Goal: Task Accomplishment & Management: Manage account settings

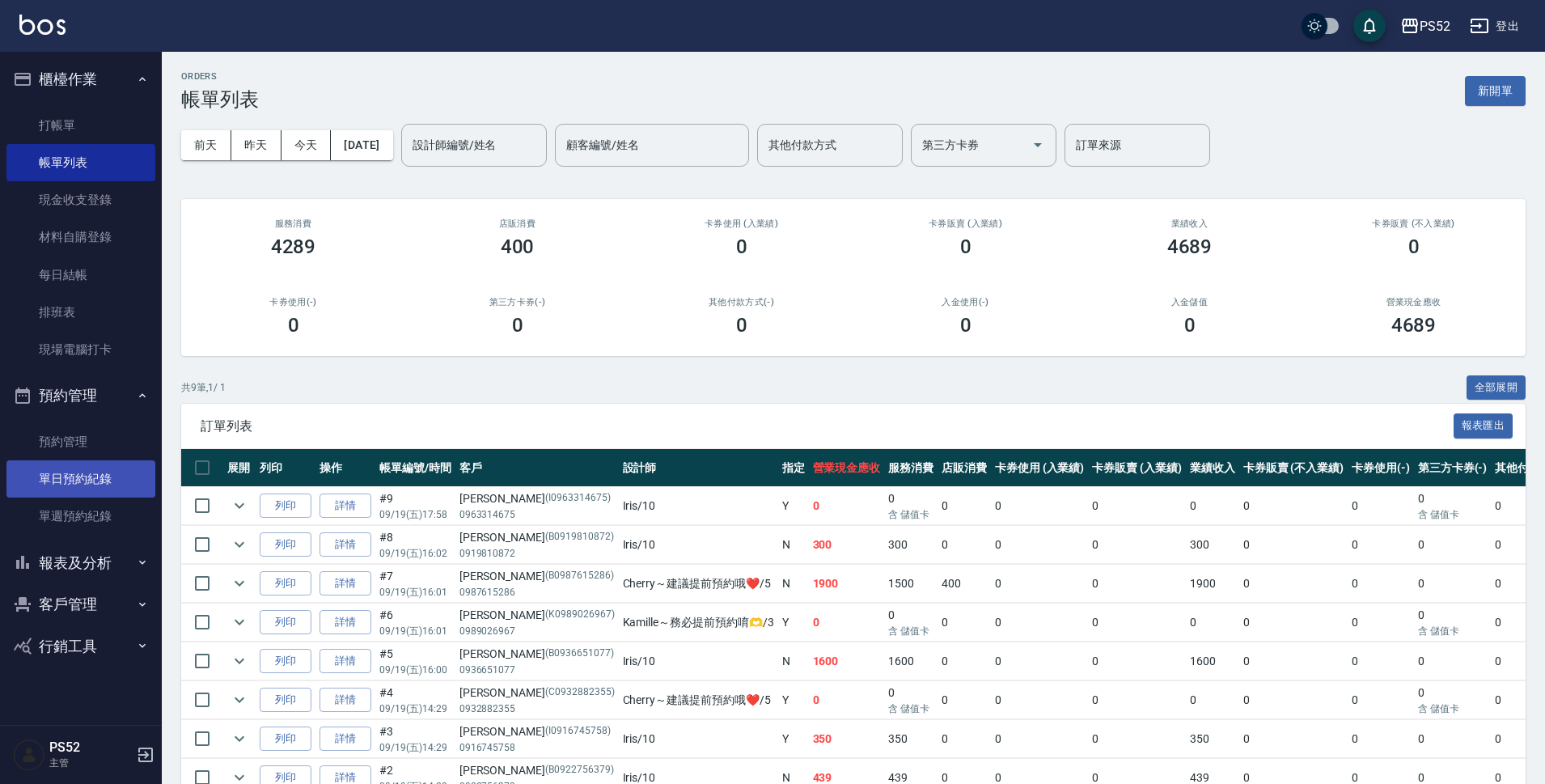
click at [55, 486] on link "單日預約紀錄" at bounding box center [81, 478] width 148 height 37
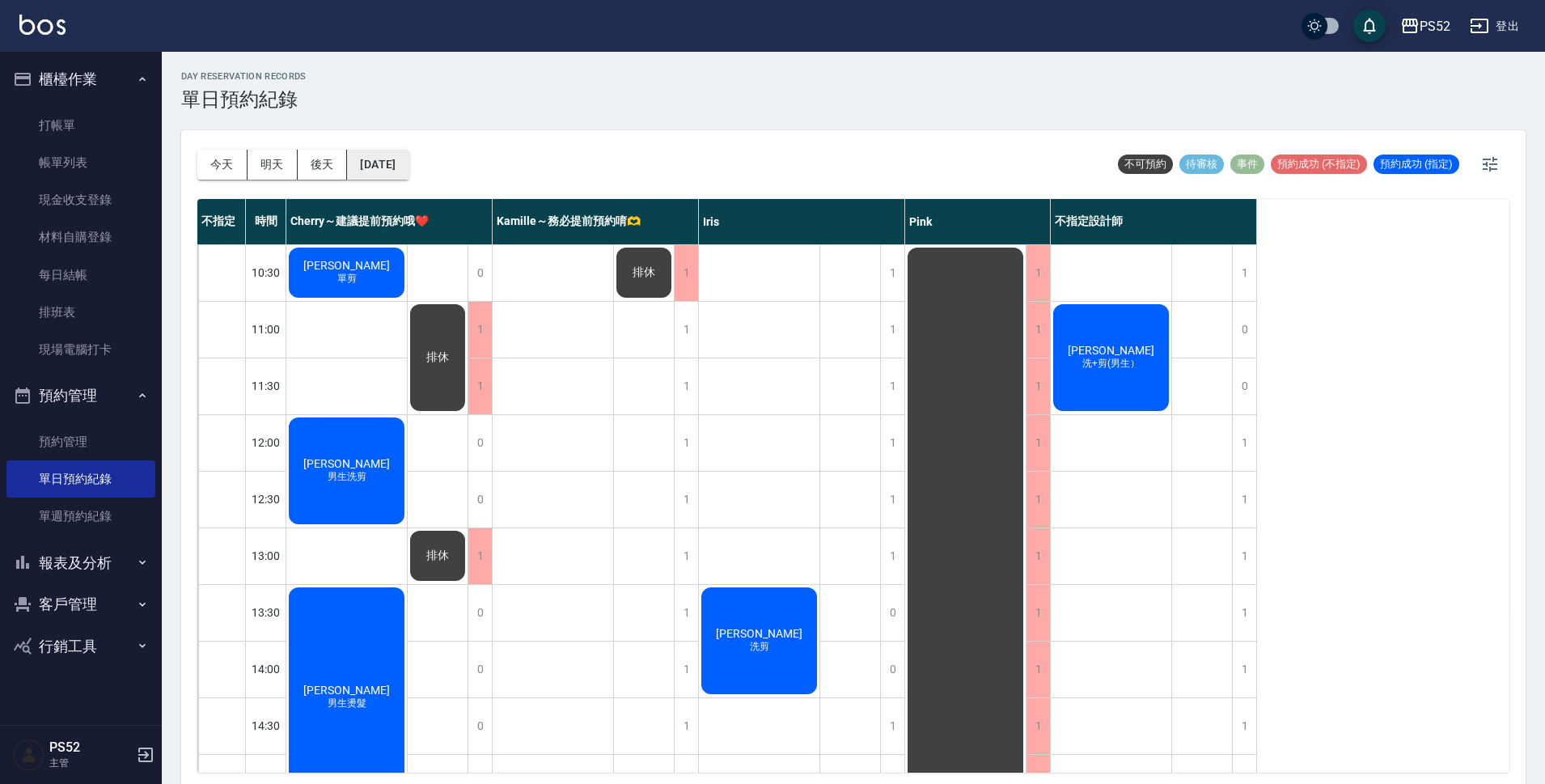
click at [397, 163] on button "[DATE]" at bounding box center [377, 164] width 62 height 30
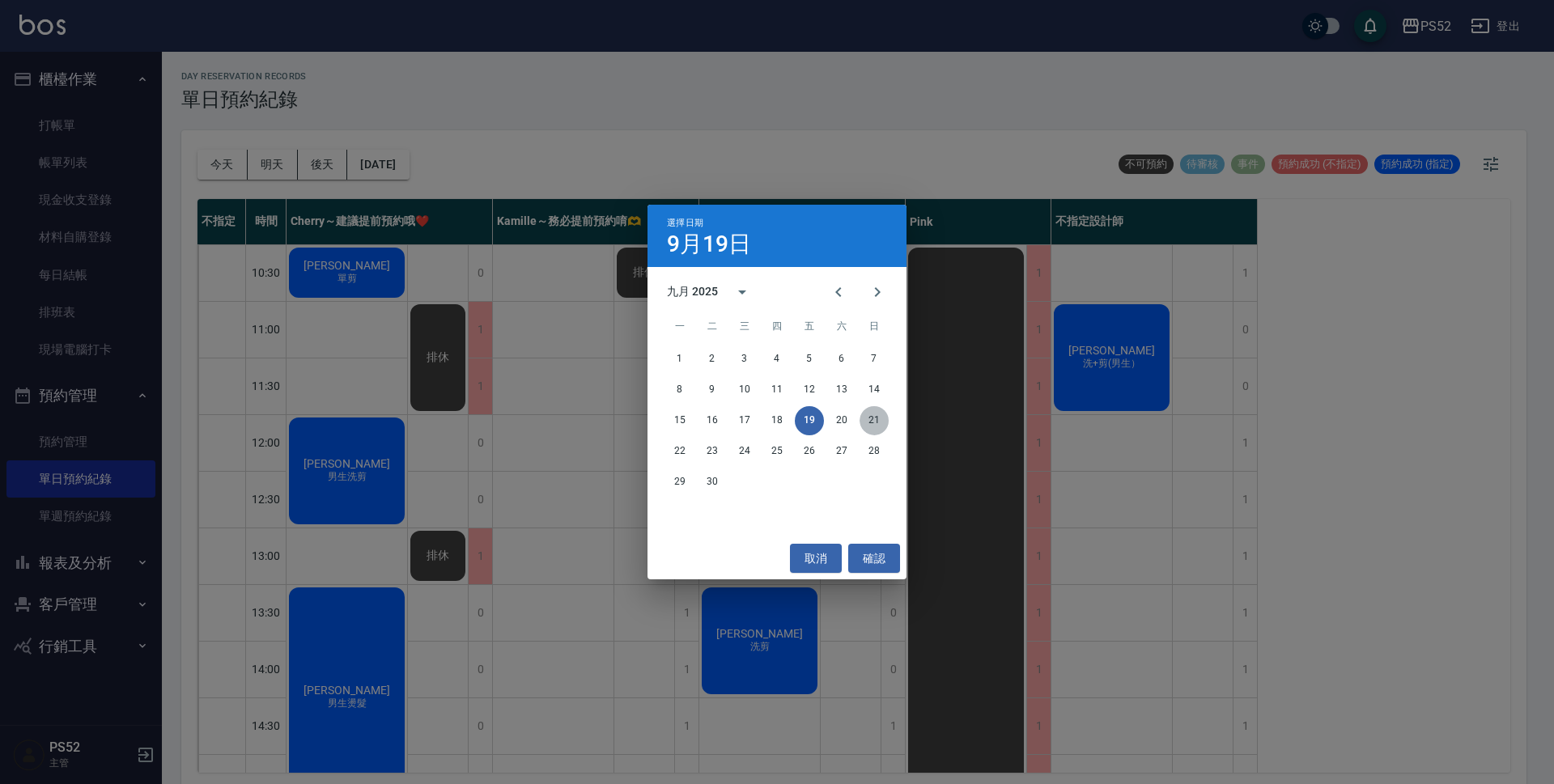
click at [864, 422] on button "21" at bounding box center [874, 421] width 29 height 29
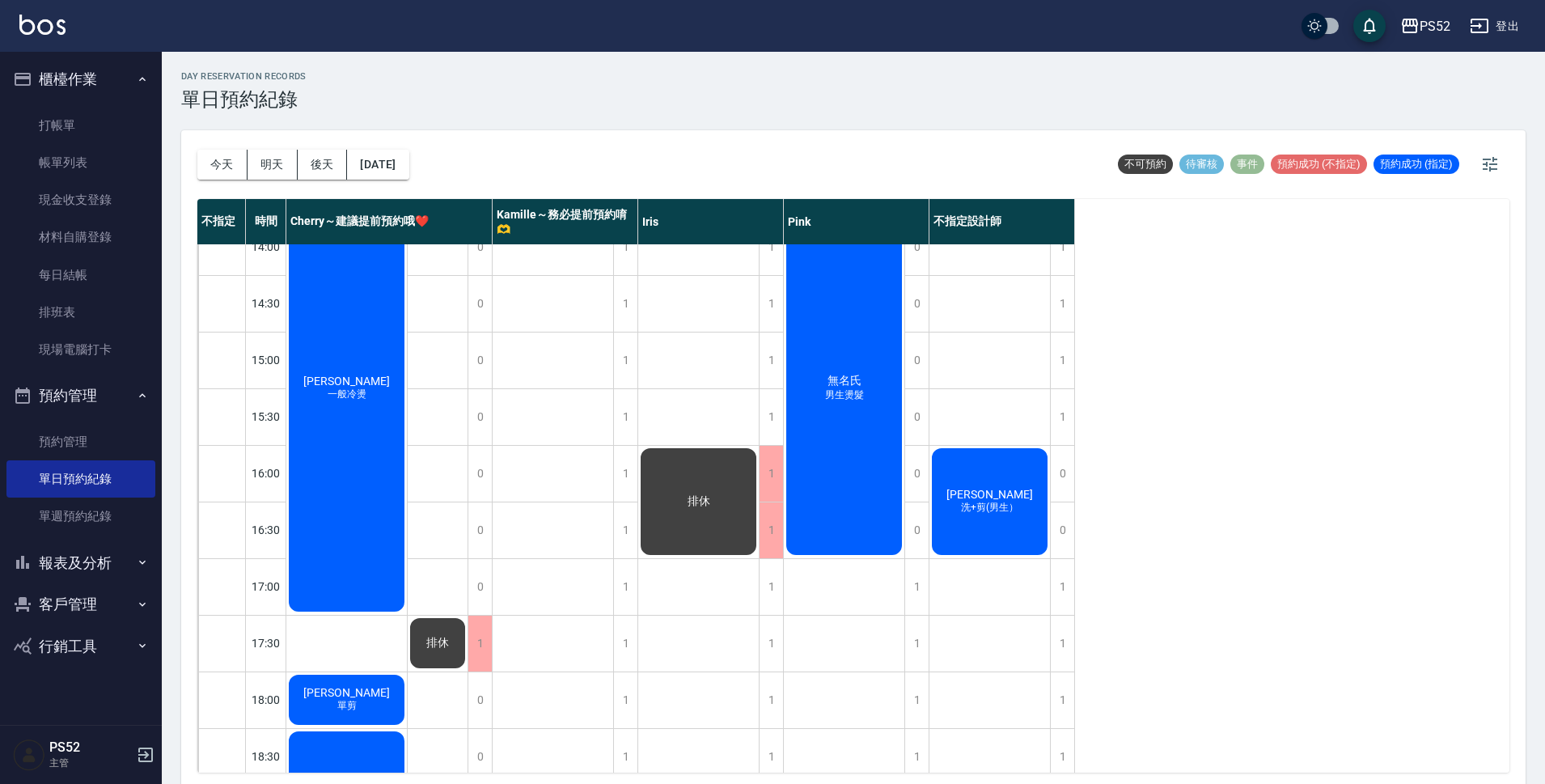
scroll to position [432, 0]
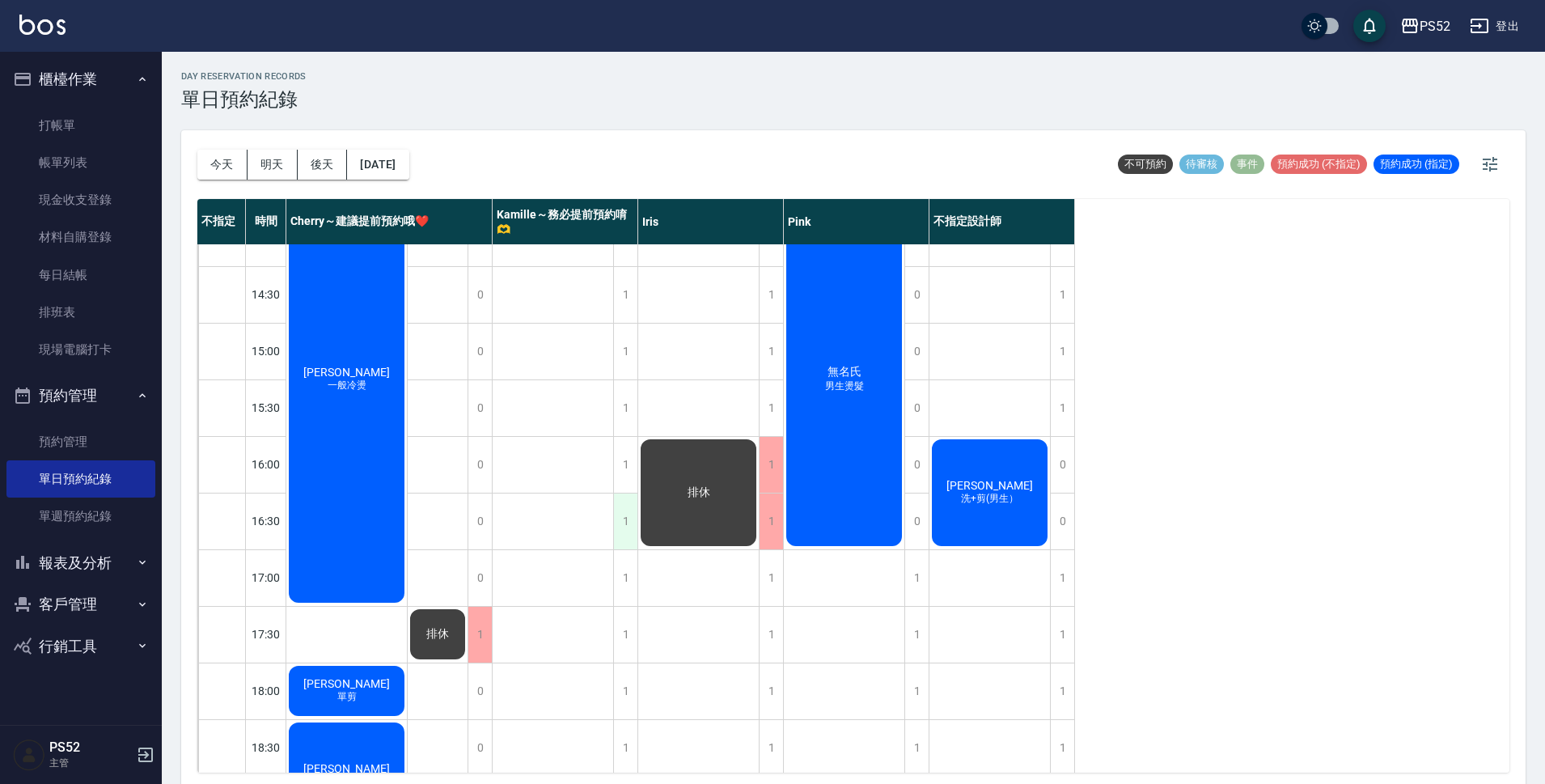
click at [620, 526] on div "1" at bounding box center [625, 520] width 24 height 56
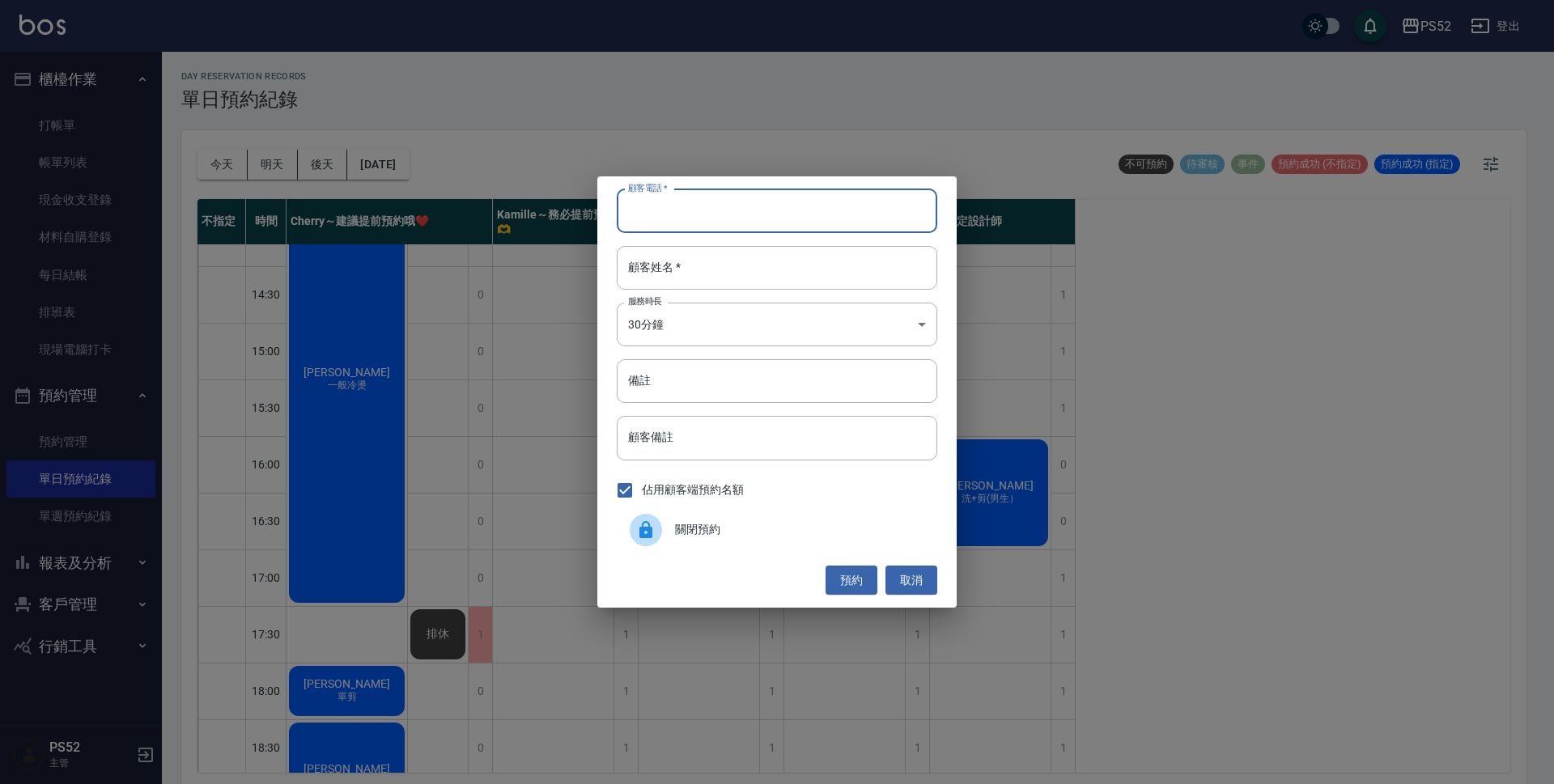
click at [664, 202] on input "顧客電話   *" at bounding box center [777, 211] width 320 height 44
type input "0"
click at [923, 573] on button "取消" at bounding box center [910, 580] width 52 height 30
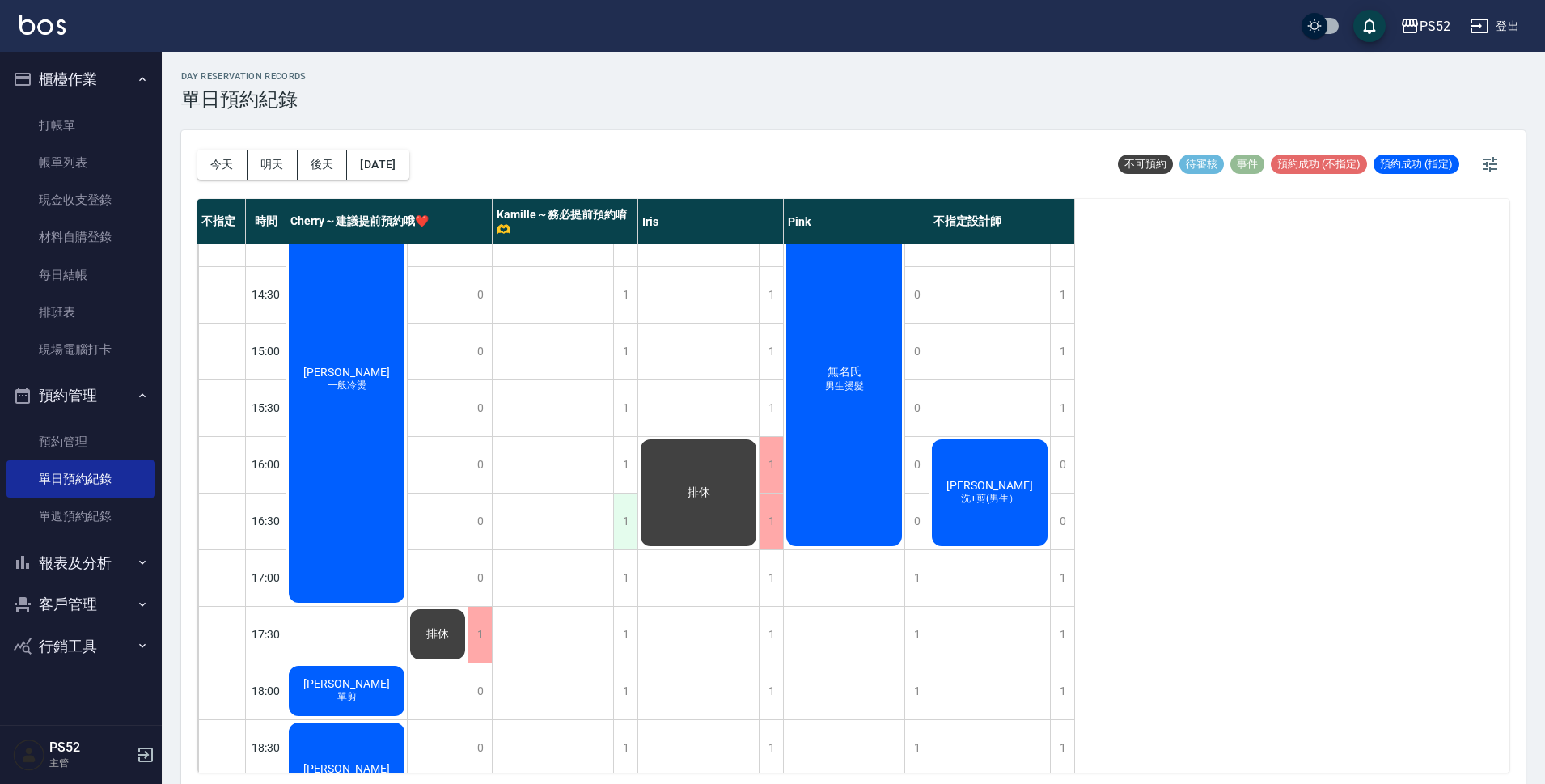
click at [618, 524] on div "1" at bounding box center [625, 520] width 24 height 56
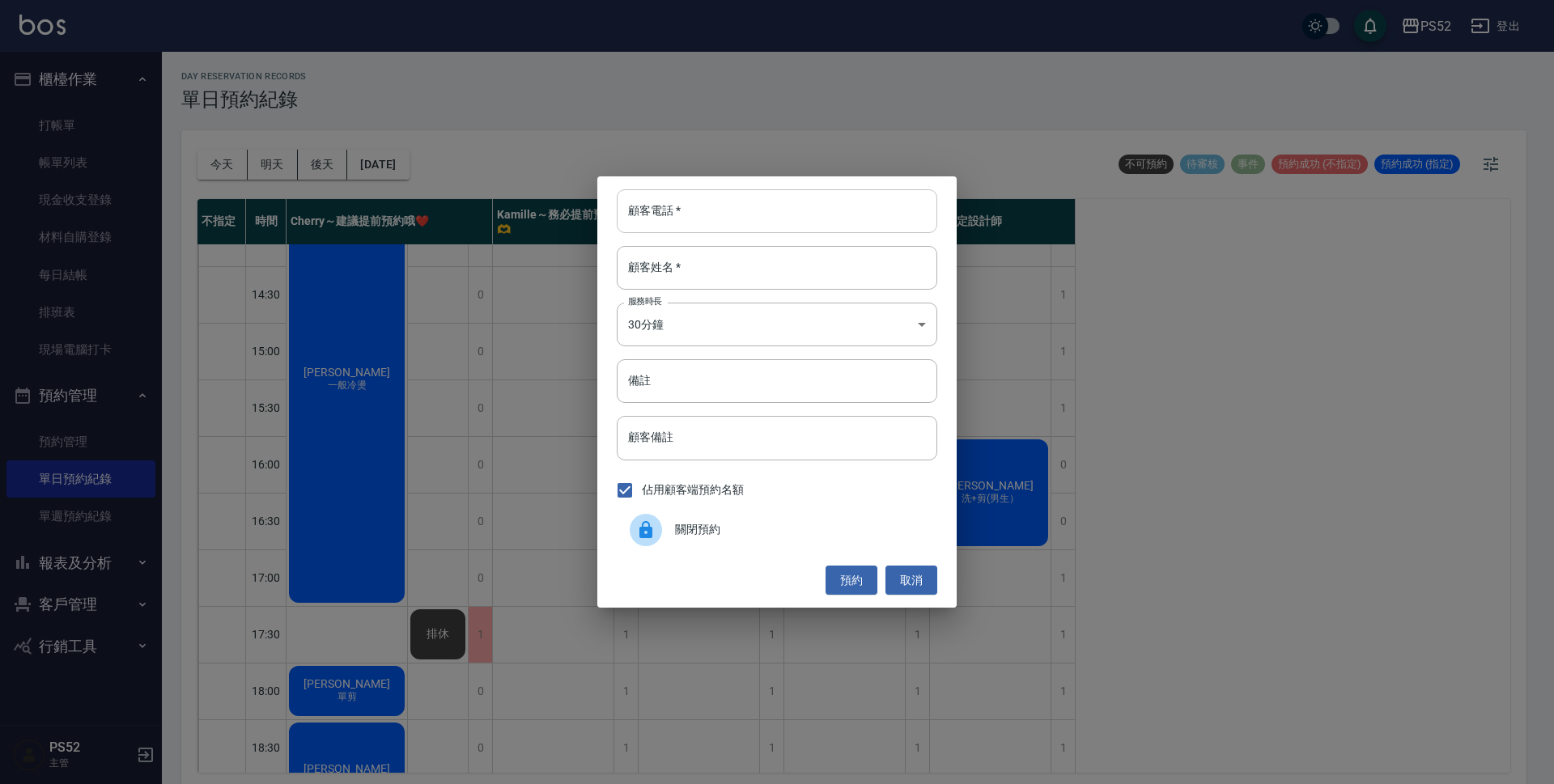
click at [753, 231] on input "顧客電話   *" at bounding box center [777, 211] width 320 height 44
click at [750, 228] on input "0921334505" at bounding box center [777, 211] width 320 height 44
type input "0921334505"
drag, startPoint x: 514, startPoint y: 402, endPoint x: 505, endPoint y: 403, distance: 9.1
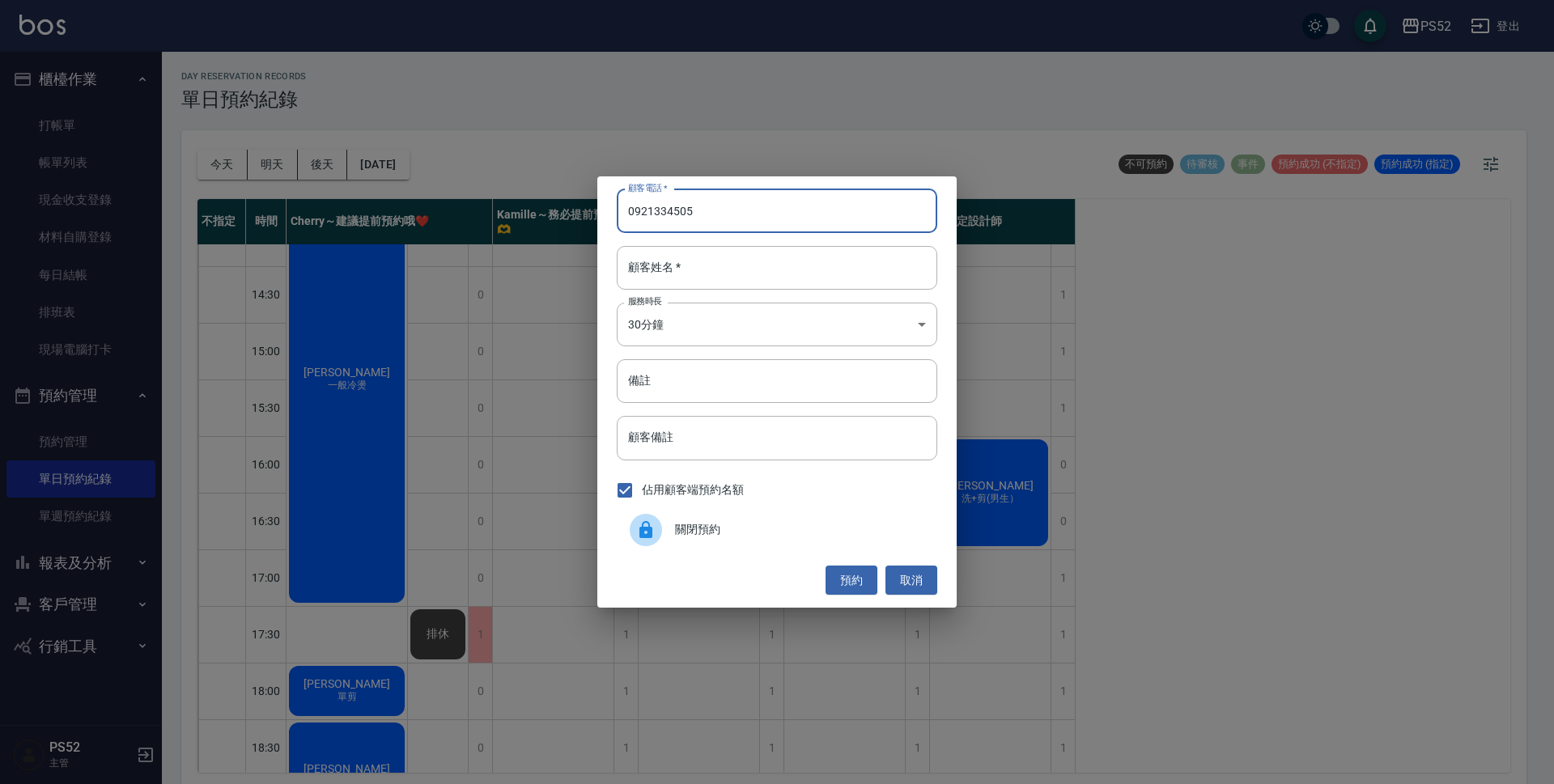
click at [511, 403] on div "顧客電話   * 0921334505 顧客電話   * 顧客姓名   * 顧客姓名   * 服務時長 30分鐘 1 服務時長 備註 備註 顧客備註 顧客備註…" at bounding box center [777, 392] width 1554 height 784
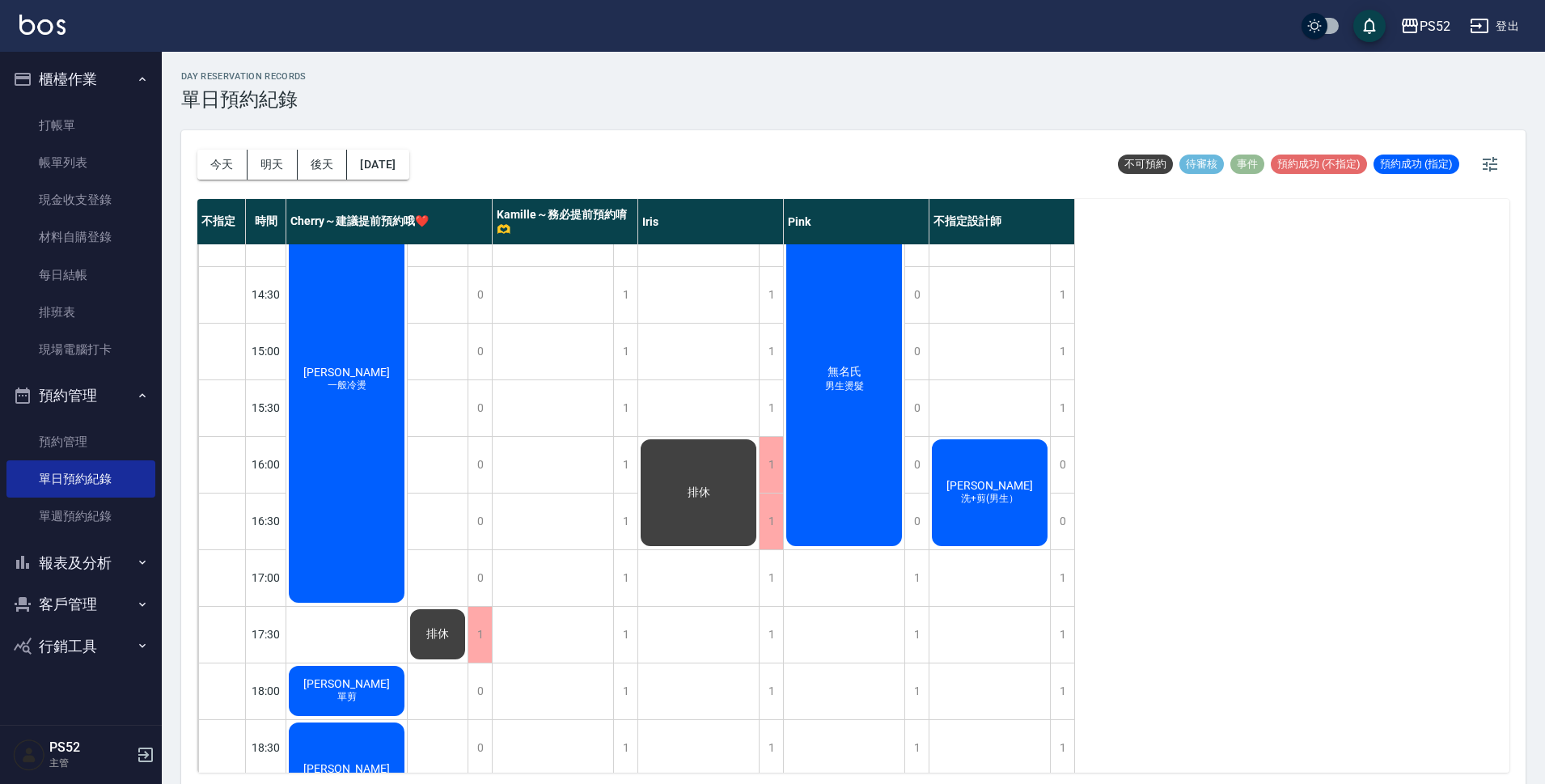
click at [80, 593] on button "客戶管理" at bounding box center [81, 603] width 148 height 42
click at [91, 643] on link "客戶列表" at bounding box center [81, 650] width 148 height 37
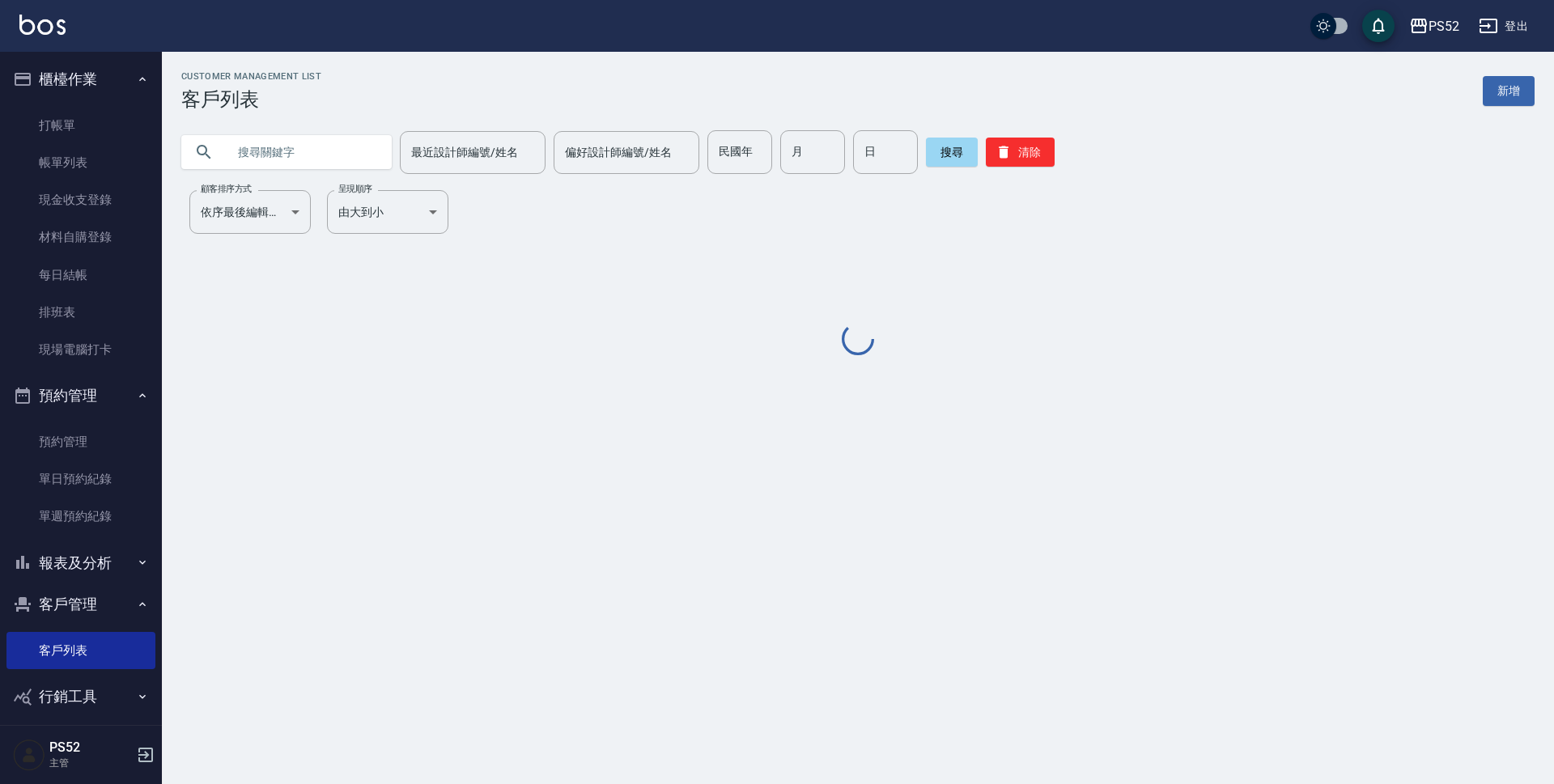
click at [300, 168] on input "text" at bounding box center [303, 151] width 152 height 44
paste input "0921334505"
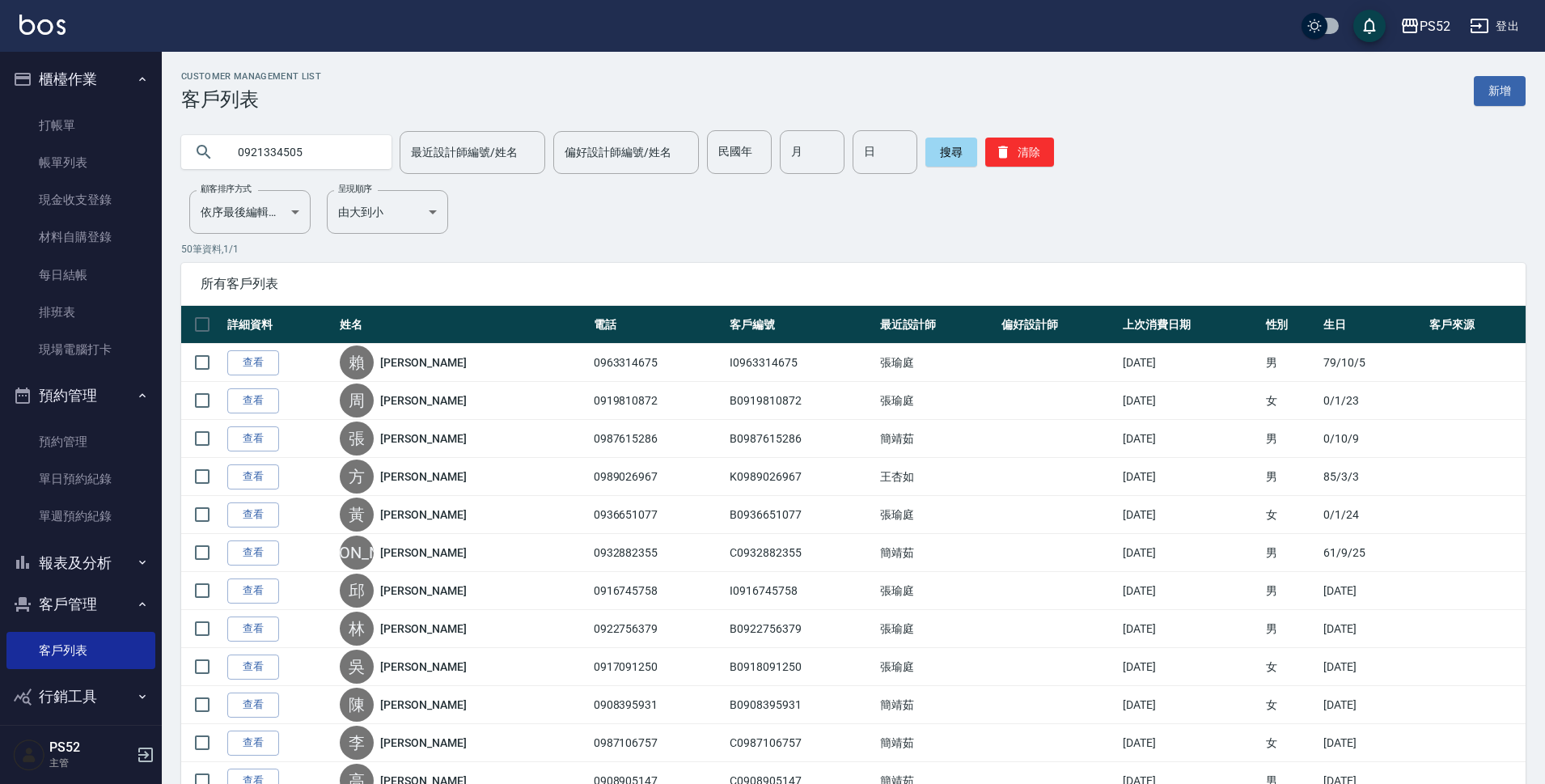
type input "0921334505"
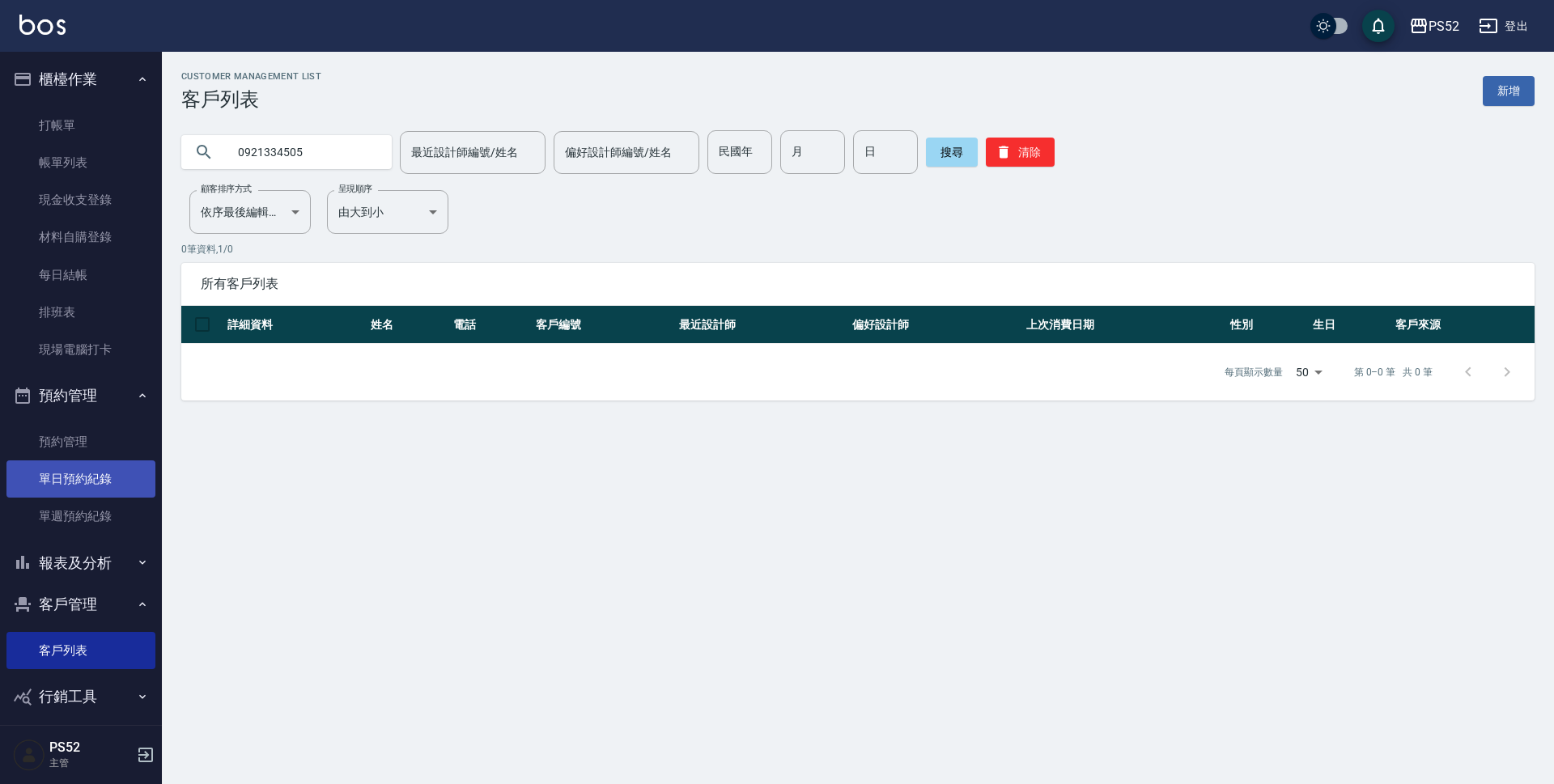
click at [123, 487] on link "單日預約紀錄" at bounding box center [81, 478] width 148 height 37
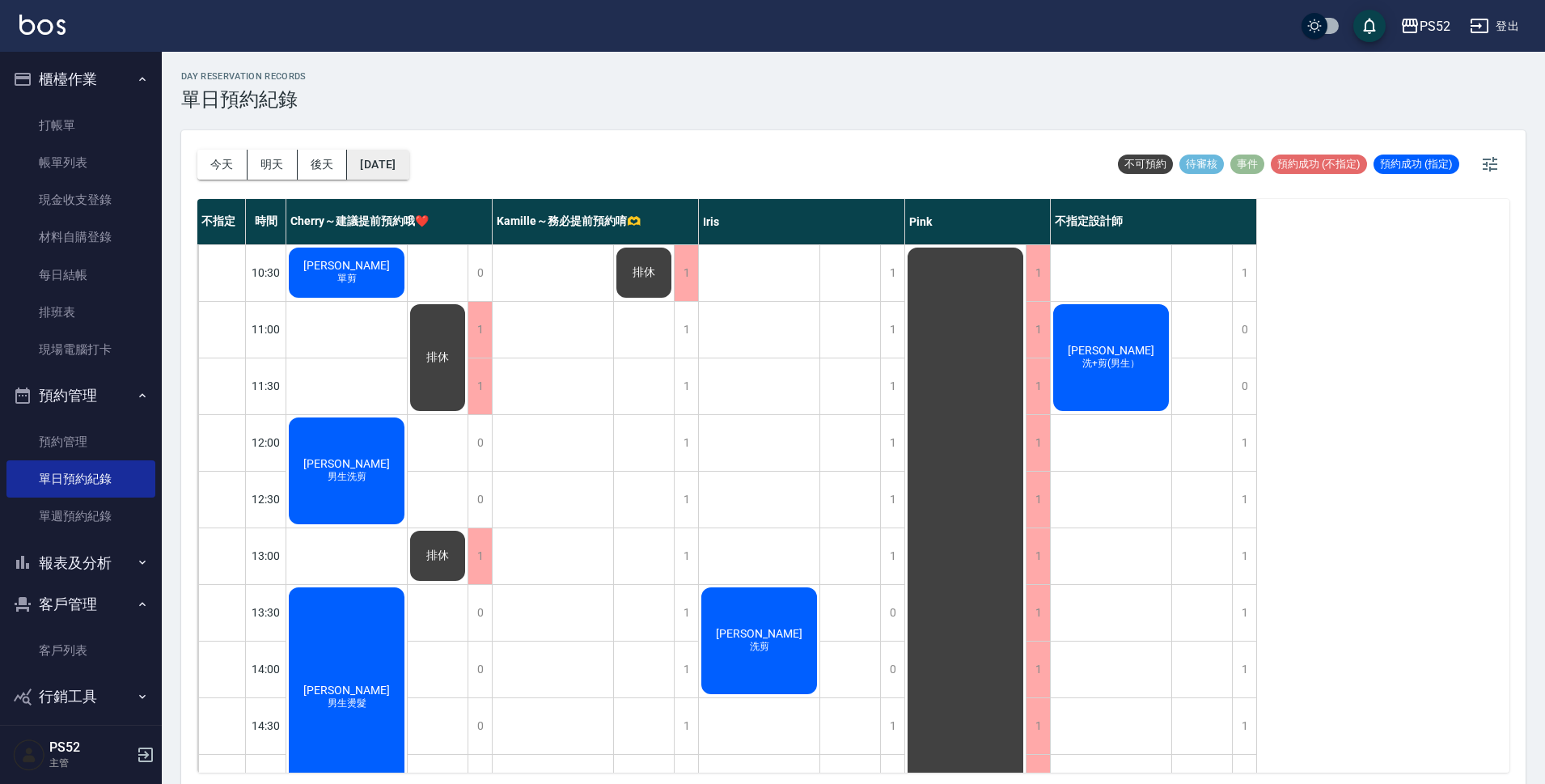
click at [382, 168] on button "[DATE]" at bounding box center [377, 164] width 62 height 30
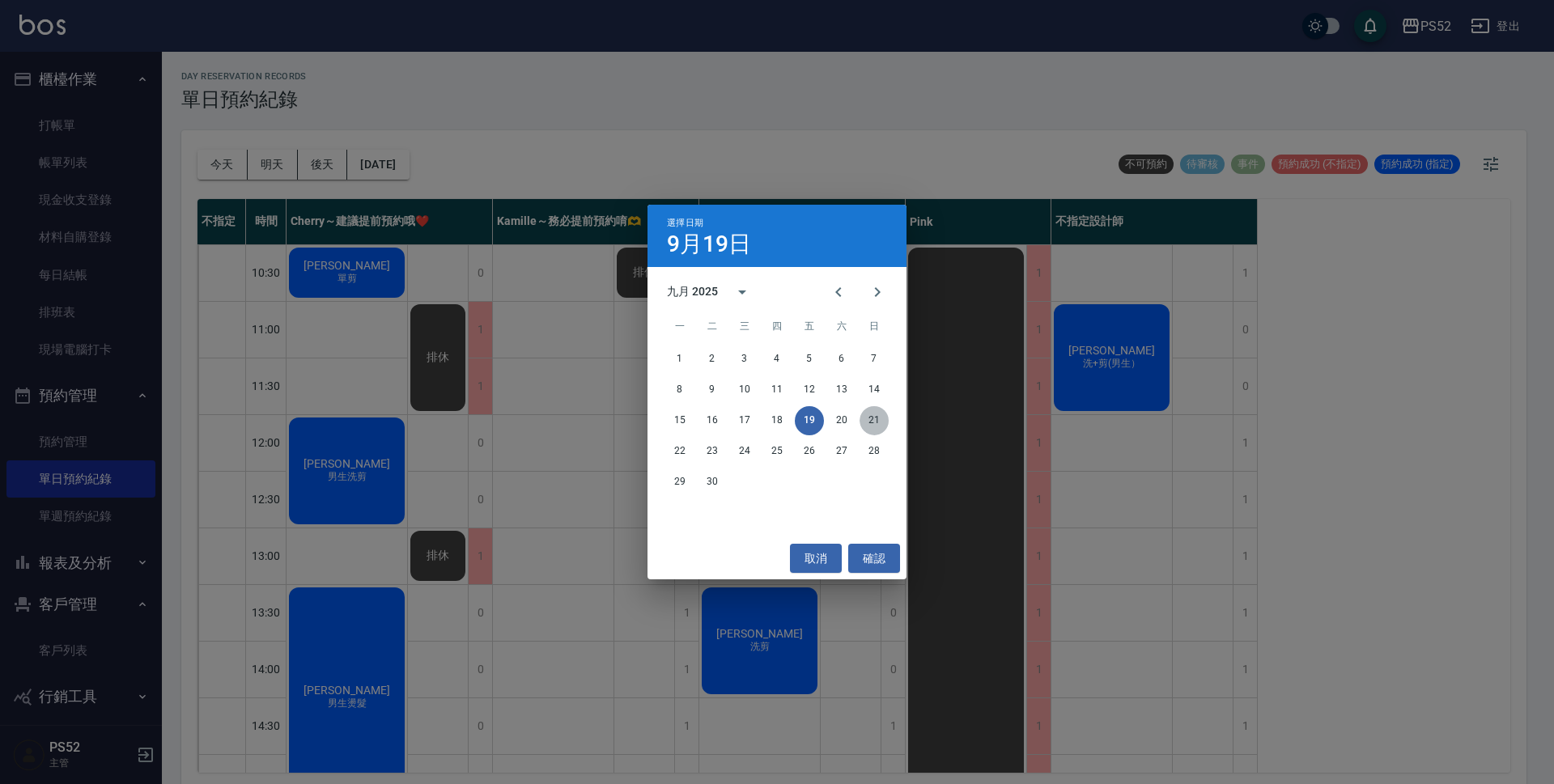
click at [867, 423] on button "21" at bounding box center [874, 421] width 29 height 29
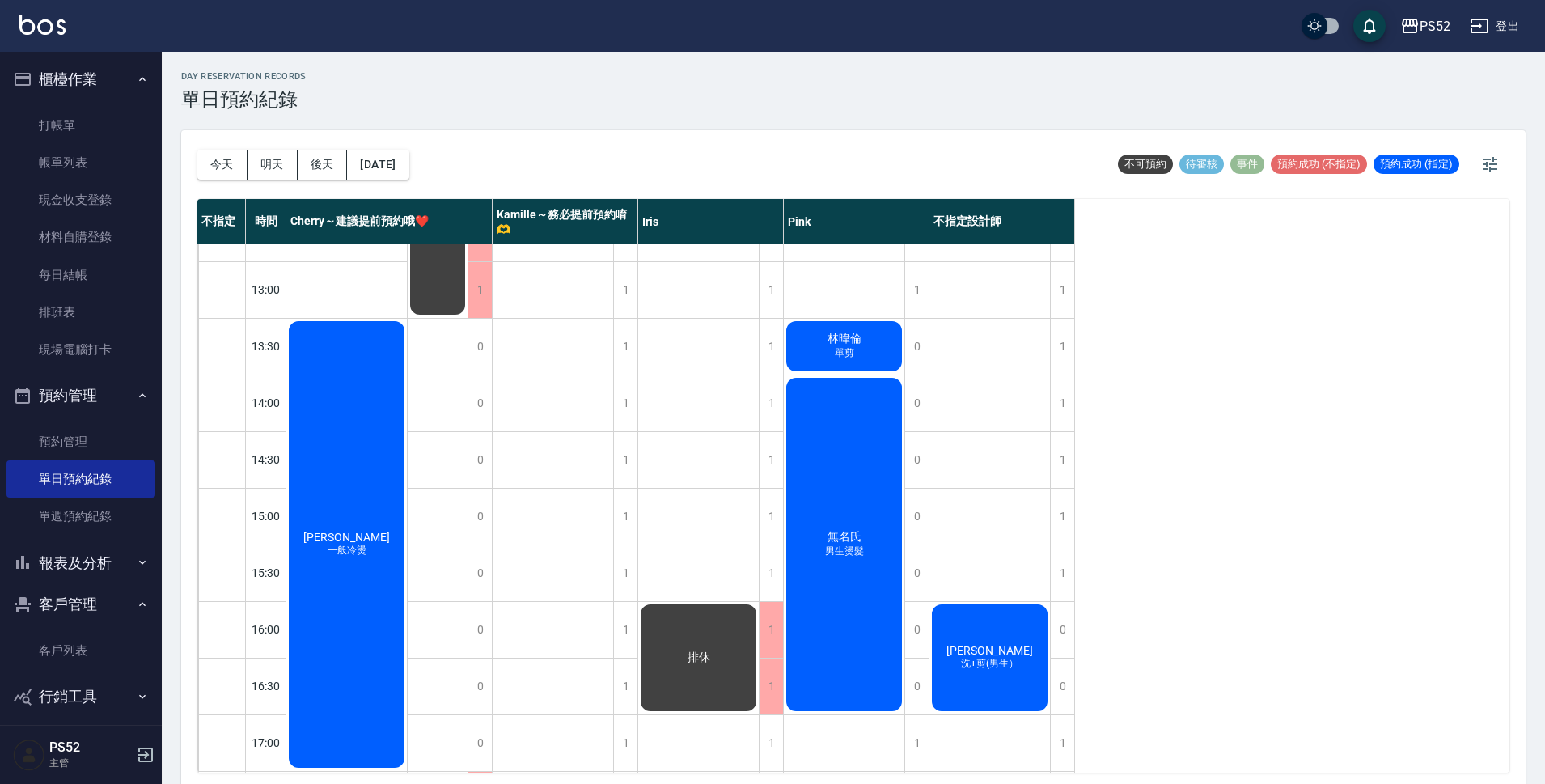
scroll to position [323, 0]
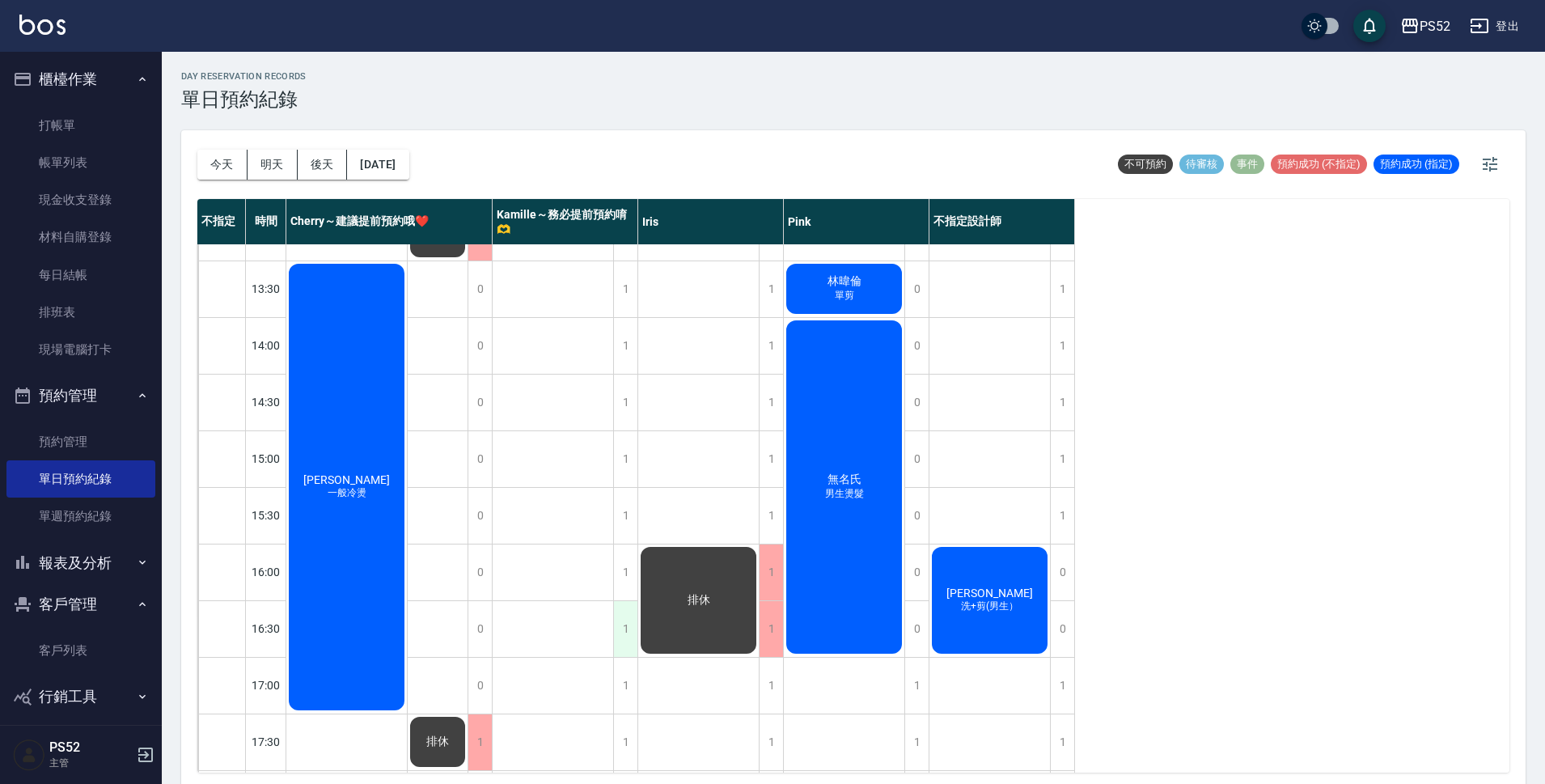
click at [625, 632] on div "1" at bounding box center [625, 629] width 24 height 56
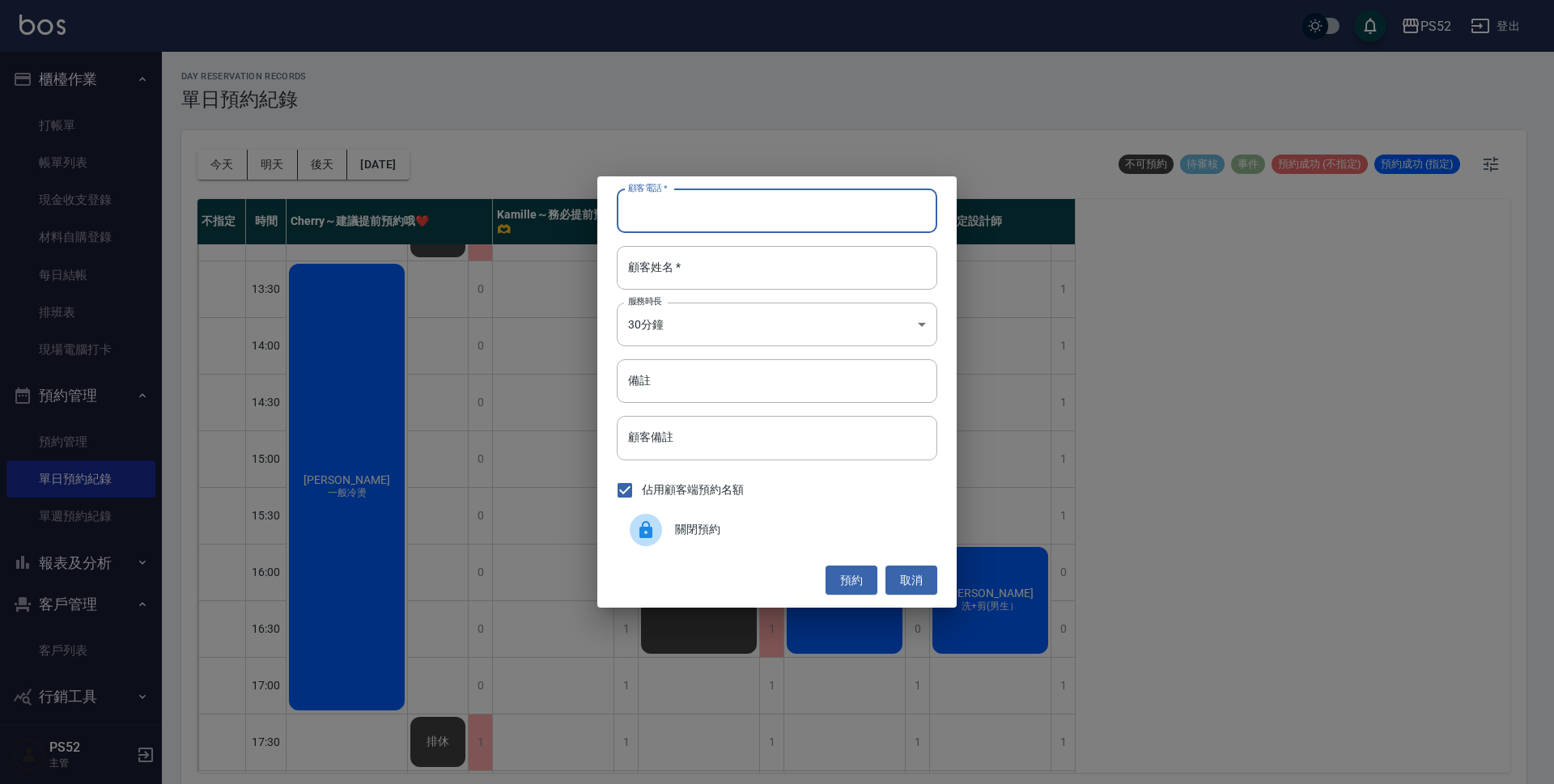
click at [757, 228] on input "顧客電話   *" at bounding box center [777, 211] width 320 height 44
type input "00"
click at [746, 264] on input "顧客姓名   *" at bounding box center [777, 268] width 320 height 44
type input "無名氏"
click at [732, 309] on body "PS52 登出 櫃檯作業 打帳單 帳單列表 現金收支登錄 材料自購登錄 每日結帳 排班表 現場電腦打卡 預約管理 預約管理 單日預約紀錄 單週預約紀錄 報表及…" at bounding box center [777, 394] width 1554 height 789
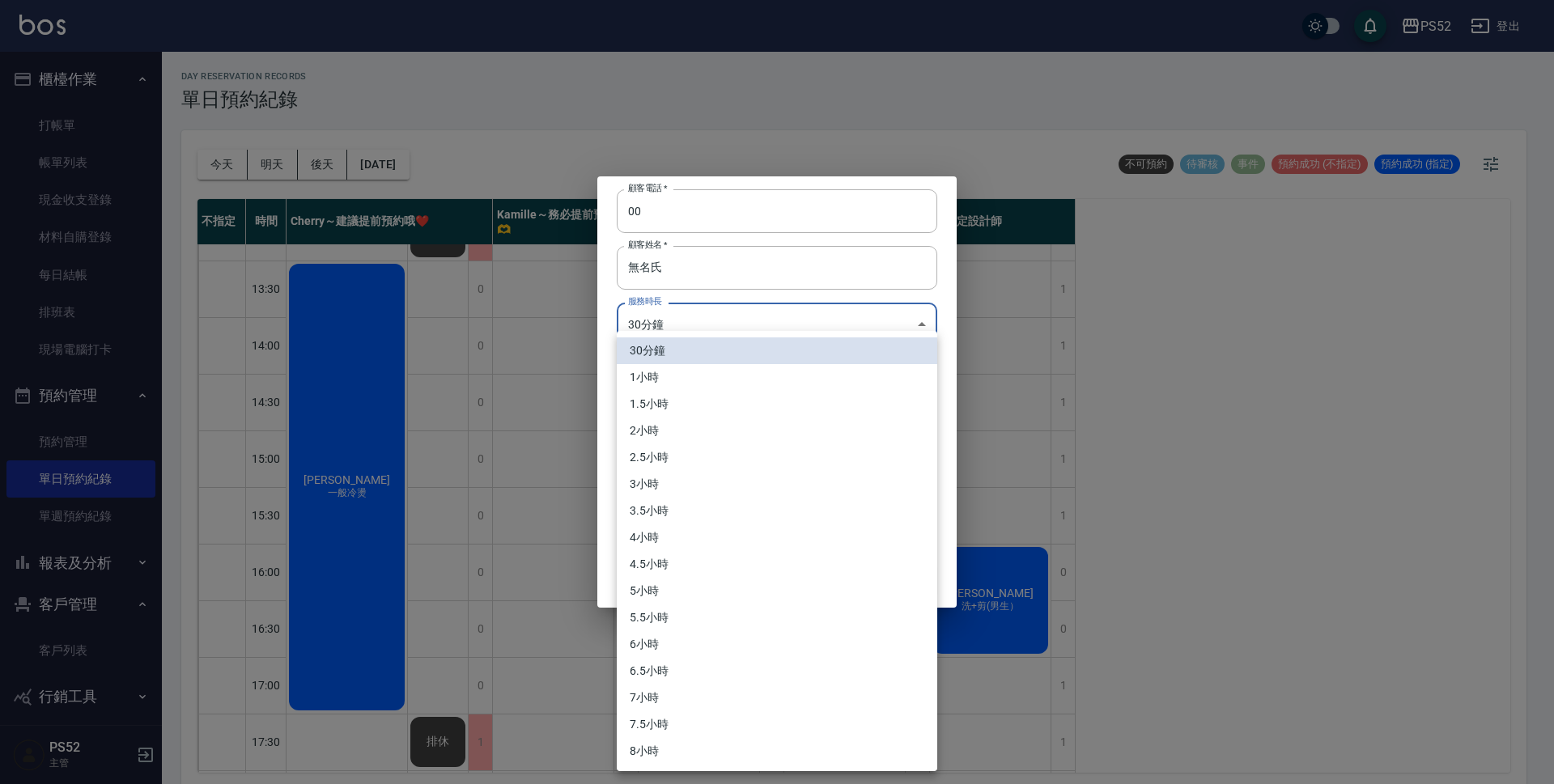
click at [677, 371] on li "1小時" at bounding box center [777, 377] width 320 height 26
type input "2"
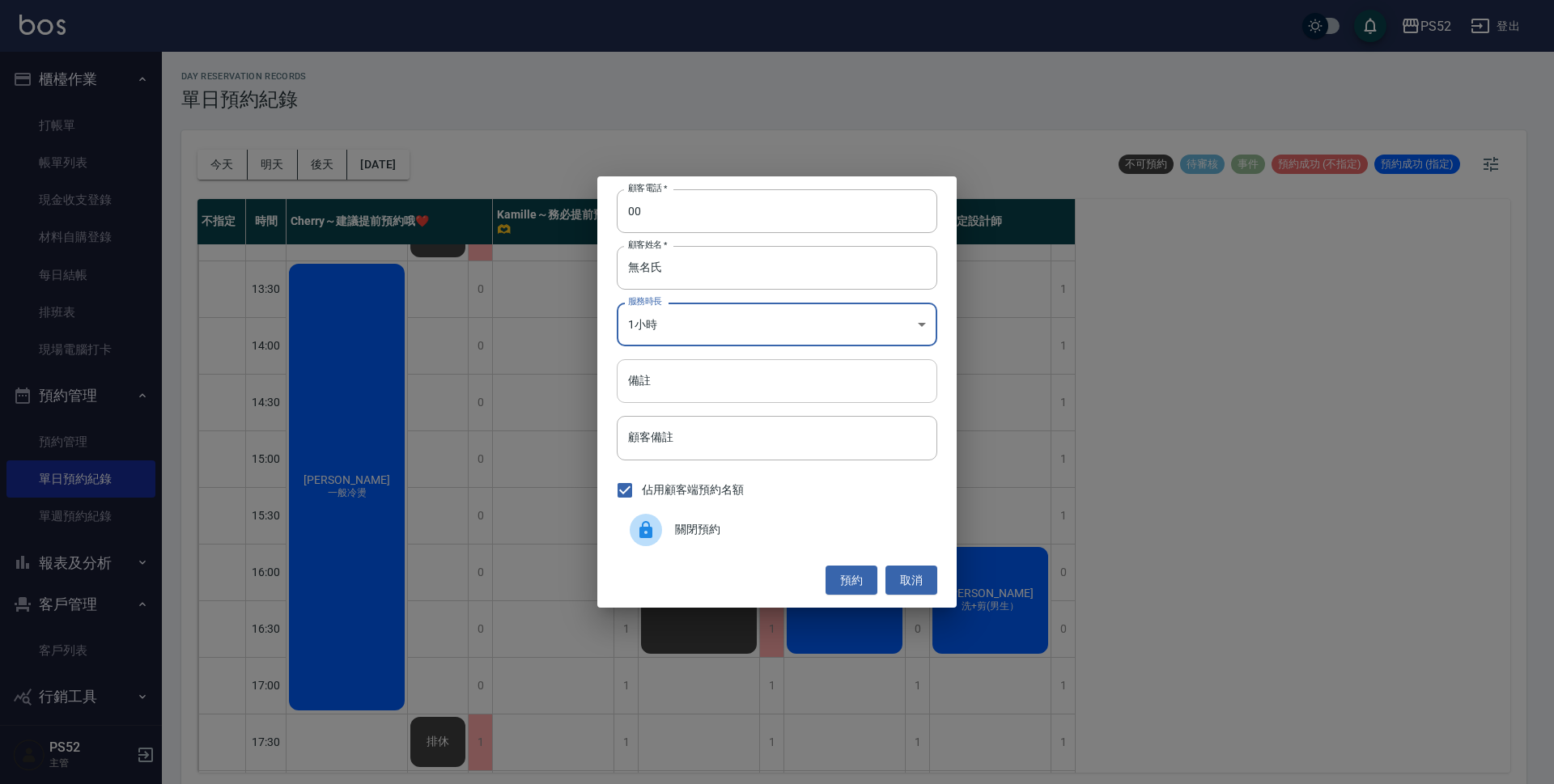
click at [676, 373] on input "備註" at bounding box center [777, 381] width 320 height 44
paste input "0921334505"
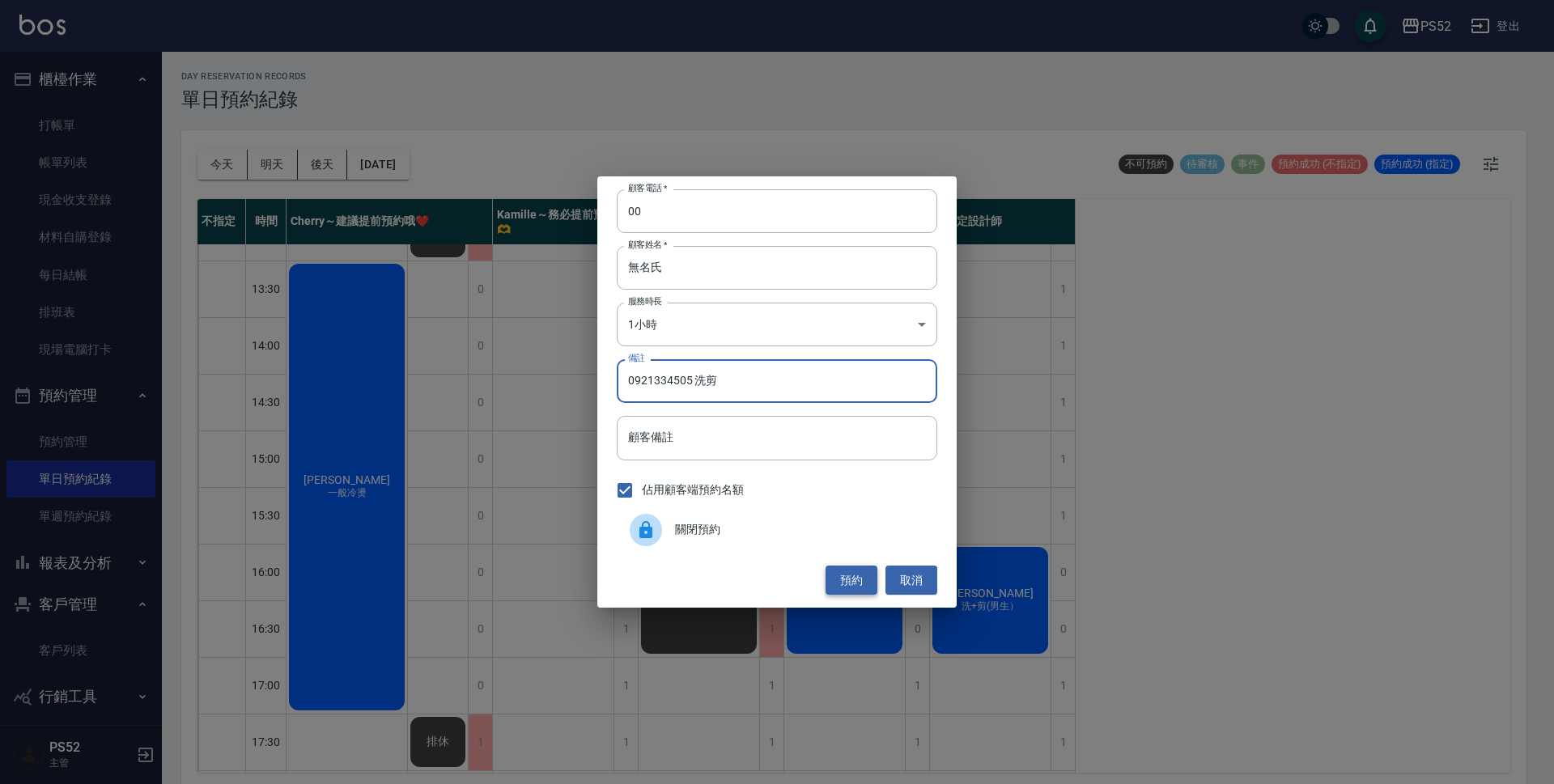
type input "0921334505 洗剪"
click at [841, 578] on button "預約" at bounding box center [851, 580] width 52 height 30
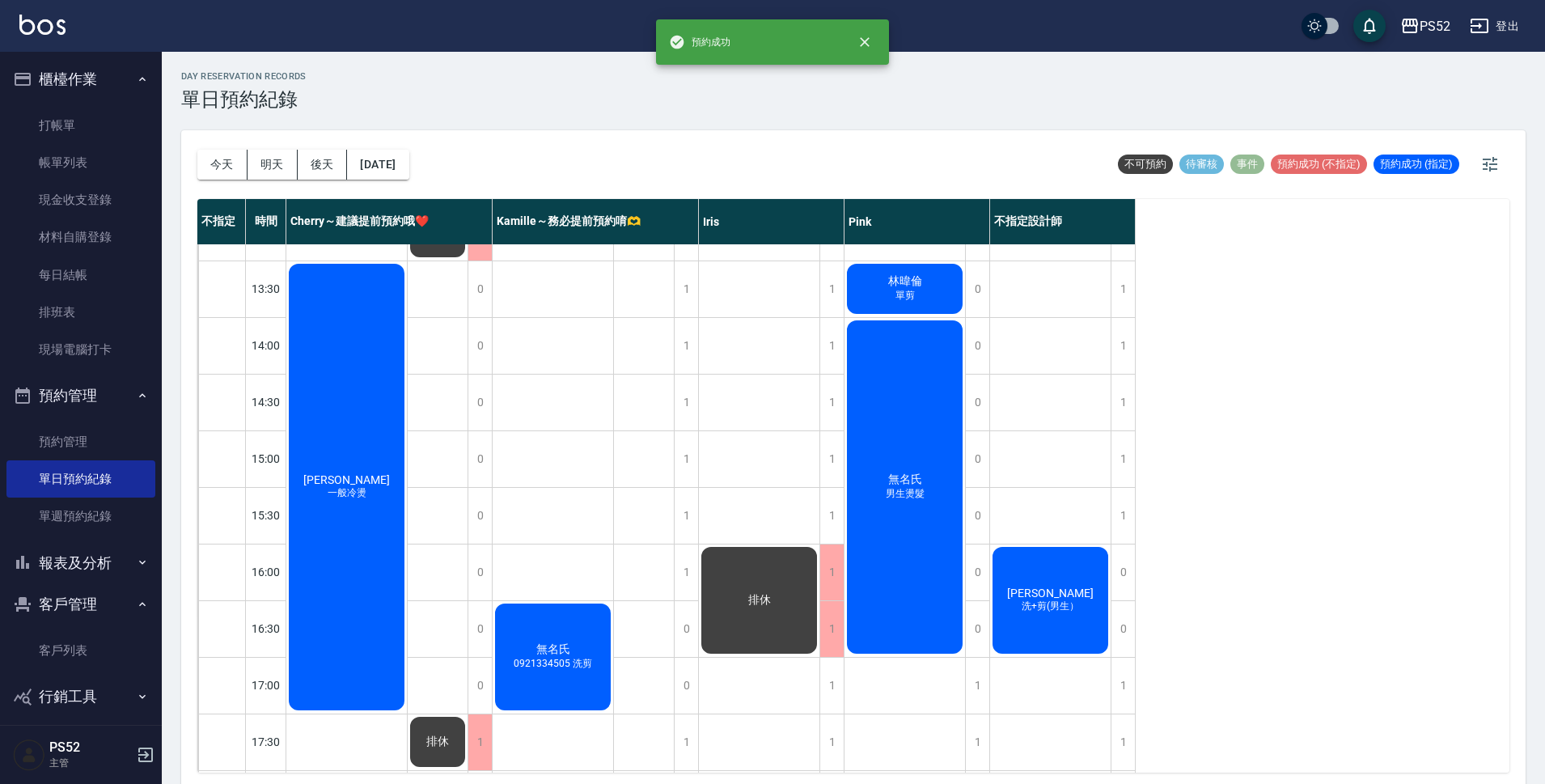
click at [564, 635] on div "無名氏 0921334505 洗剪" at bounding box center [553, 657] width 120 height 111
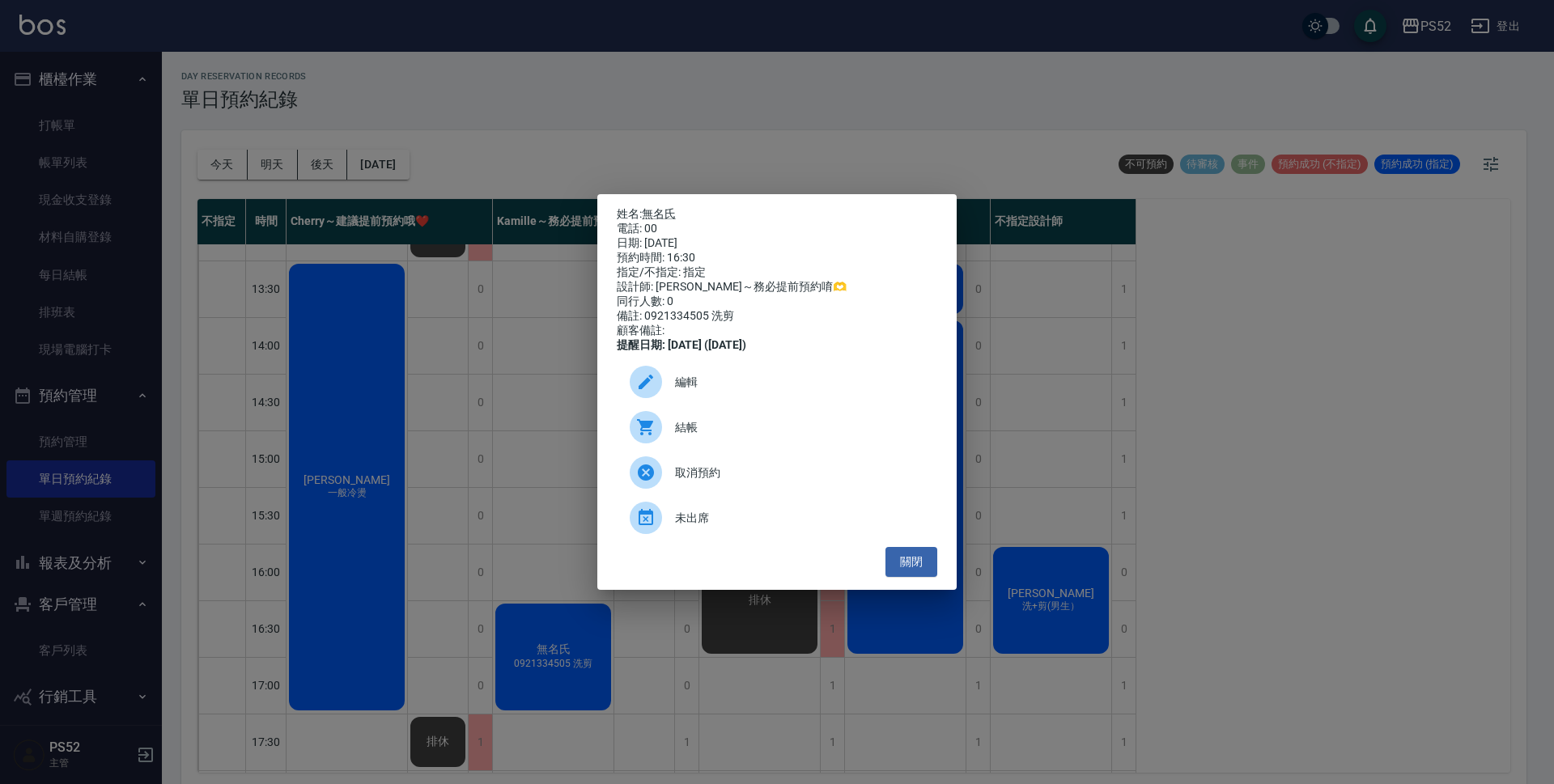
click at [678, 377] on div "編輯" at bounding box center [777, 382] width 320 height 45
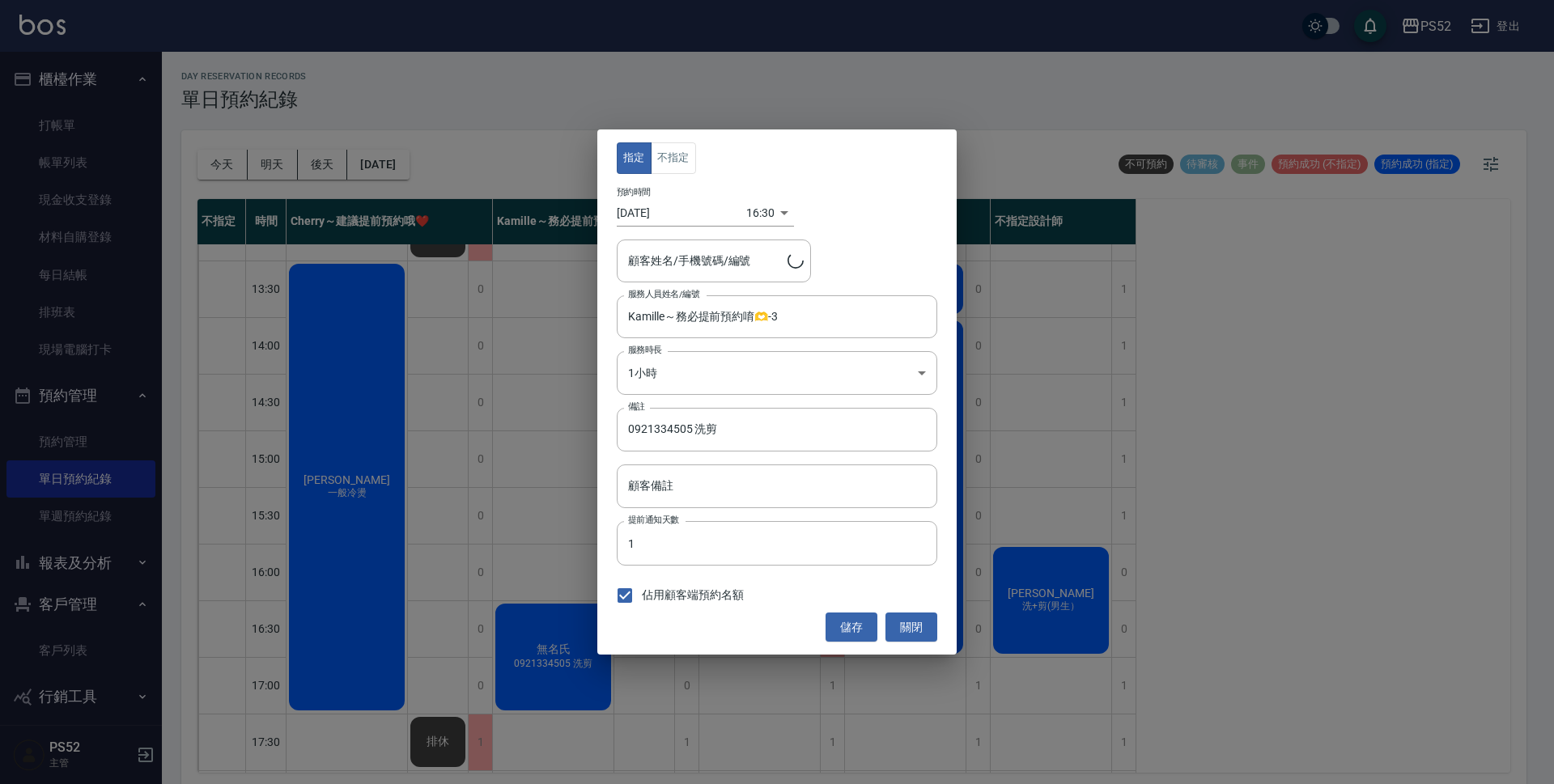
type input "無名氏/00/PS00"
click at [672, 163] on button "不指定" at bounding box center [673, 158] width 45 height 31
click at [846, 629] on button "儲存" at bounding box center [851, 627] width 52 height 30
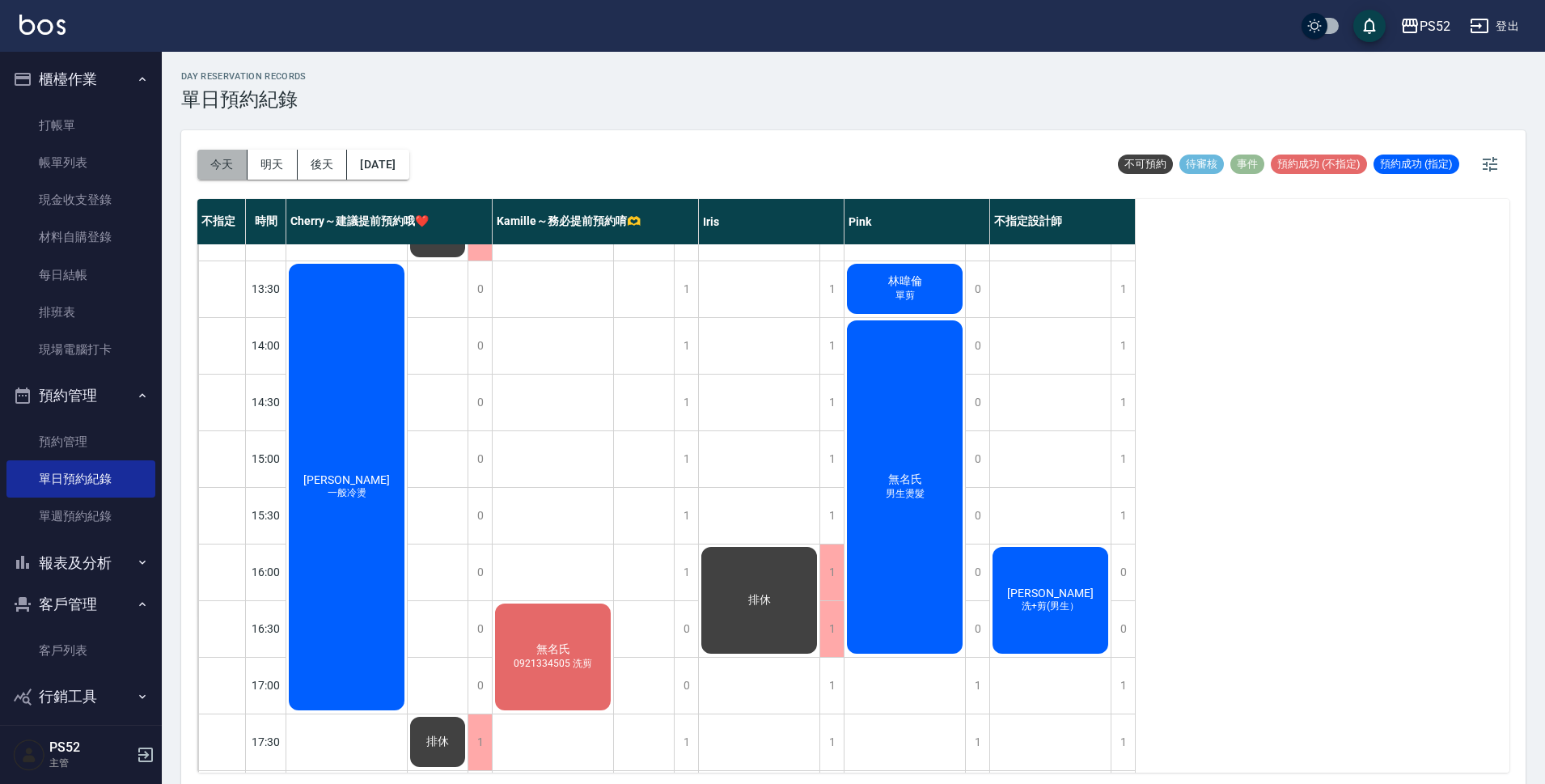
click at [219, 153] on button "今天" at bounding box center [222, 164] width 50 height 30
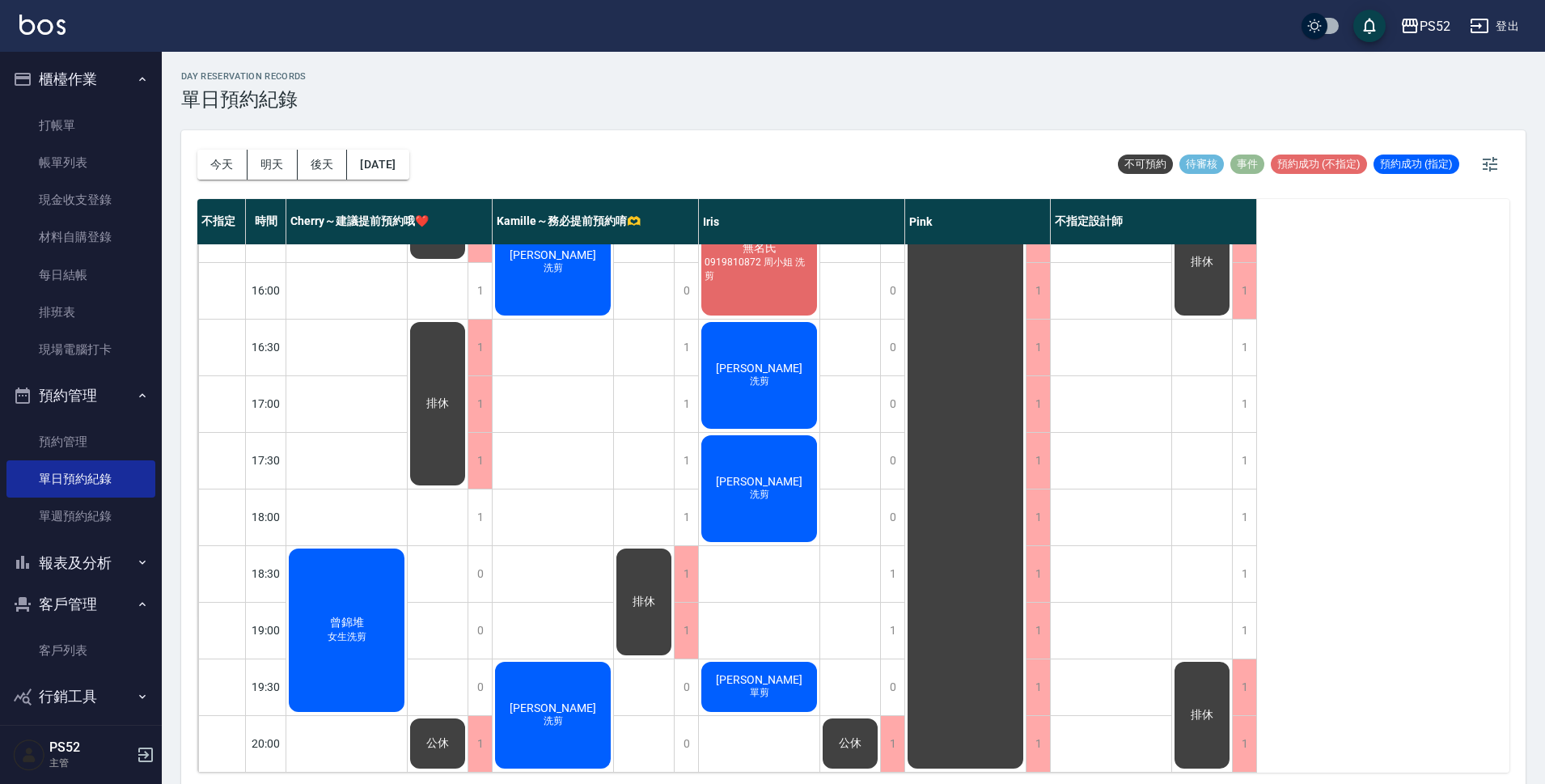
scroll to position [619, 0]
click at [342, 615] on span "曾錦堆" at bounding box center [347, 622] width 40 height 15
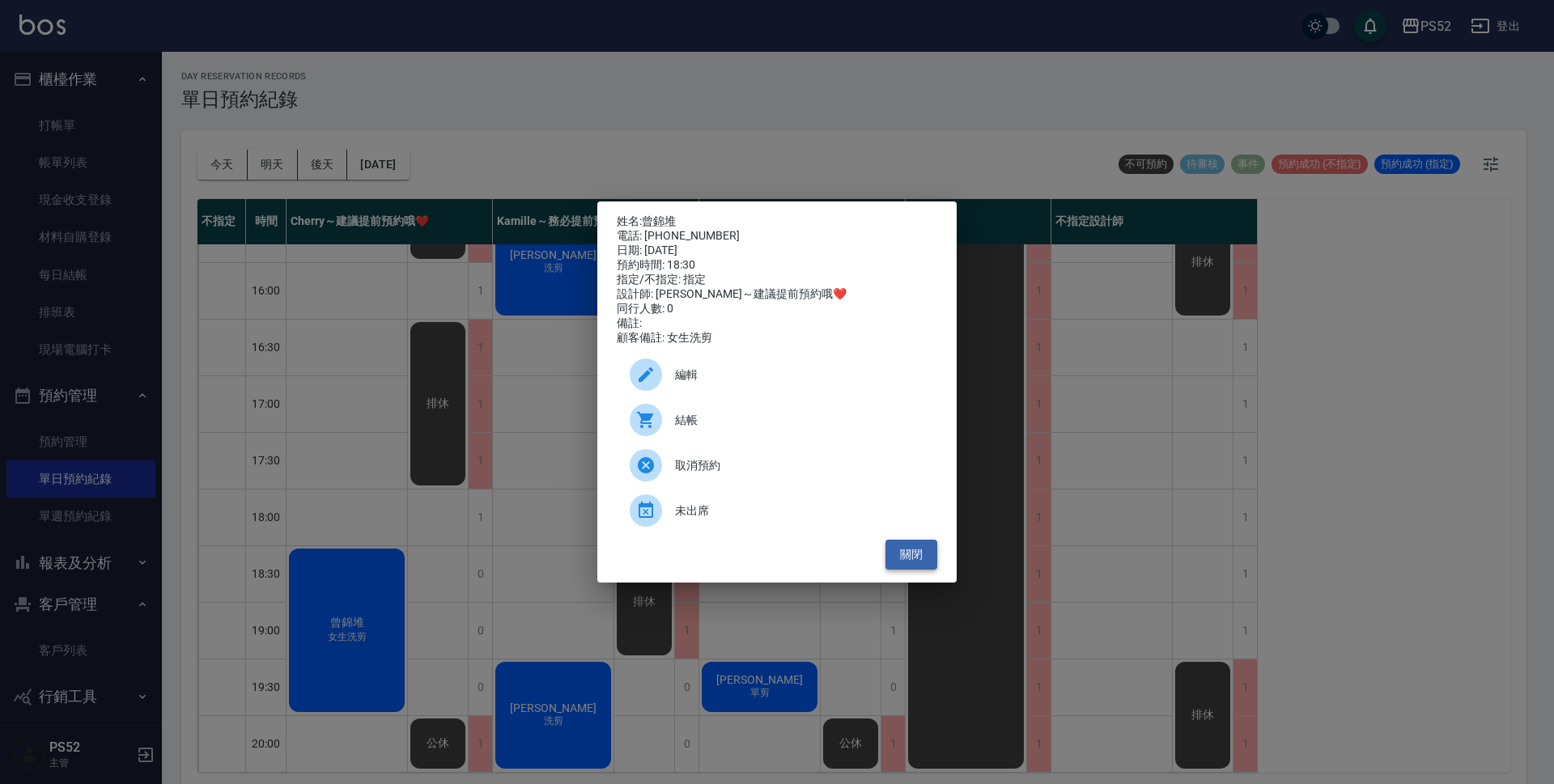
click at [918, 557] on button "關閉" at bounding box center [910, 555] width 52 height 30
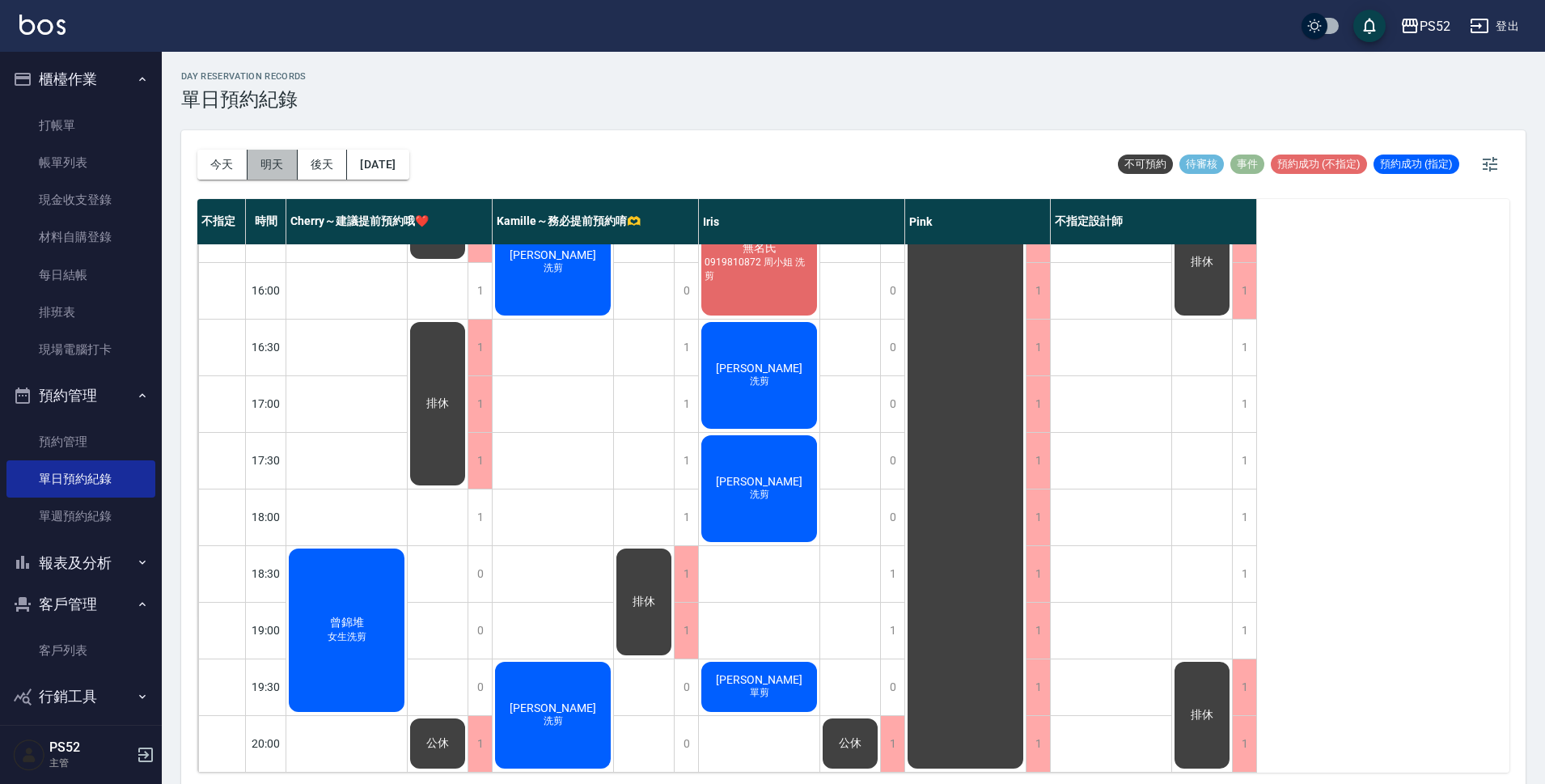
click at [271, 173] on button "明天" at bounding box center [272, 164] width 50 height 30
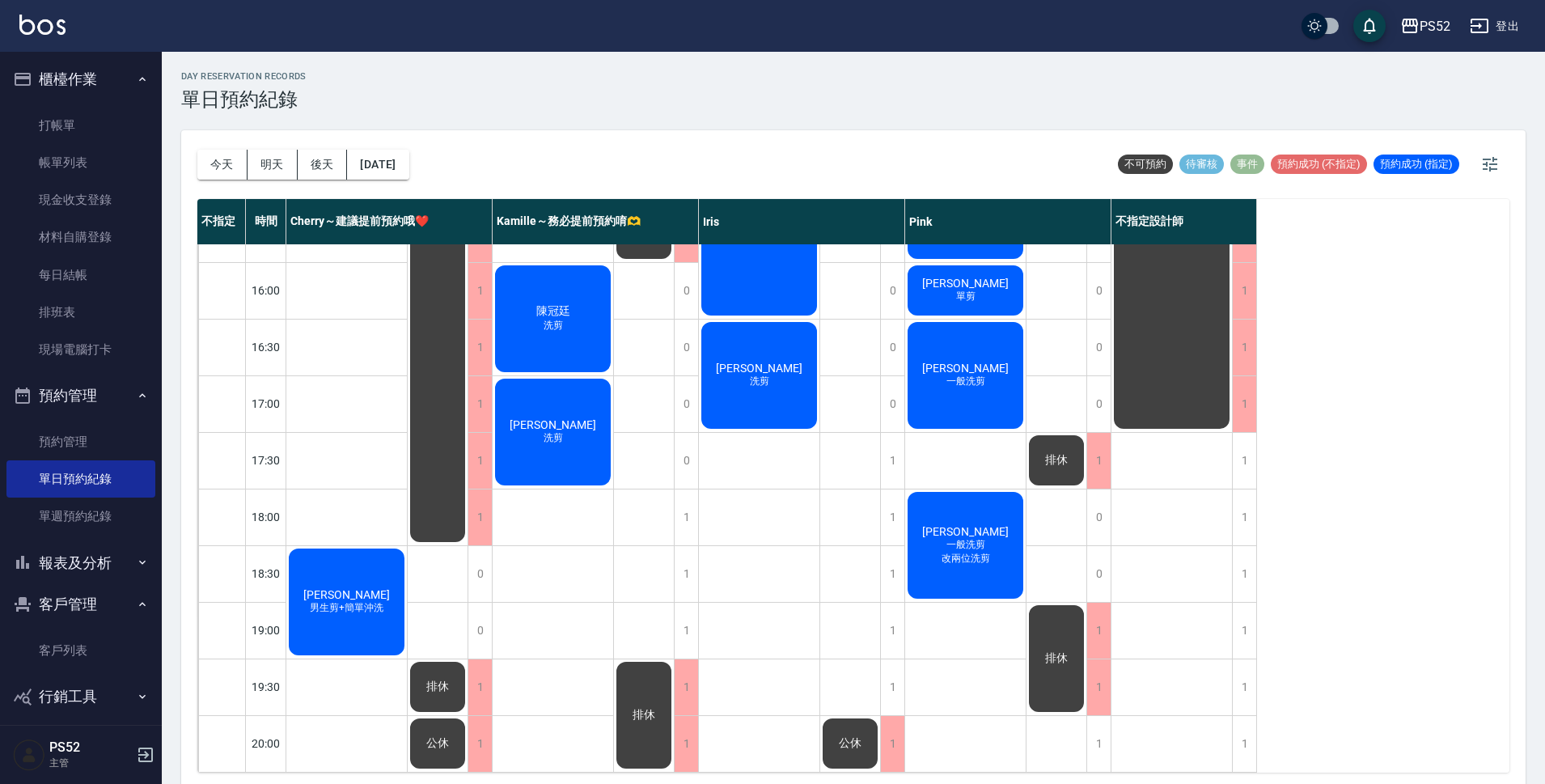
click at [990, 528] on div "沈宜臻 一般洗剪 改兩位洗剪" at bounding box center [965, 545] width 120 height 111
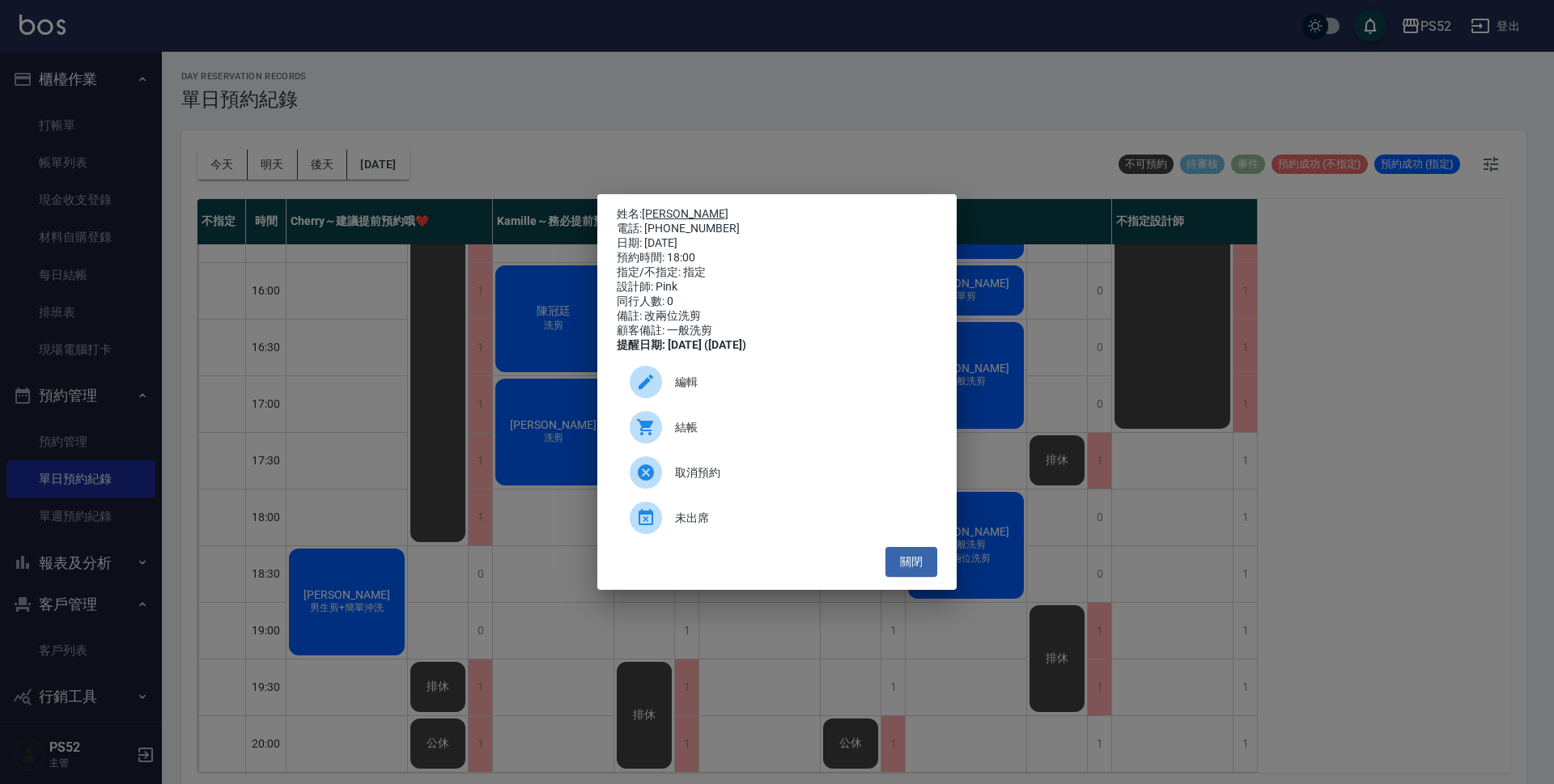
click at [658, 210] on link "沈宜臻" at bounding box center [685, 213] width 87 height 13
click at [899, 577] on button "關閉" at bounding box center [910, 561] width 52 height 30
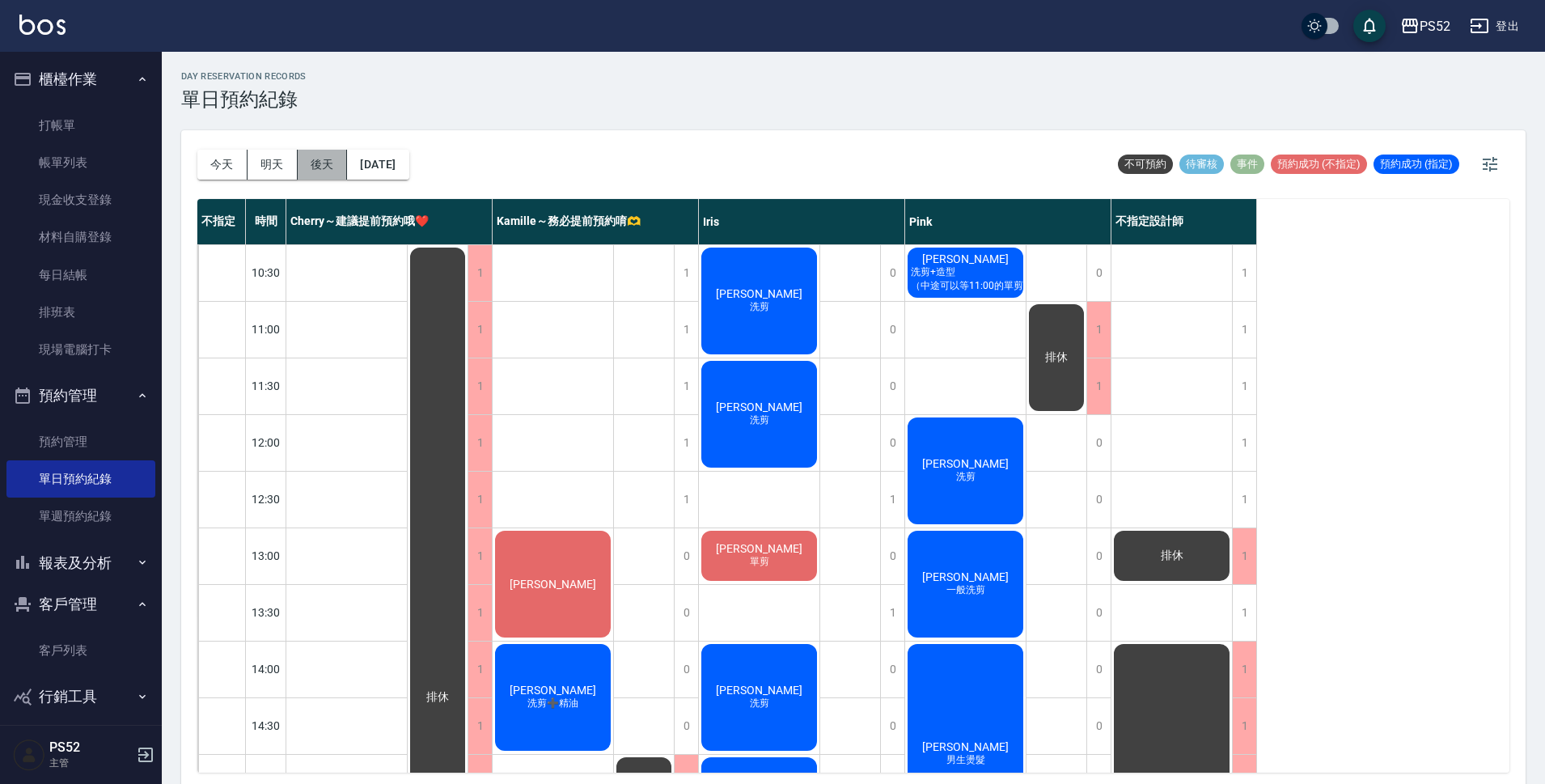
click at [300, 150] on button "後天" at bounding box center [322, 164] width 50 height 30
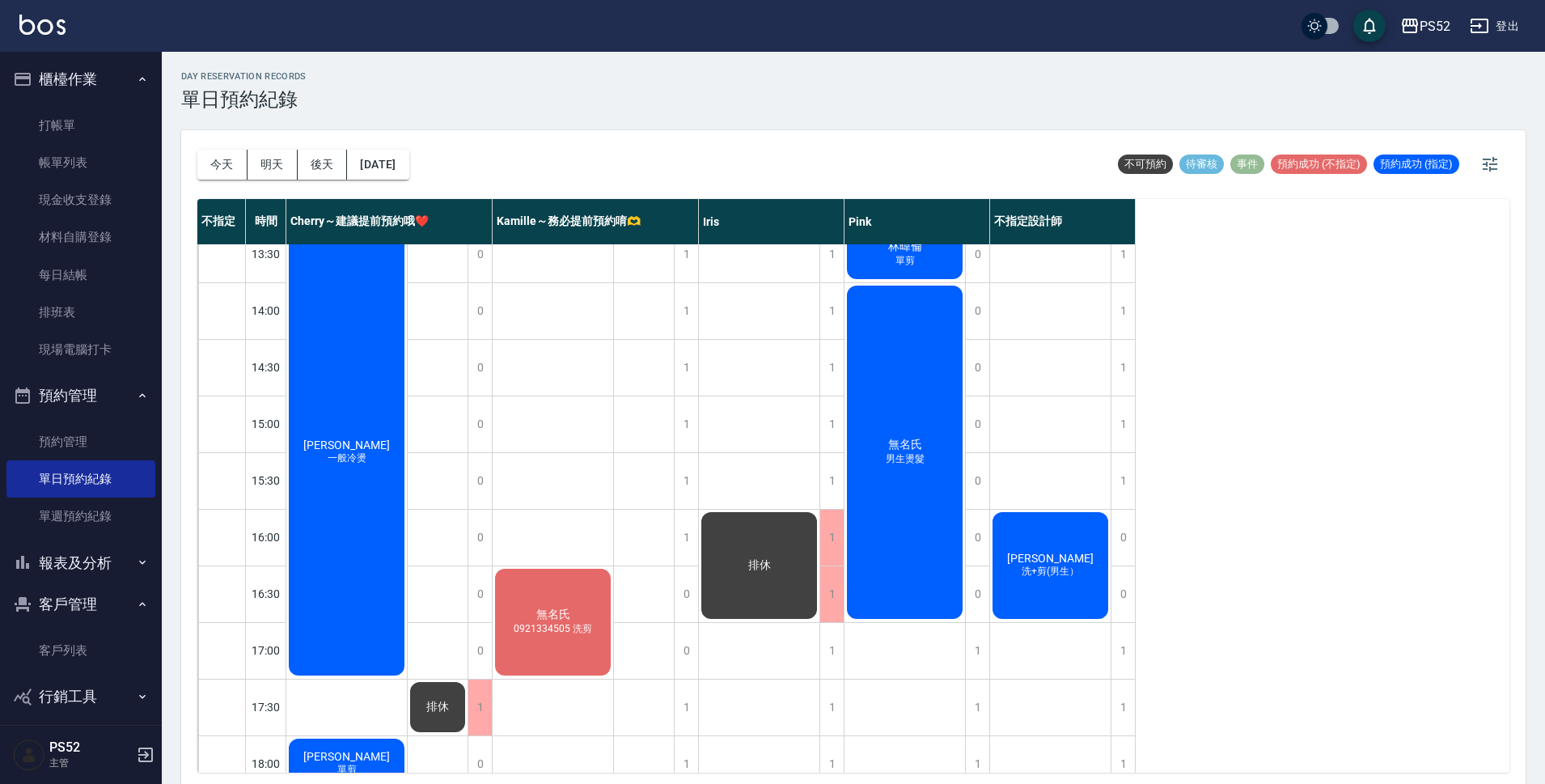
scroll to position [404, 0]
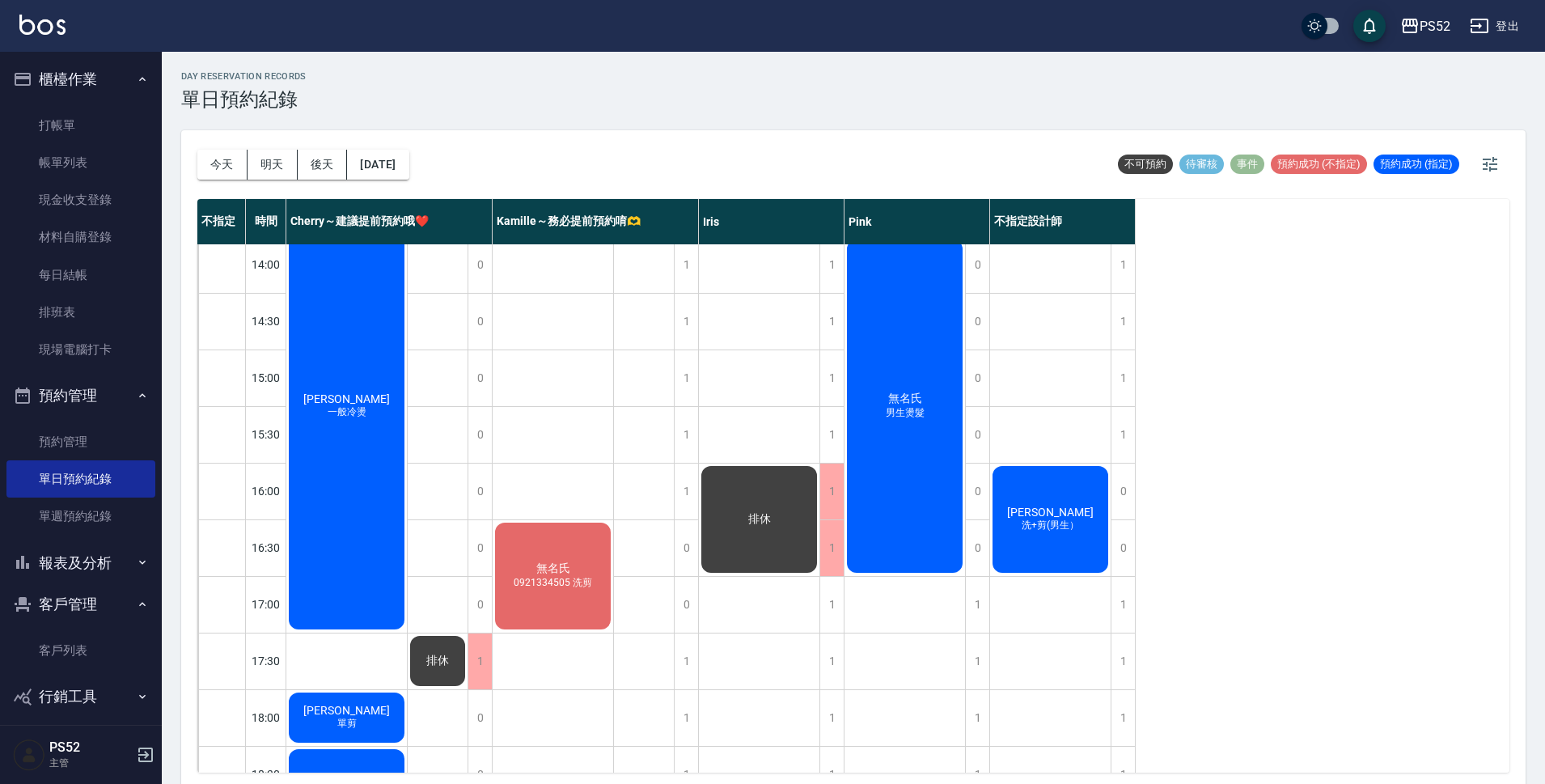
click at [583, 563] on div "無名氏 0921334505 洗剪" at bounding box center [553, 576] width 120 height 111
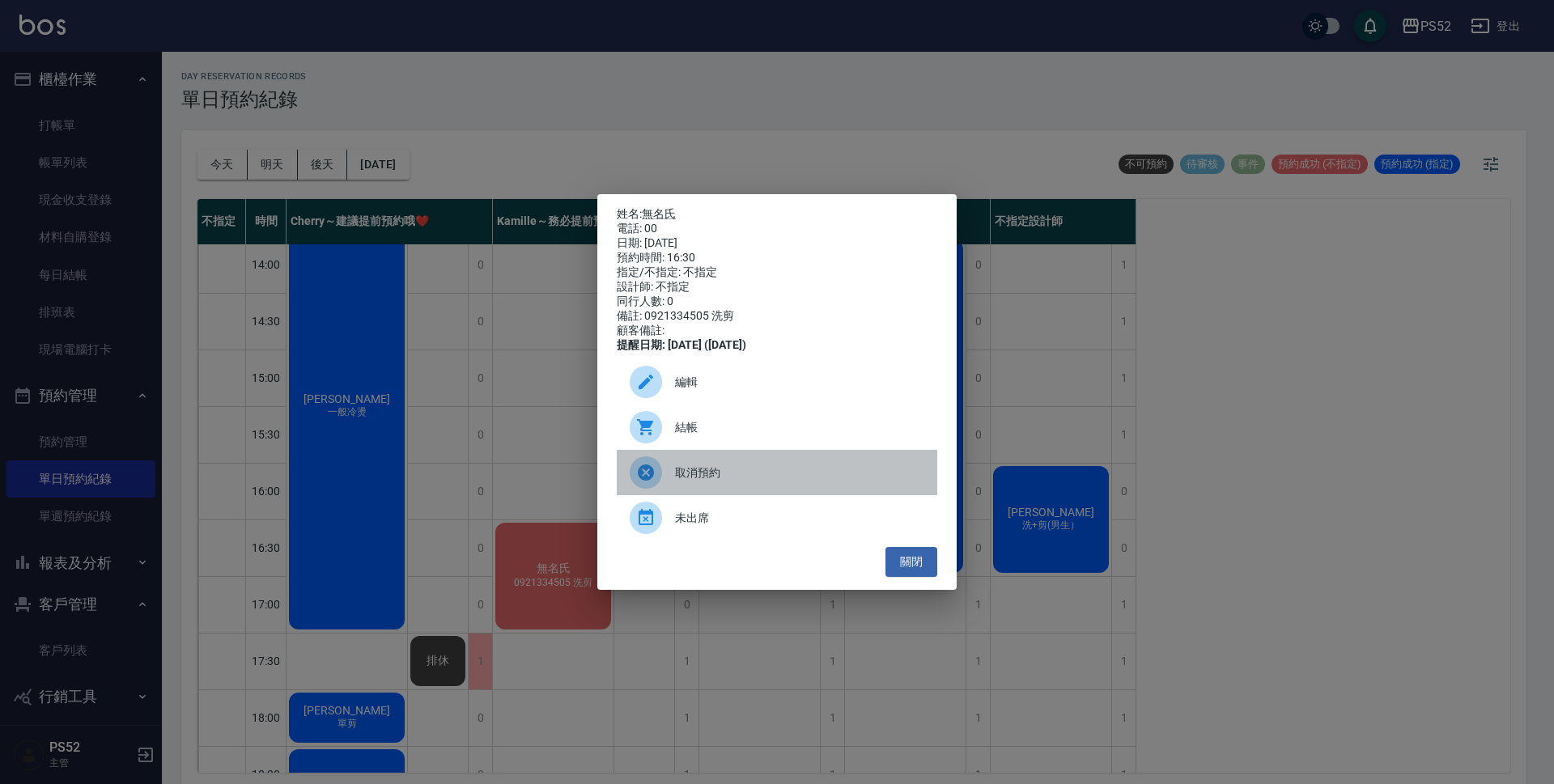
click at [723, 477] on span "取消預約" at bounding box center [799, 473] width 249 height 17
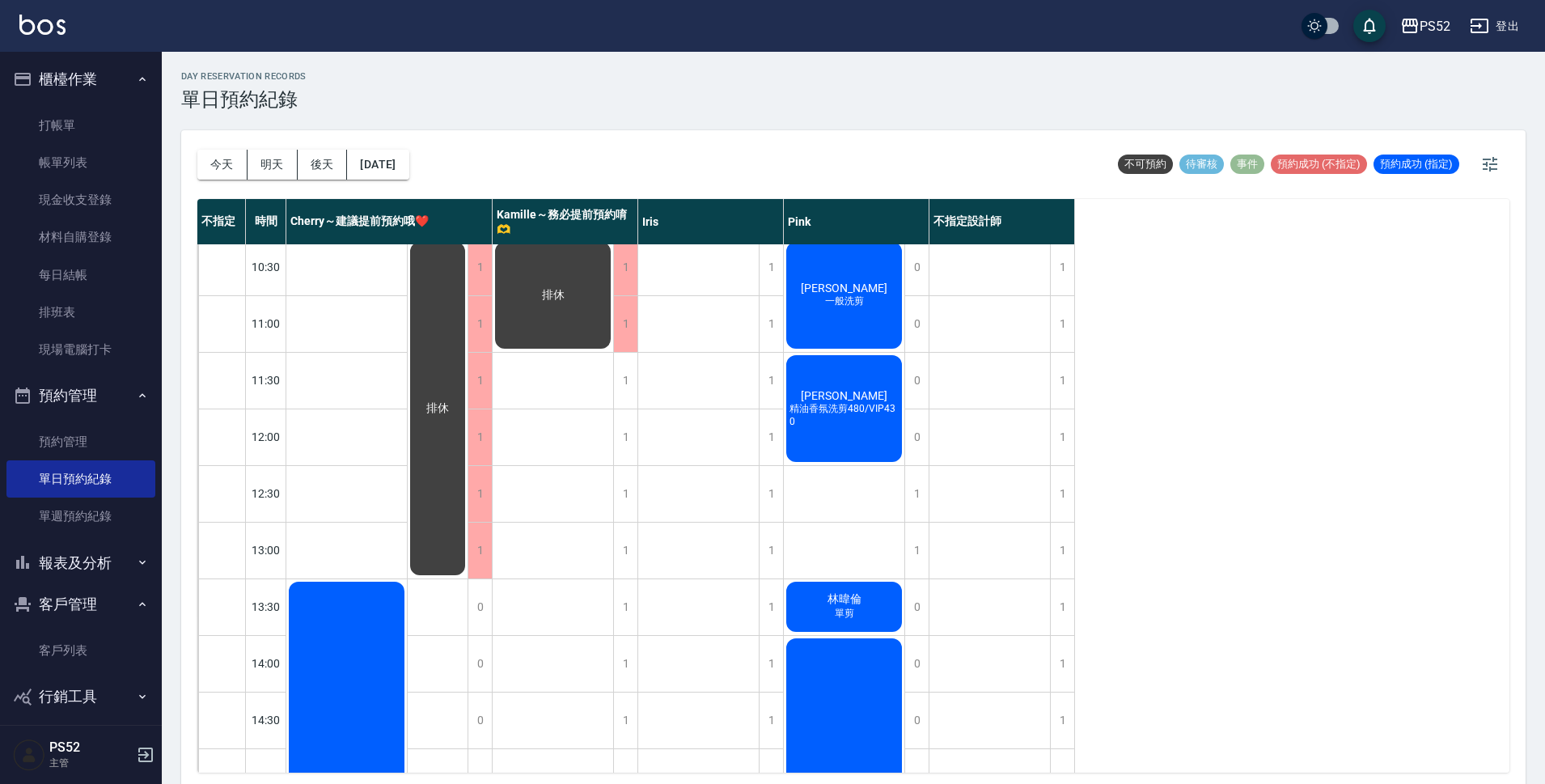
scroll to position [0, 0]
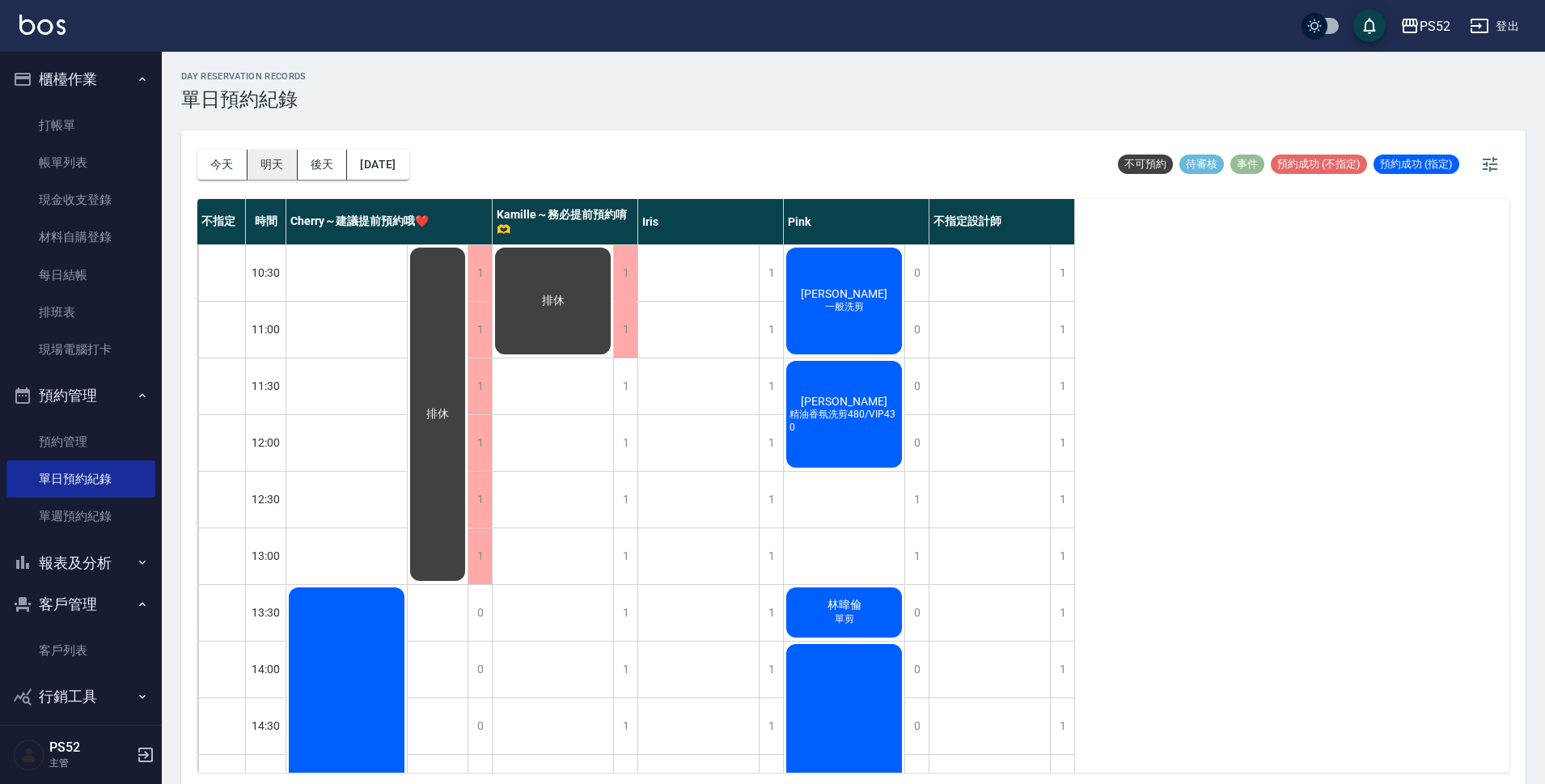
click at [269, 163] on button "明天" at bounding box center [272, 164] width 50 height 30
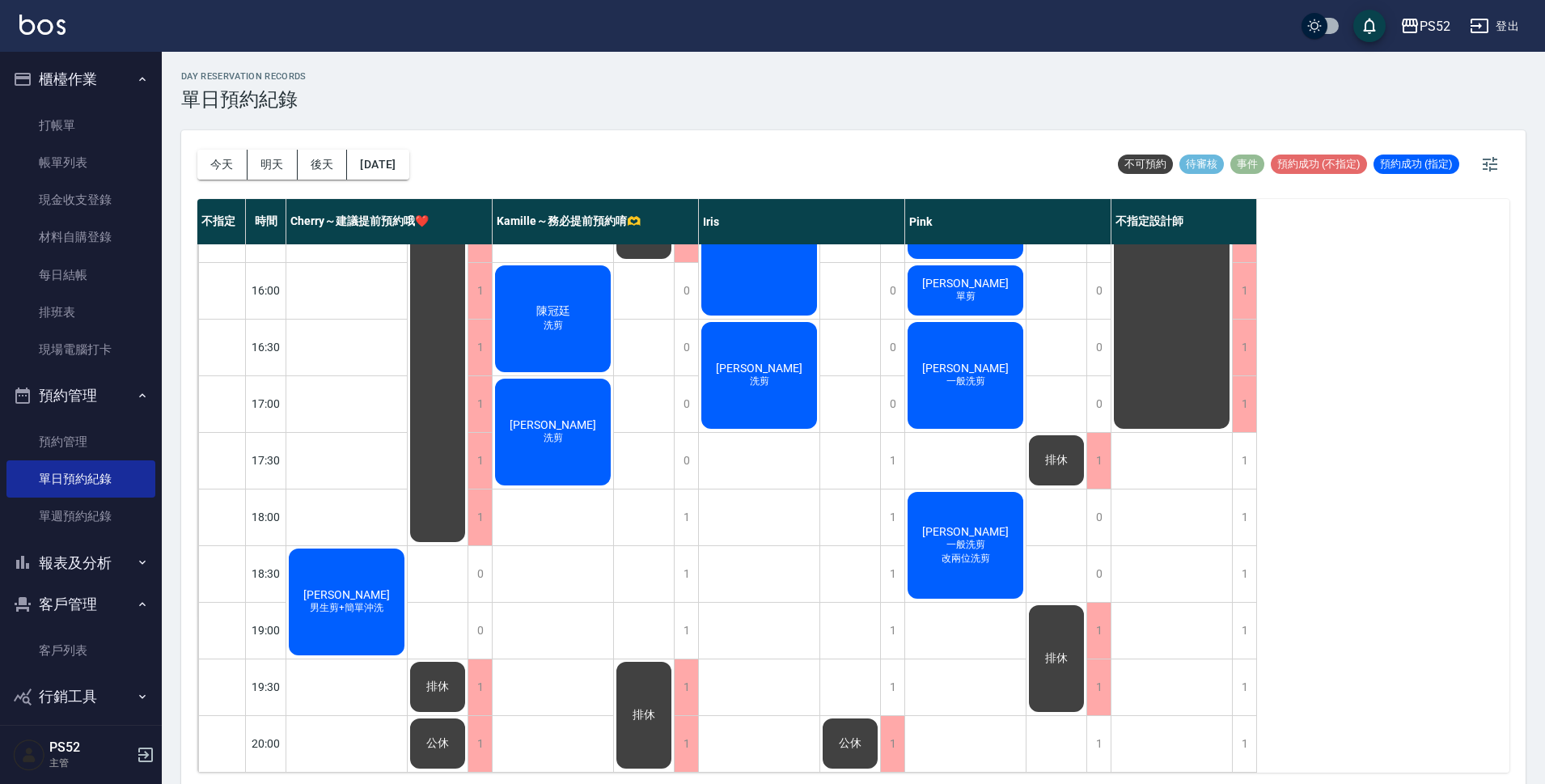
scroll to position [619, 0]
click at [90, 108] on link "打帳單" at bounding box center [81, 125] width 148 height 37
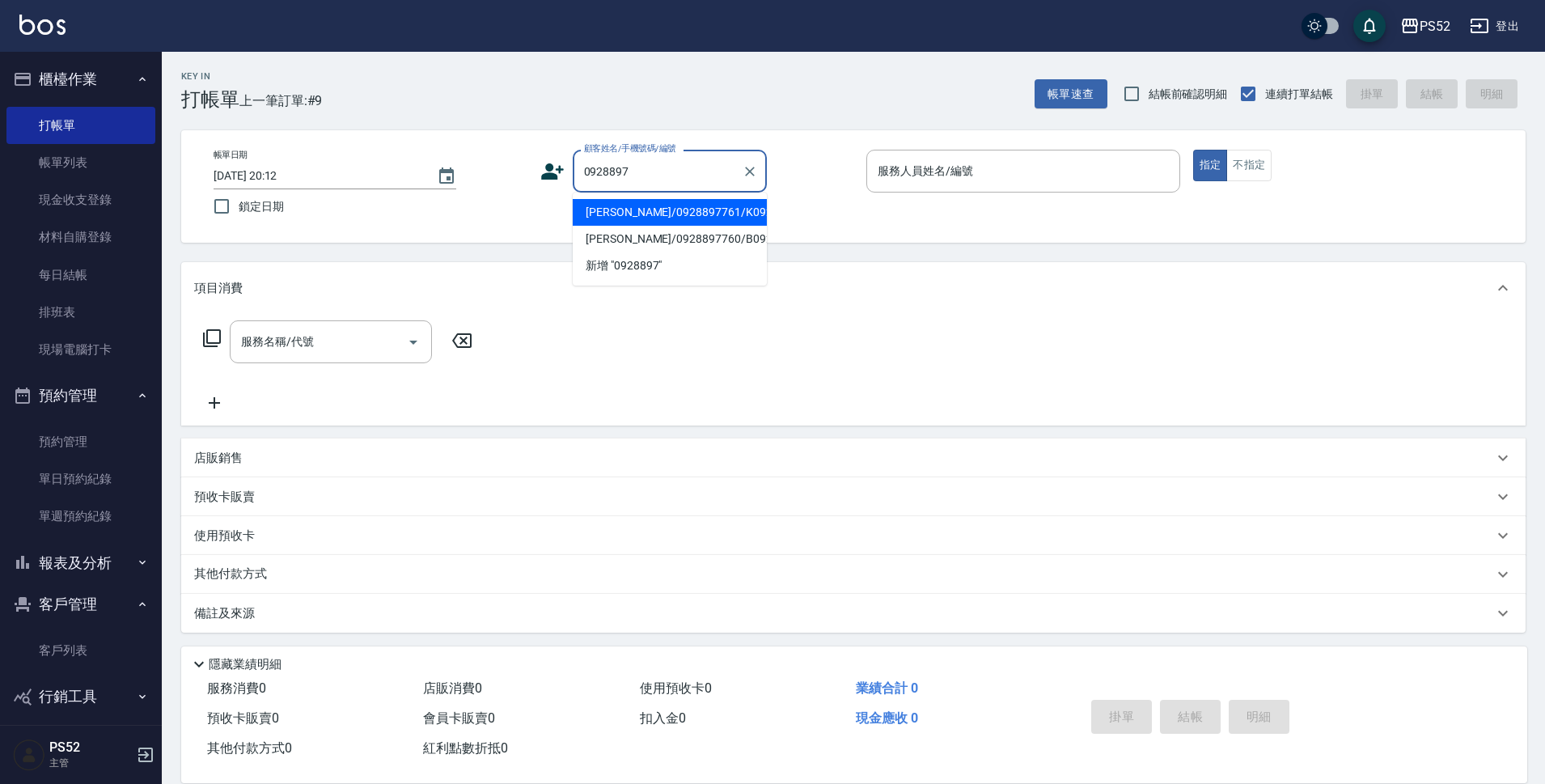
click at [659, 226] on li "辛明珍/0928897761/K0928897761" at bounding box center [670, 212] width 194 height 26
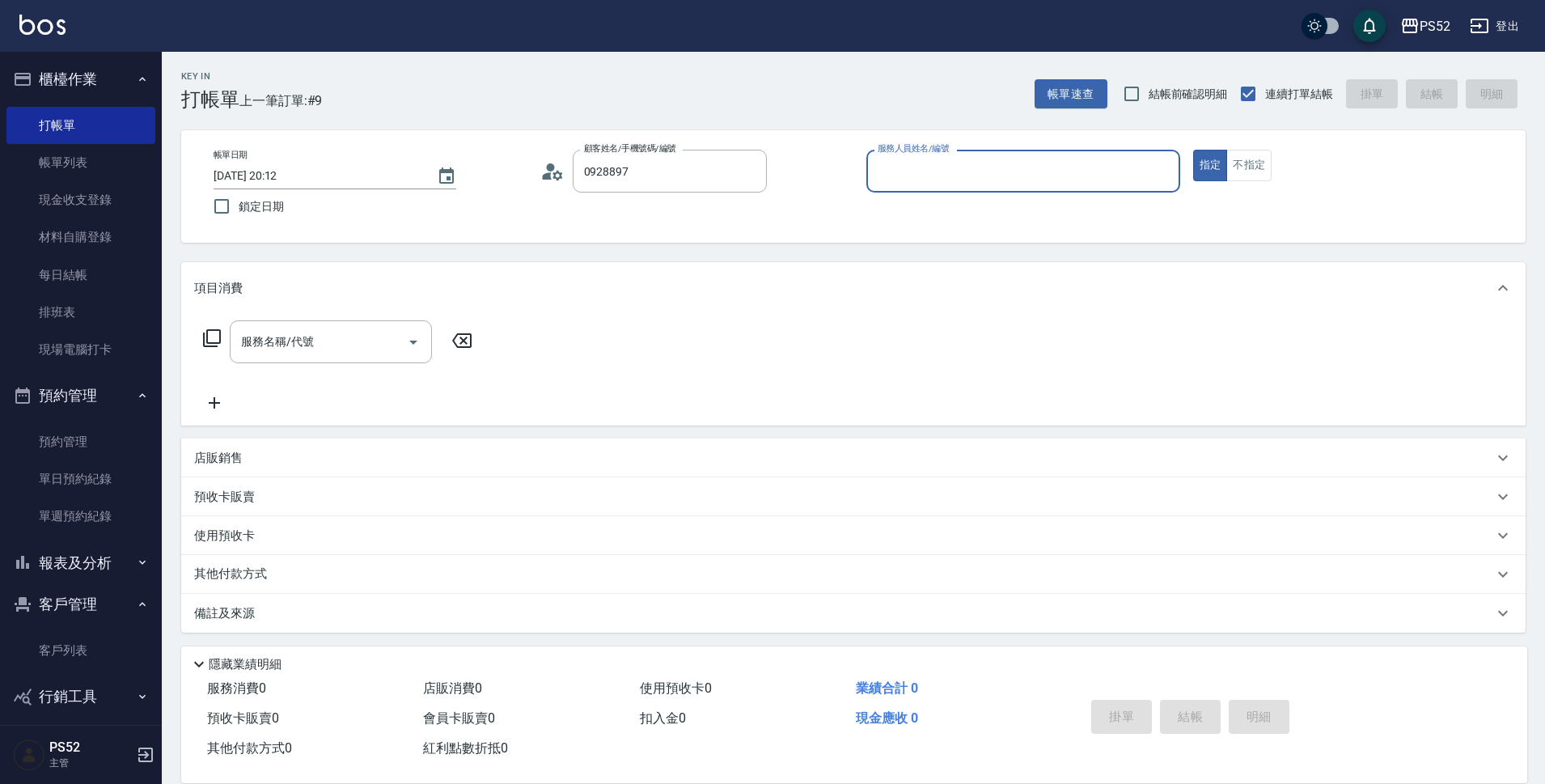
type input "辛明珍/0928897761/K0928897761"
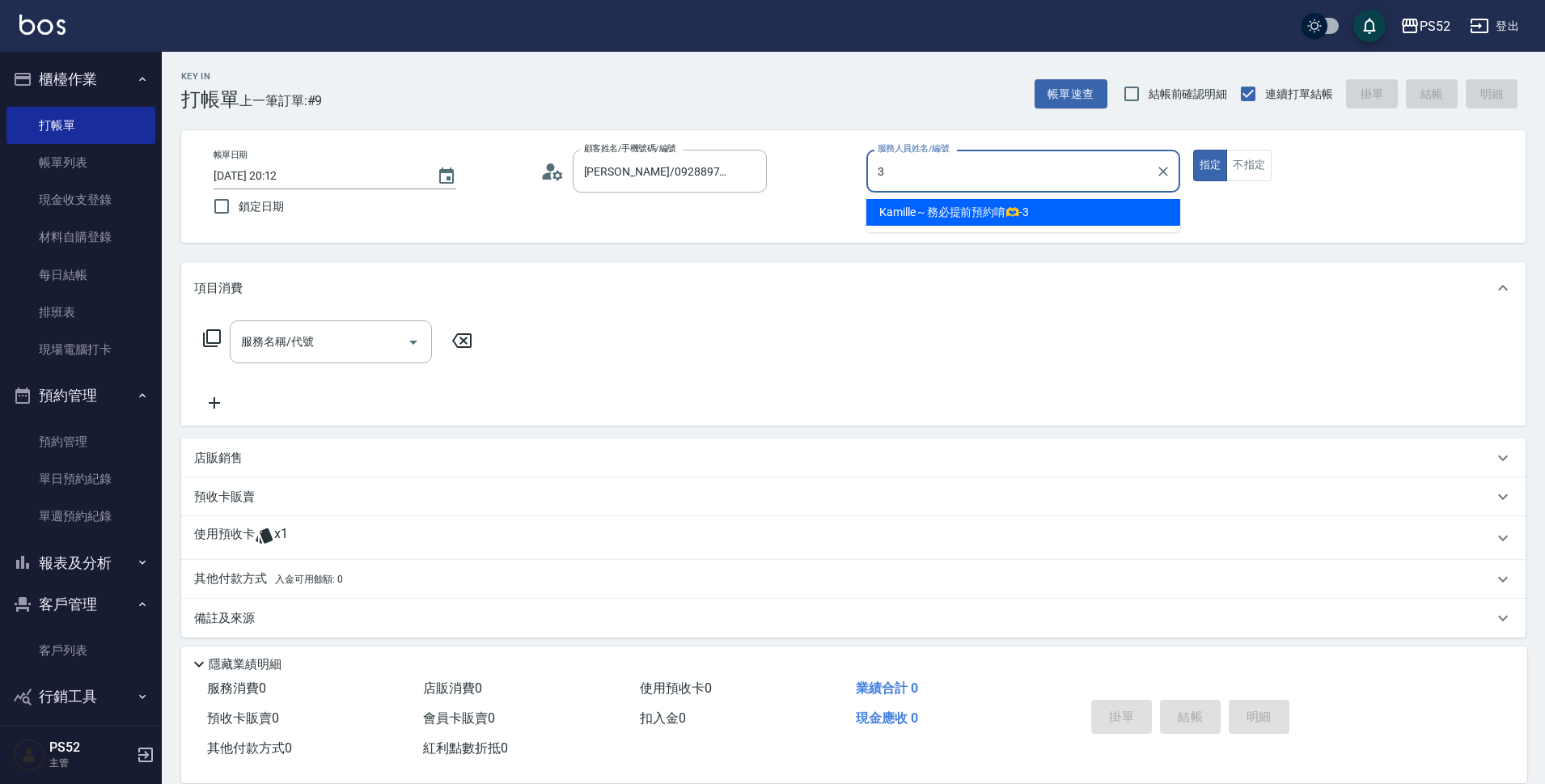
type input "Kamille～務必提前預約唷🫶-3"
type button "true"
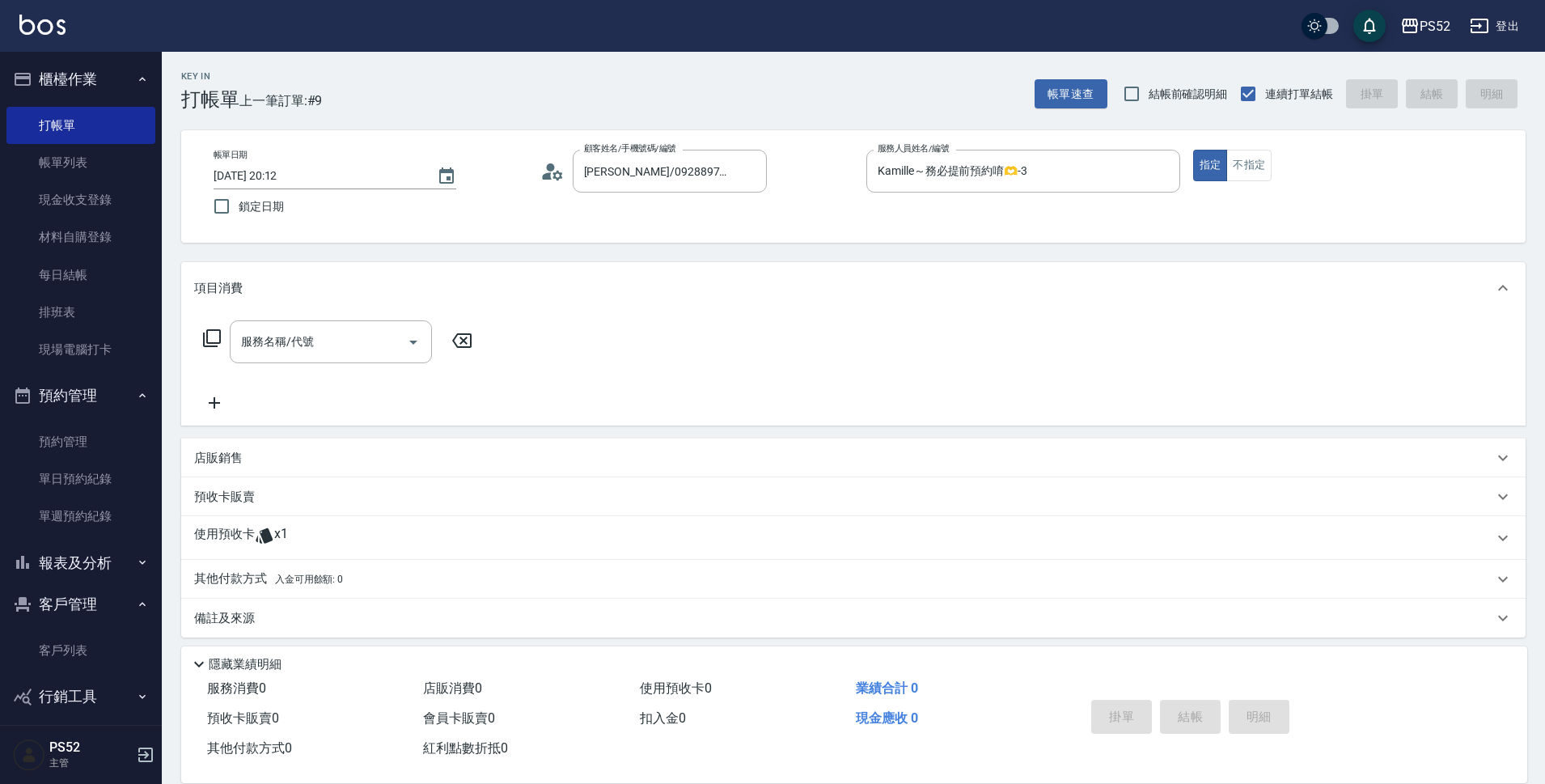
click at [372, 538] on div "使用預收卡 x1" at bounding box center [844, 538] width 1300 height 24
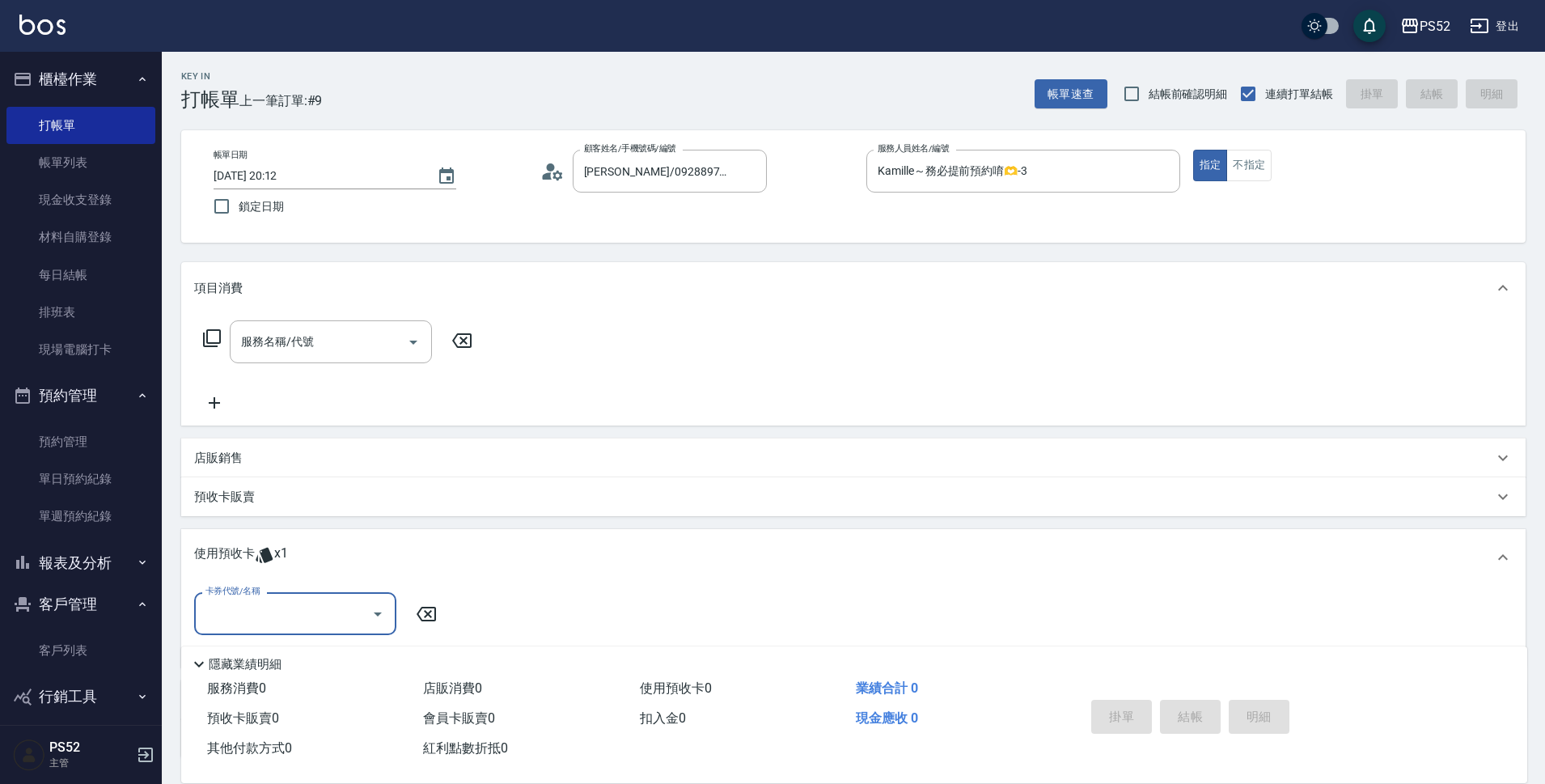
click at [348, 618] on input "卡券代號/名稱" at bounding box center [282, 613] width 163 height 28
click at [324, 658] on div "洗髮卡 剩餘1張" at bounding box center [295, 654] width 202 height 26
type input "洗髮卡"
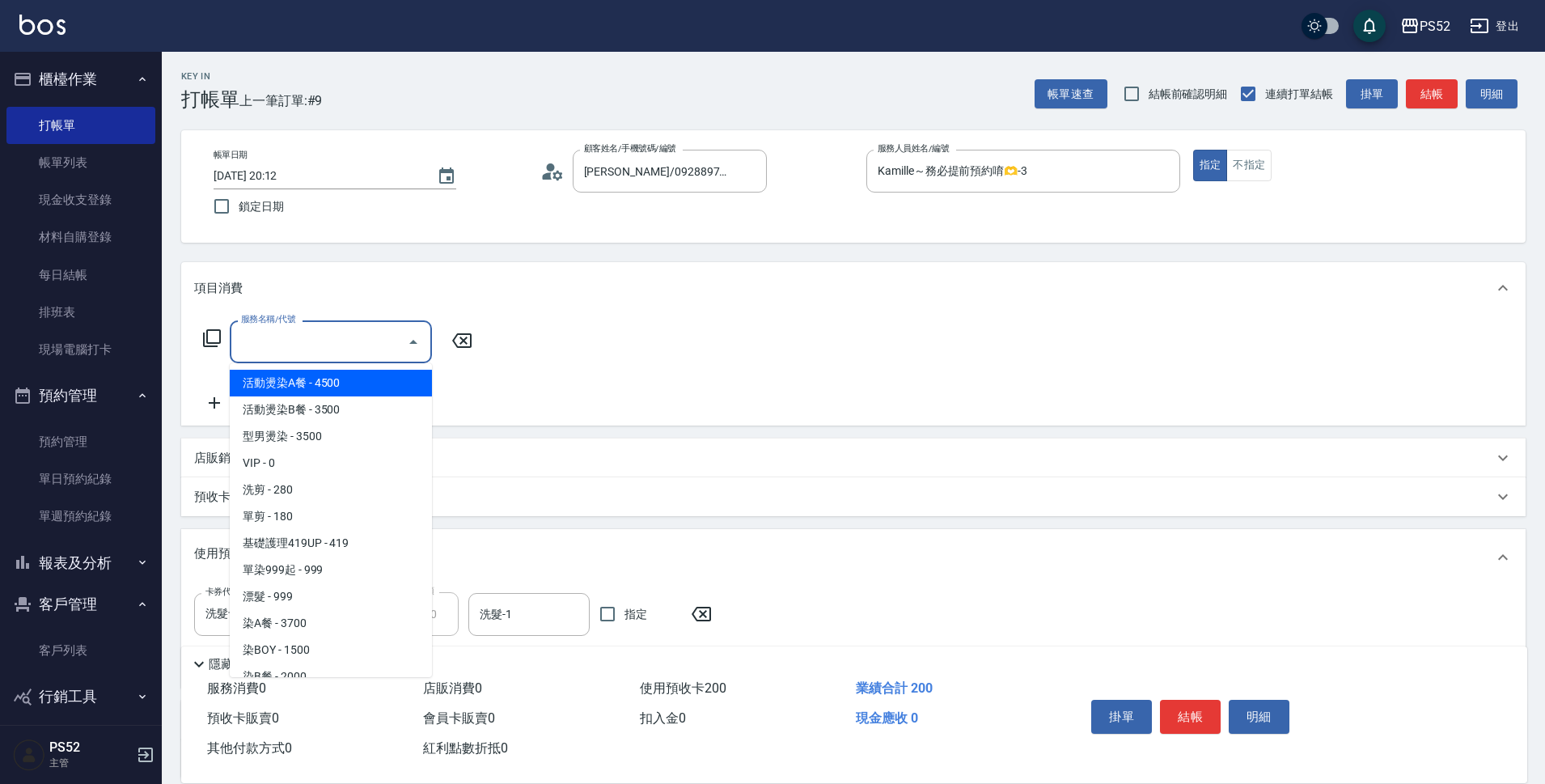
click at [319, 338] on input "服務名稱/代號" at bounding box center [318, 342] width 163 height 28
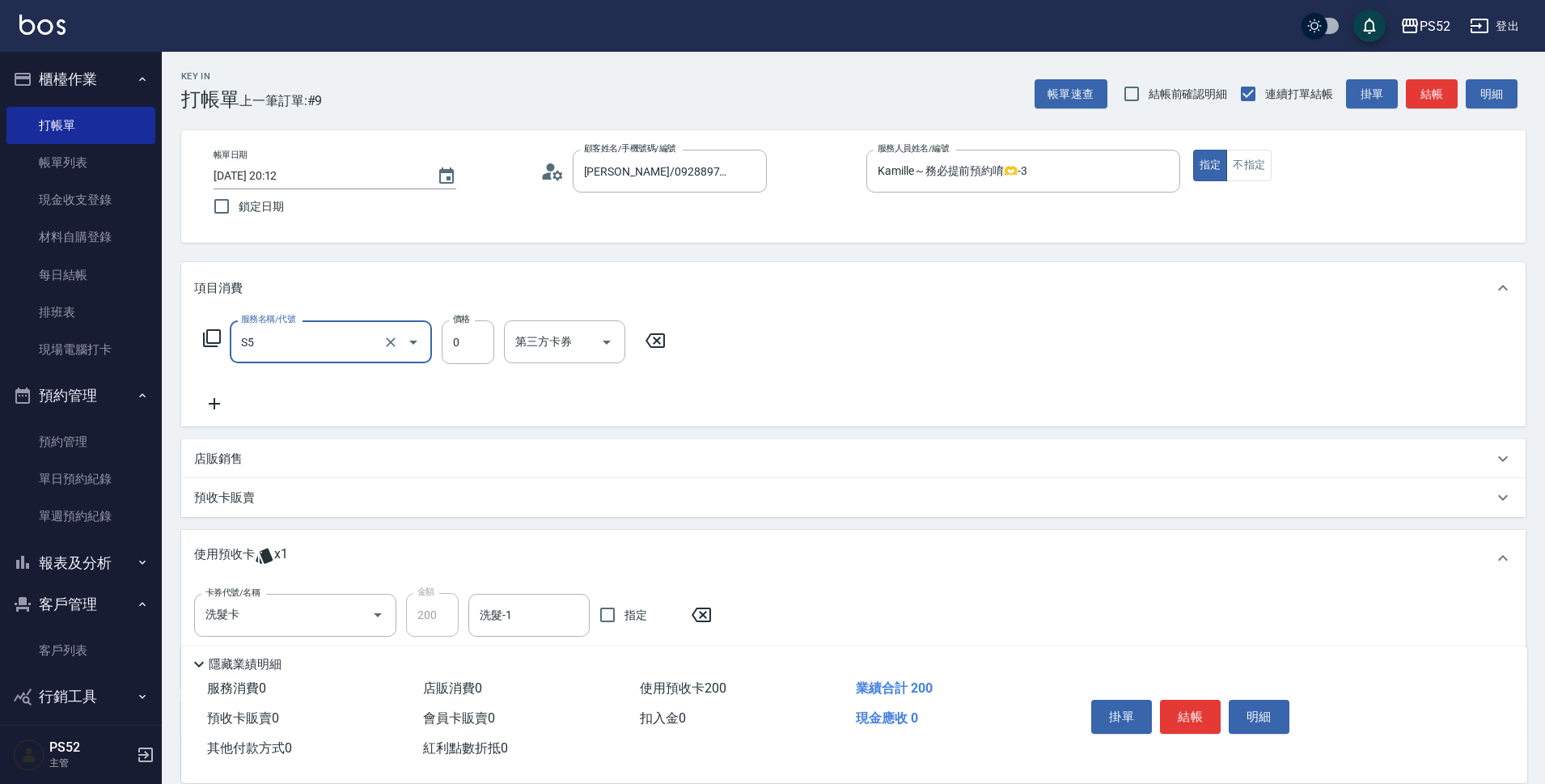
type input "造型(S5)"
type input "150"
click at [225, 394] on icon at bounding box center [214, 403] width 40 height 20
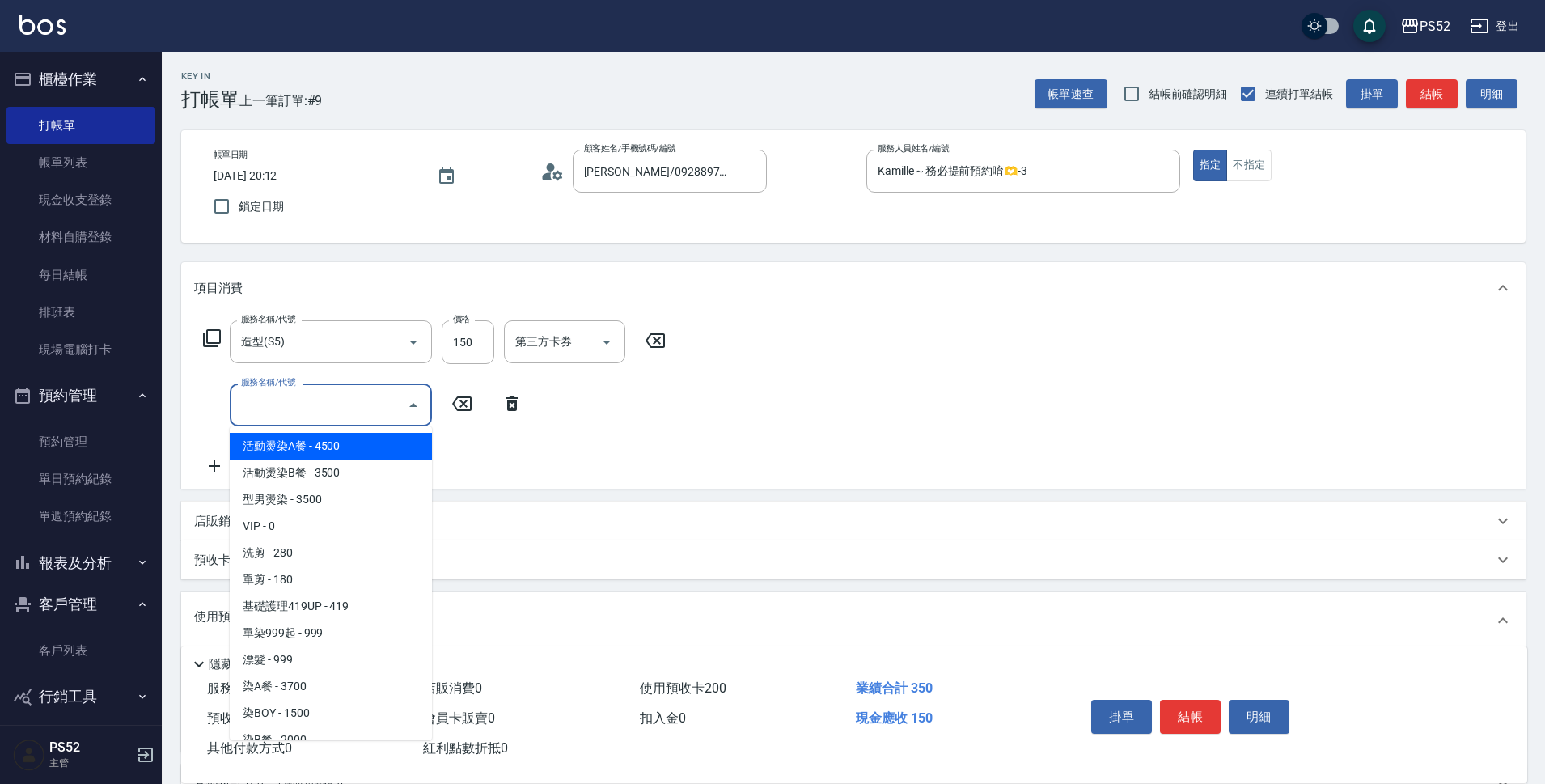
click at [239, 398] on input "服務名稱/代號" at bounding box center [318, 404] width 163 height 28
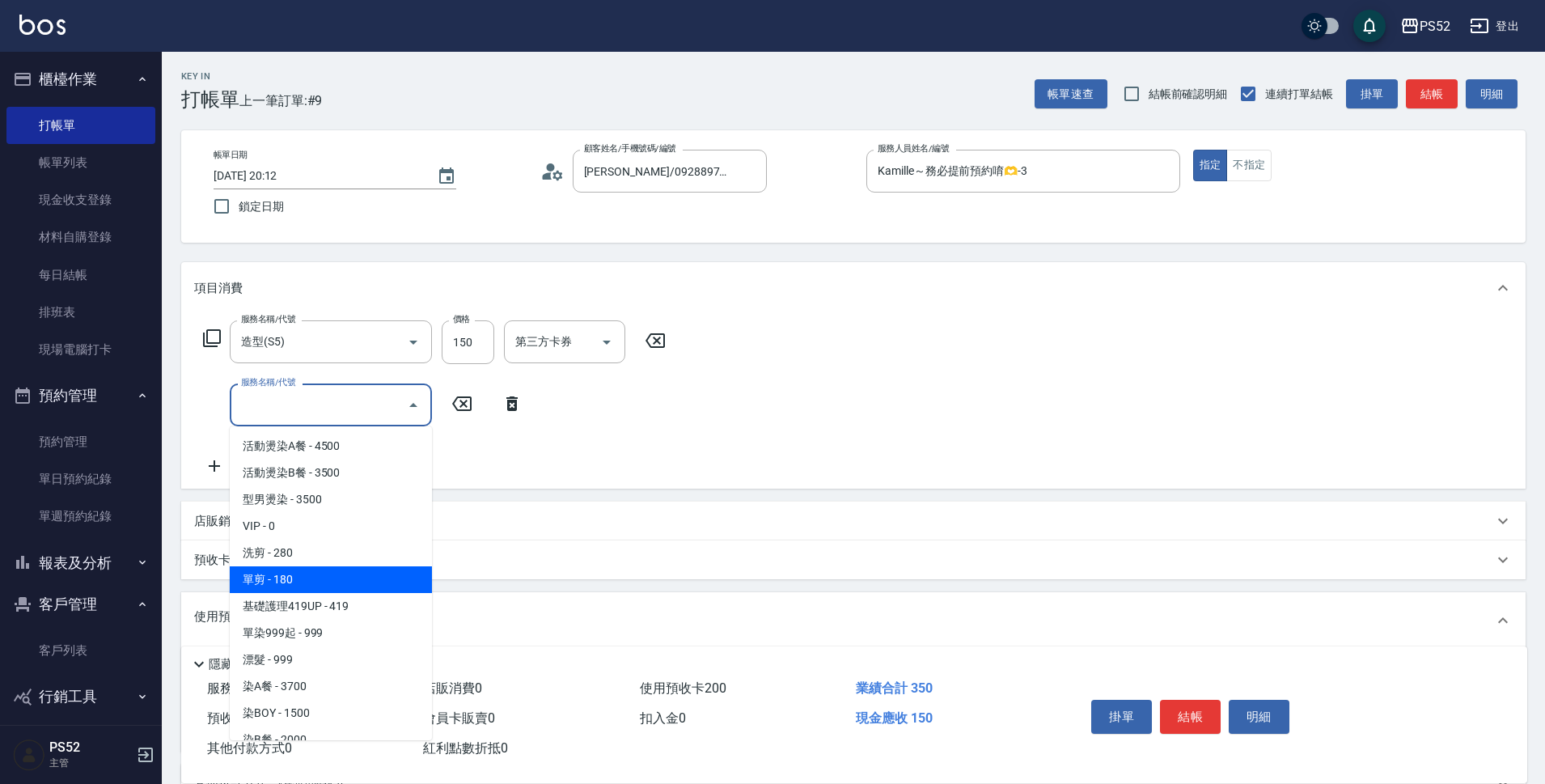
click at [312, 585] on span "單剪 - 180" at bounding box center [330, 579] width 202 height 26
type input "單剪(C2)"
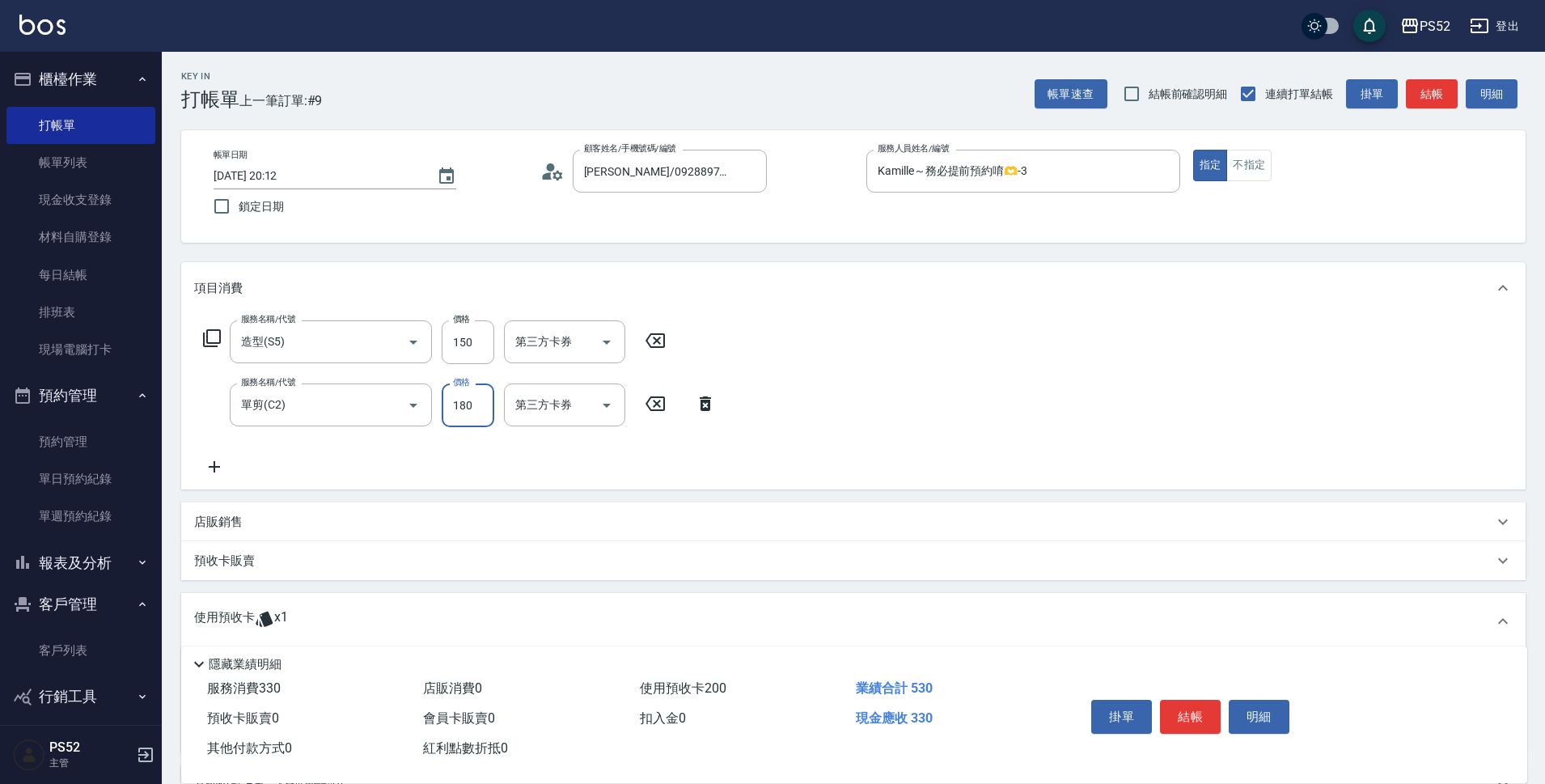
click at [454, 396] on input "180" at bounding box center [468, 405] width 53 height 44
type input "50"
click at [545, 342] on div "第三方卡券 第三方卡券" at bounding box center [564, 342] width 121 height 43
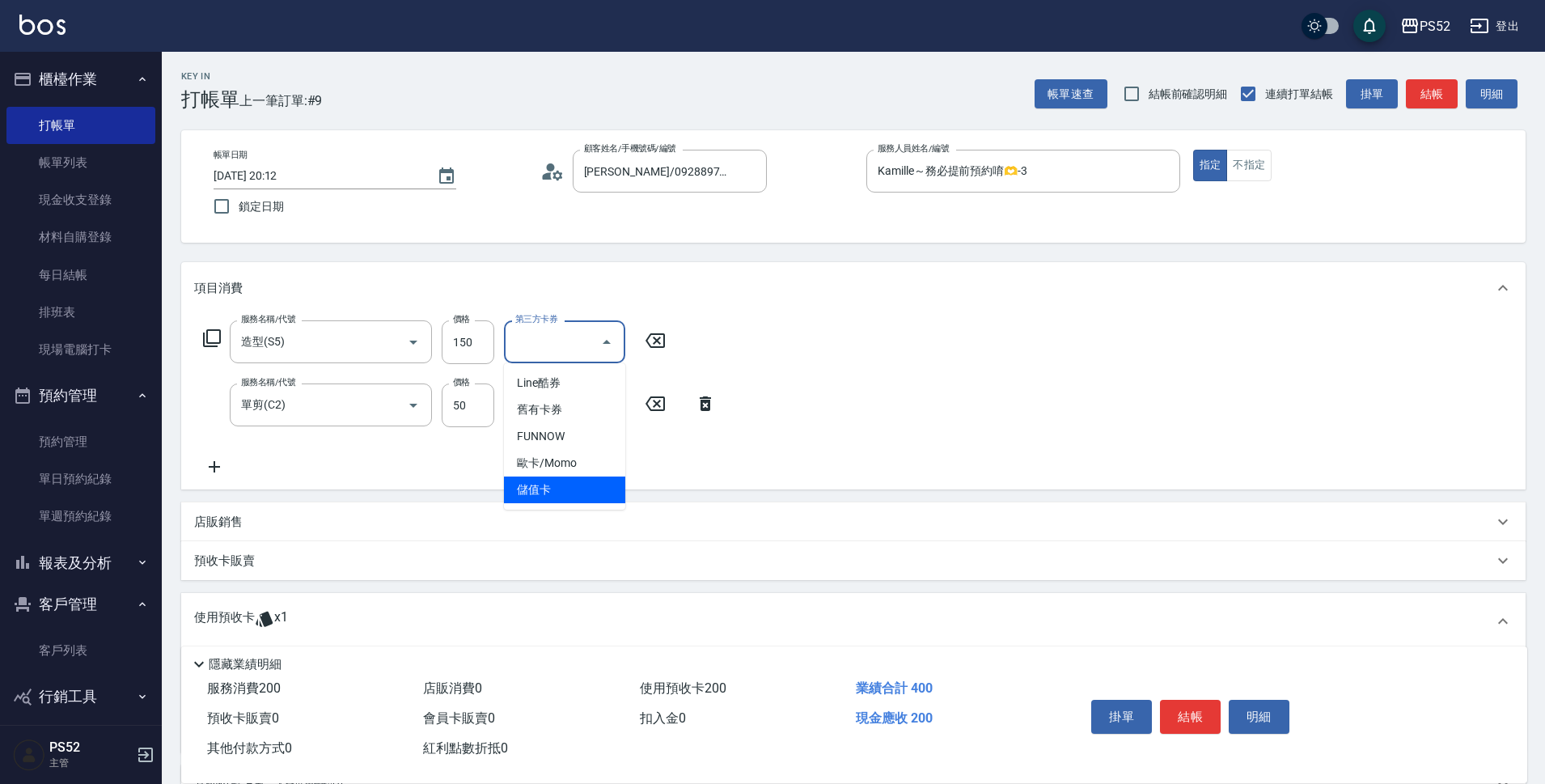
click at [570, 490] on span "儲值卡" at bounding box center [564, 489] width 121 height 26
type input "儲值卡"
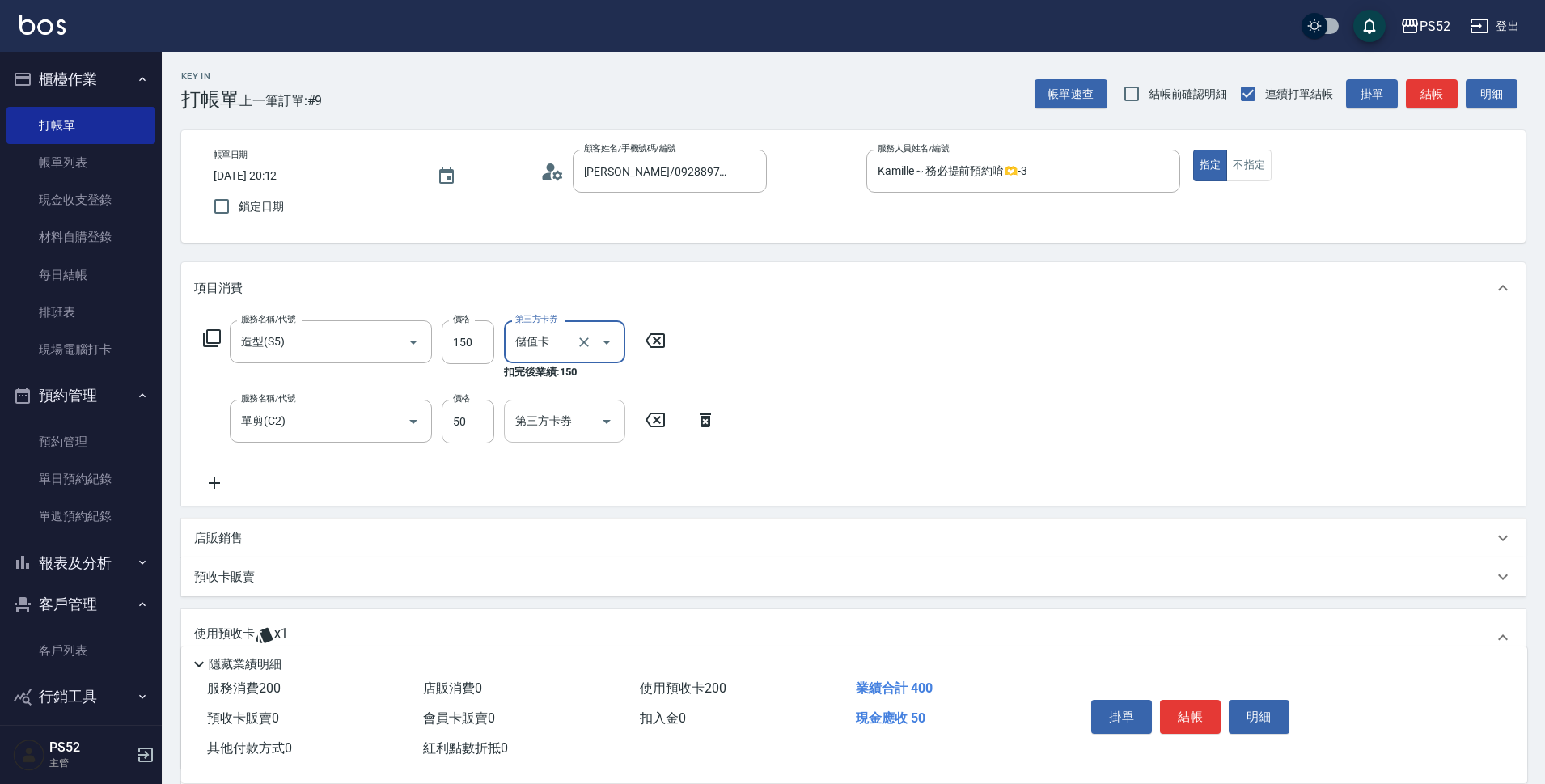
click at [597, 426] on button "Open" at bounding box center [606, 421] width 26 height 26
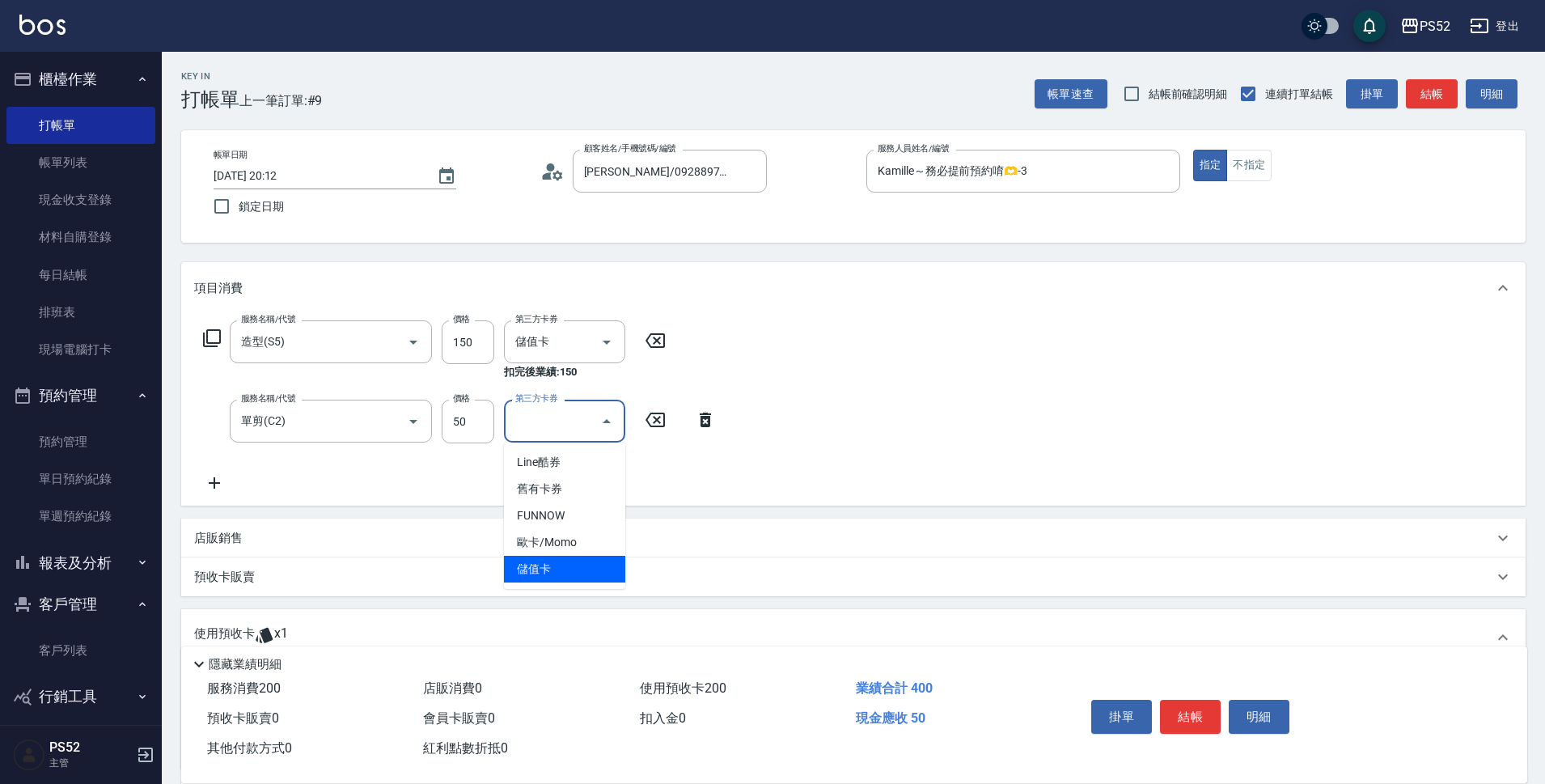
click at [552, 557] on span "儲值卡" at bounding box center [564, 568] width 121 height 26
type input "儲值卡"
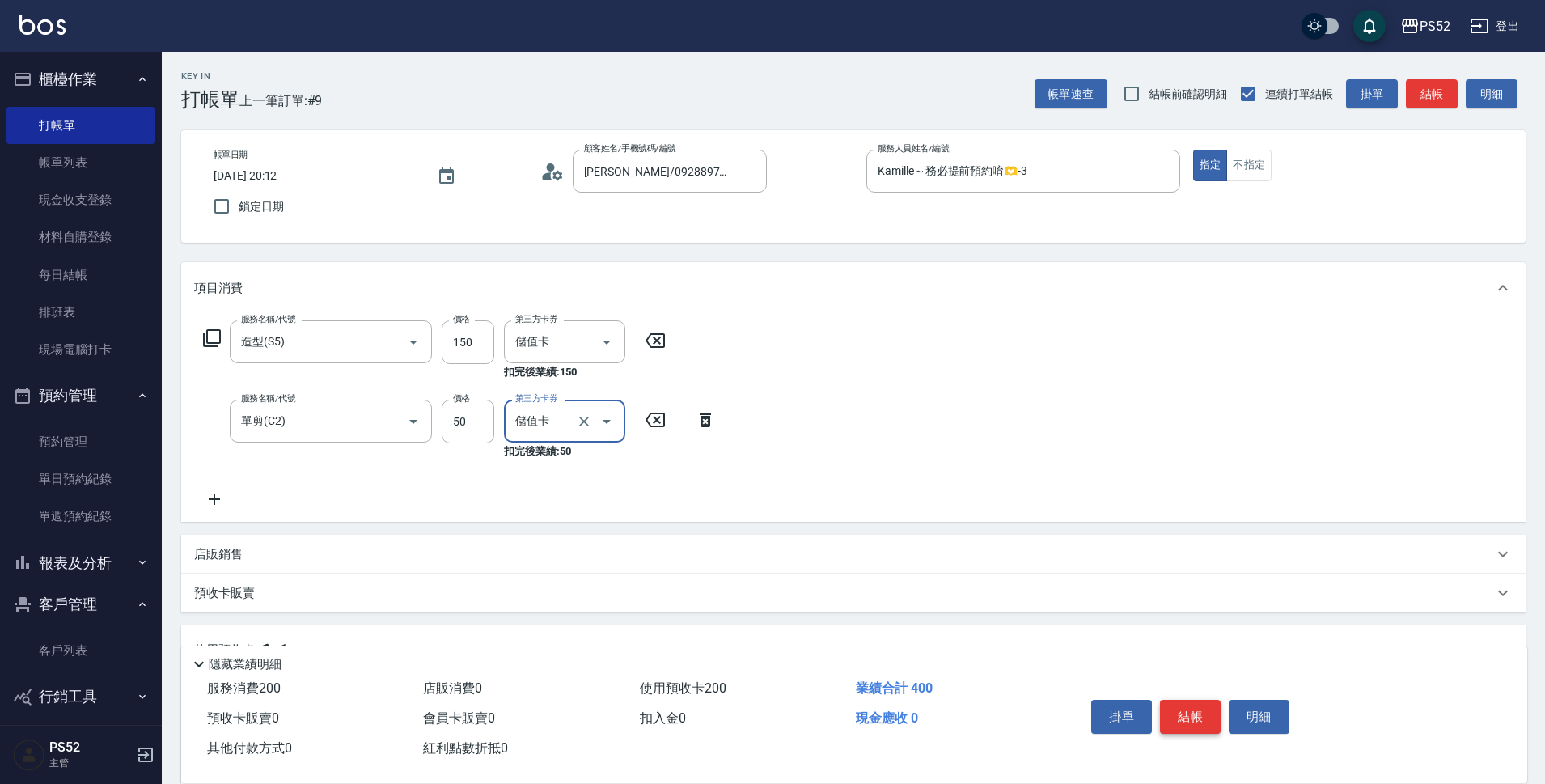
click at [1196, 702] on button "結帳" at bounding box center [1190, 717] width 61 height 34
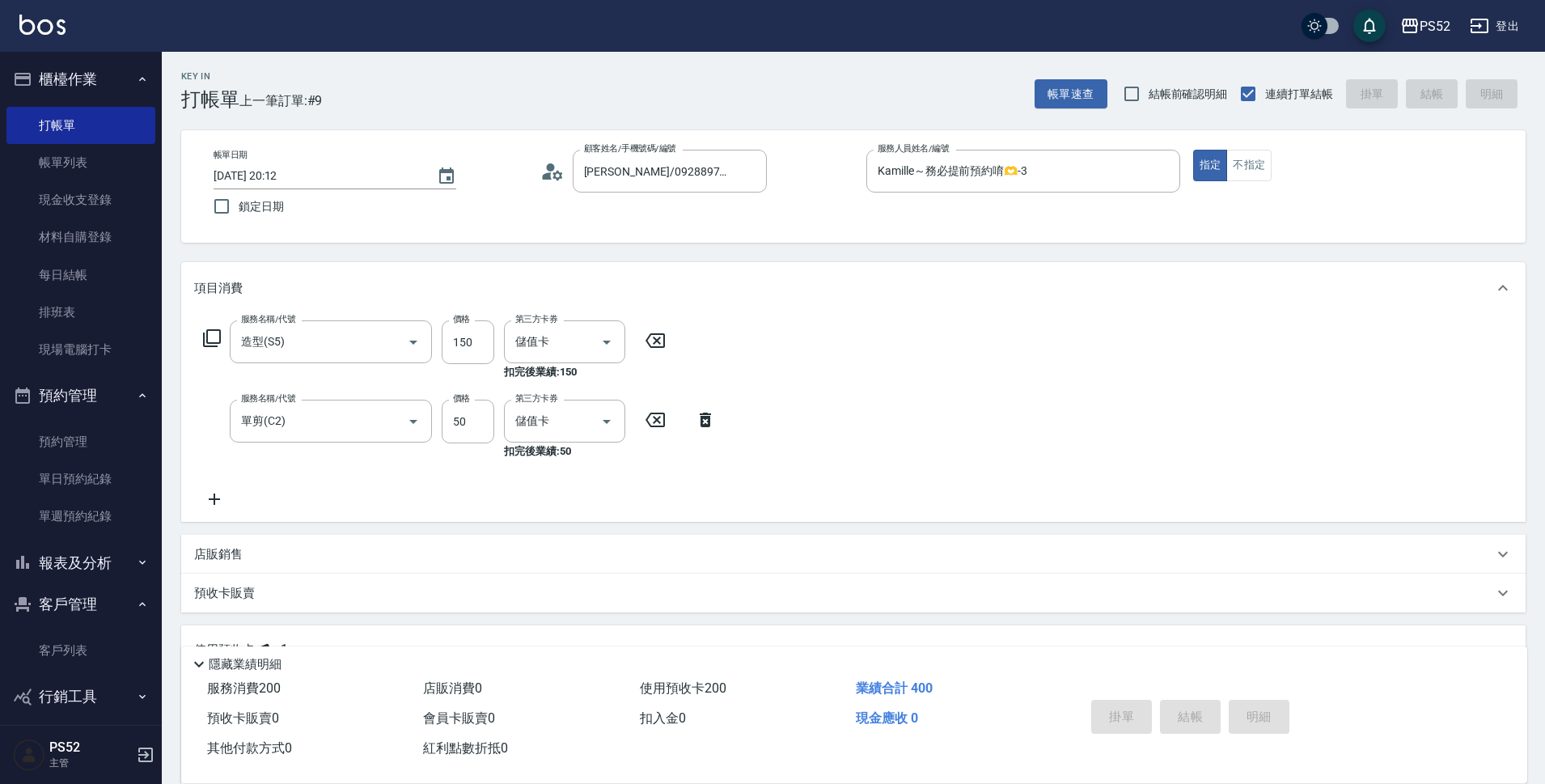
type input "2025/09/19 20:13"
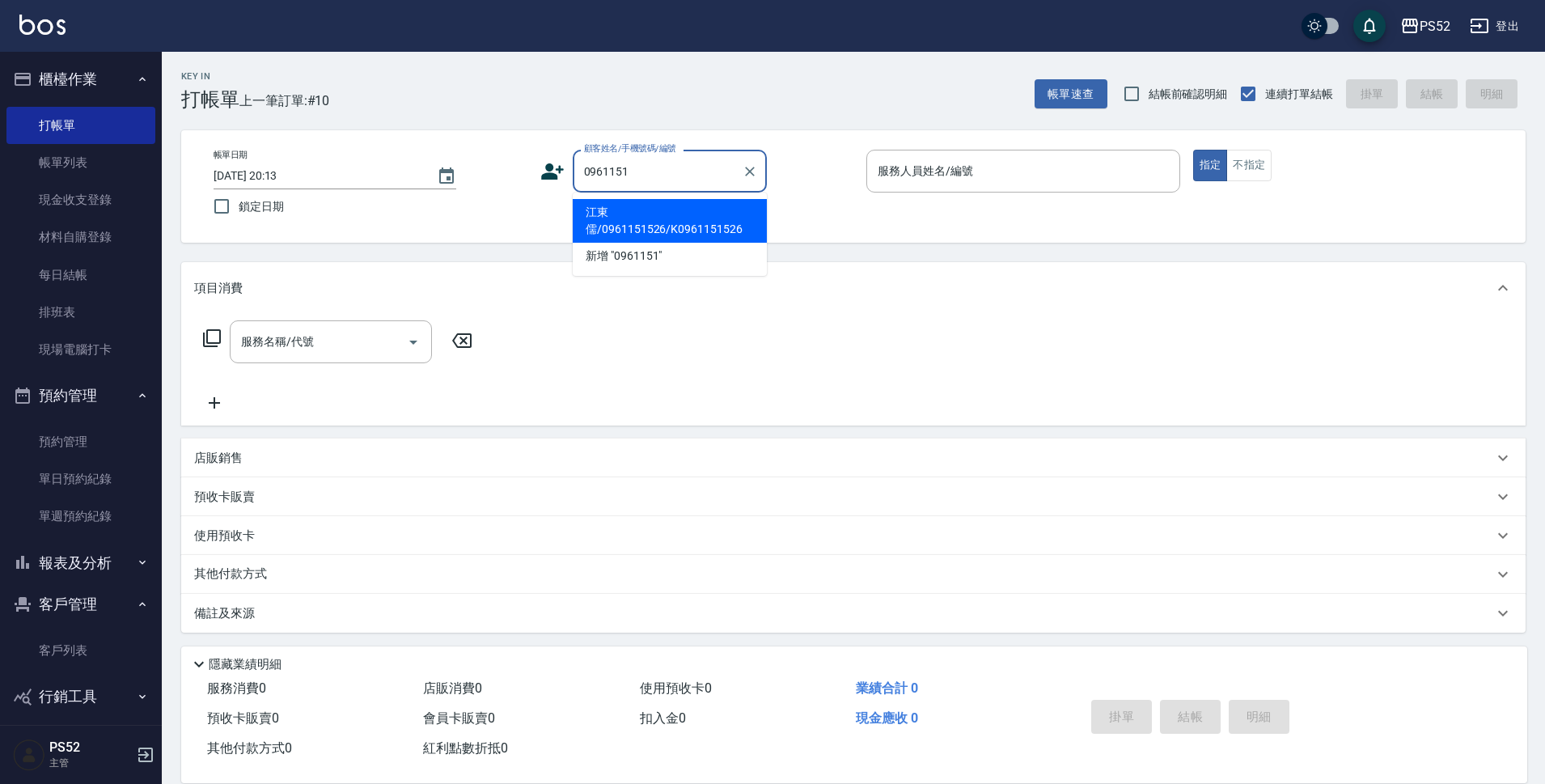
click at [705, 229] on li "江東儒/0961151526/K0961151526" at bounding box center [670, 221] width 194 height 44
type input "江東儒/0961151526/K0961151526"
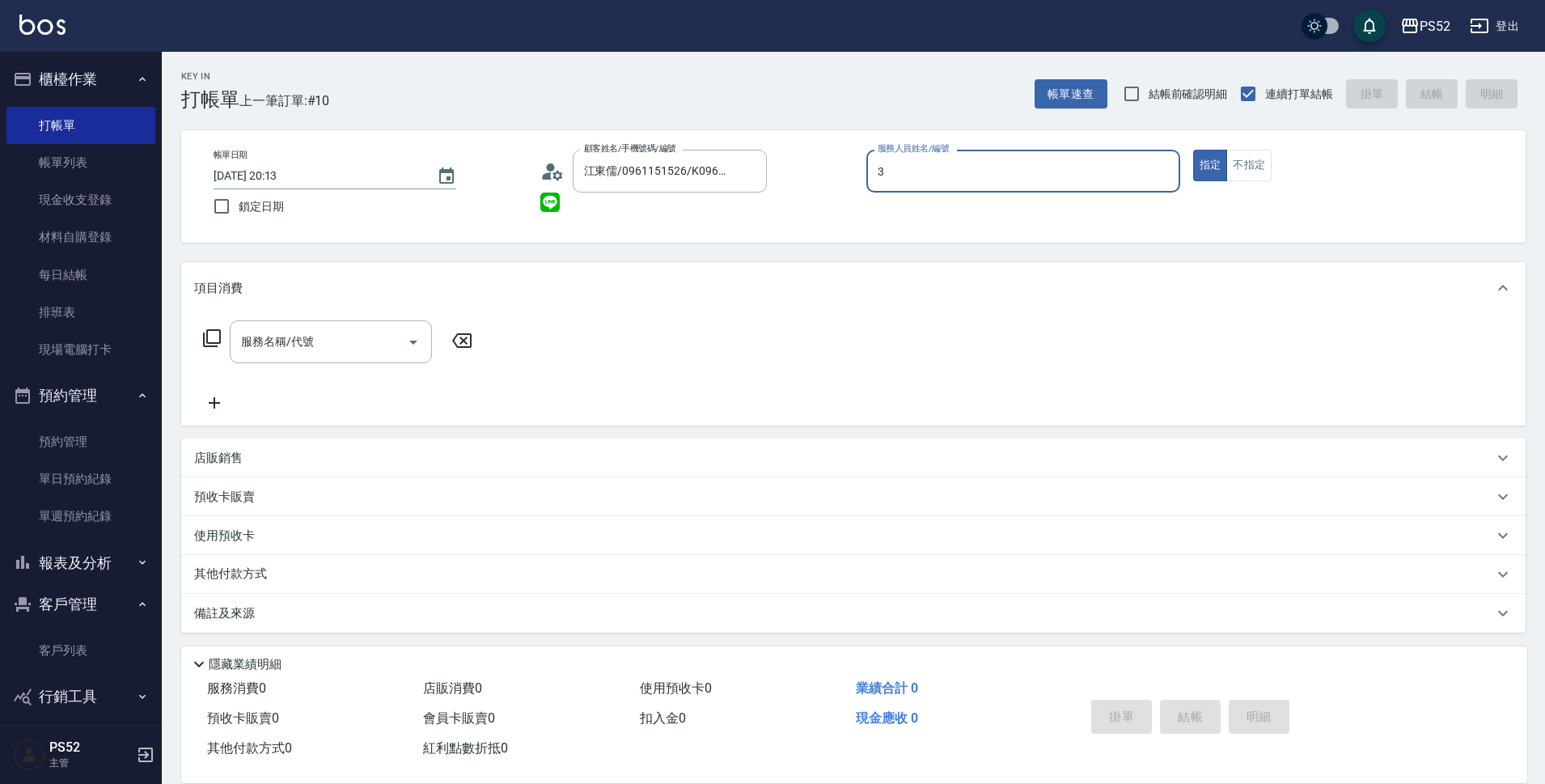
type input "Kamille～務必提前預約唷🫶-3"
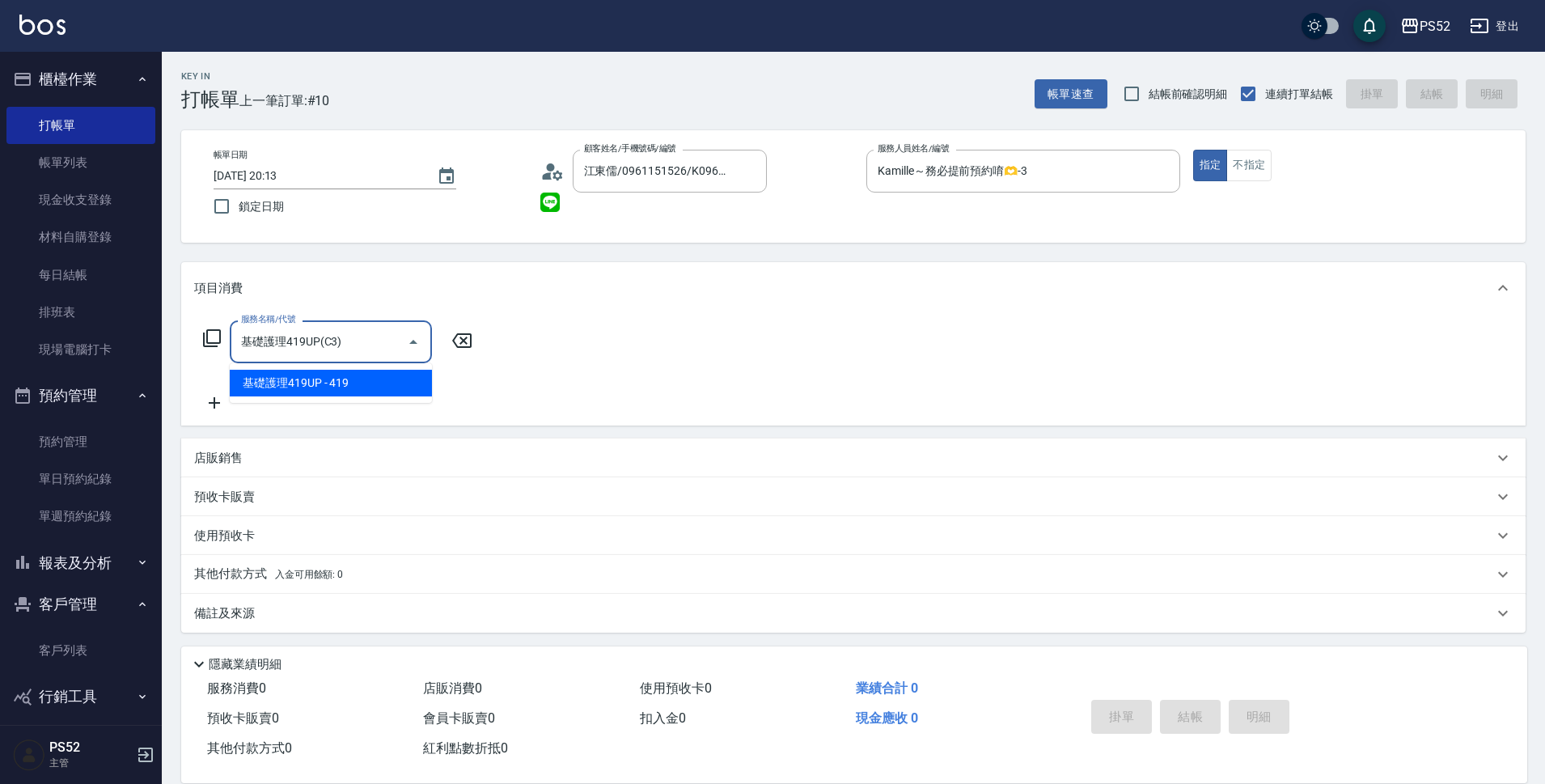
type input "基礎護理419UP(C3)"
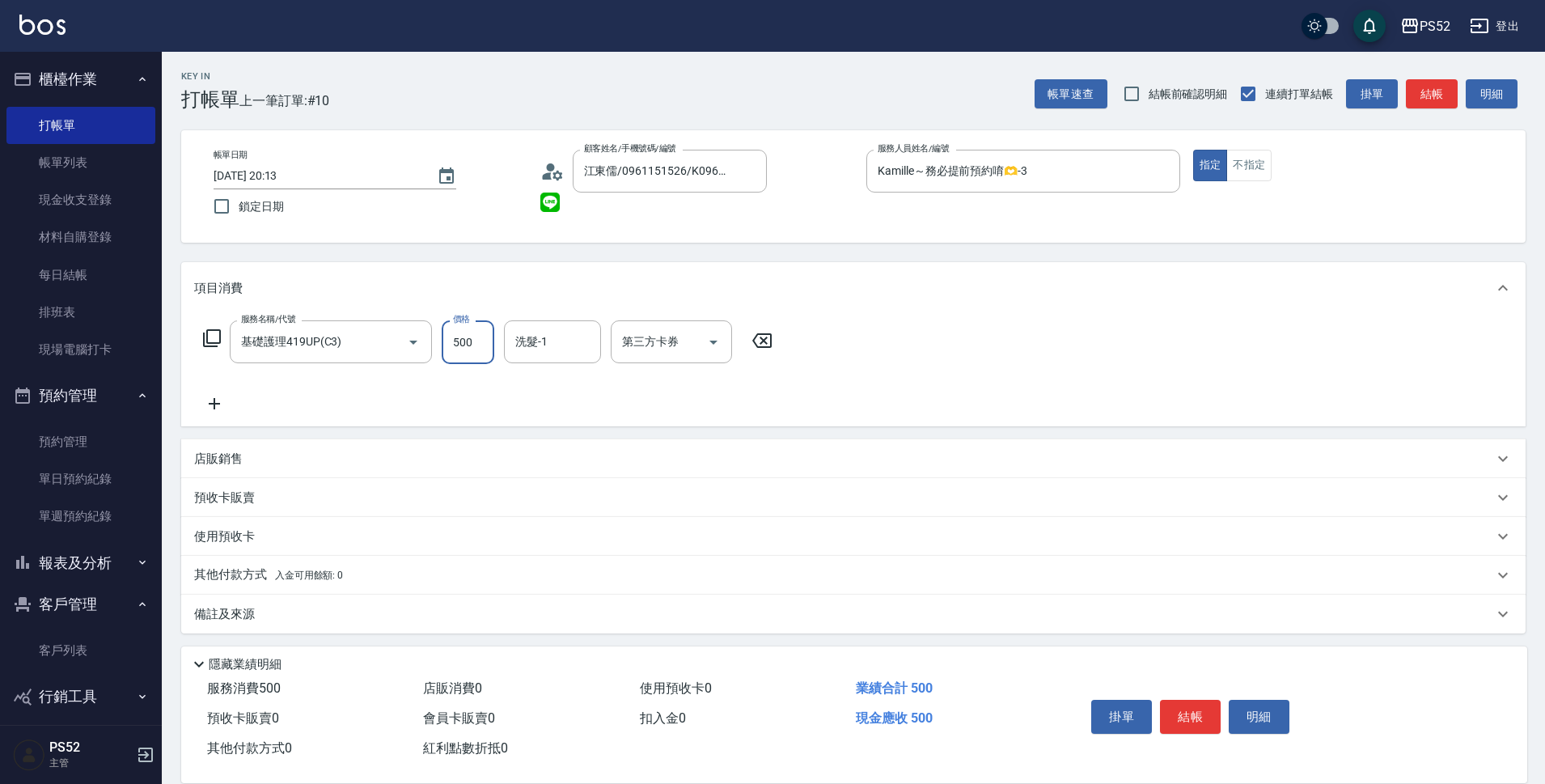
type input "500"
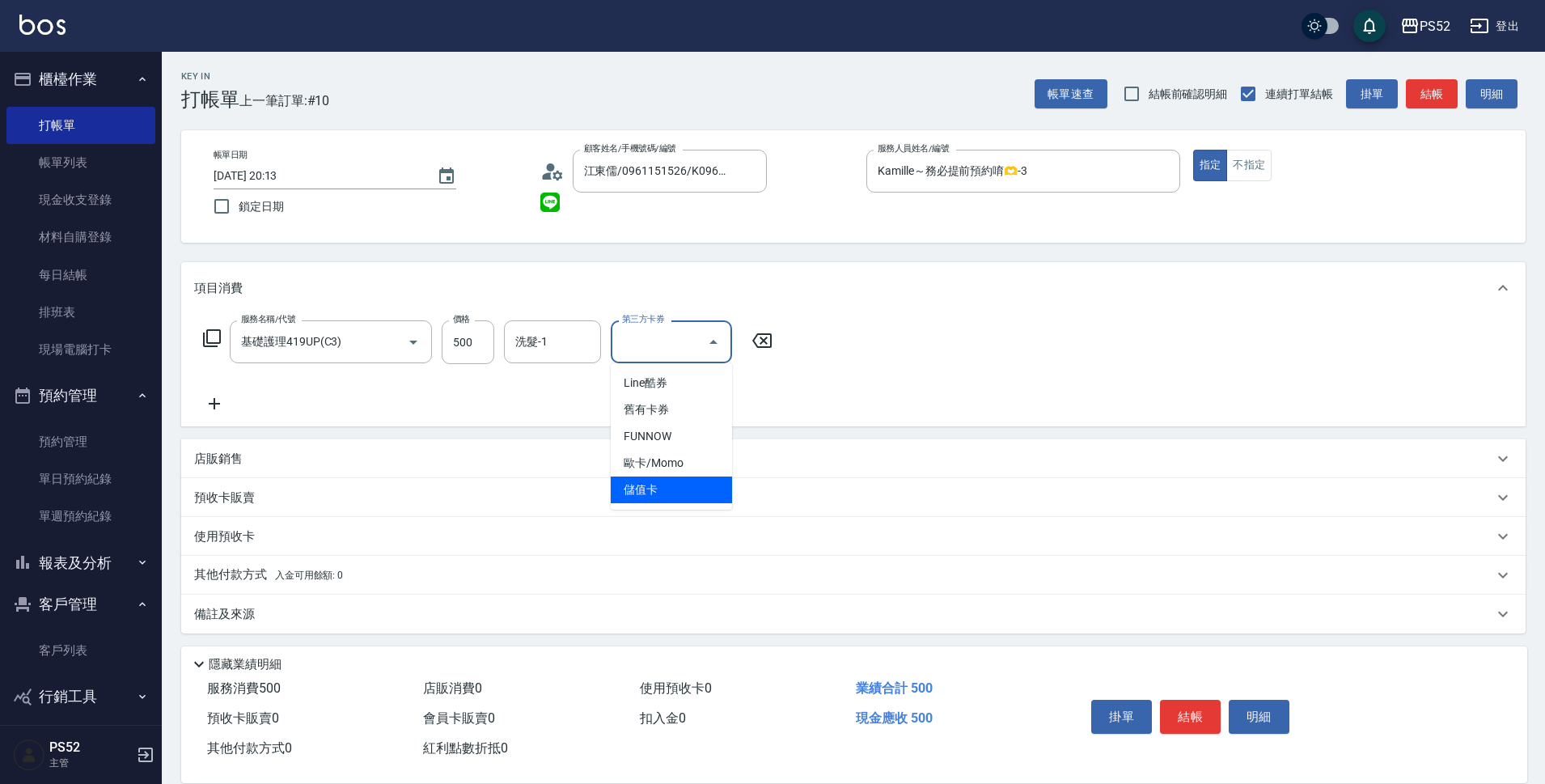
type input "儲值卡"
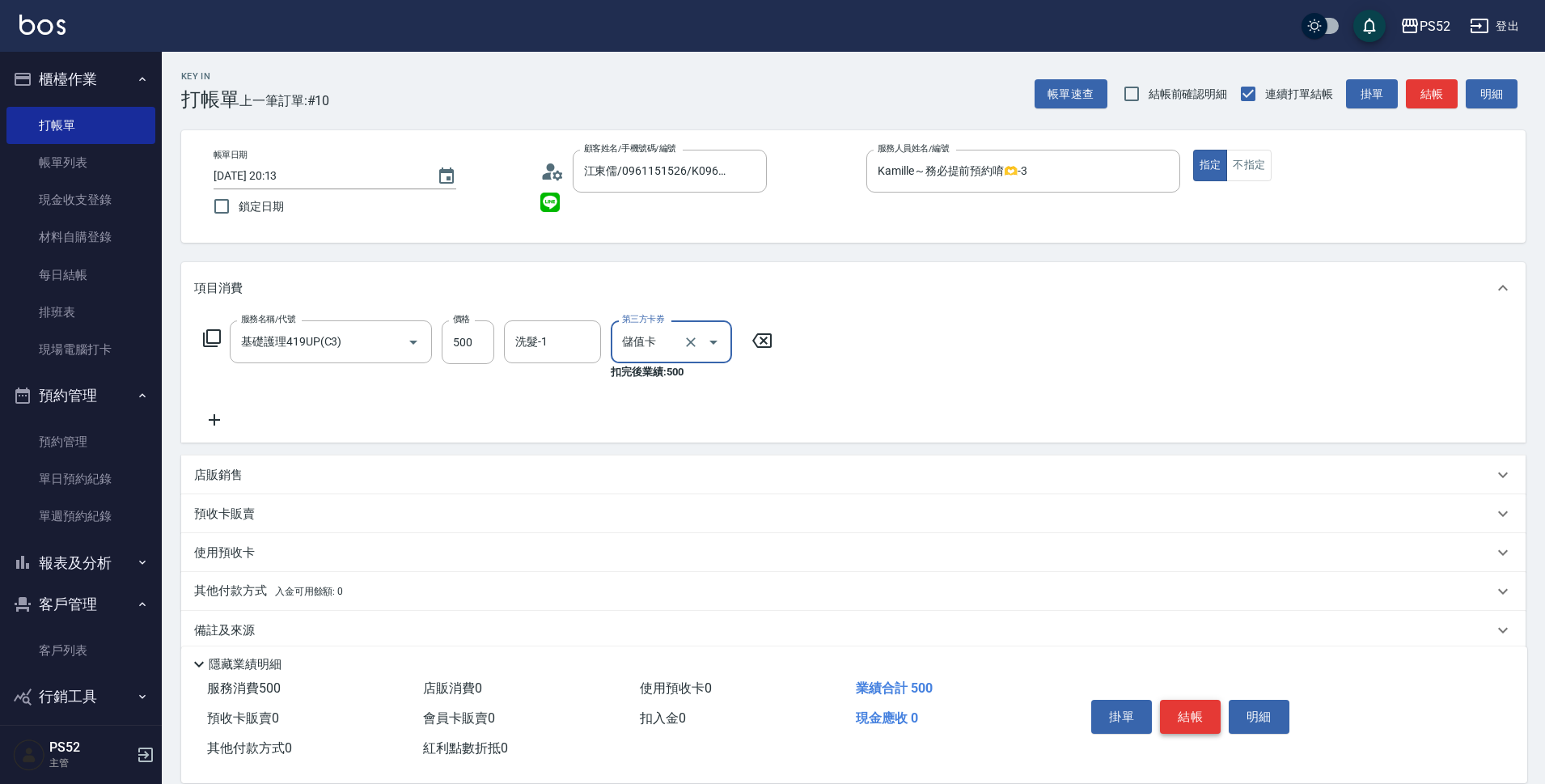
click at [1180, 726] on button "結帳" at bounding box center [1190, 717] width 61 height 34
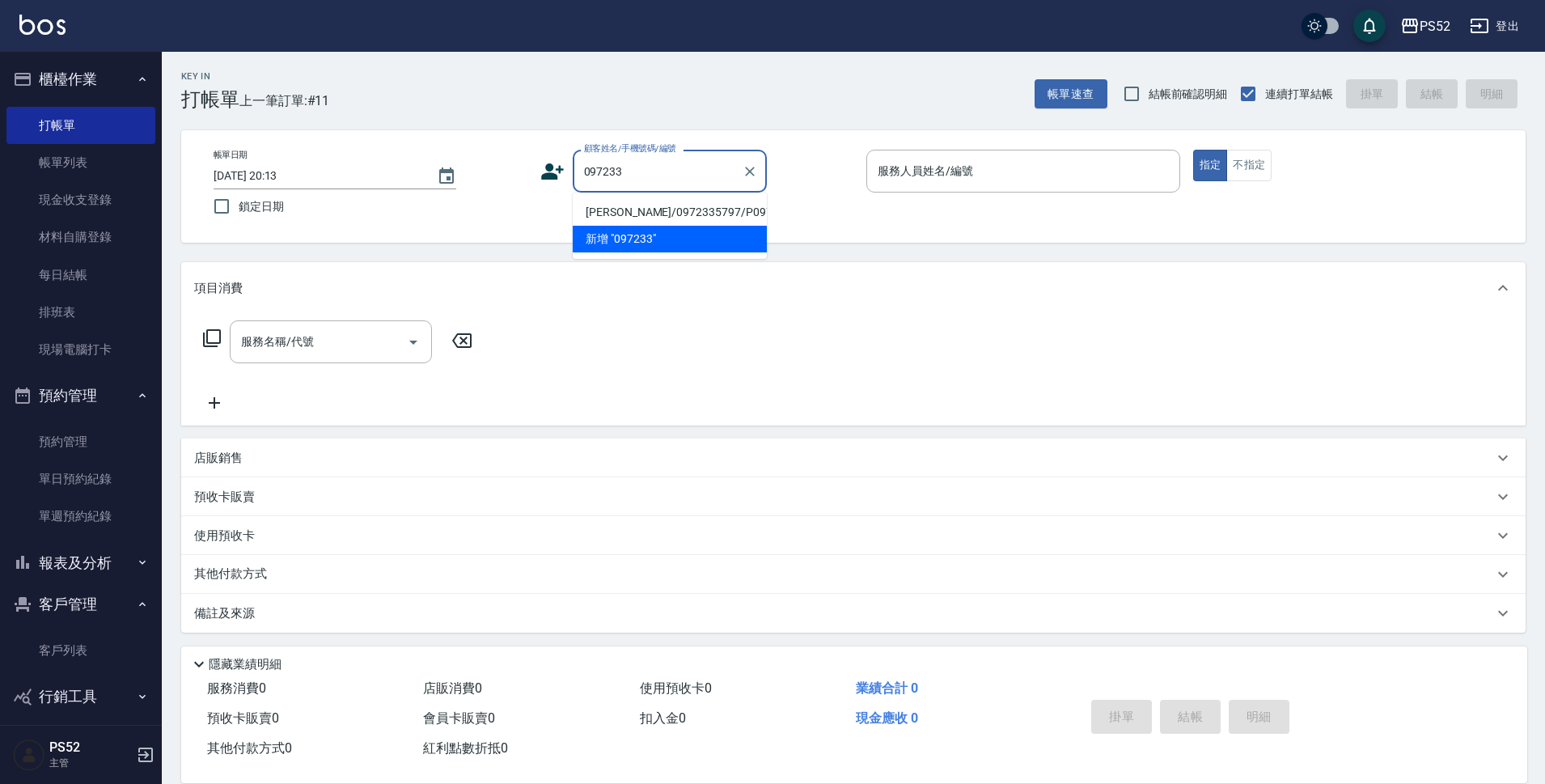
click at [629, 205] on li "林江泰/0972335797/P0972335797" at bounding box center [670, 212] width 194 height 26
type input "林江泰/0972335797/P0972335797"
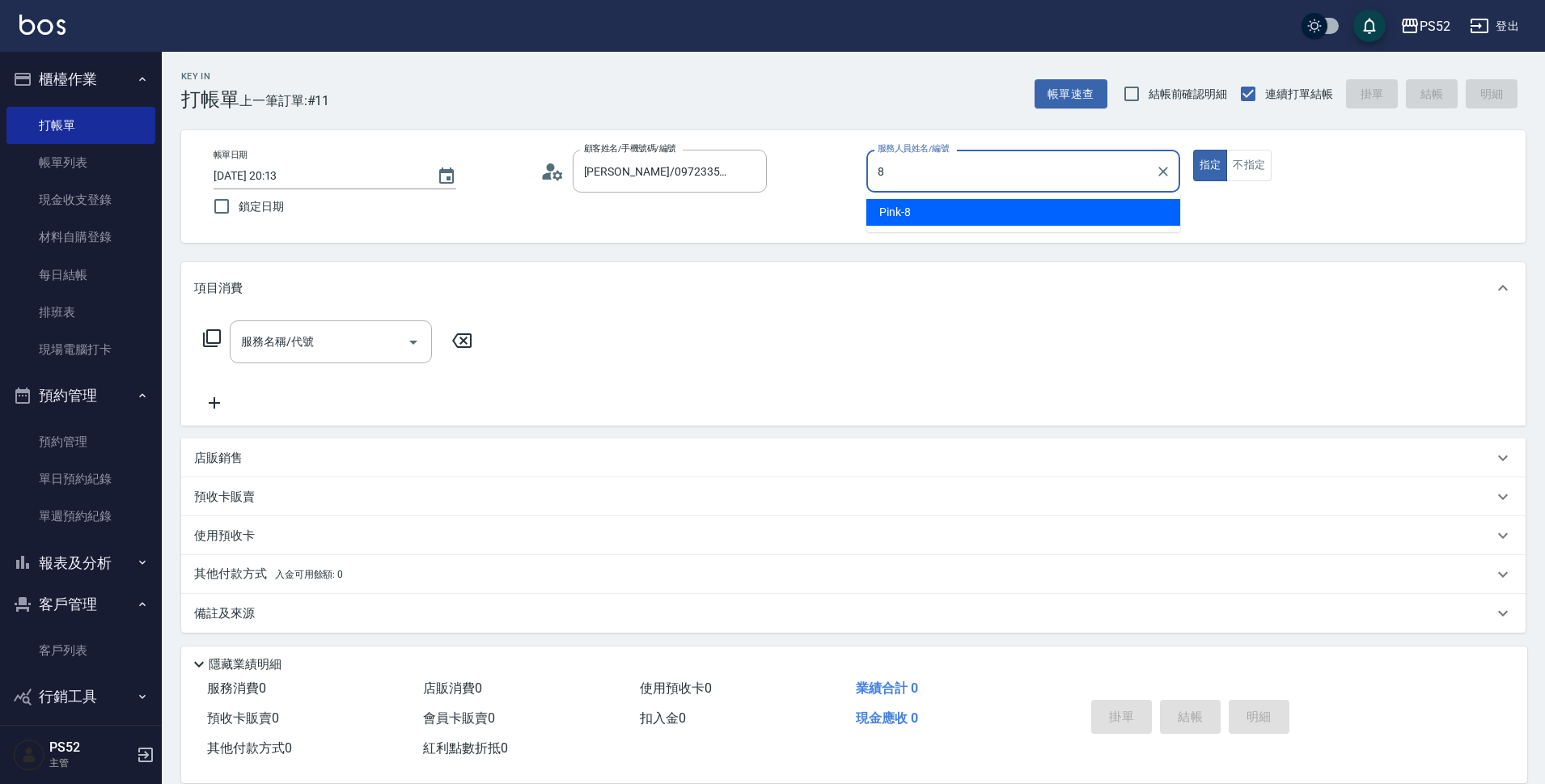
type input "Pink-8"
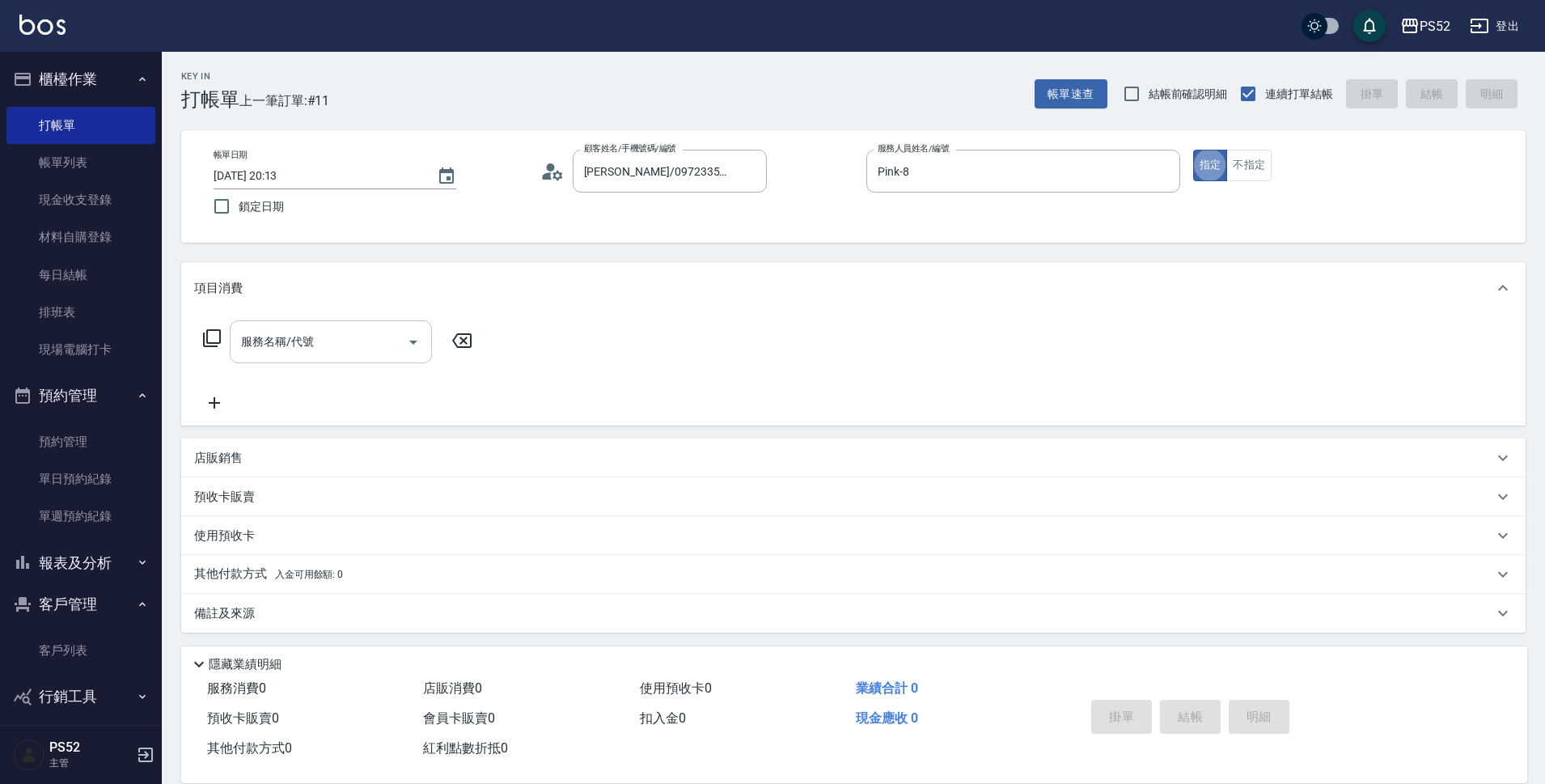
click at [313, 358] on div "服務名稱/代號" at bounding box center [330, 342] width 202 height 43
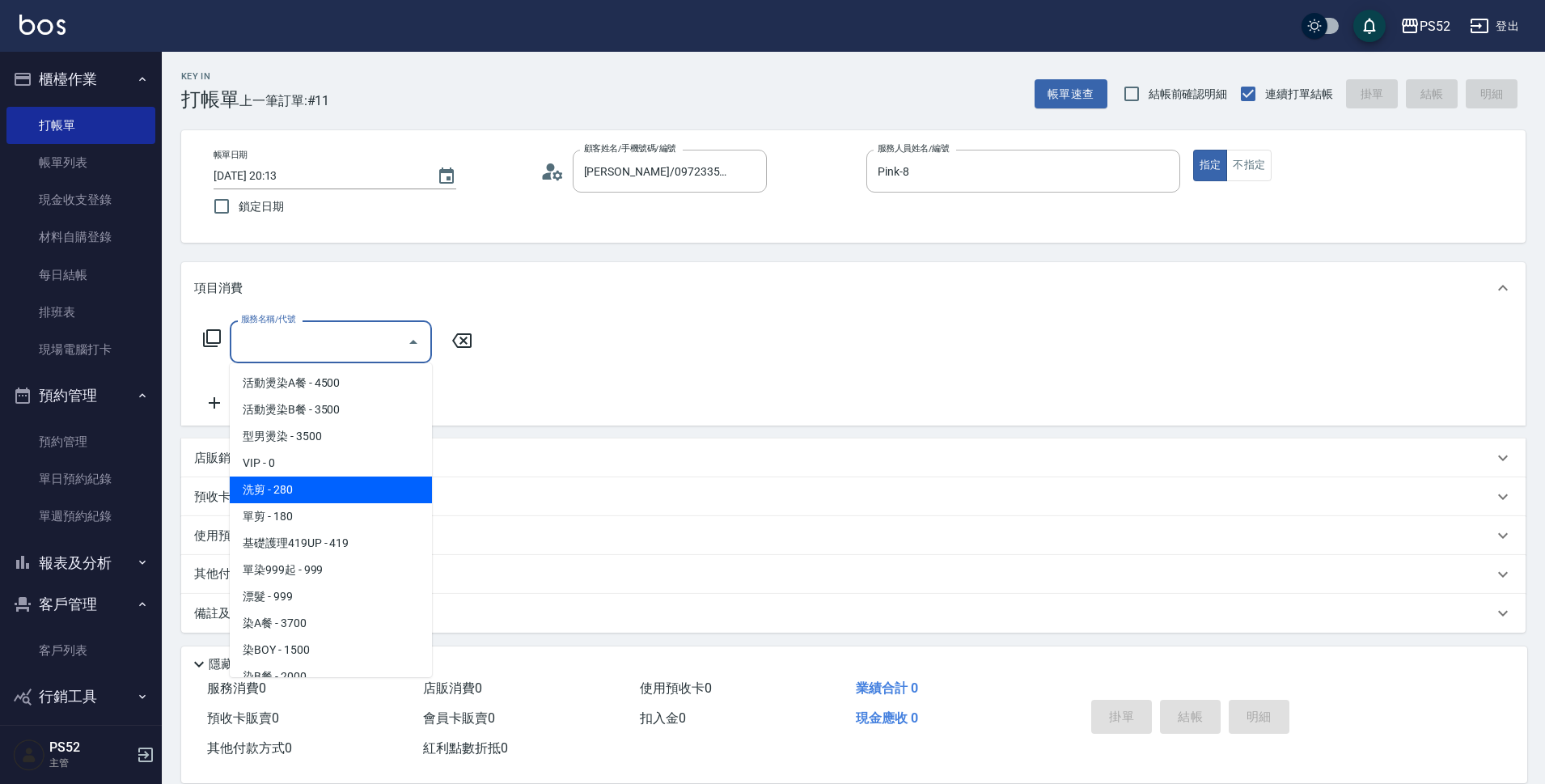
click at [334, 484] on span "洗剪 - 280" at bounding box center [330, 489] width 202 height 26
type input "洗剪(C1)"
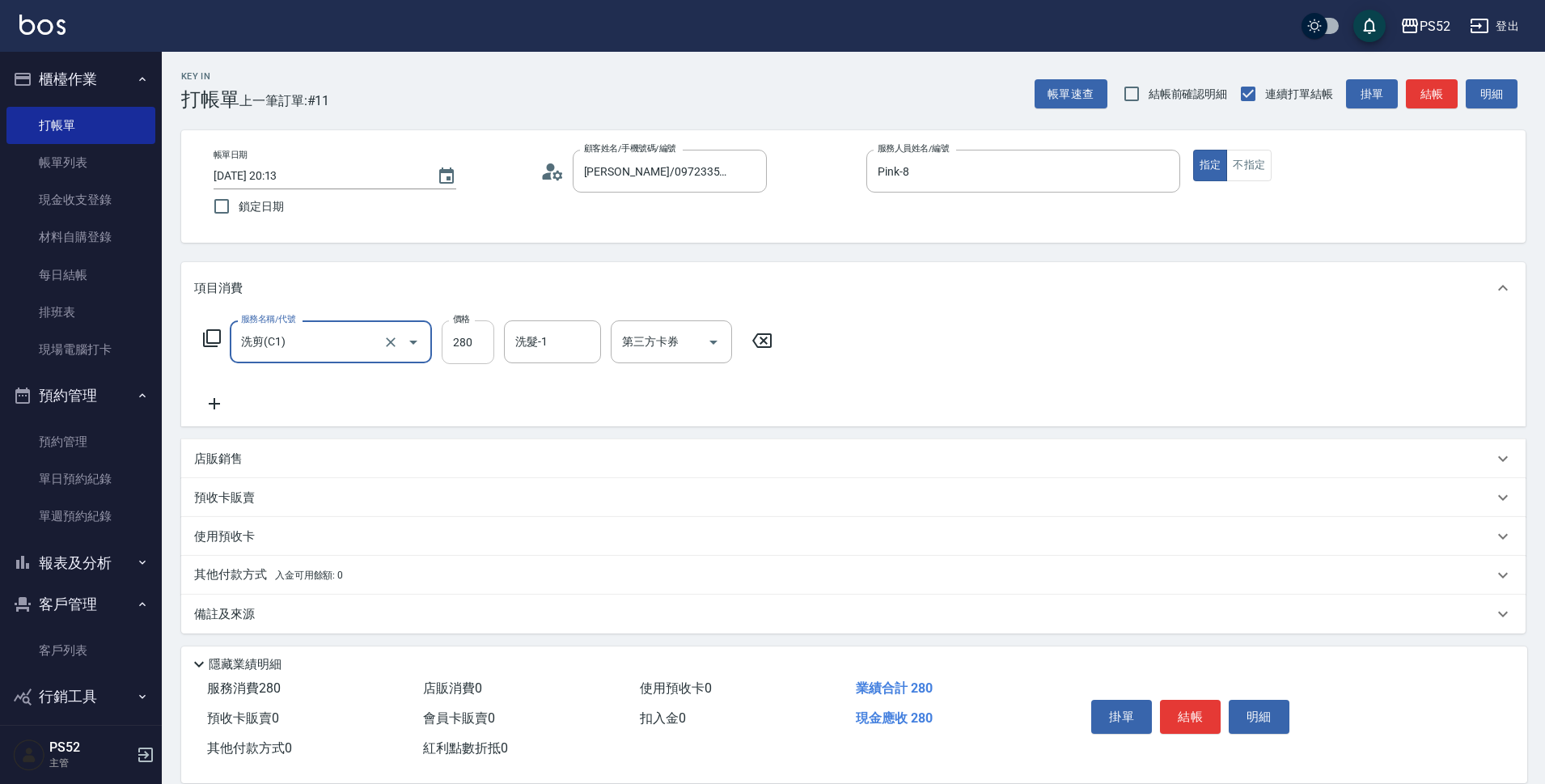
click at [471, 337] on input "280" at bounding box center [468, 342] width 53 height 44
type input "370"
click at [1195, 693] on div "掛單 結帳 明細" at bounding box center [1190, 719] width 211 height 51
click at [1197, 705] on button "結帳" at bounding box center [1190, 717] width 61 height 34
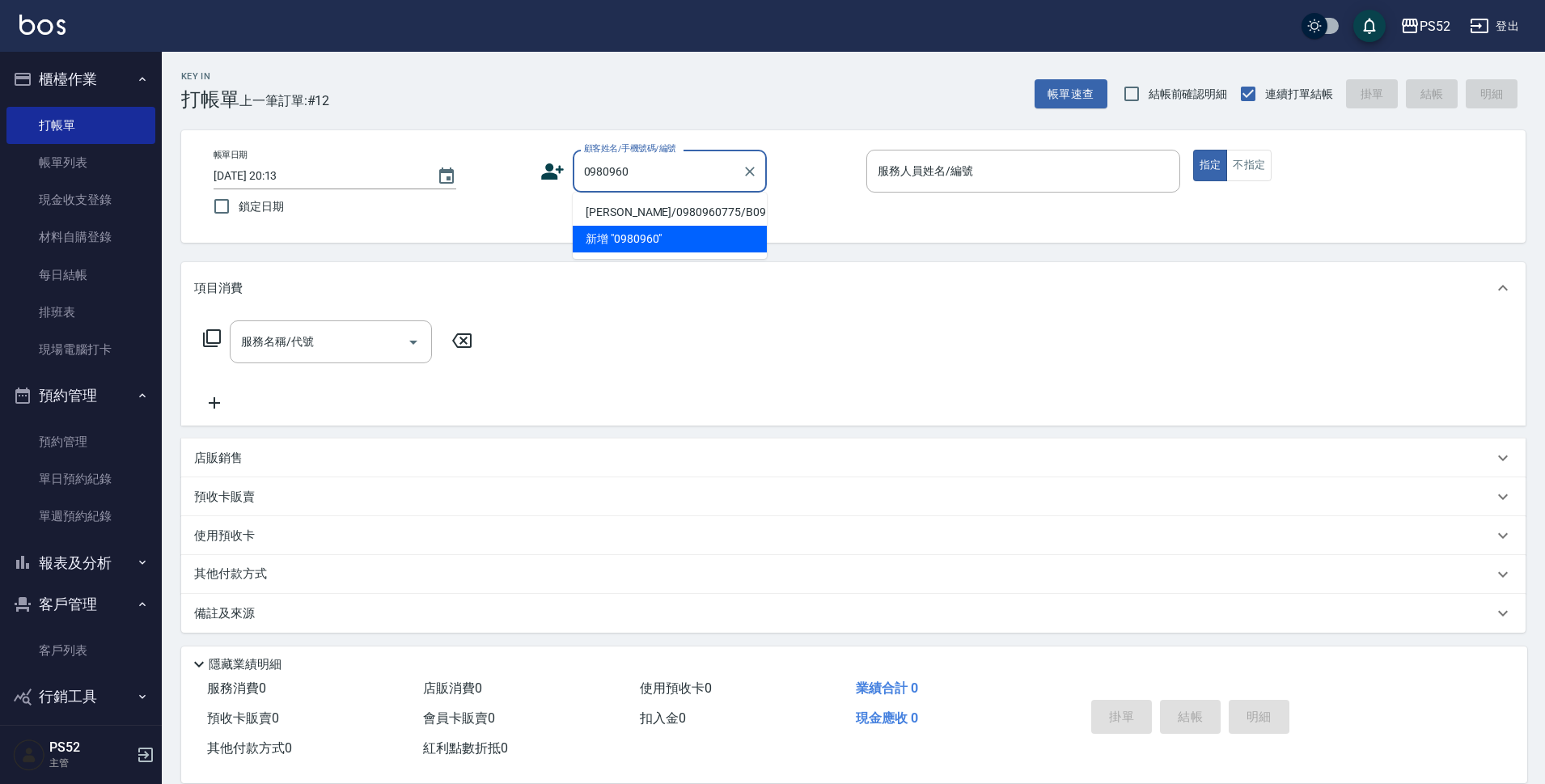
click at [636, 214] on li "陳盈達/0980960775/B091051193" at bounding box center [670, 212] width 194 height 26
type input "陳盈達/0980960775/B091051193"
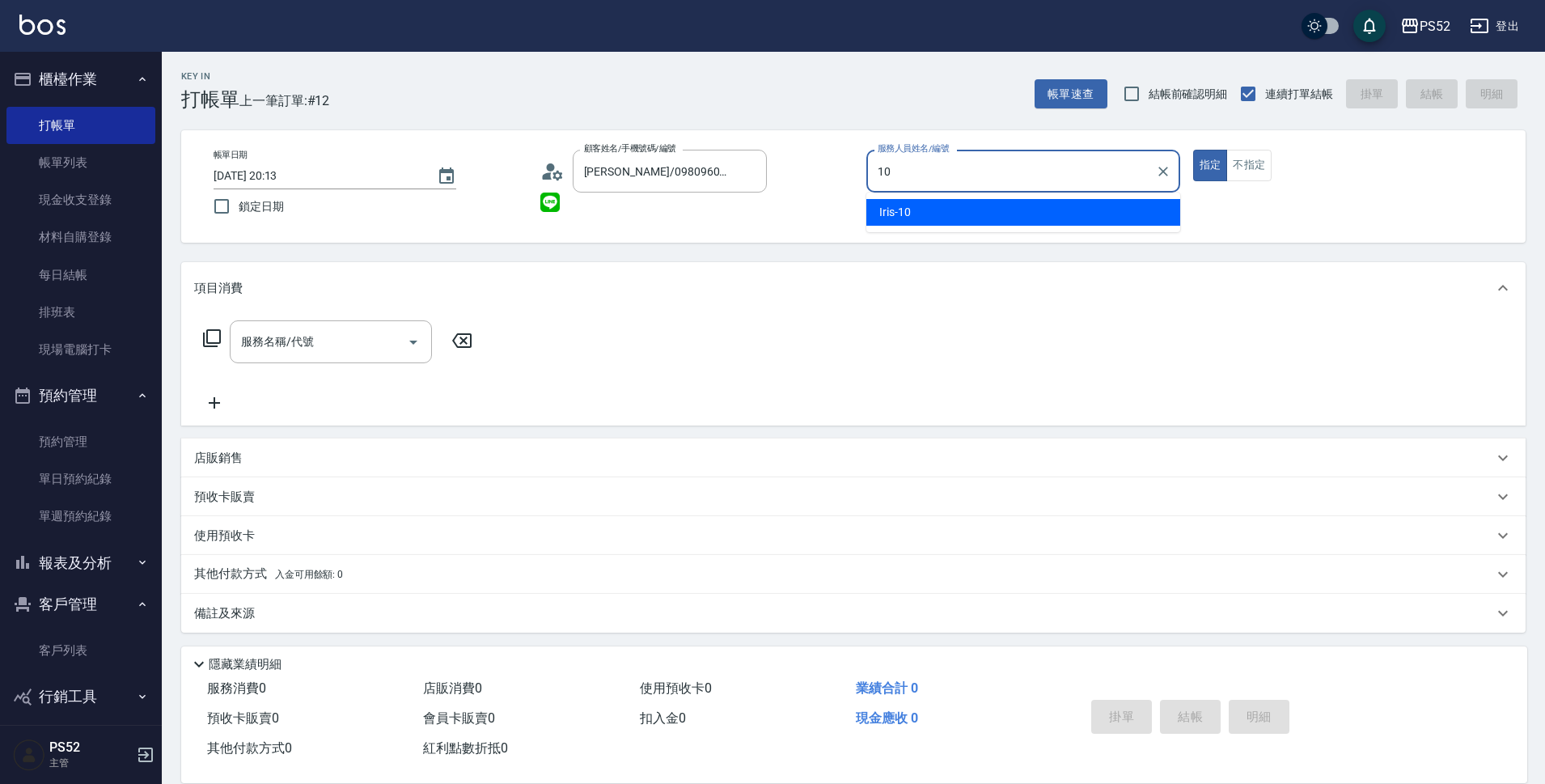
type input "Iris-10"
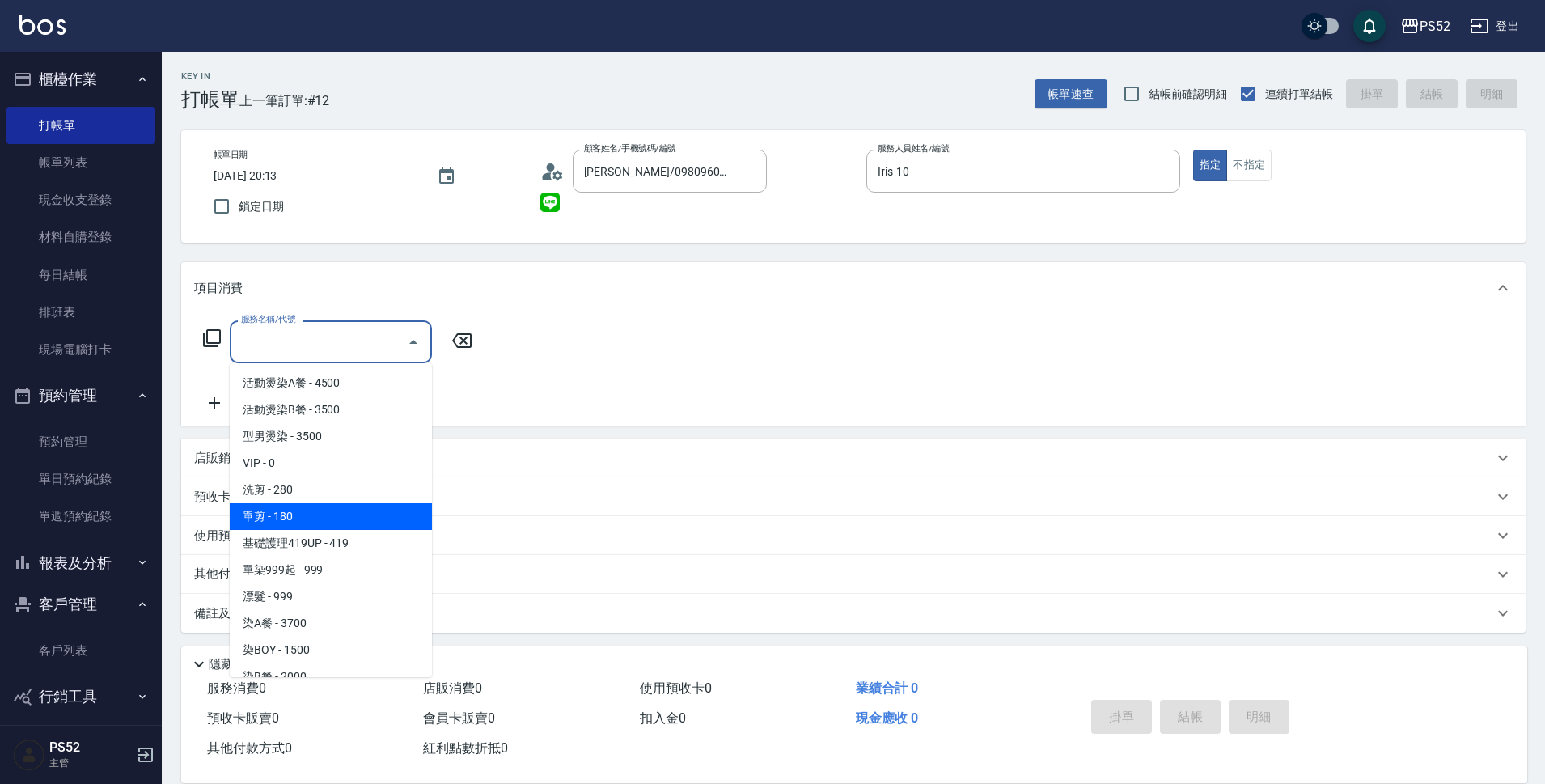
type input "單剪(C2)"
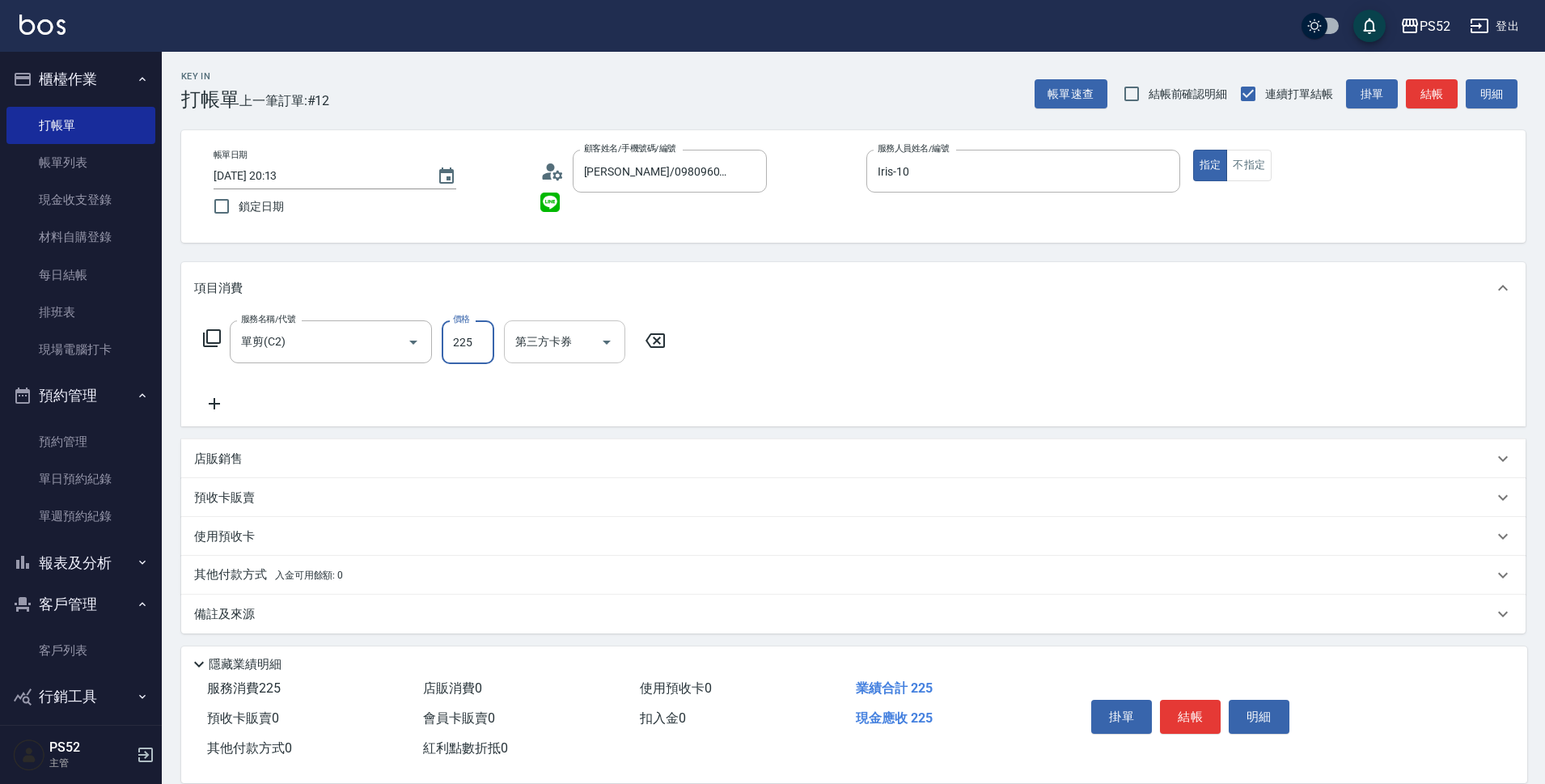
type input "225"
click at [582, 350] on input "第三方卡券" at bounding box center [553, 342] width 83 height 28
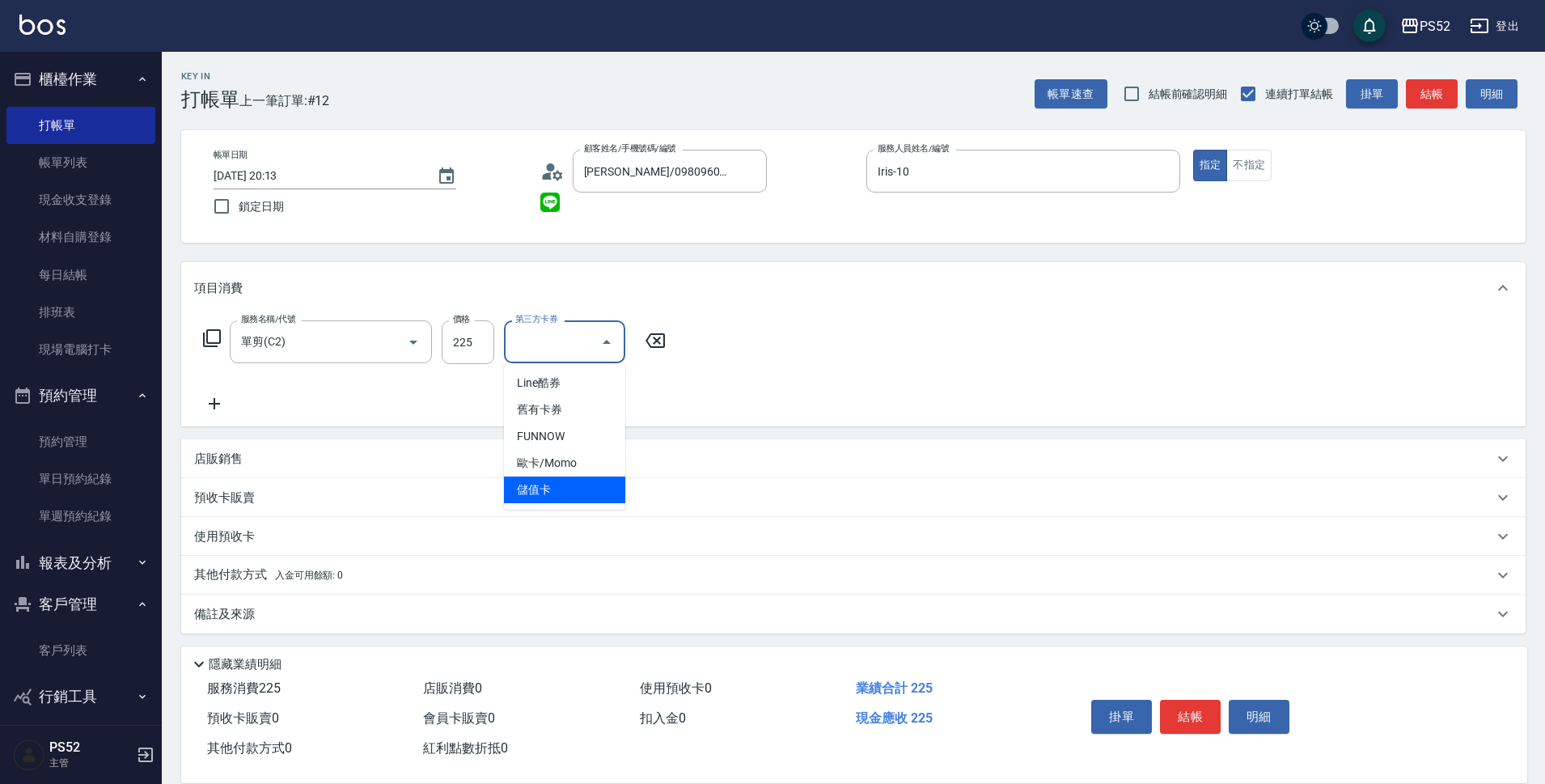
click at [573, 483] on span "儲值卡" at bounding box center [564, 489] width 121 height 26
type input "儲值卡"
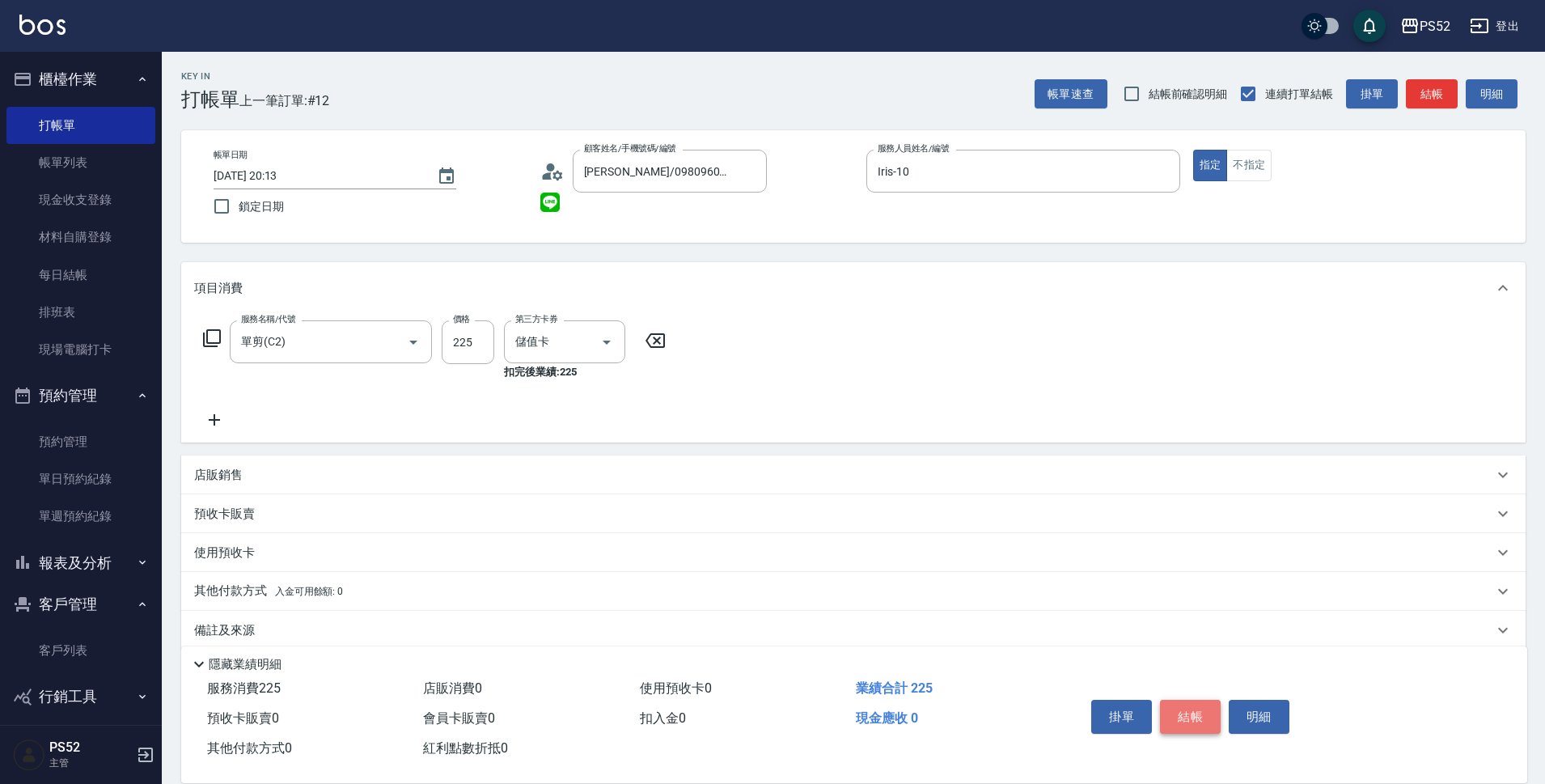
click at [1176, 708] on button "結帳" at bounding box center [1190, 717] width 61 height 34
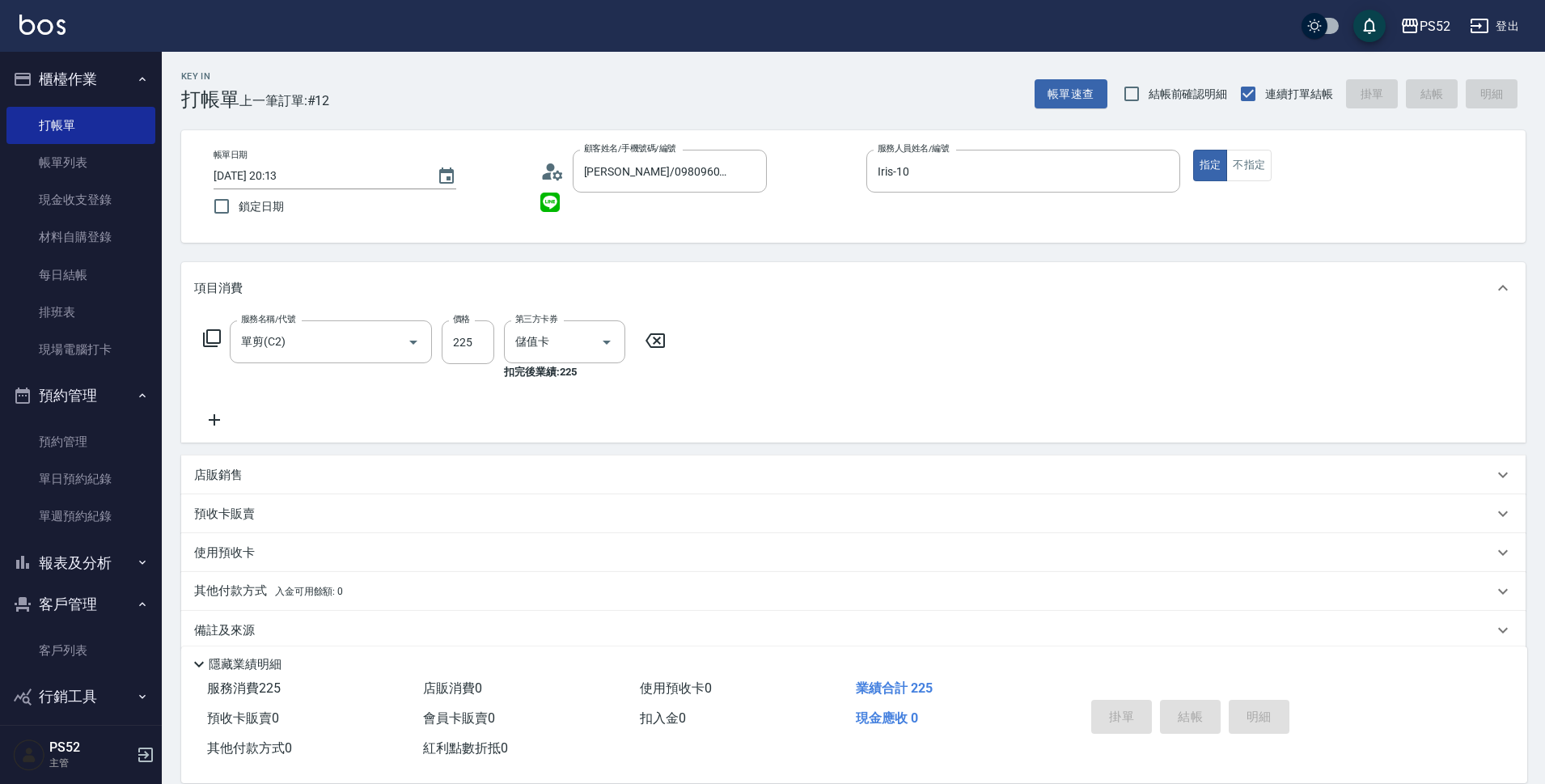
type input "2025/09/19 20:14"
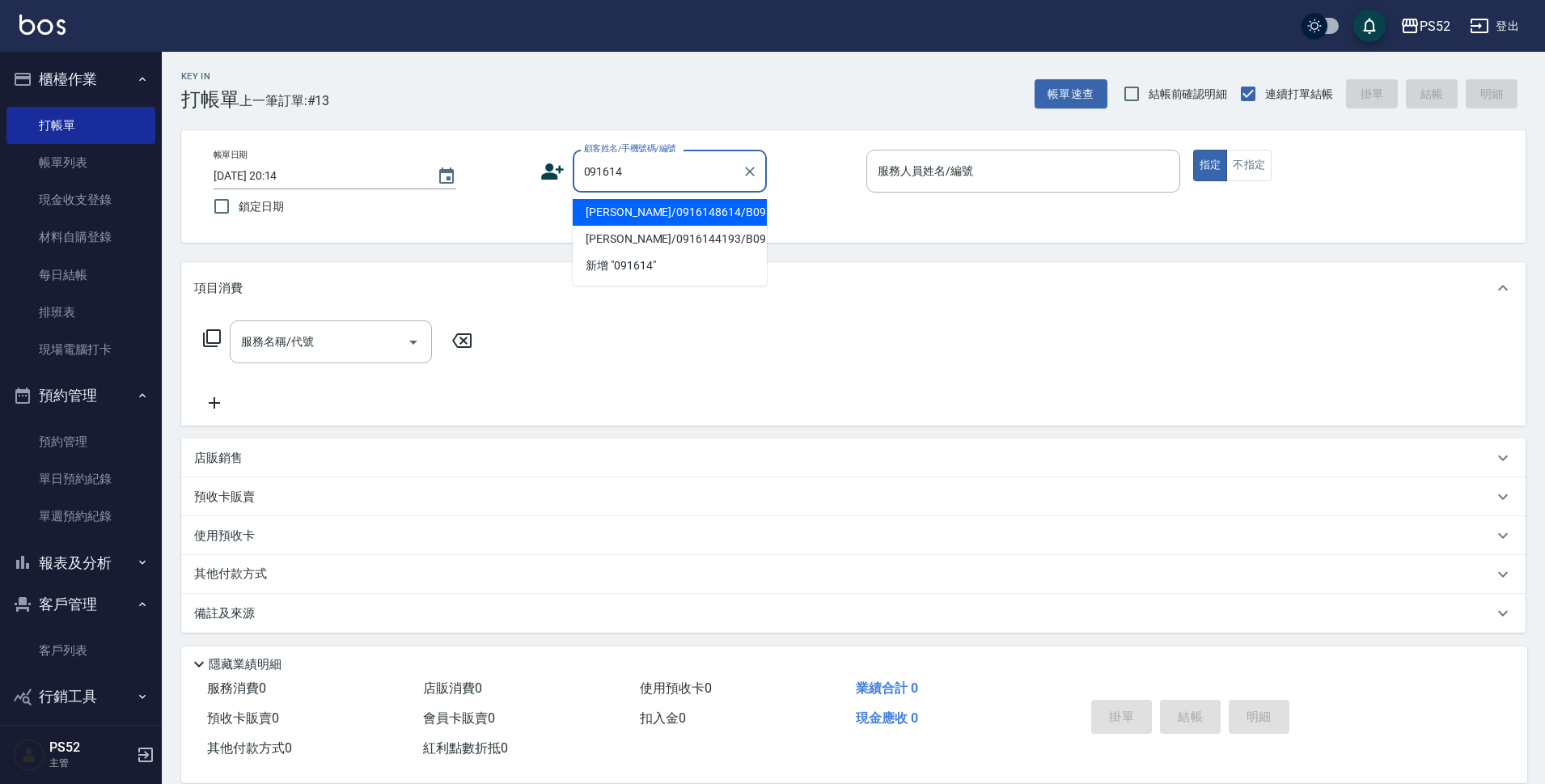
type input "葉奕廷/0916148614/B0916148614"
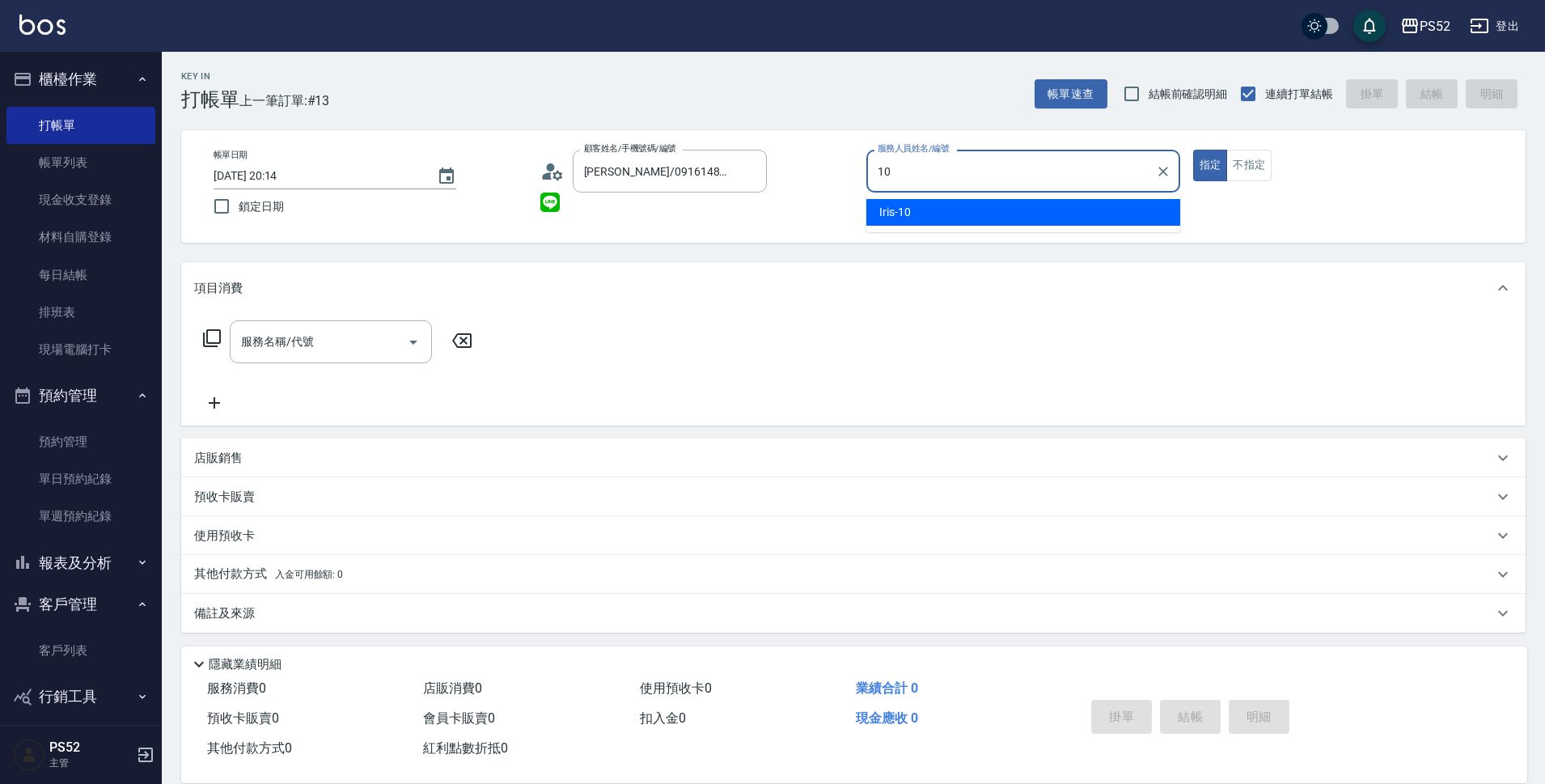
type input "Iris-10"
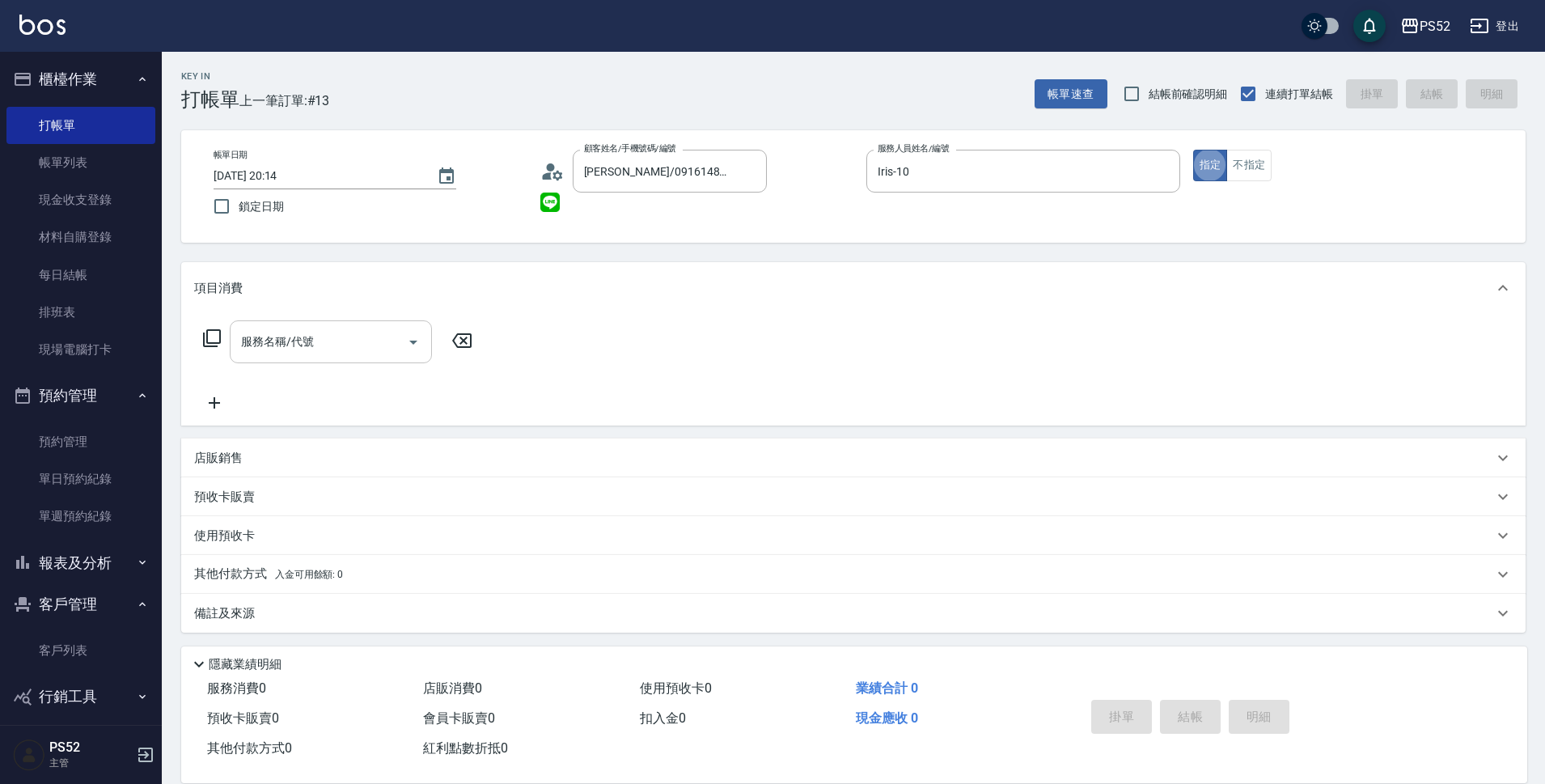
click at [385, 358] on div "服務名稱/代號" at bounding box center [330, 342] width 202 height 43
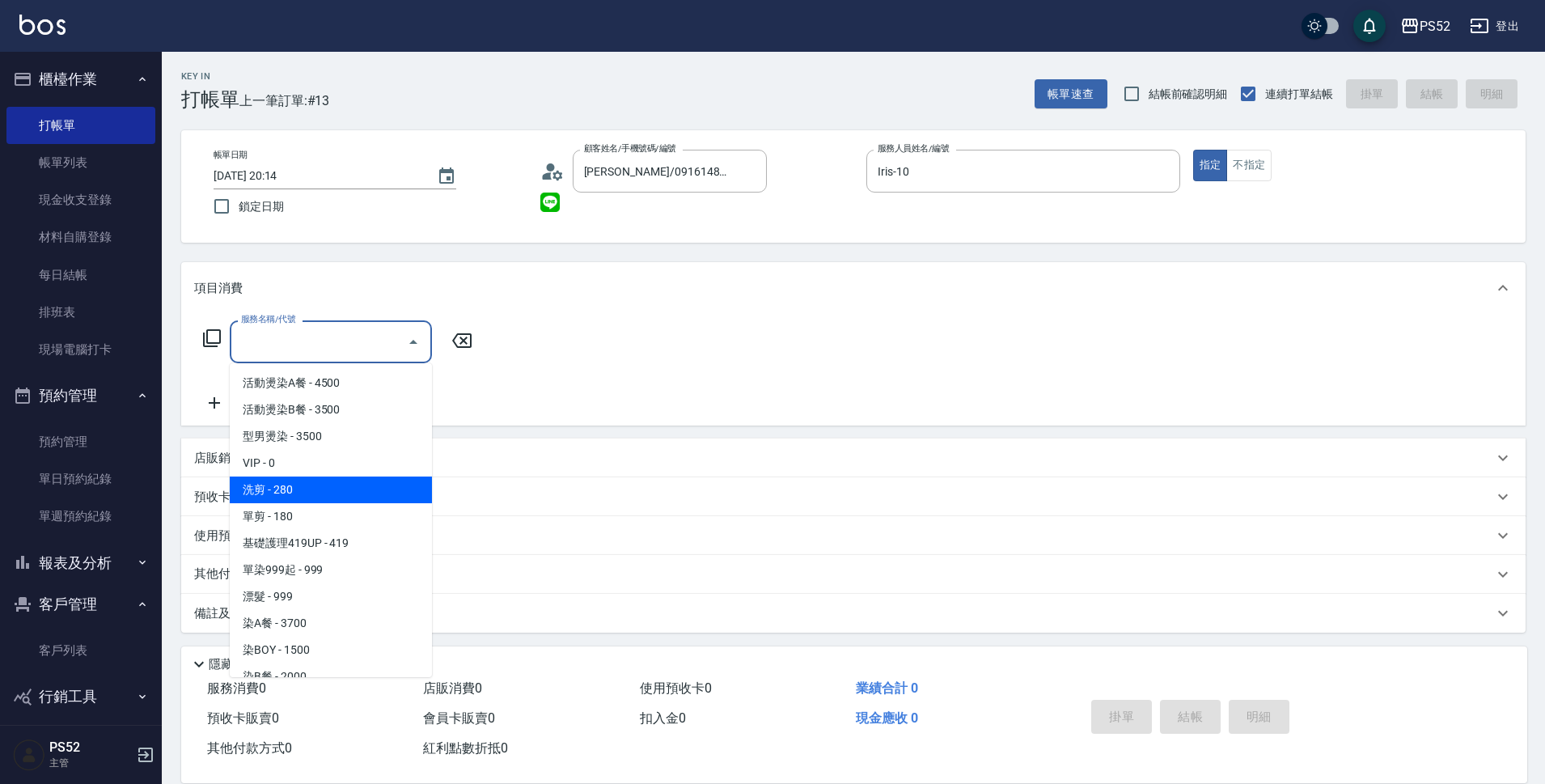
click at [370, 478] on span "洗剪 - 280" at bounding box center [330, 489] width 202 height 26
type input "洗剪(C1)"
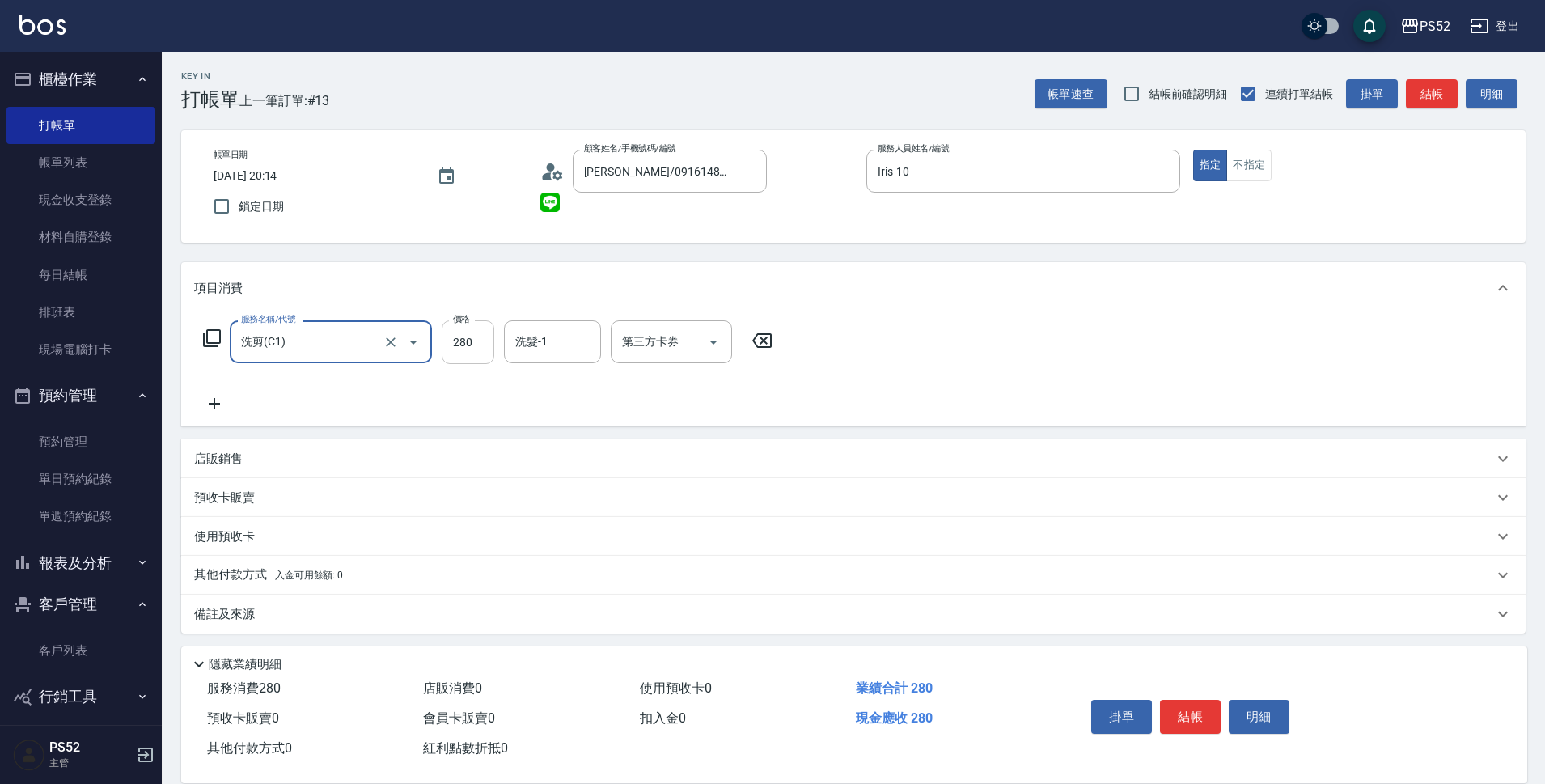
click at [471, 350] on input "280" at bounding box center [468, 342] width 53 height 44
type input "350"
click at [1201, 721] on button "結帳" at bounding box center [1190, 717] width 61 height 34
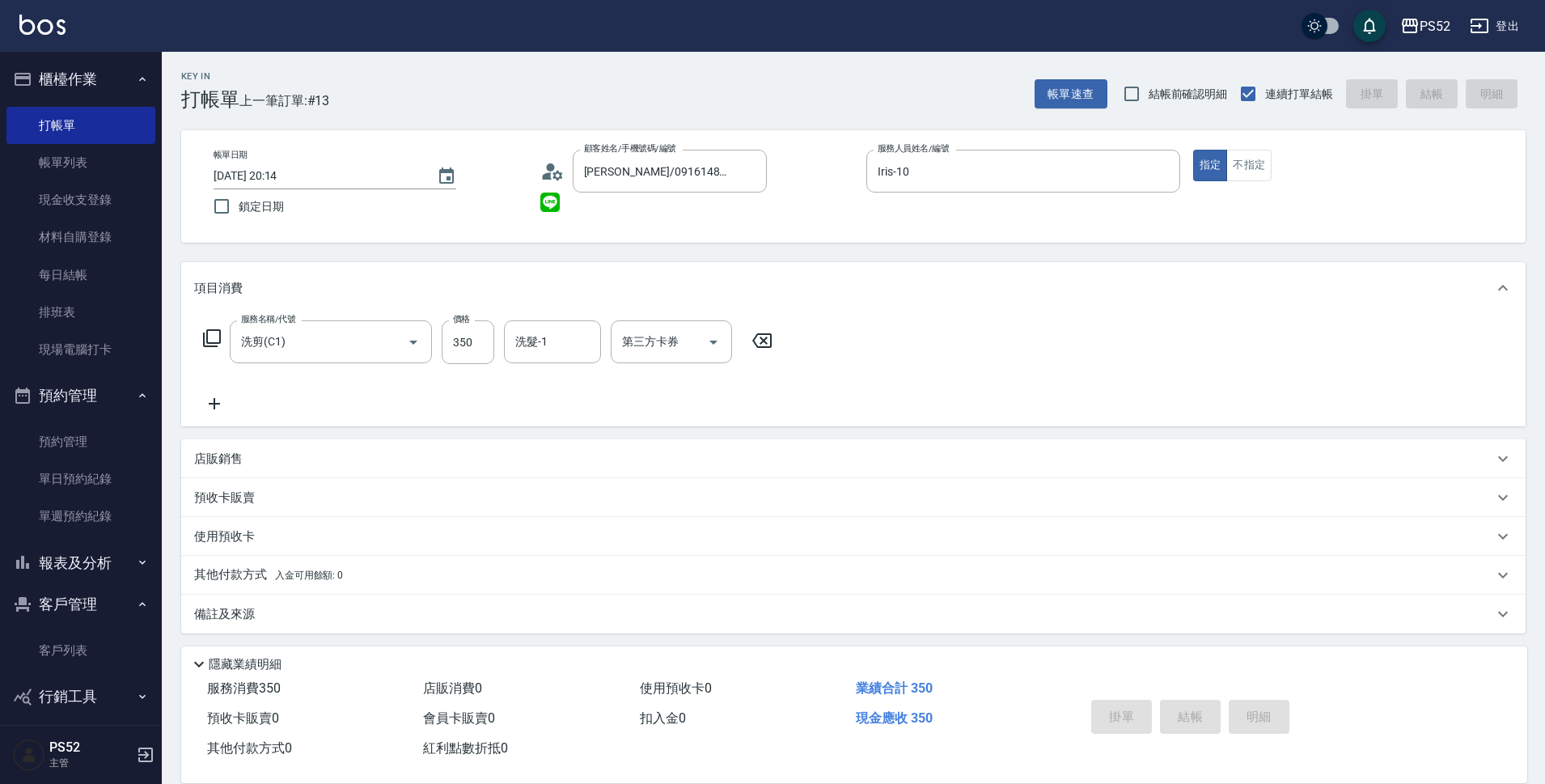
type input "2025/09/19 20:15"
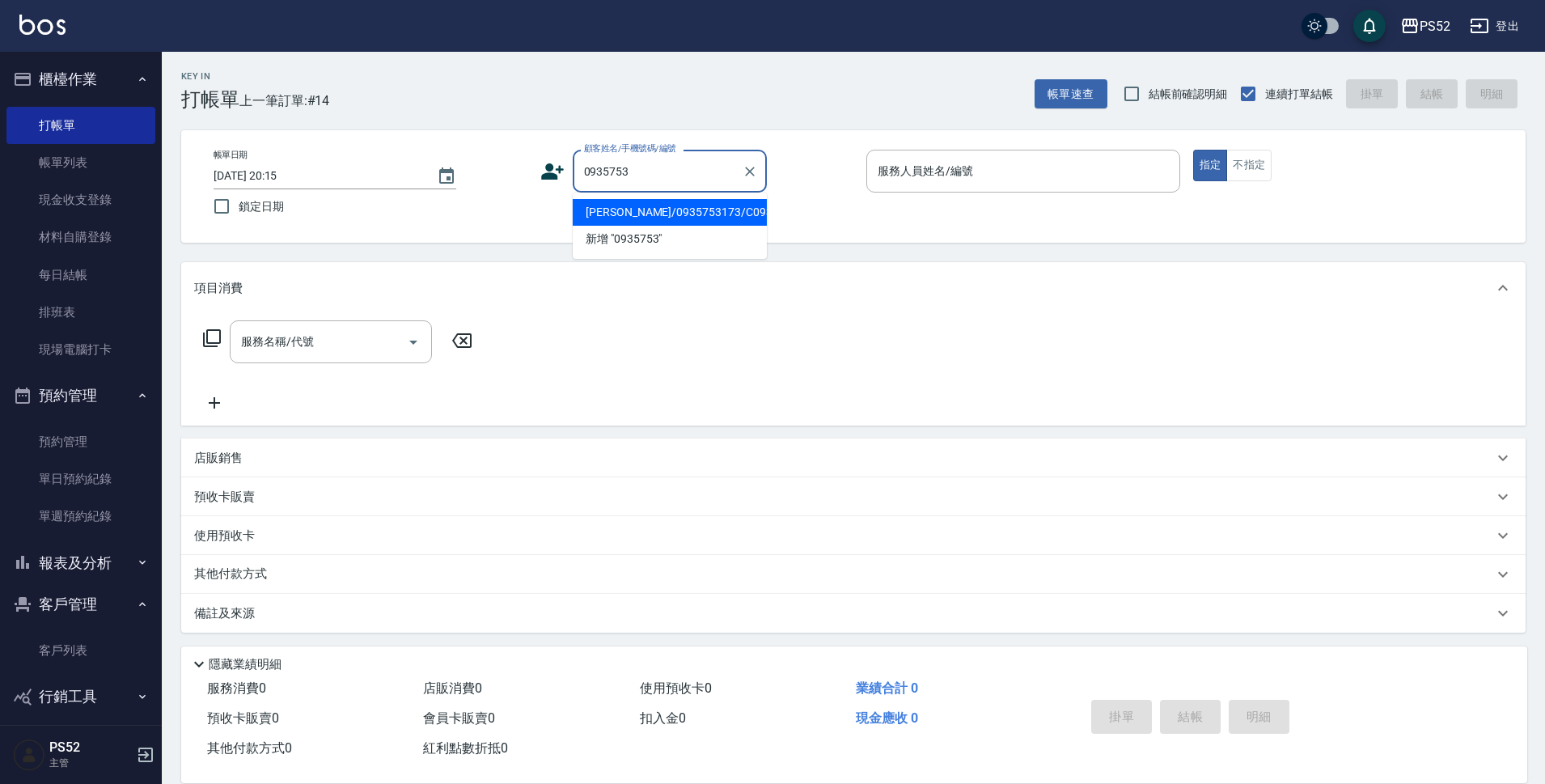
click at [655, 226] on li "羅鴻輝/0935753173/C0935753173" at bounding box center [670, 212] width 194 height 26
type input "羅鴻輝/0935753173/C0935753173"
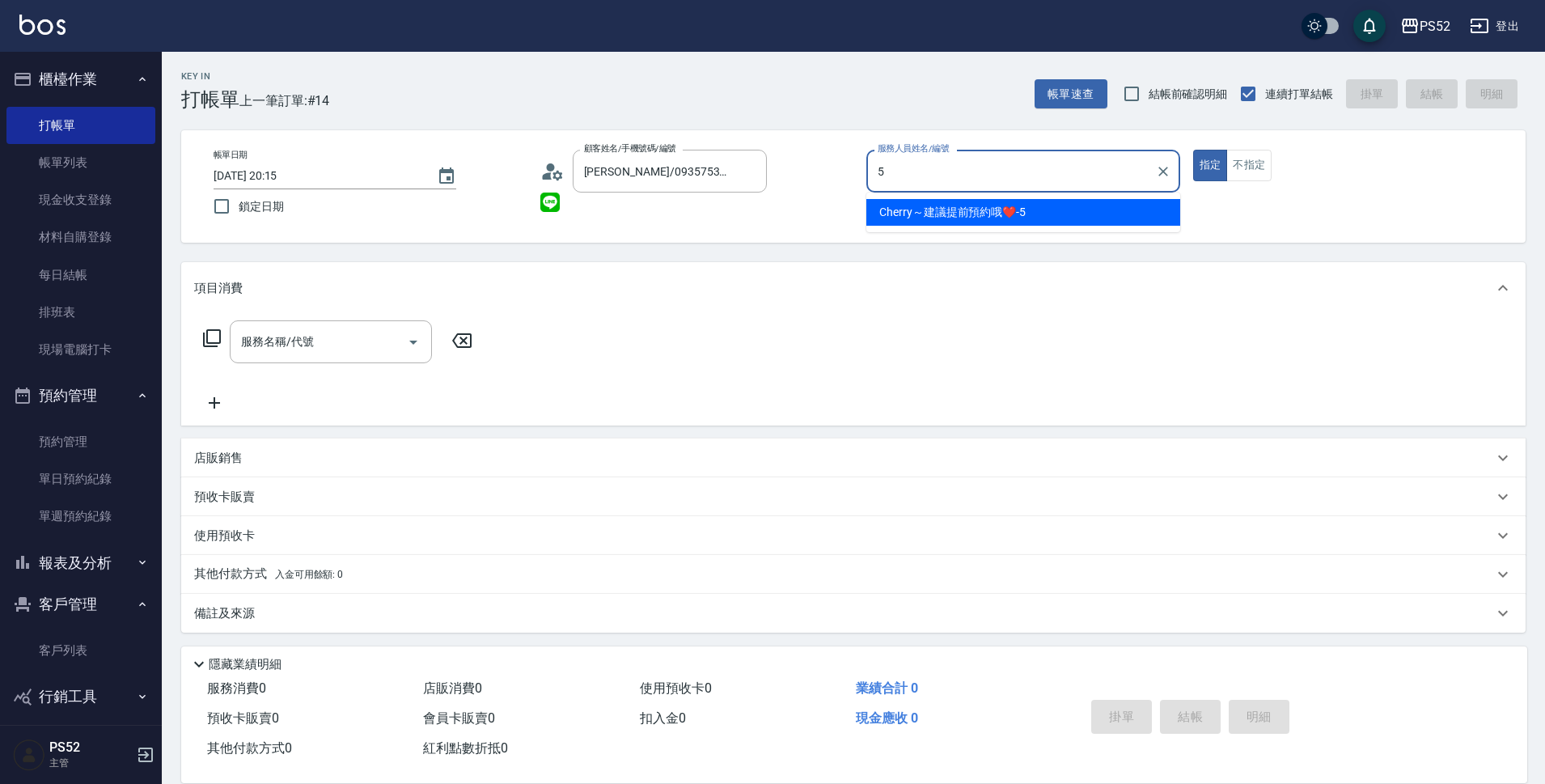
type input "Cherry～建議提前預約哦❤️-5"
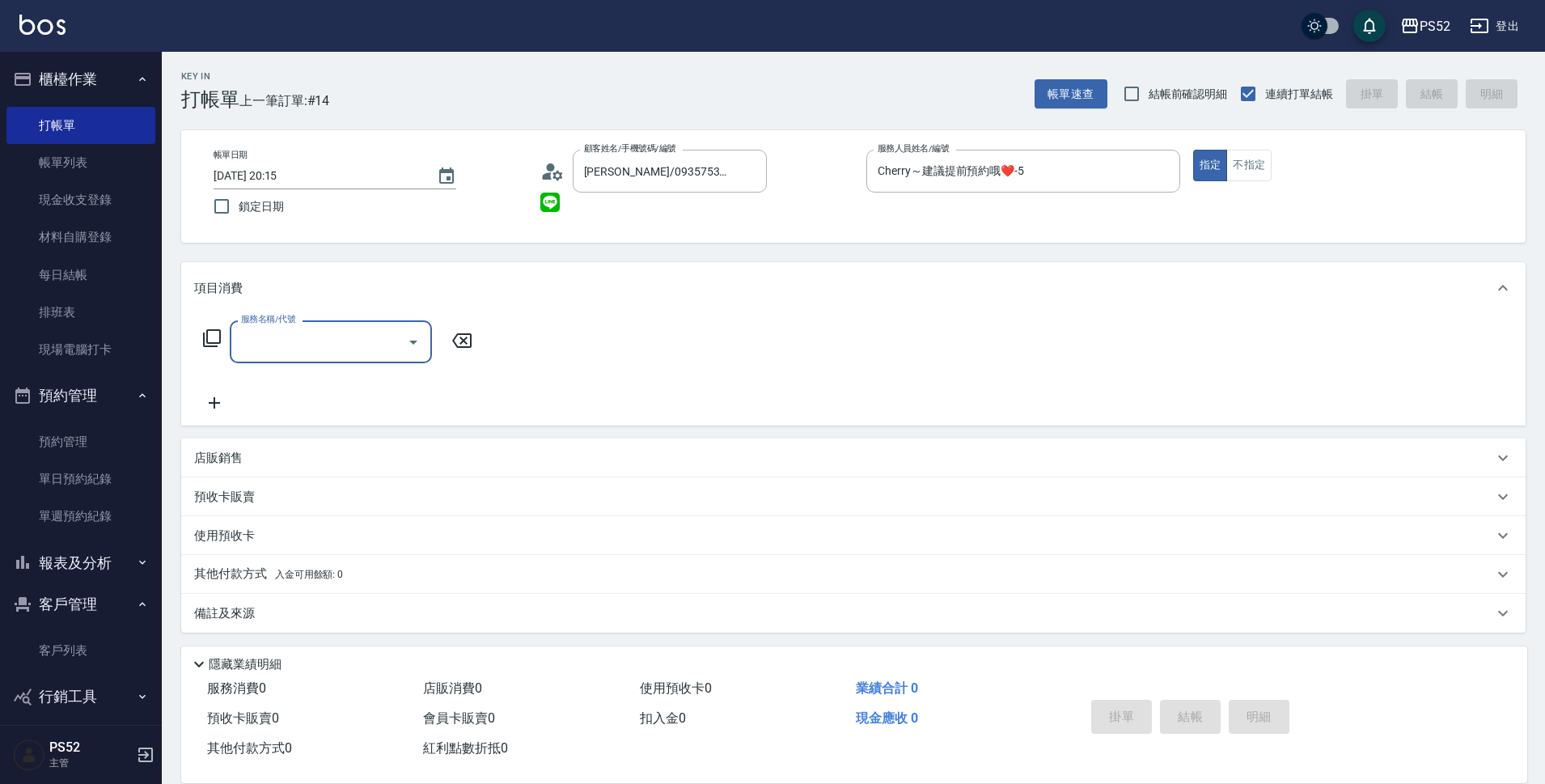
click at [293, 340] on div "服務名稱/代號 服務名稱/代號" at bounding box center [330, 342] width 202 height 43
click at [293, 340] on input "服務名稱/代號" at bounding box center [318, 342] width 163 height 28
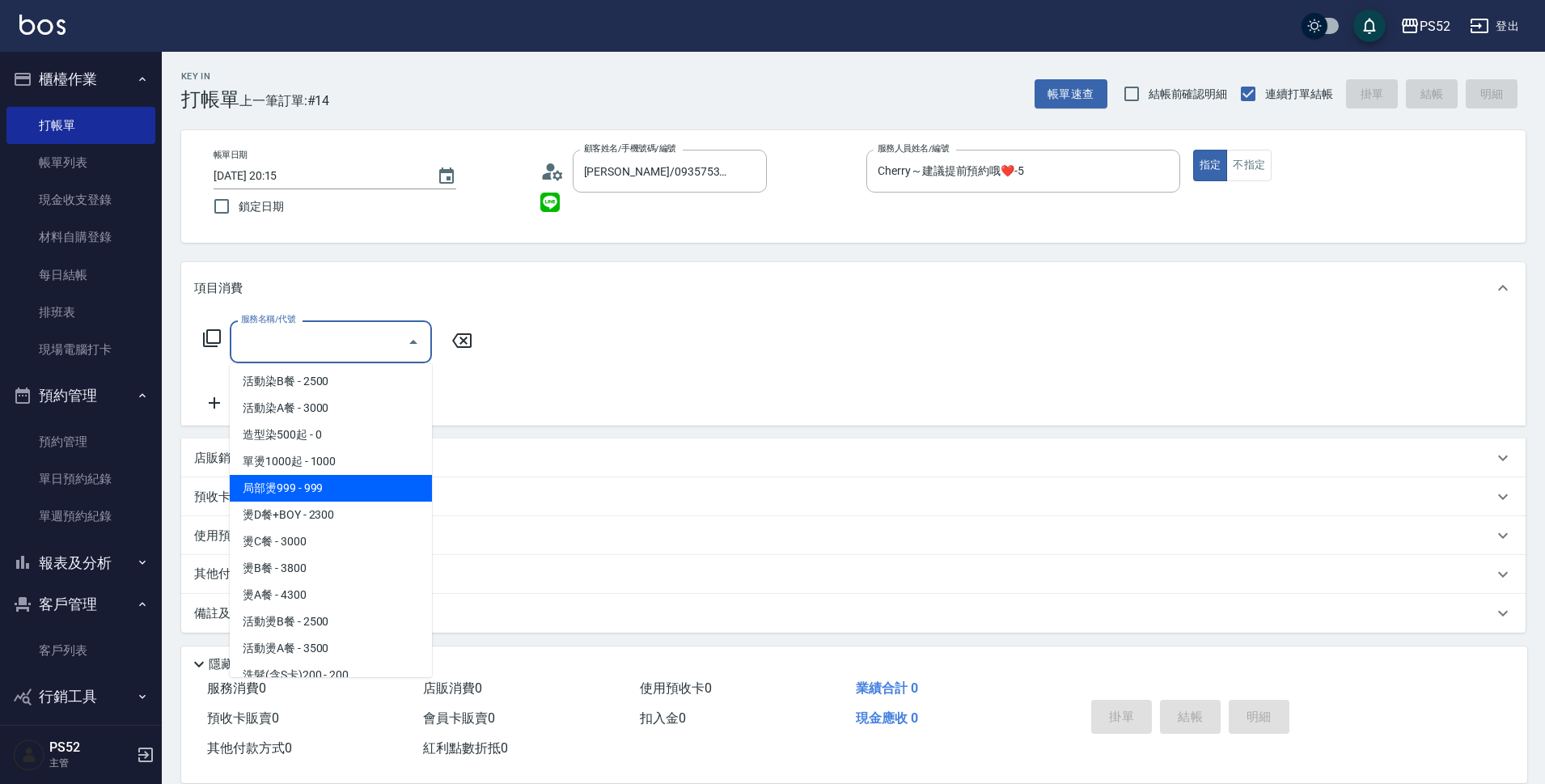
scroll to position [351, 0]
drag, startPoint x: 342, startPoint y: 526, endPoint x: 355, endPoint y: 517, distance: 15.8
click at [355, 517] on ul "活動燙染A餐 - 4500 活動燙染B餐 - 3500 型男燙染 - 3500 VIP - 0 洗剪 - 280 單剪 - 180 基礎護理419UP - 4…" at bounding box center [330, 519] width 202 height 313
click at [355, 517] on span "燙D餐+BOY - 2300" at bounding box center [330, 513] width 202 height 26
type input "燙D餐+BOY(P3)"
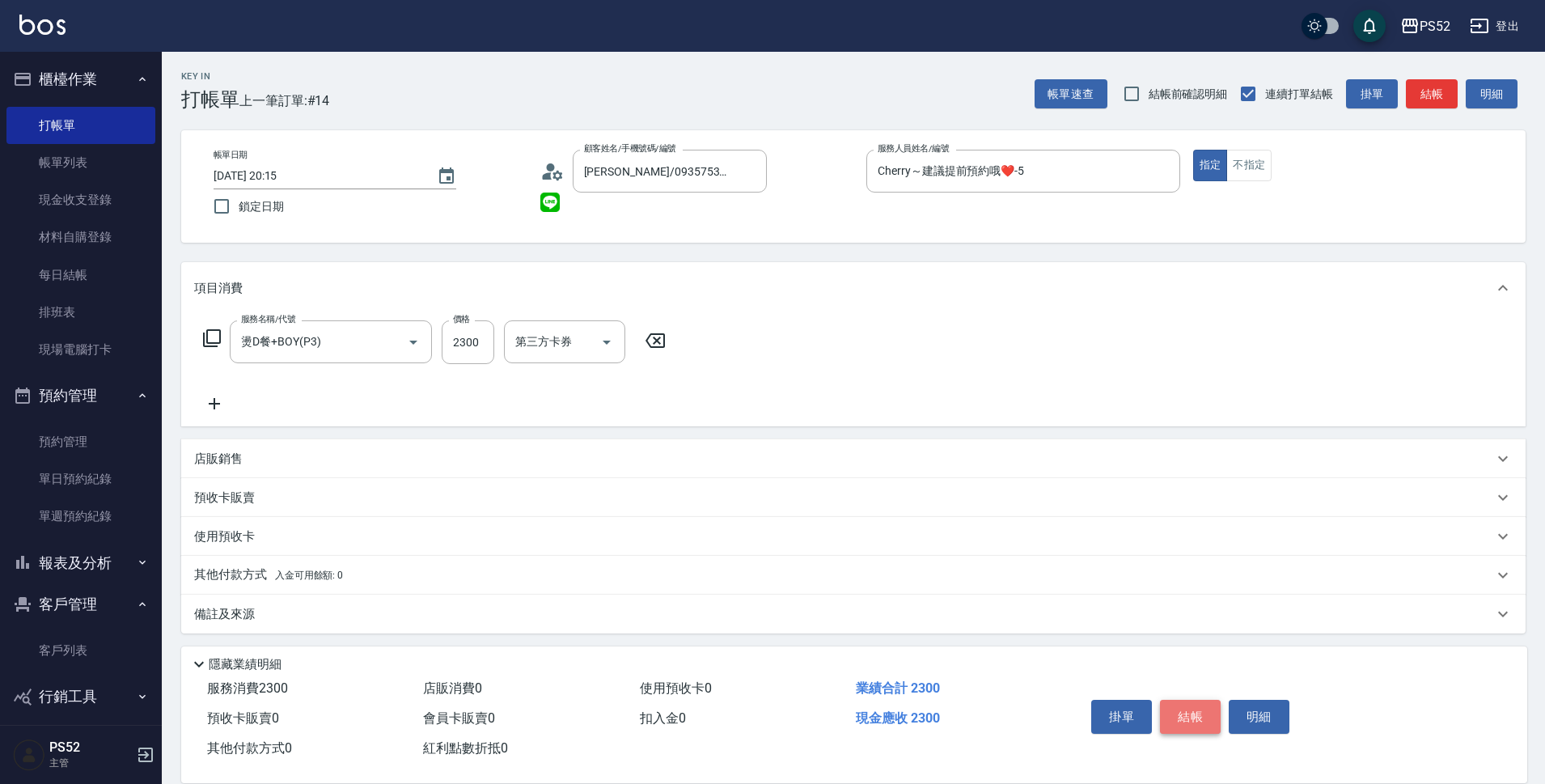
click at [1178, 710] on button "結帳" at bounding box center [1190, 717] width 61 height 34
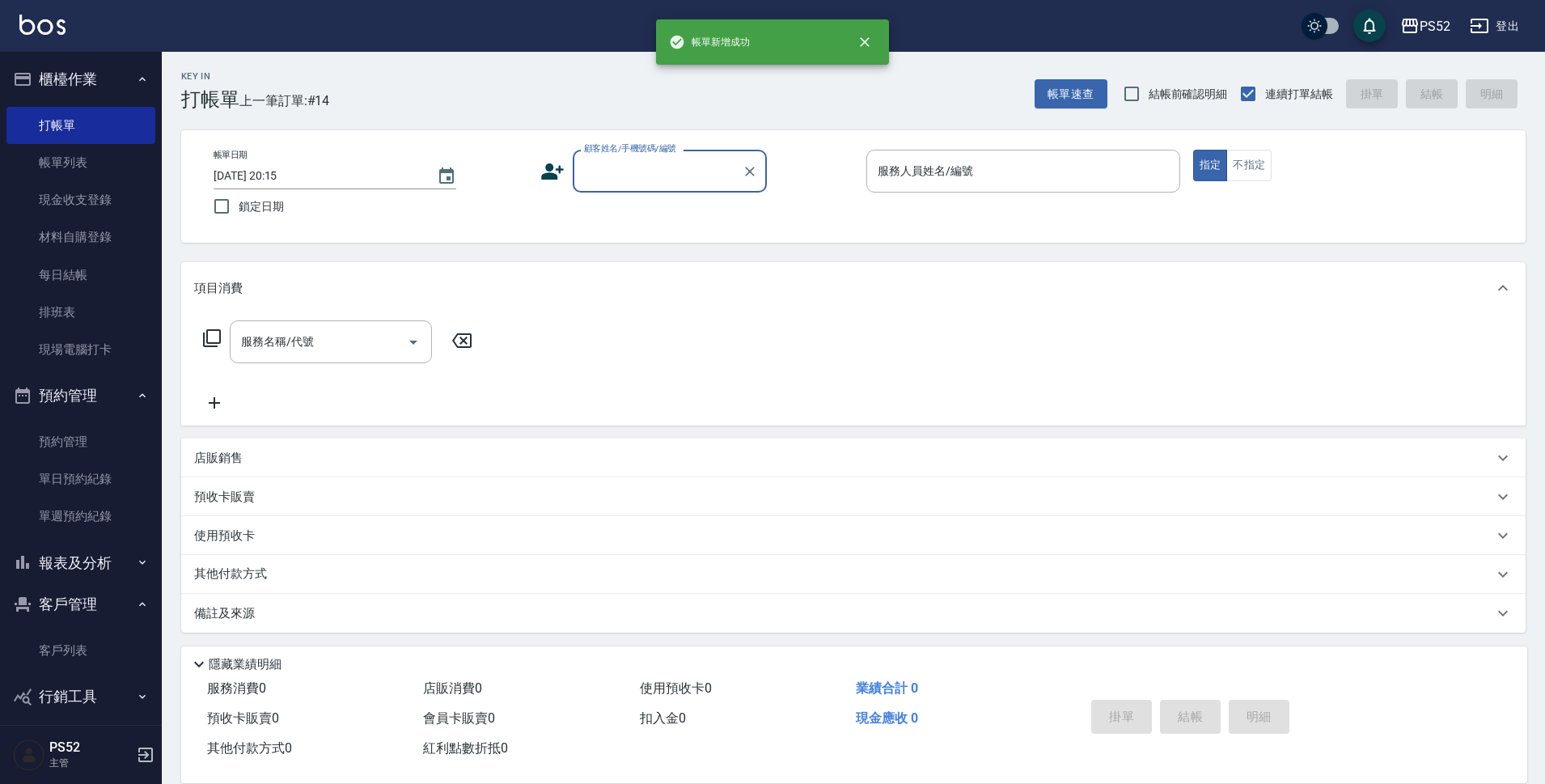
scroll to position [0, 0]
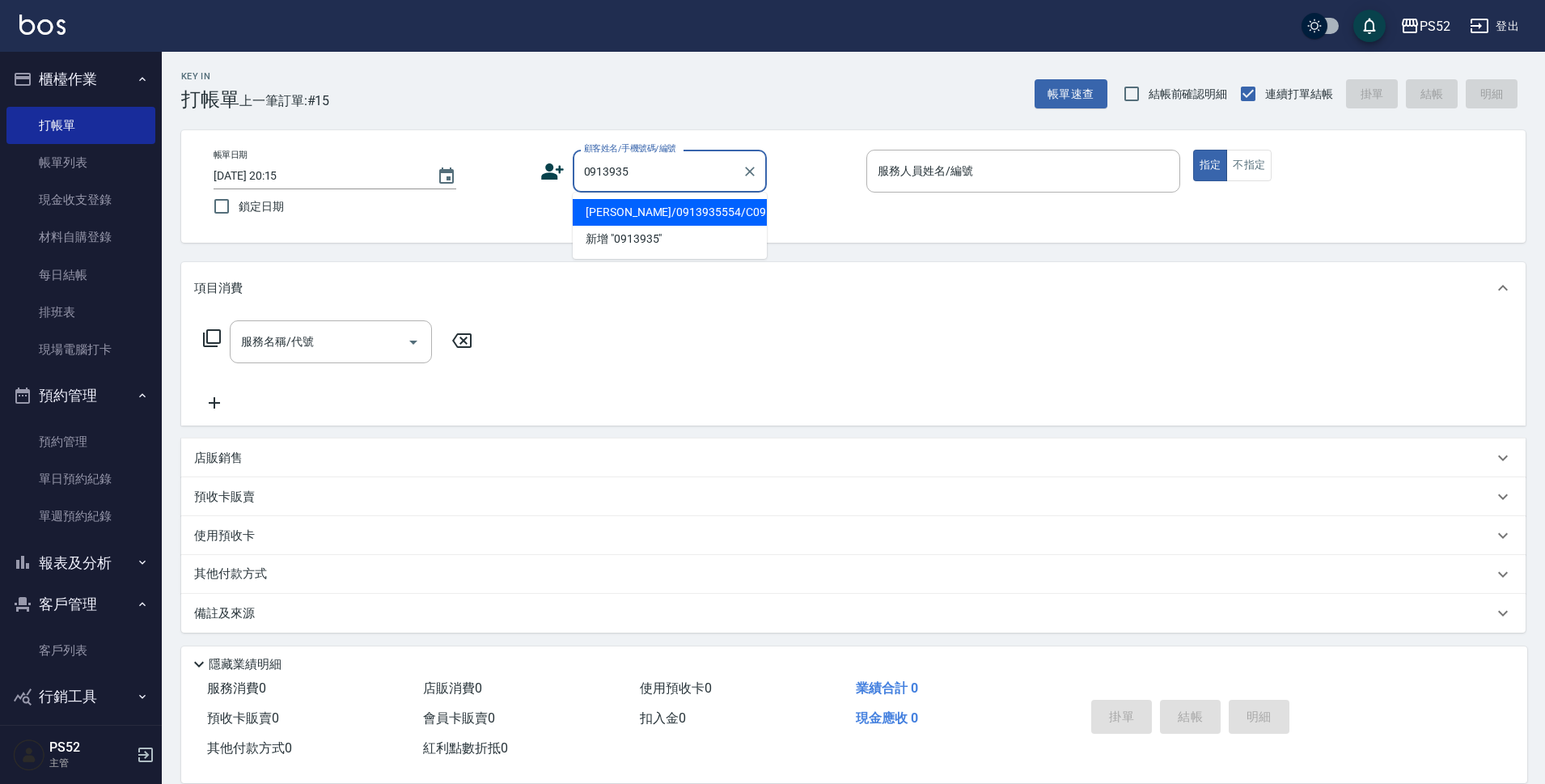
click at [737, 222] on li "曾錦堆/0913935554/C0913935554" at bounding box center [670, 212] width 194 height 26
type input "曾錦堆/0913935554/C0913935554"
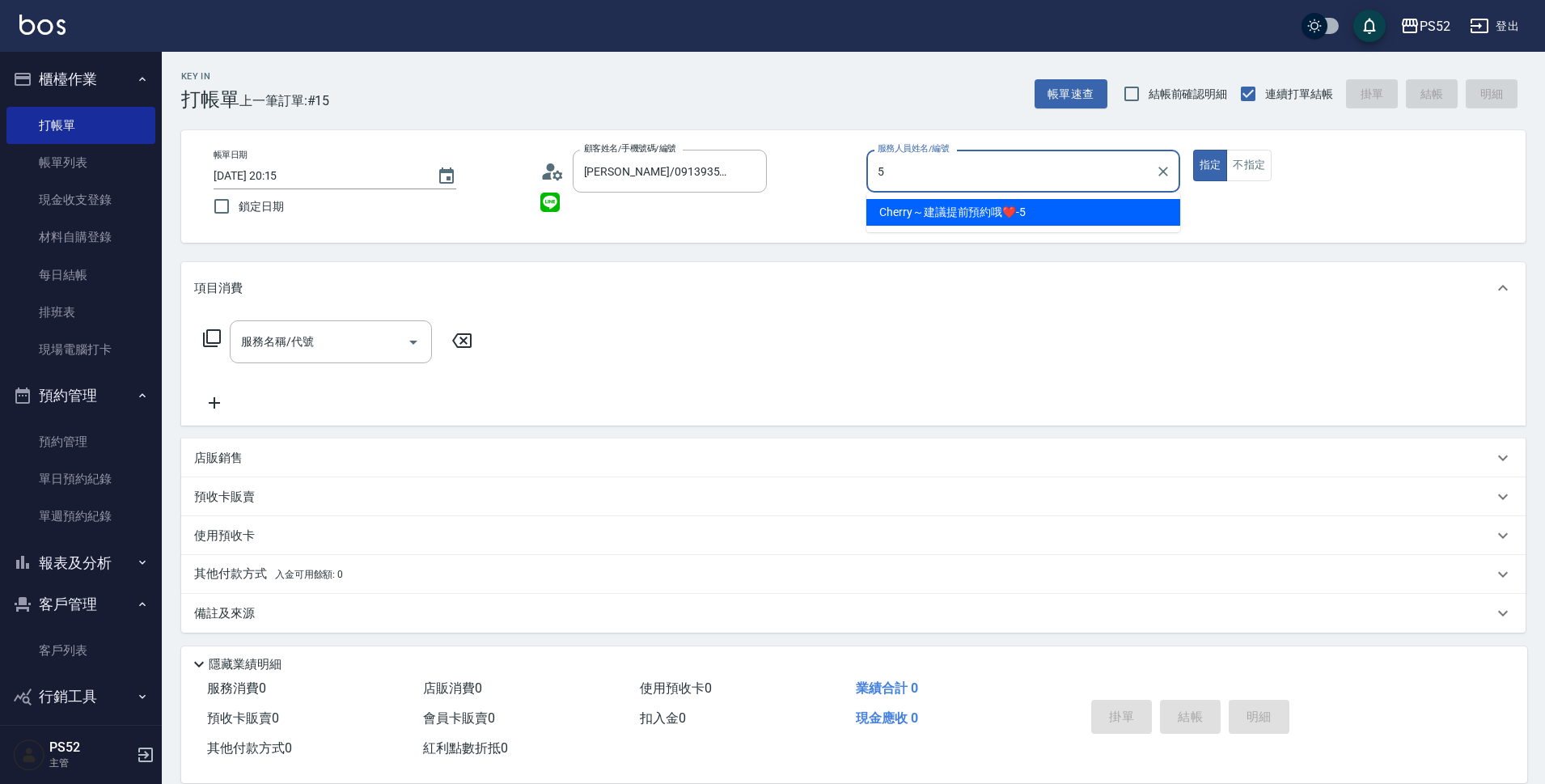
type input "Cherry～建議提前預約哦❤️-5"
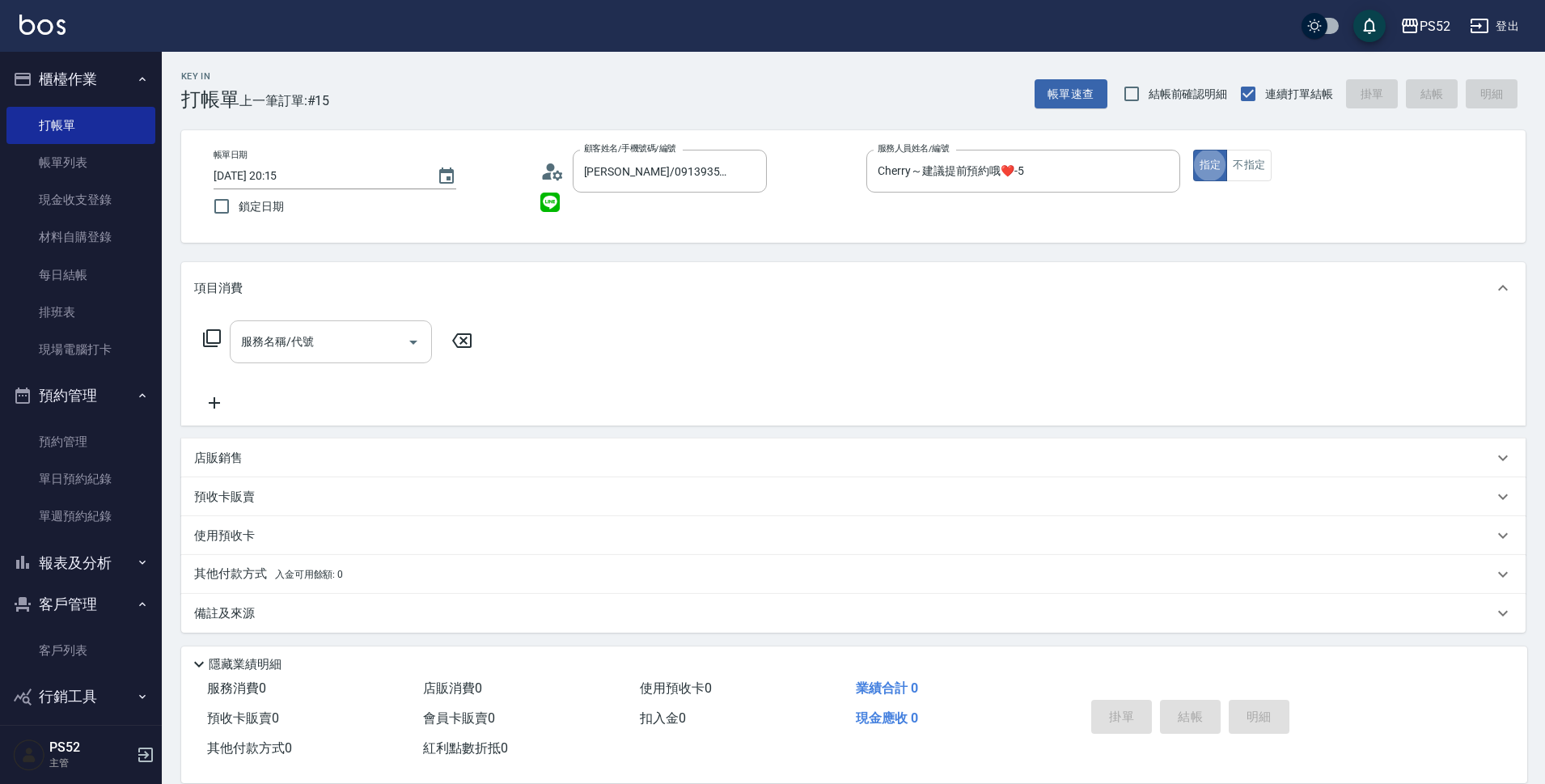
click at [342, 361] on div "服務名稱/代號" at bounding box center [330, 342] width 202 height 43
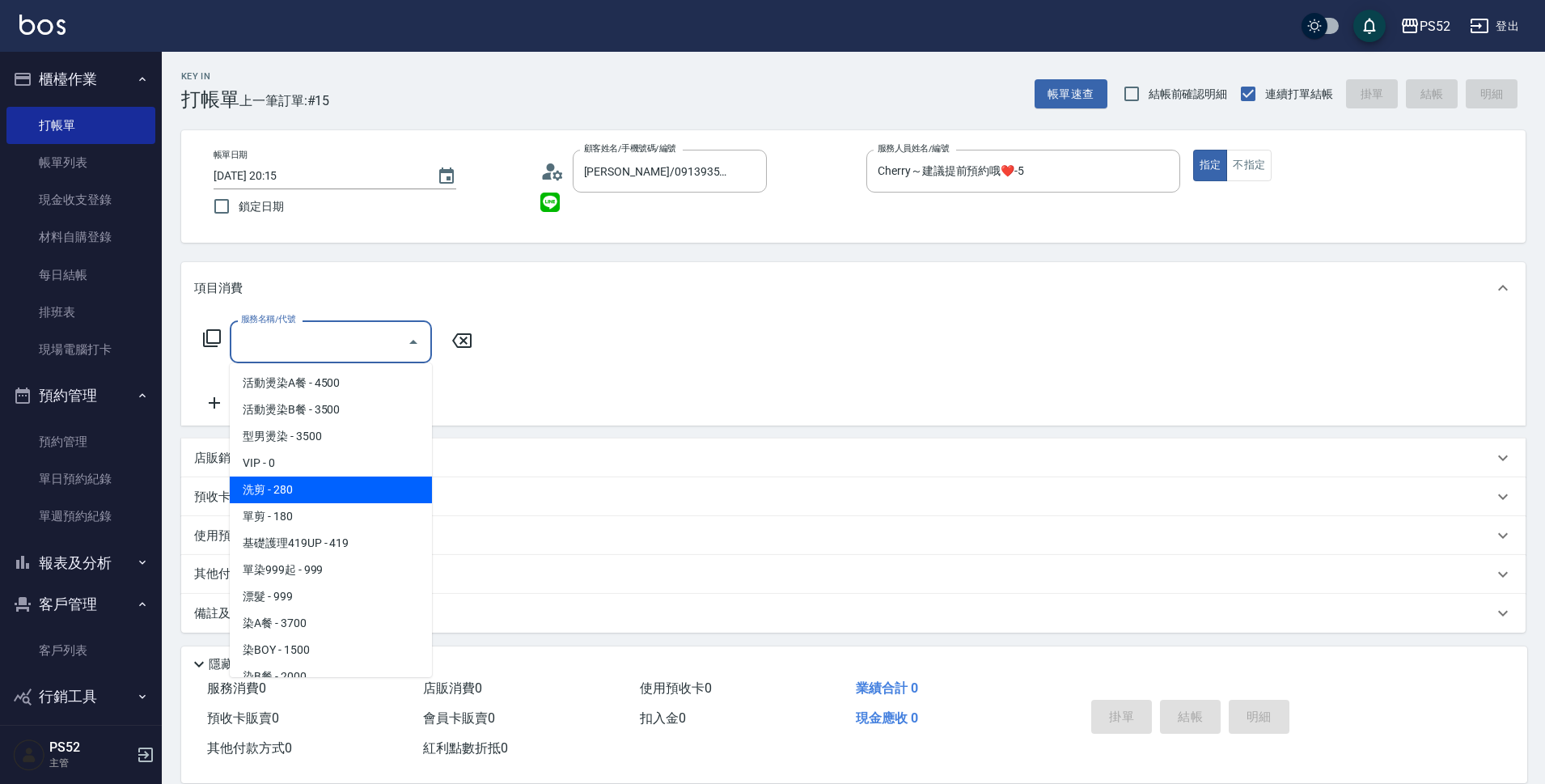
click at [323, 492] on span "洗剪 - 280" at bounding box center [330, 489] width 202 height 26
type input "洗剪(C1)"
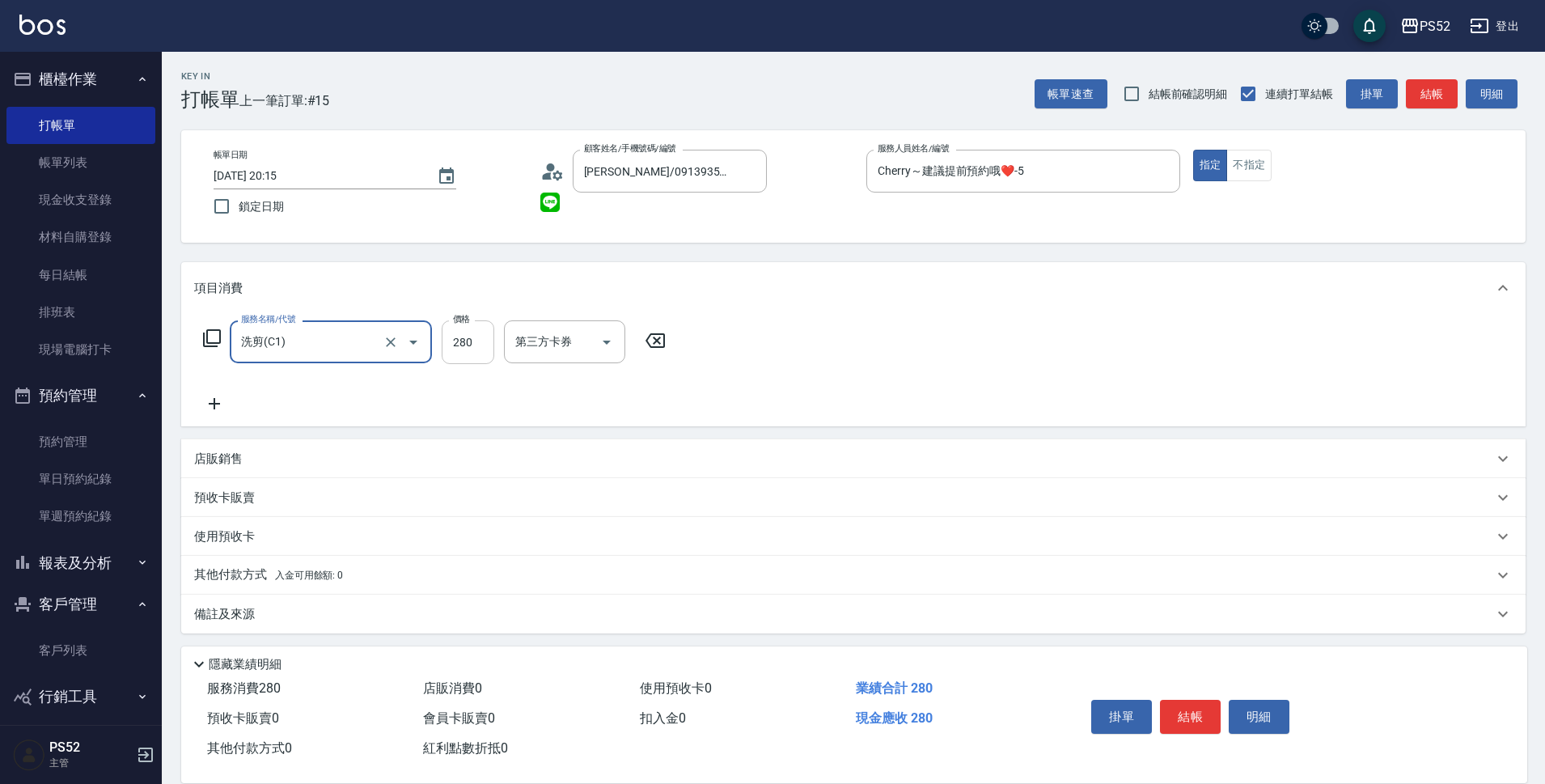
click at [481, 334] on input "280" at bounding box center [468, 342] width 53 height 44
type input "420"
click at [1189, 709] on button "結帳" at bounding box center [1190, 717] width 61 height 34
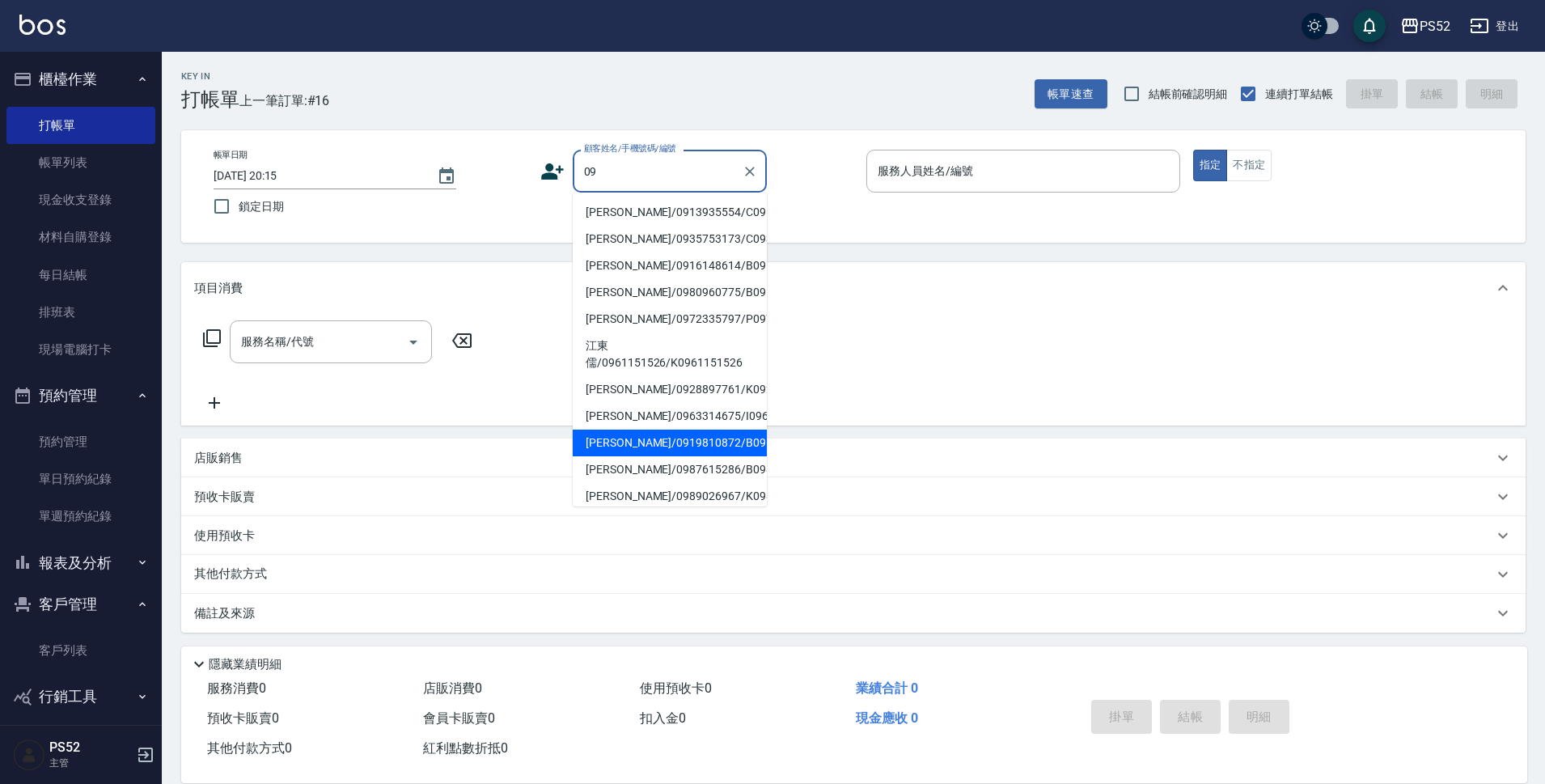
type input "0"
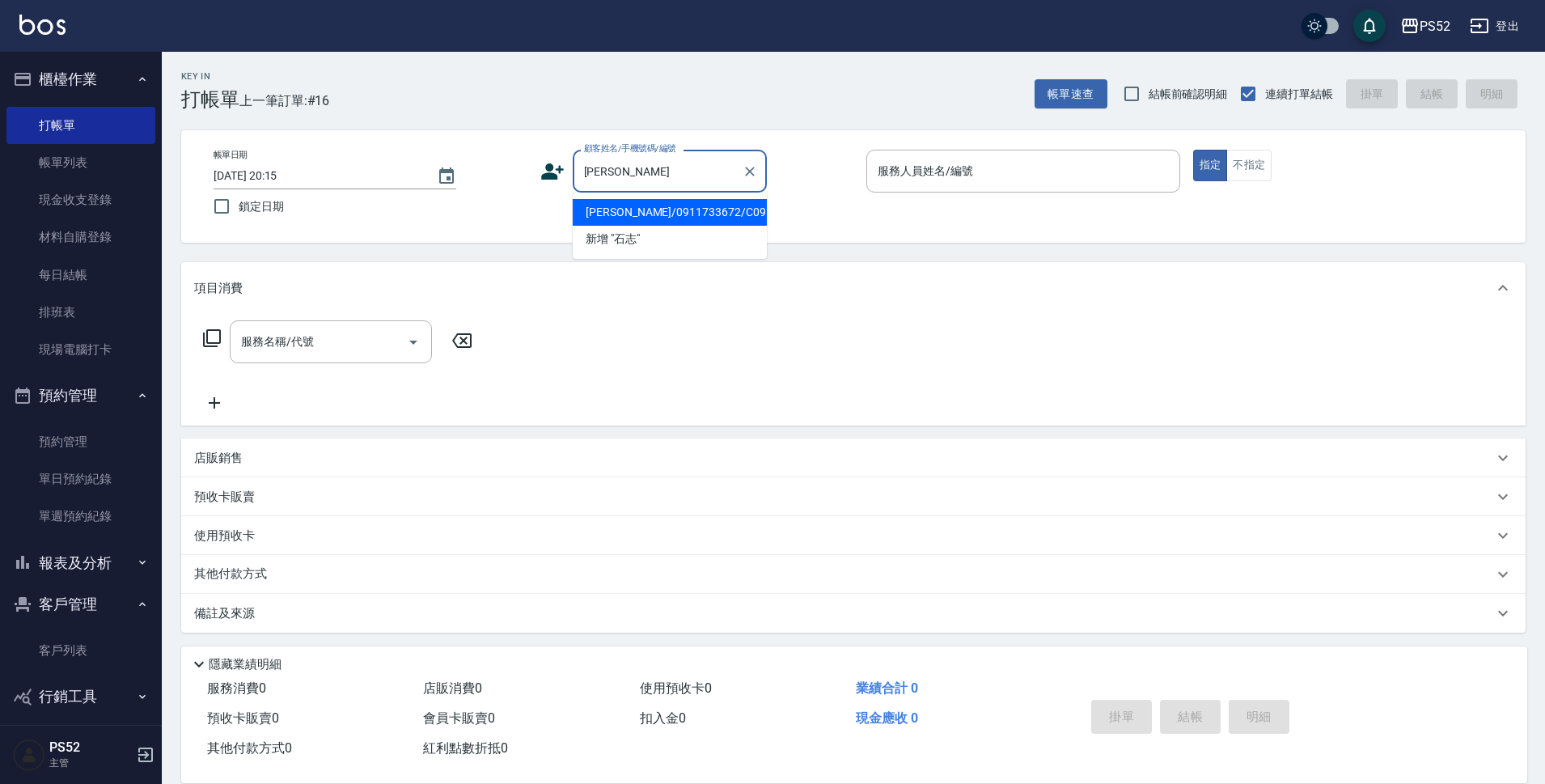
click at [681, 222] on li "石志中/0911733672/C0911733672" at bounding box center [670, 212] width 194 height 26
type input "石志中/0911733672/C0911733672"
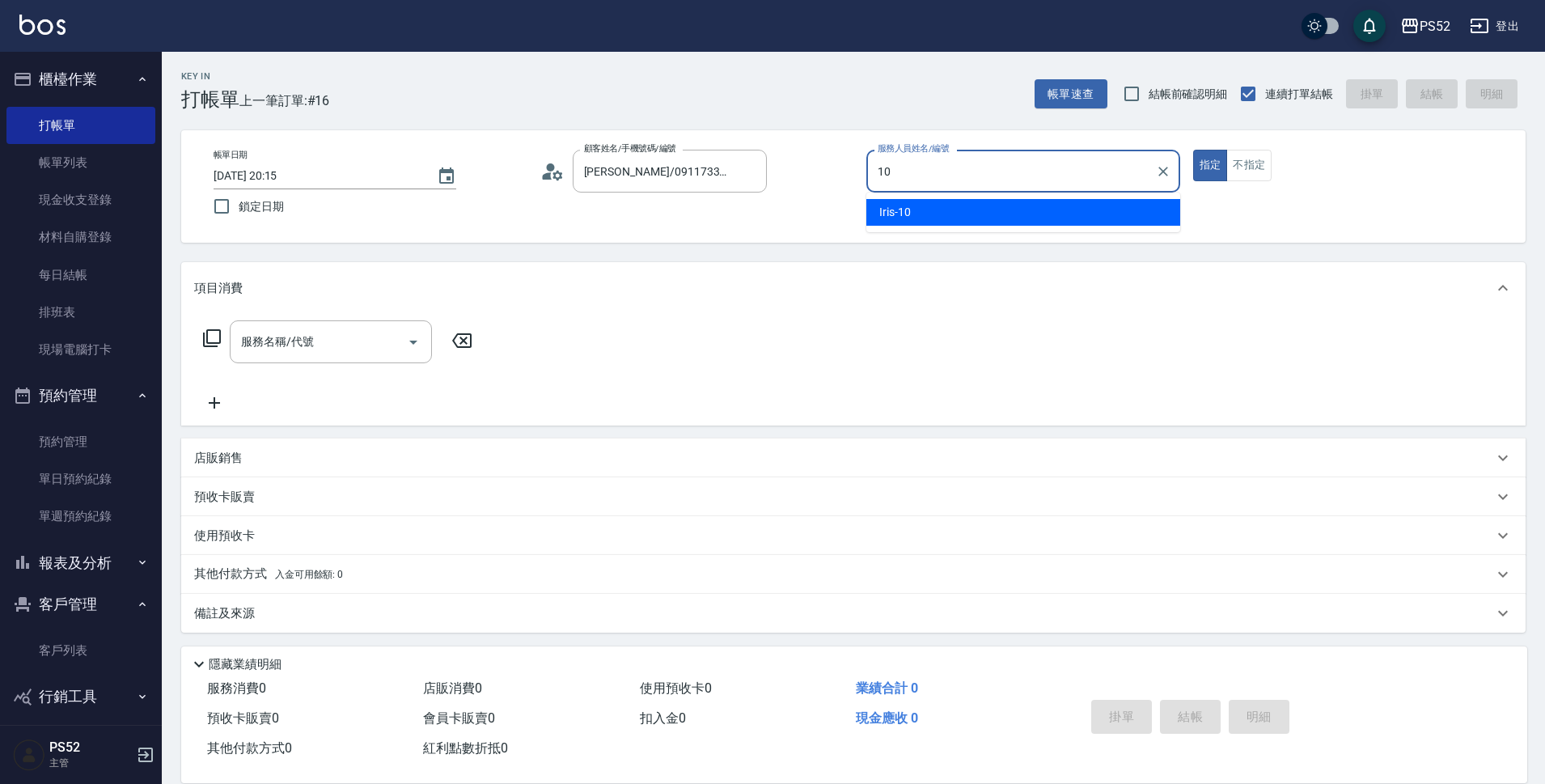
type input "Iris-10"
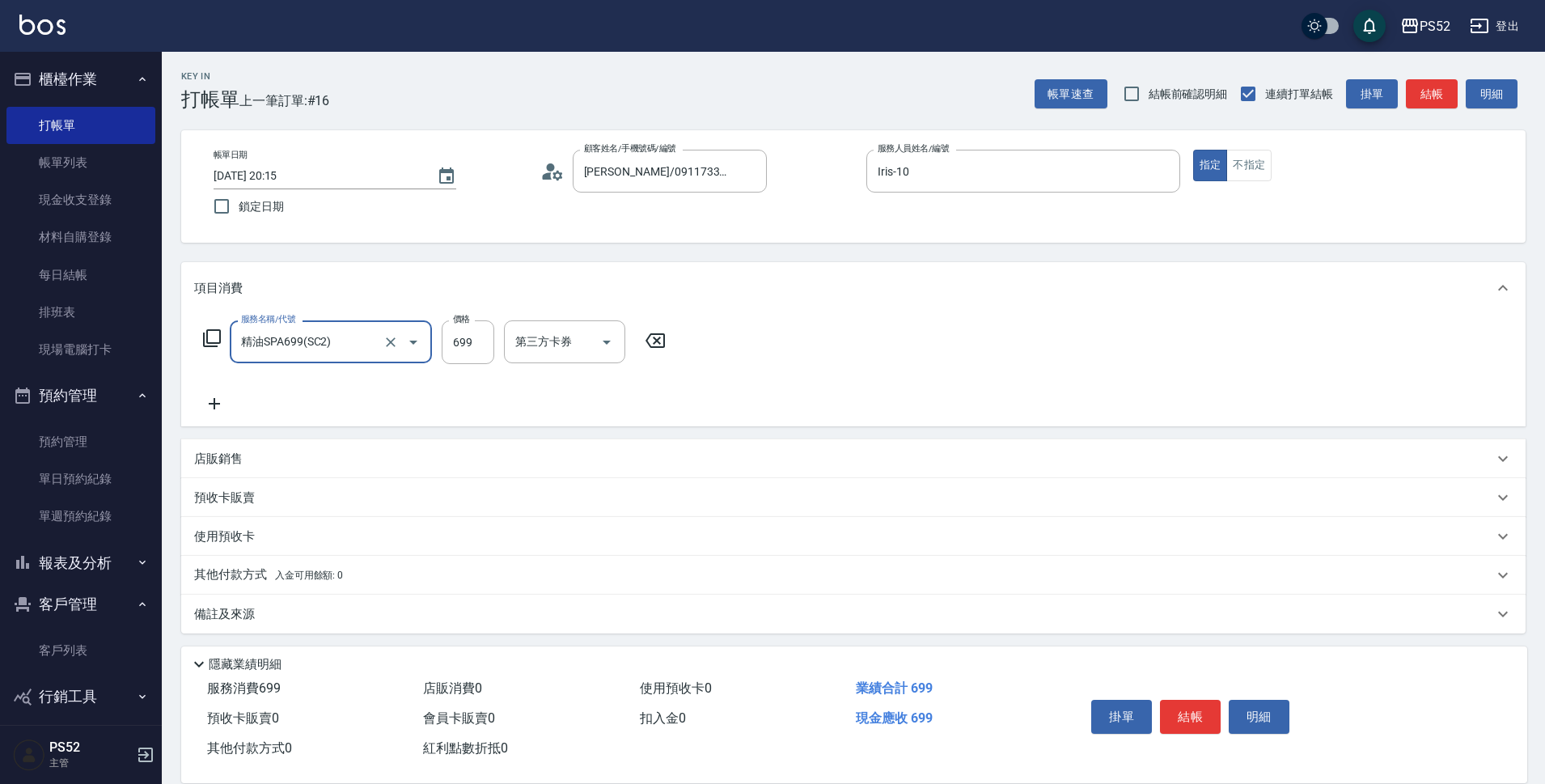
type input "精油SPA699(SC2)"
type input "630"
click at [758, 353] on input "第三方卡券" at bounding box center [766, 342] width 83 height 28
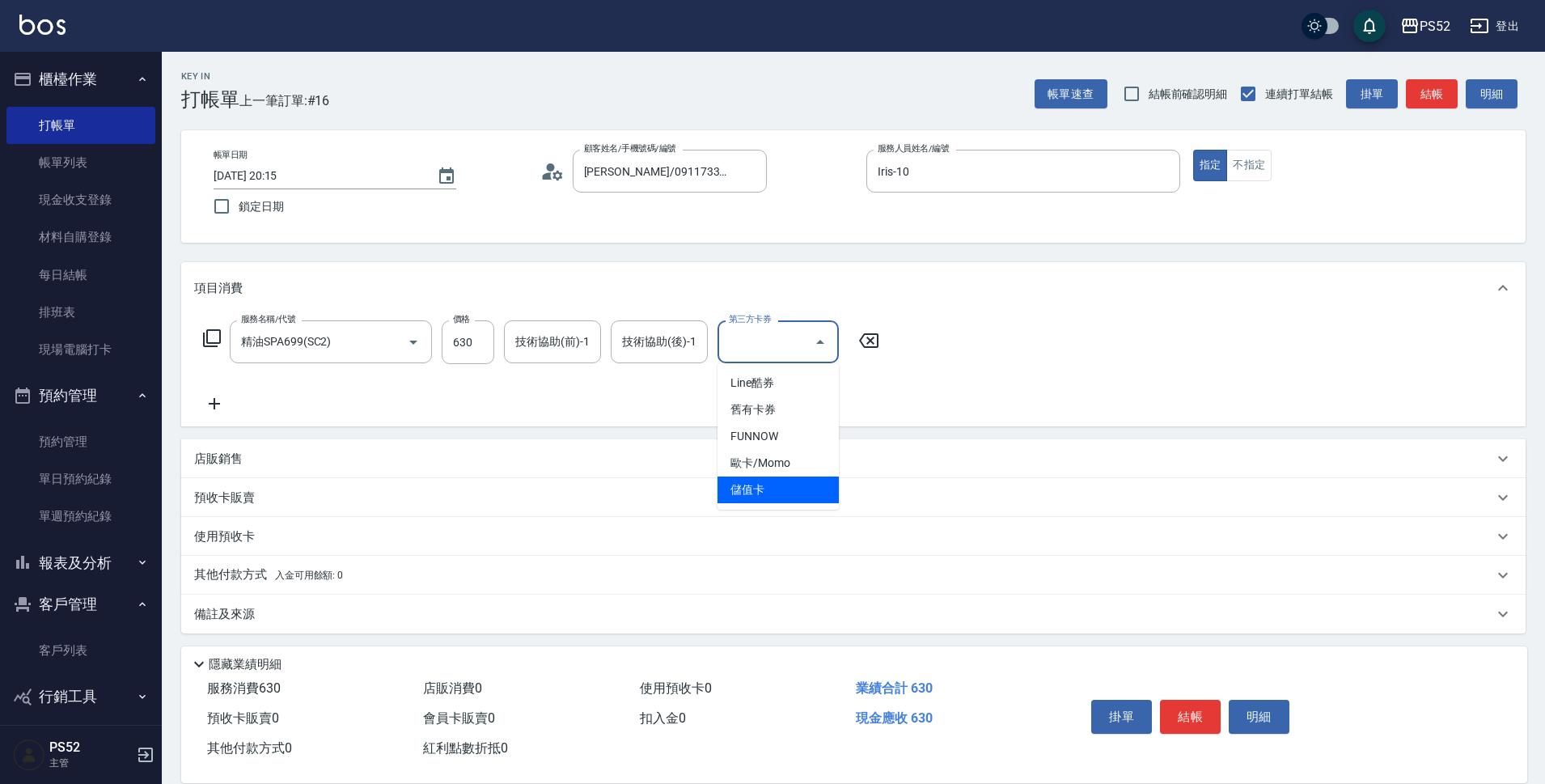
click at [743, 501] on span "儲值卡" at bounding box center [778, 489] width 121 height 26
type input "儲值卡"
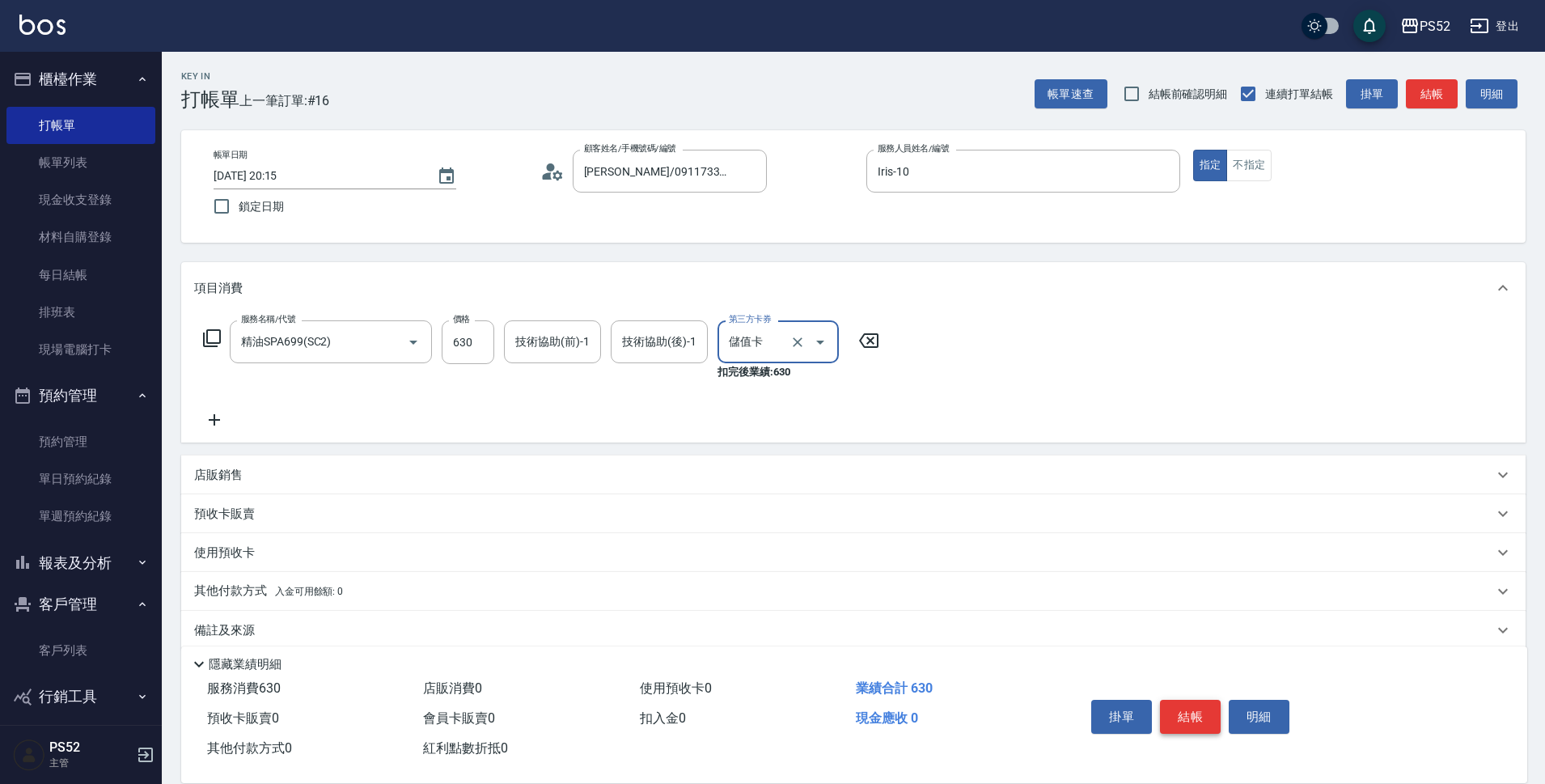
click at [1182, 717] on button "結帳" at bounding box center [1190, 717] width 61 height 34
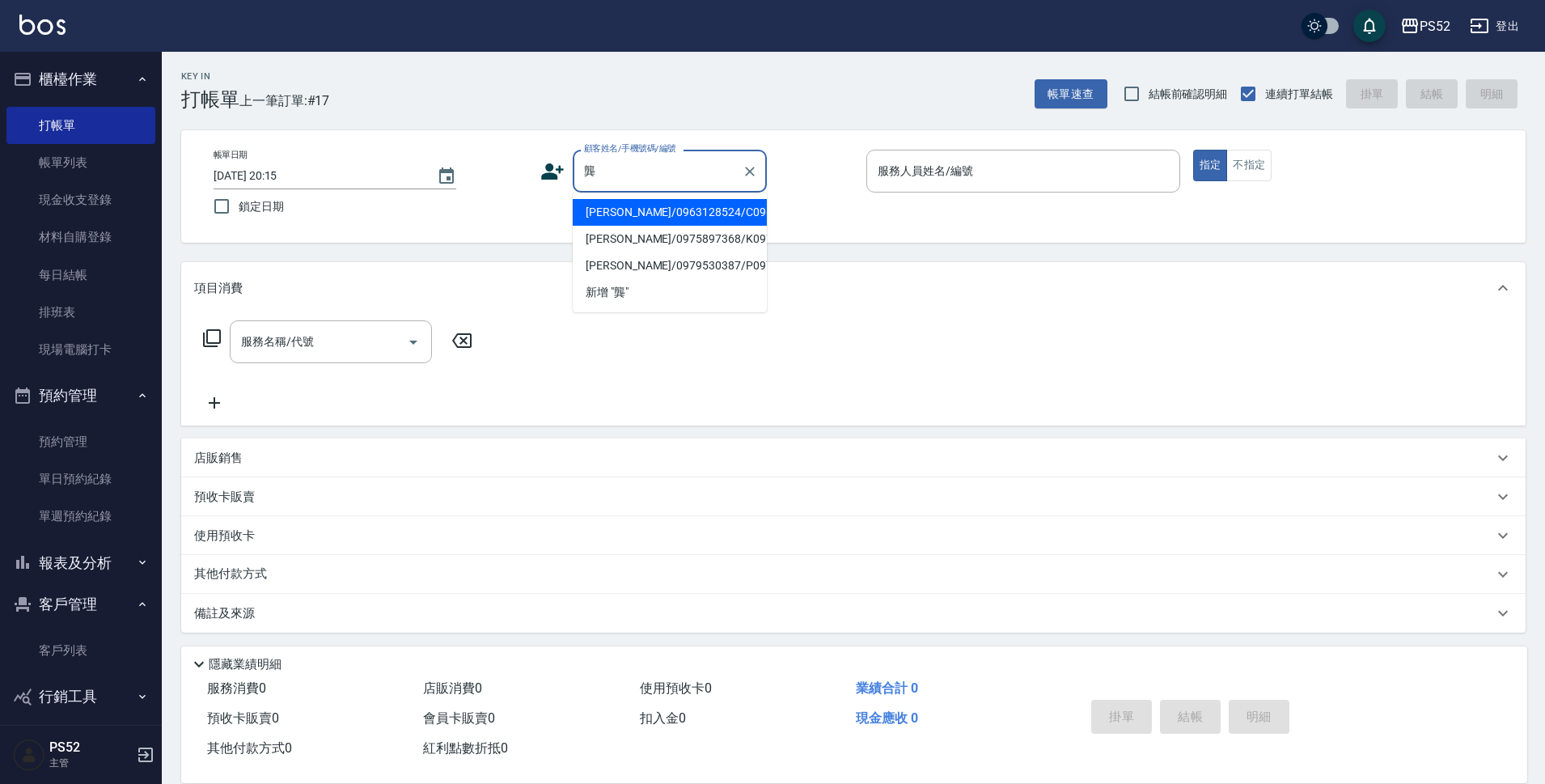
click at [653, 217] on li "龔素滿/0963128524/C0963128524" at bounding box center [670, 212] width 194 height 26
type input "龔素滿/0963128524/C0963128524"
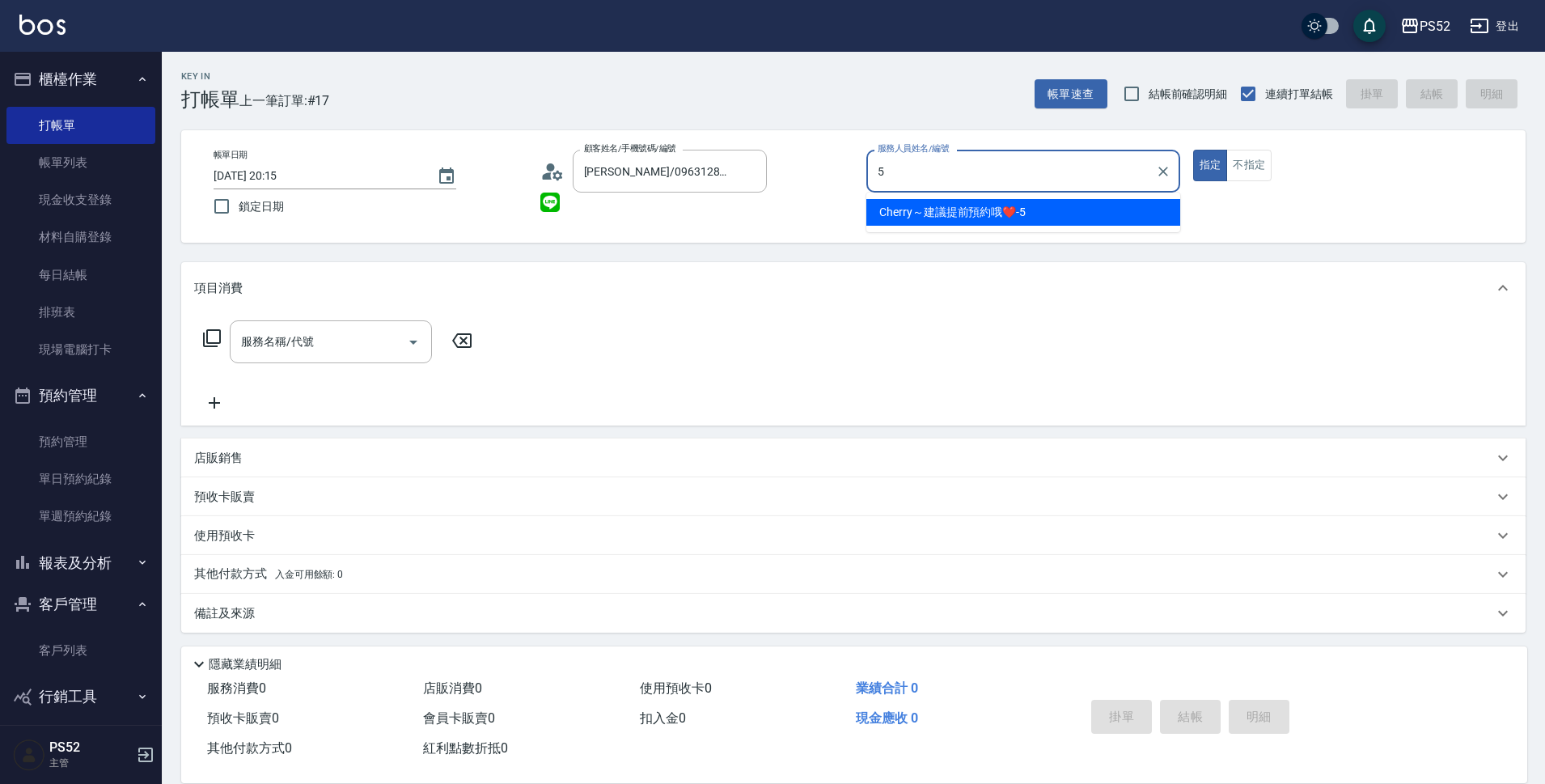
type input "Cherry～建議提前預約哦❤️-5"
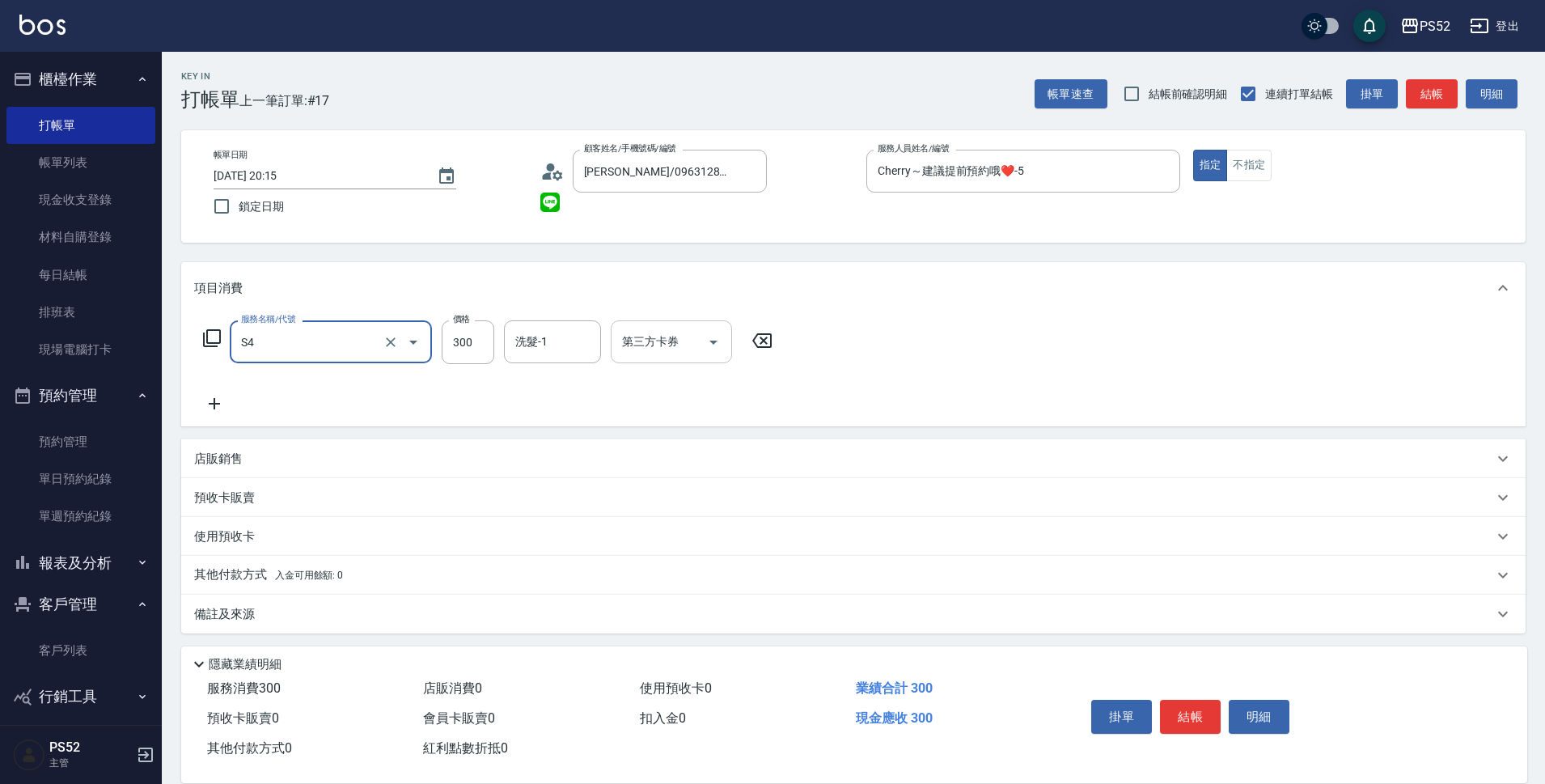
type input "洗髮300元(S4)"
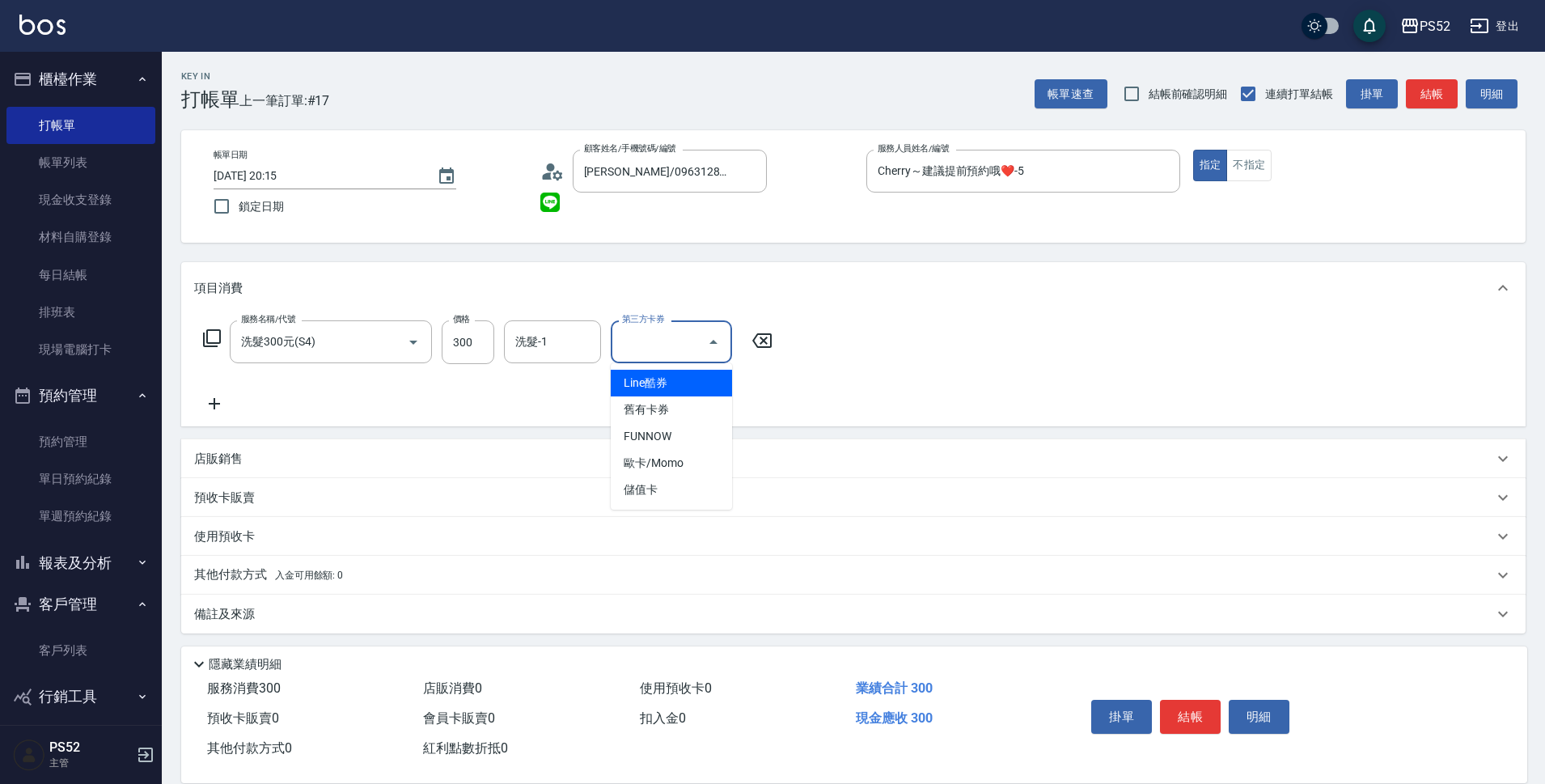
click at [673, 337] on div "第三方卡券 第三方卡券" at bounding box center [672, 342] width 121 height 43
click at [647, 492] on span "儲值卡" at bounding box center [672, 489] width 121 height 26
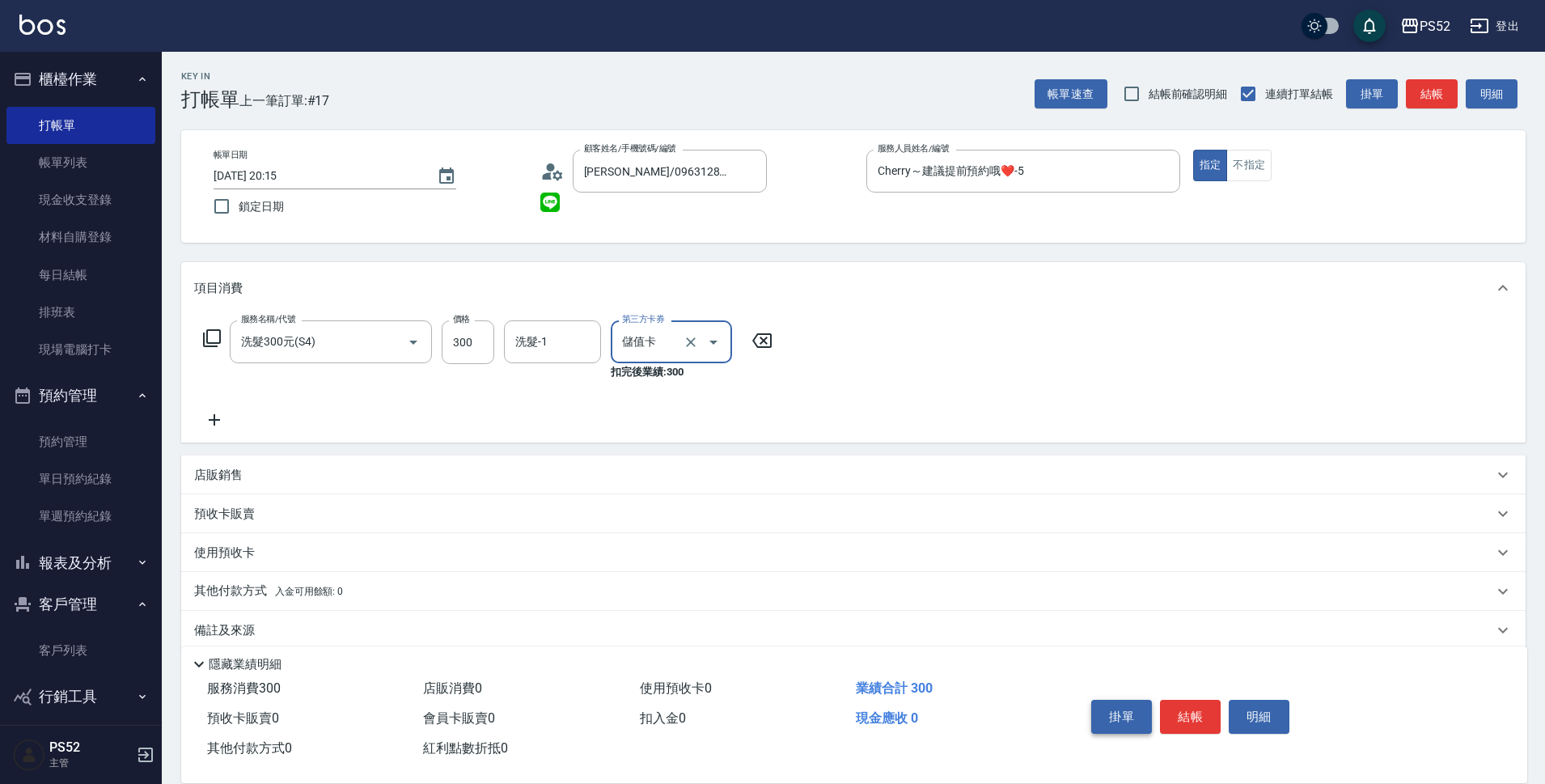
type input "儲值卡"
click at [1177, 705] on button "結帳" at bounding box center [1190, 717] width 61 height 34
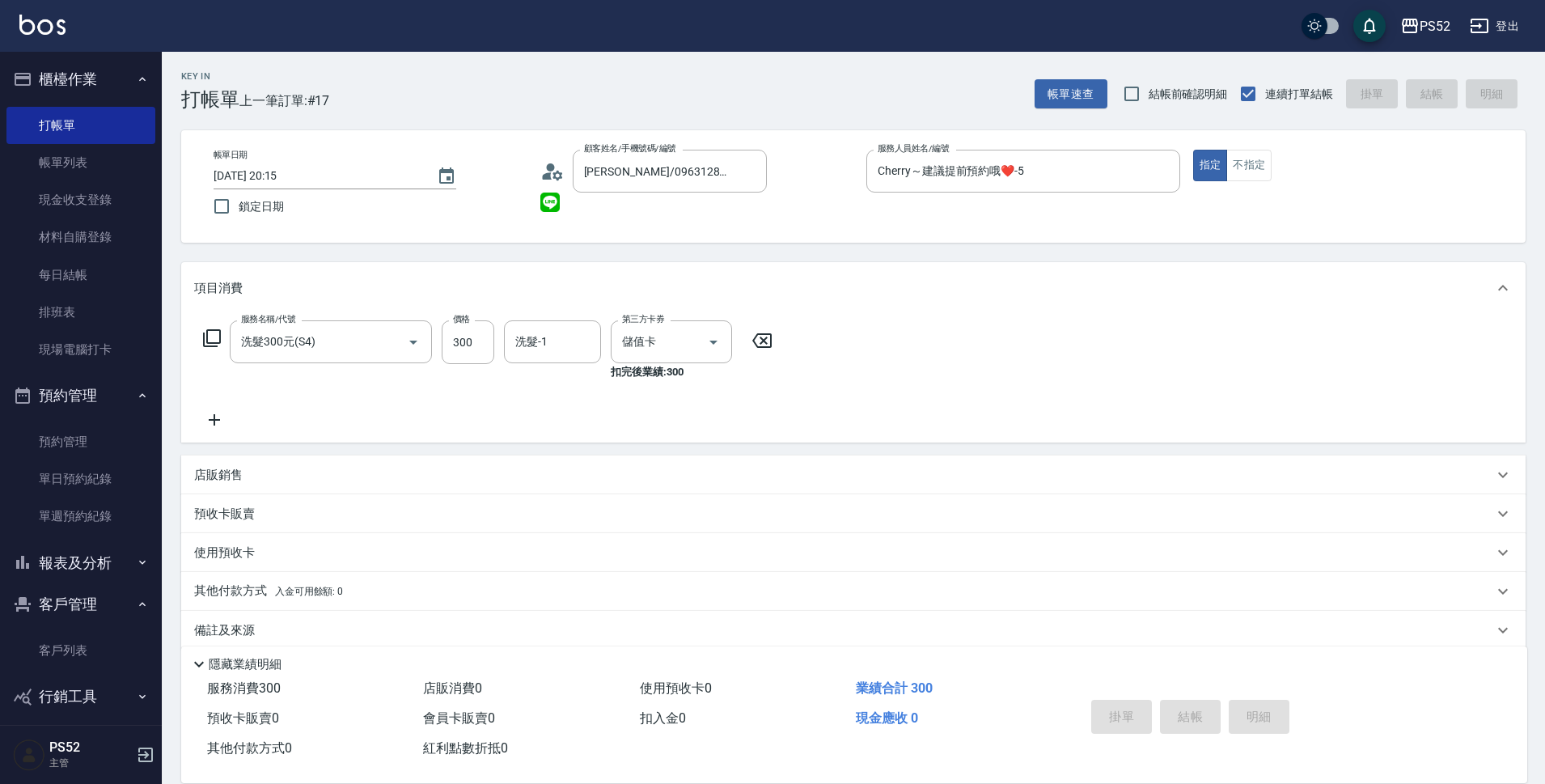
type input "2025/09/19 20:16"
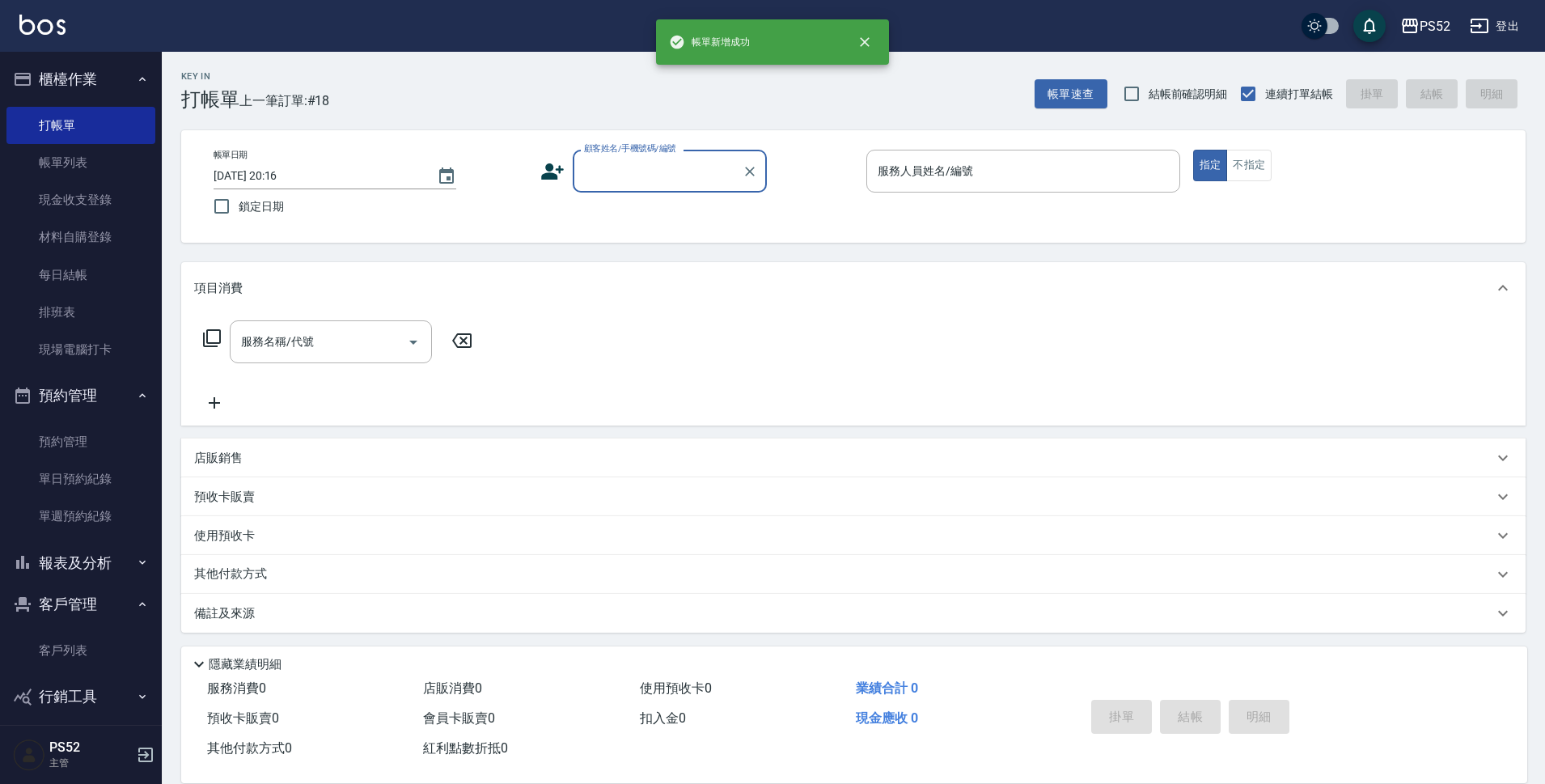
click at [94, 598] on button "客戶管理" at bounding box center [81, 603] width 148 height 42
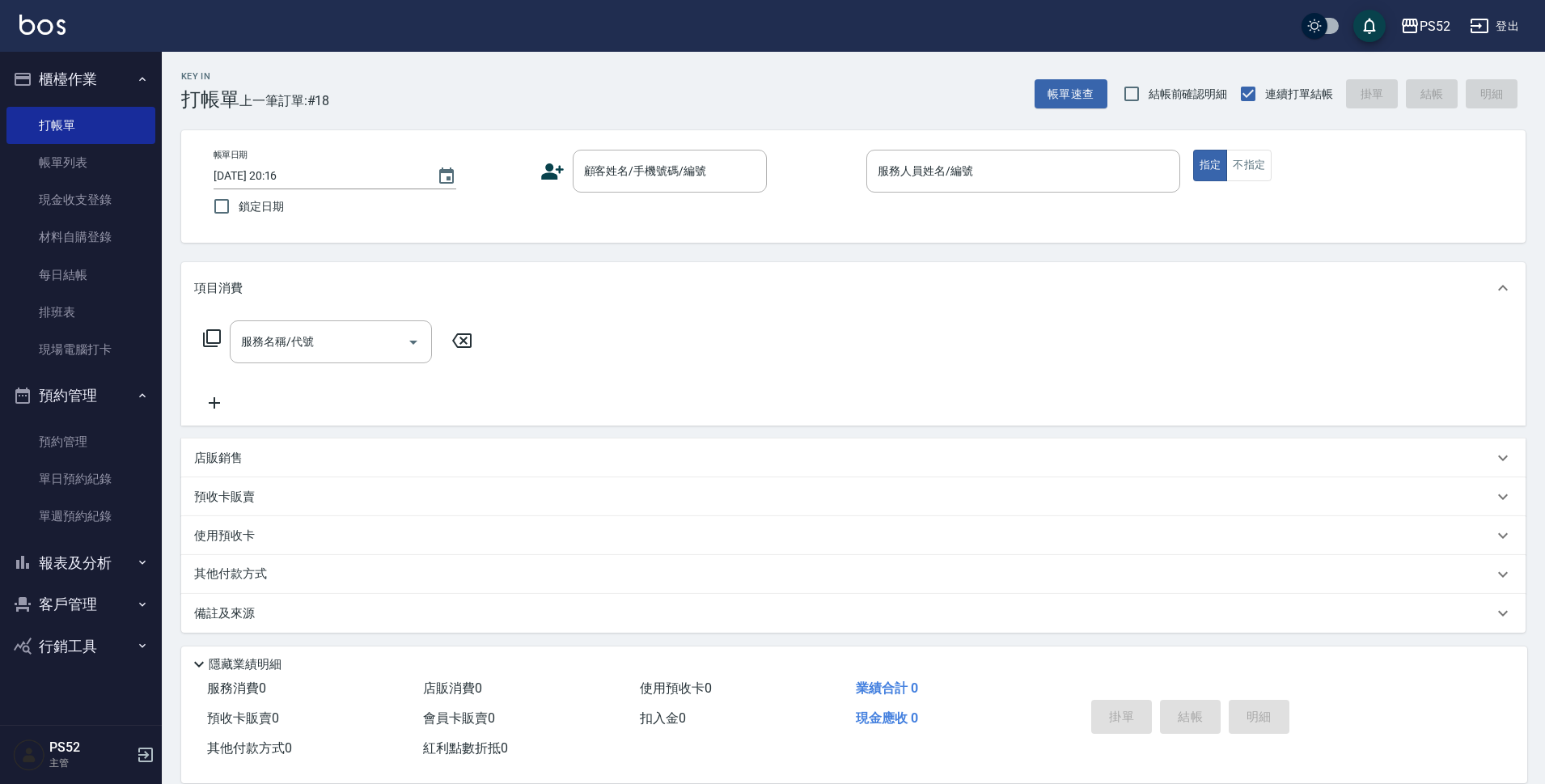
click at [94, 570] on button "報表及分析" at bounding box center [81, 562] width 148 height 42
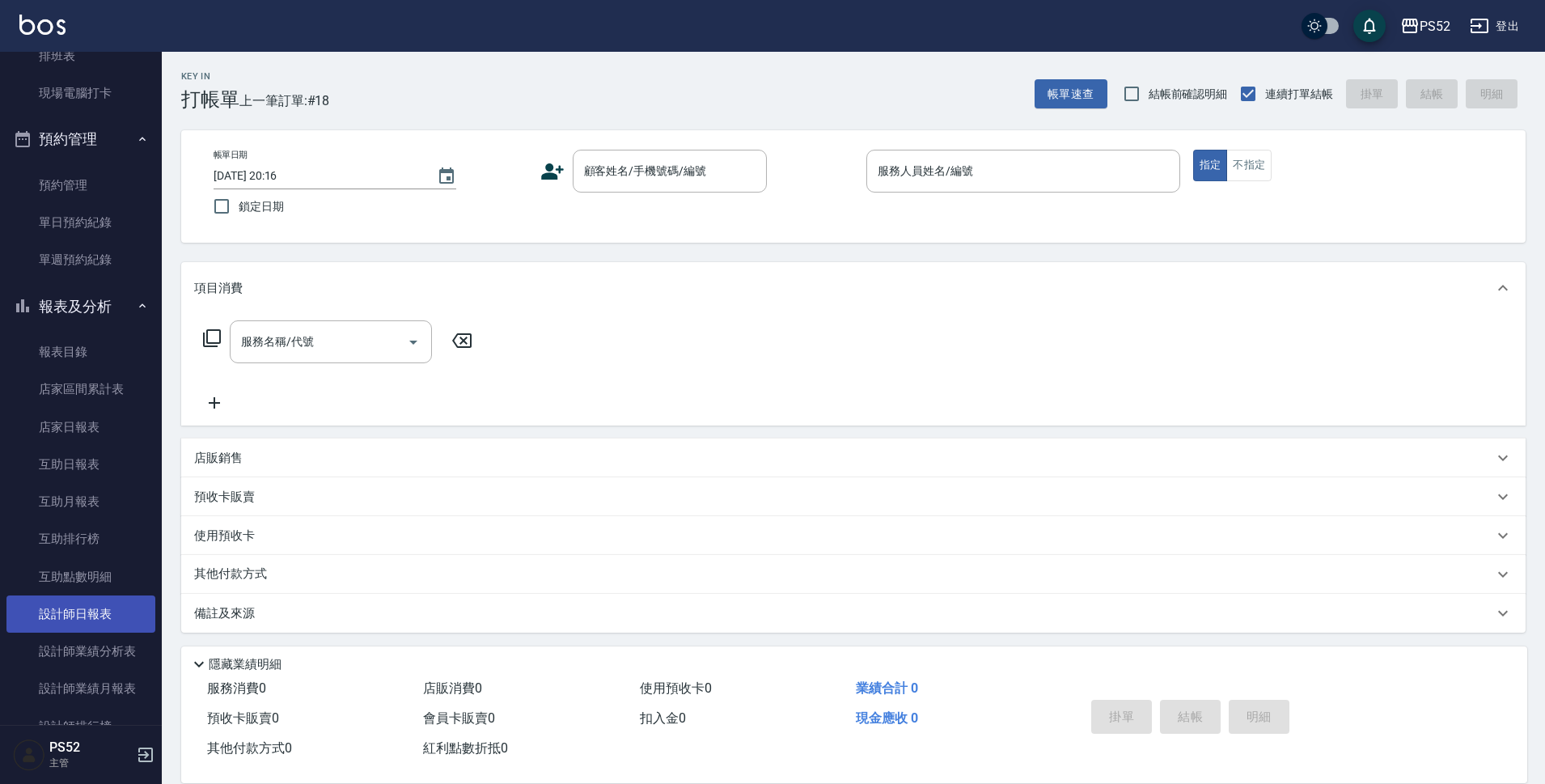
scroll to position [269, 0]
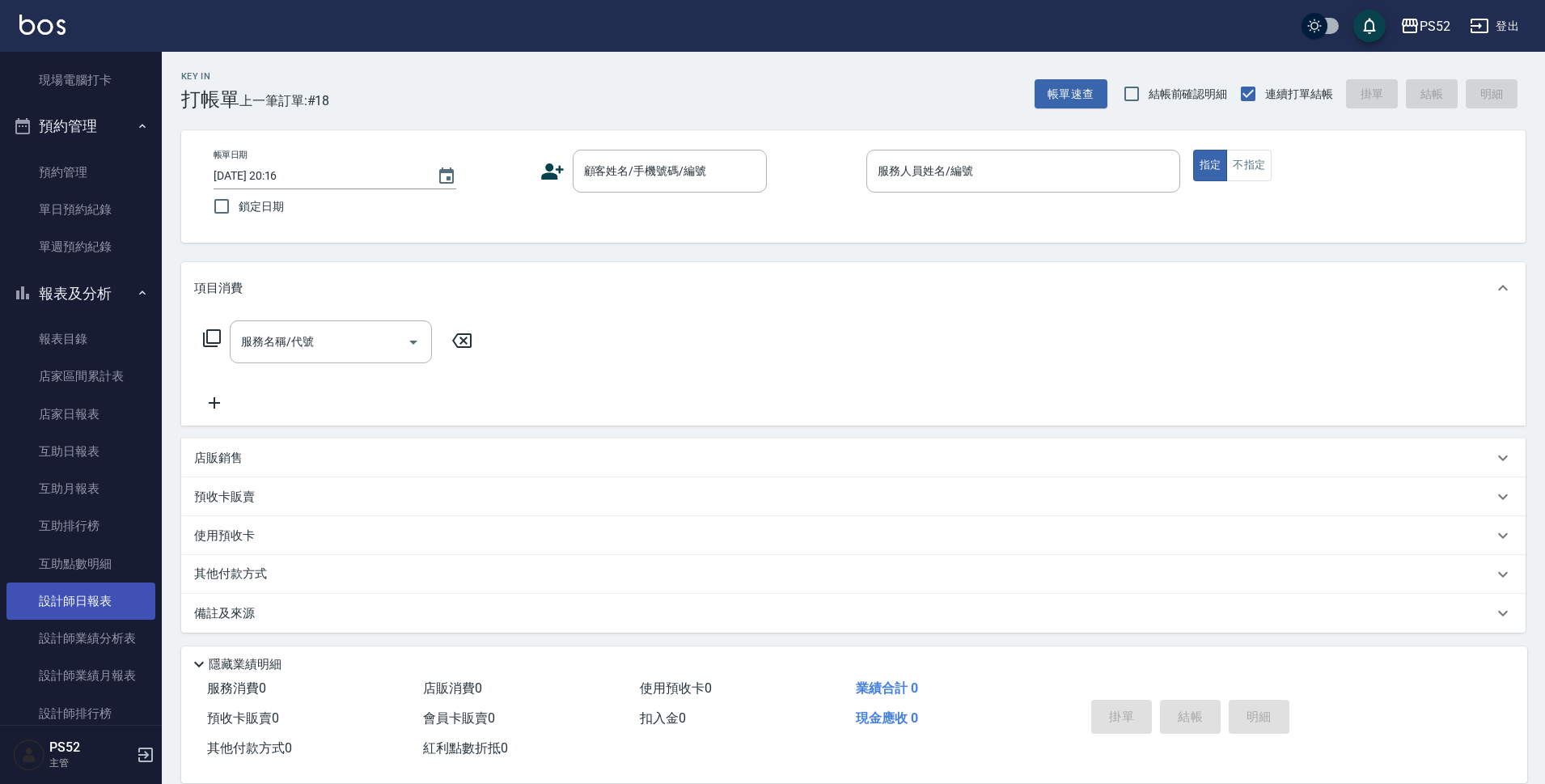
click at [111, 611] on link "設計師日報表" at bounding box center [81, 601] width 148 height 37
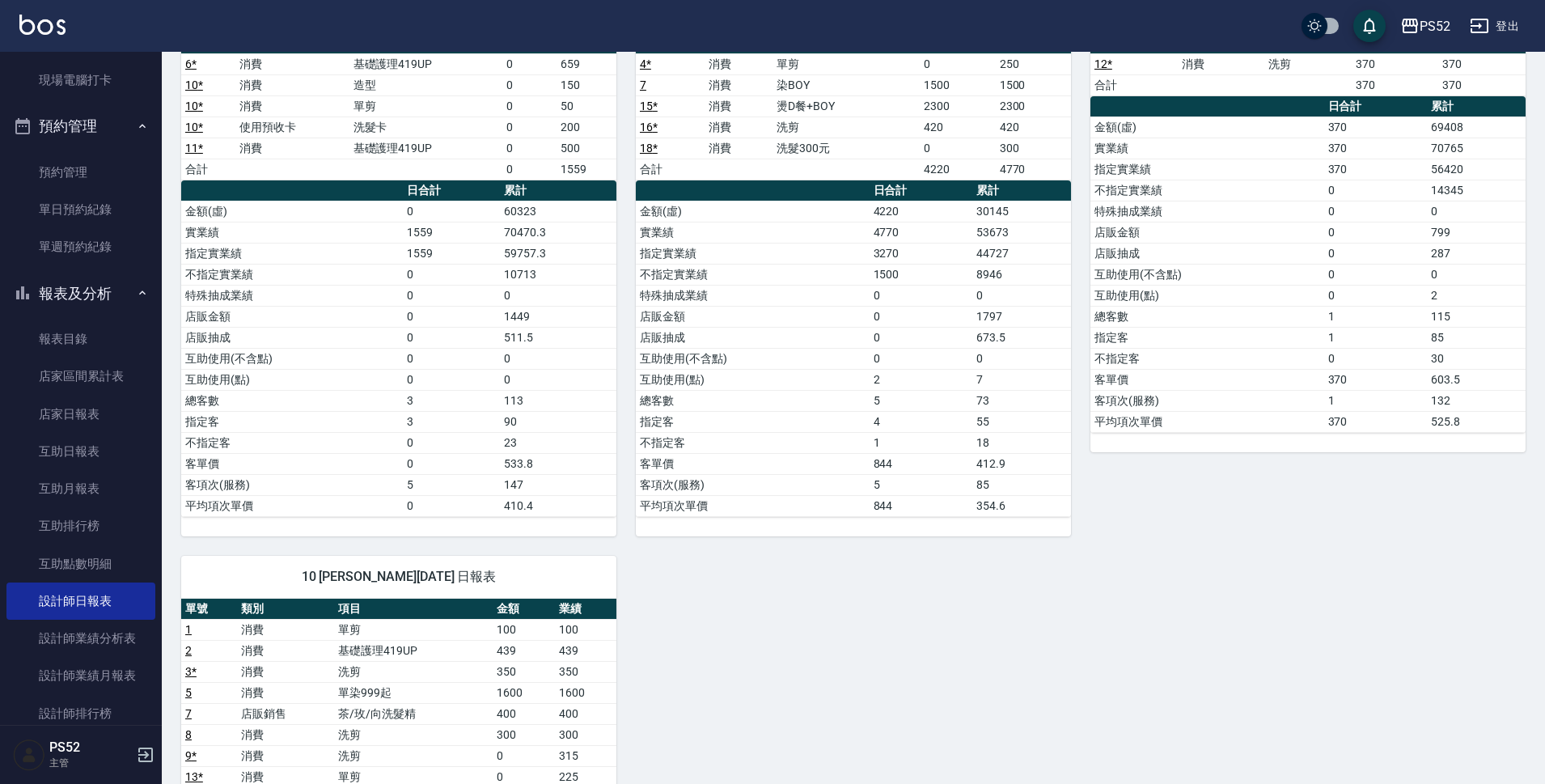
scroll to position [188, 0]
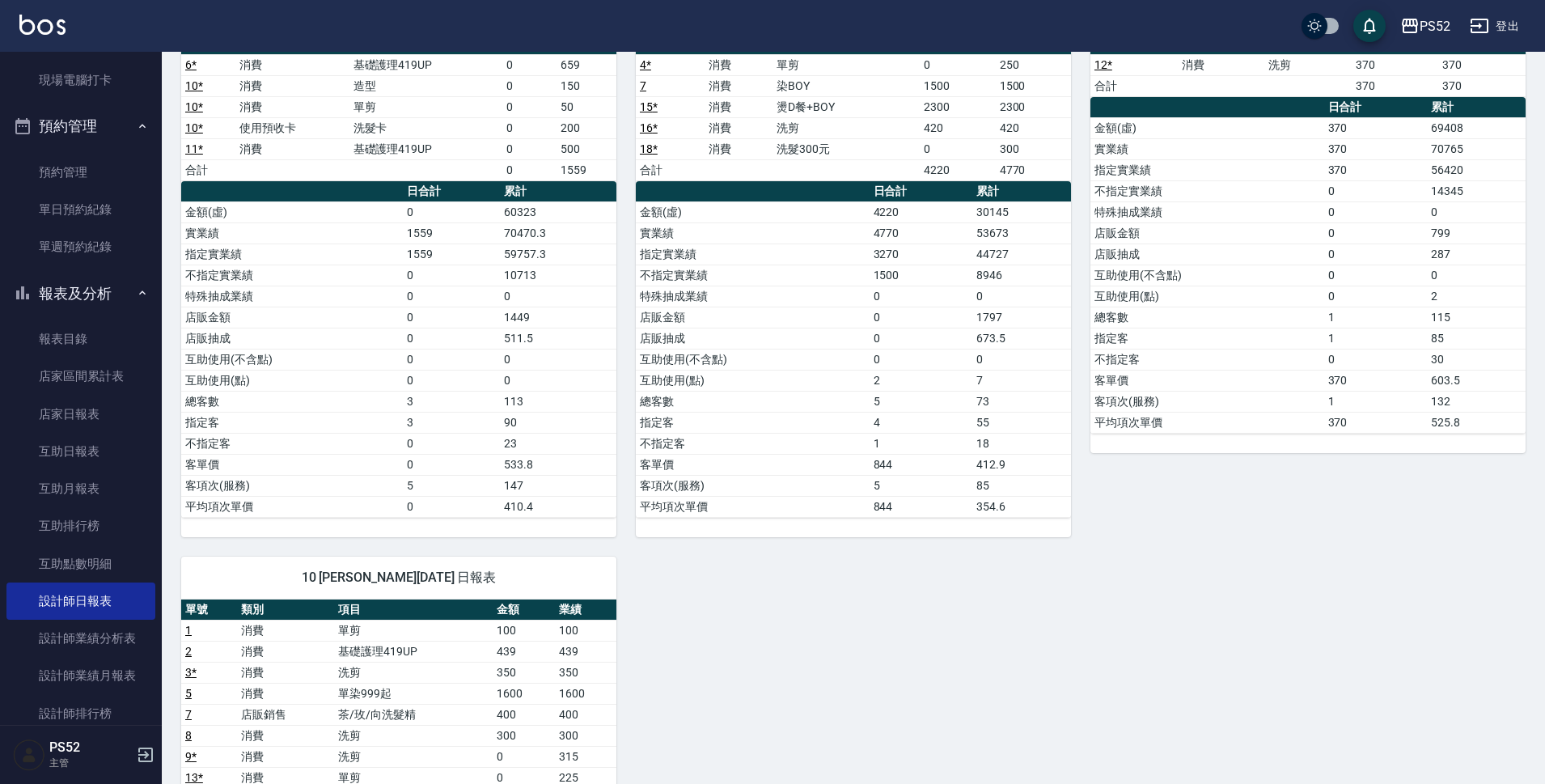
click at [77, 281] on button "報表及分析" at bounding box center [81, 293] width 148 height 42
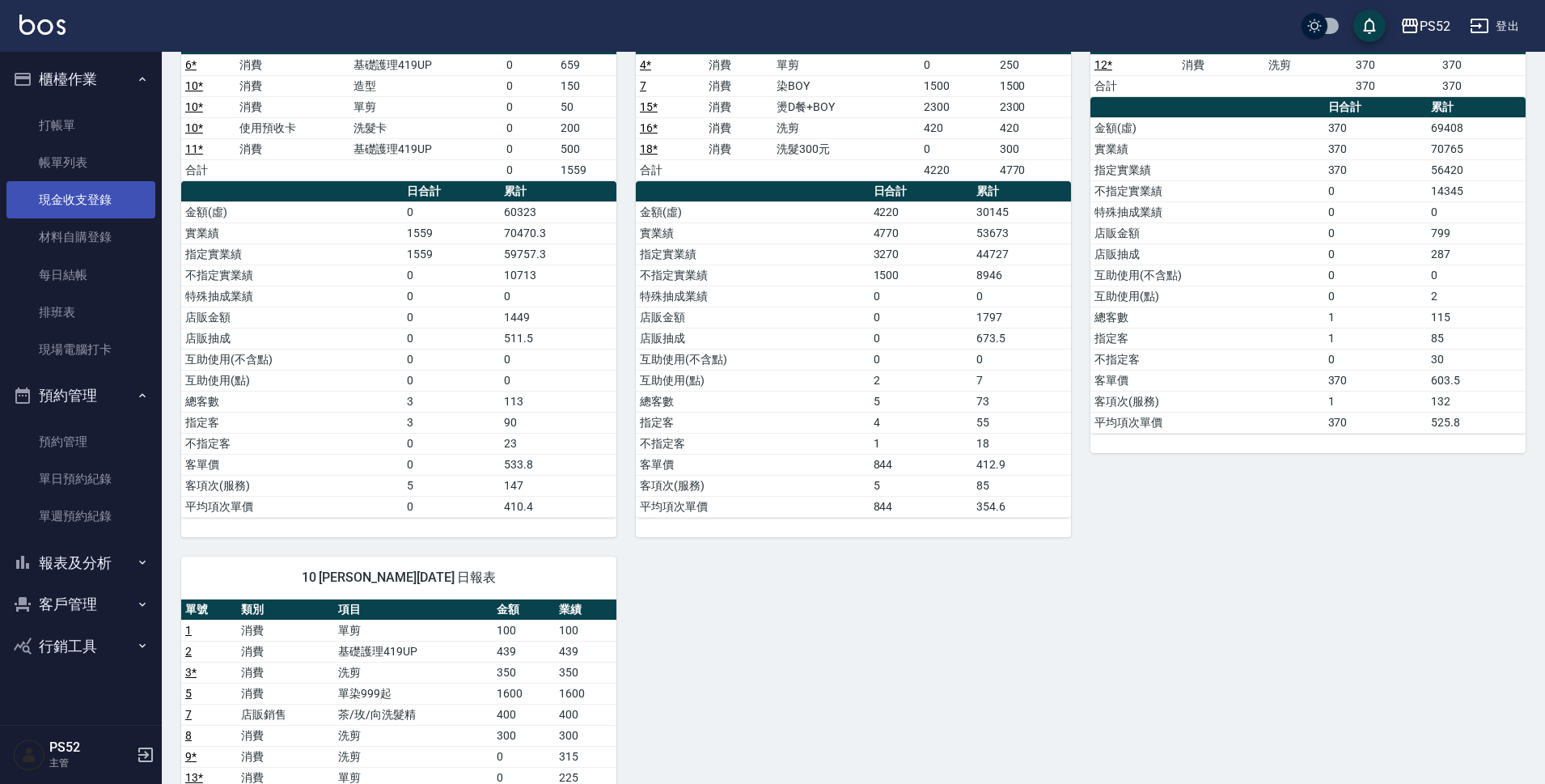
scroll to position [0, 0]
click at [107, 137] on link "打帳單" at bounding box center [81, 125] width 148 height 37
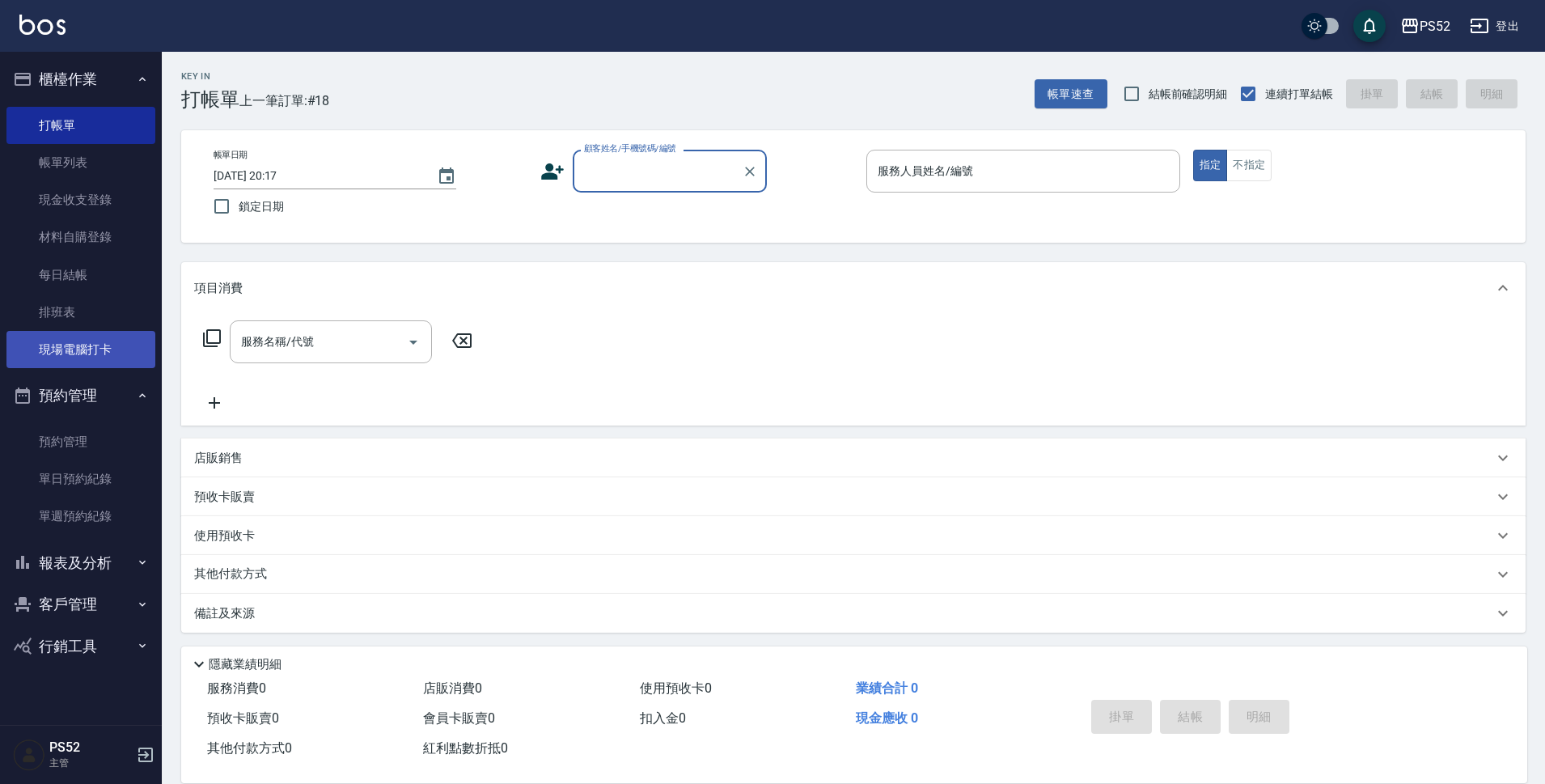
click at [81, 353] on link "現場電腦打卡" at bounding box center [81, 350] width 148 height 37
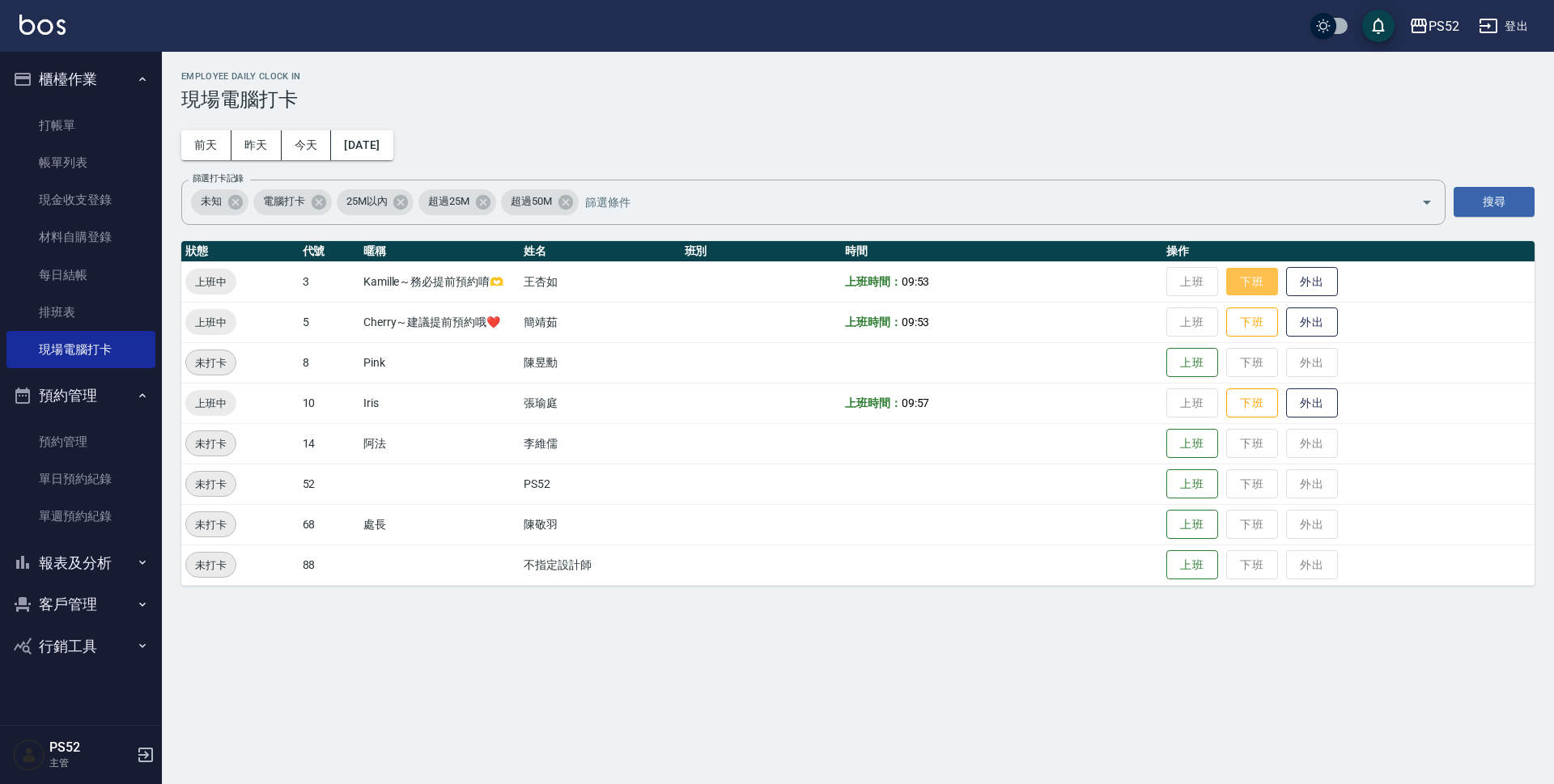
click at [1270, 284] on button "下班" at bounding box center [1251, 281] width 52 height 28
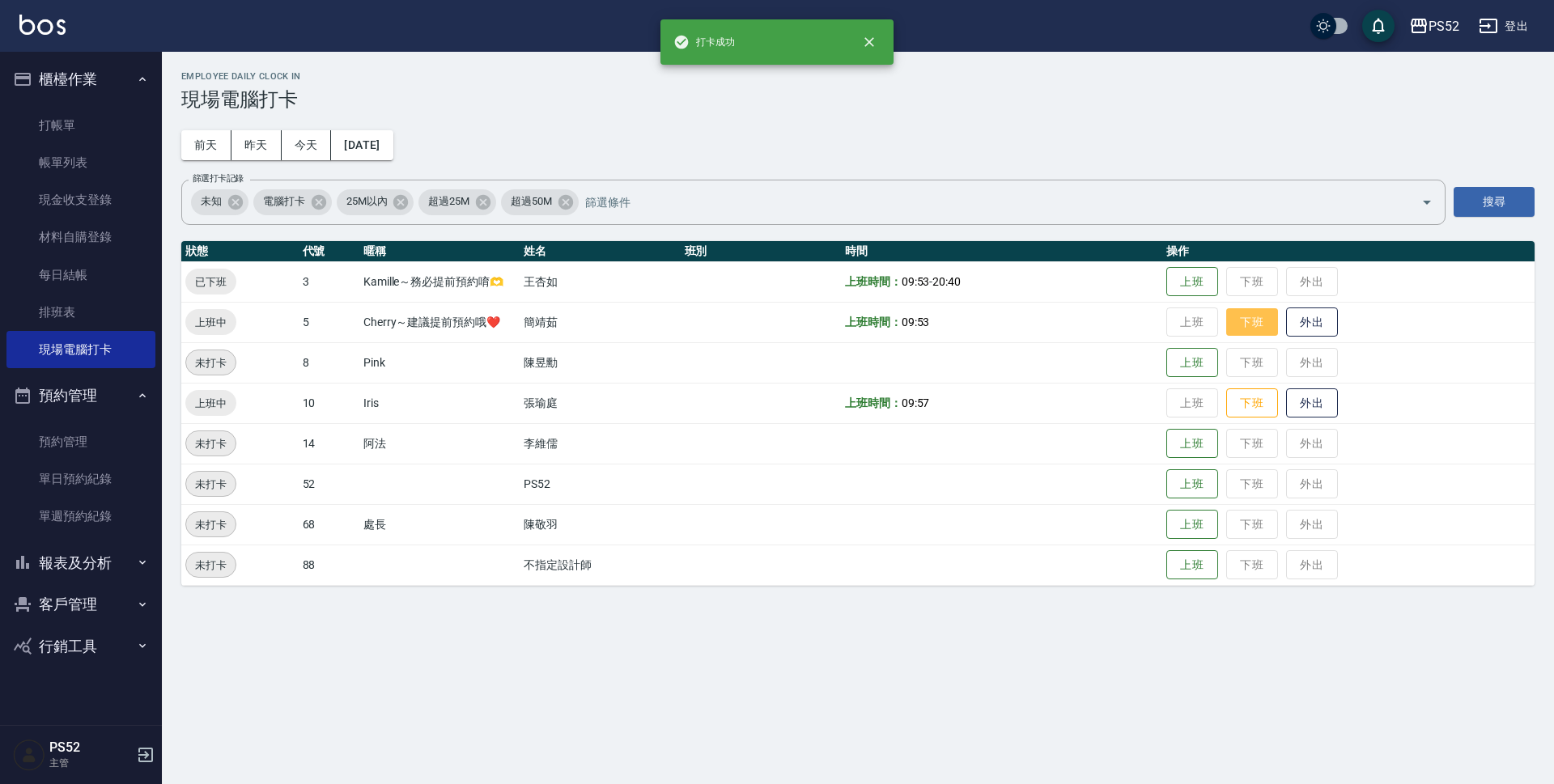
click at [1258, 323] on button "下班" at bounding box center [1251, 322] width 52 height 28
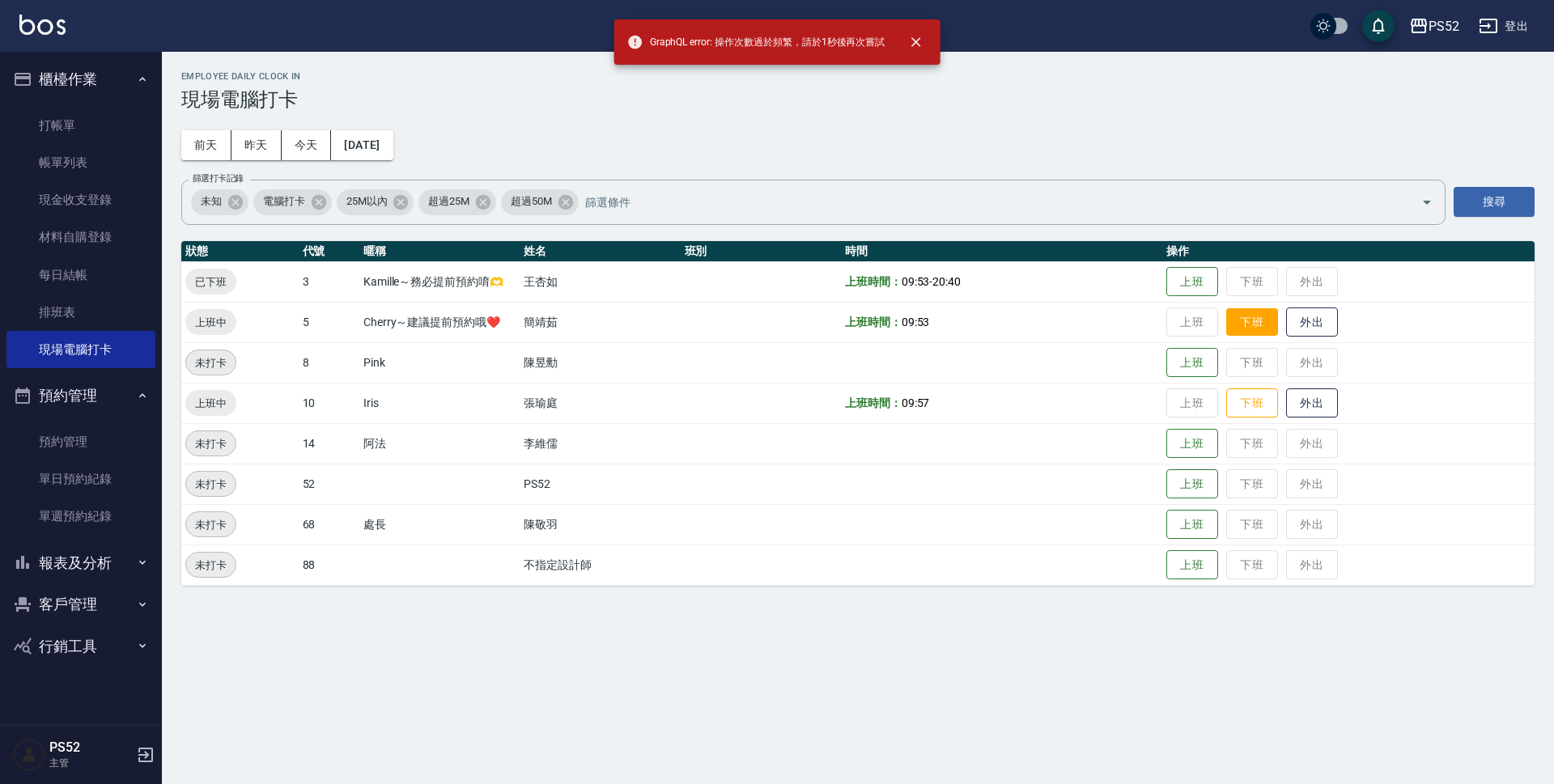
click at [1249, 325] on button "下班" at bounding box center [1251, 322] width 52 height 28
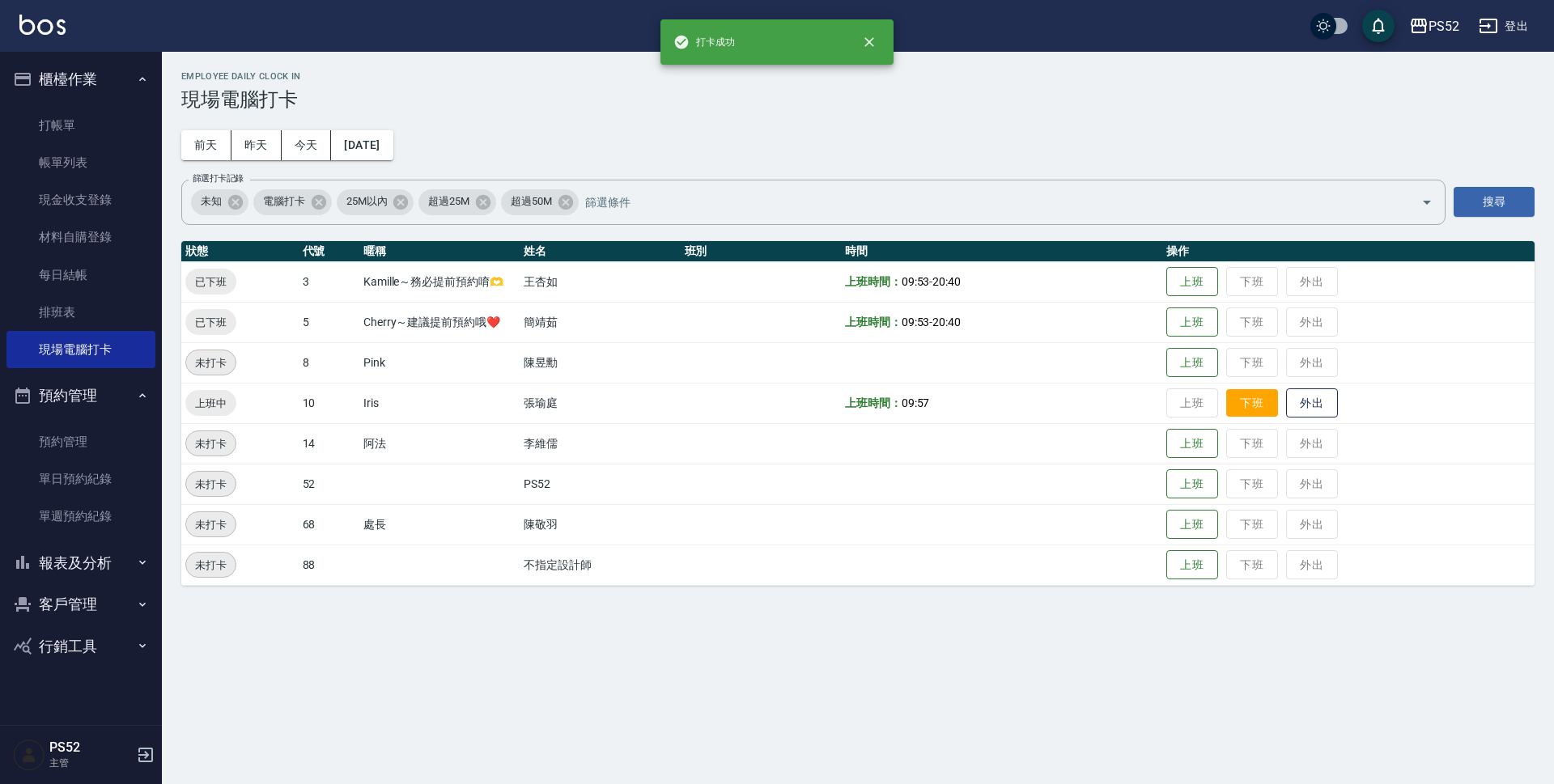
click at [1253, 406] on button "下班" at bounding box center [1251, 403] width 52 height 28
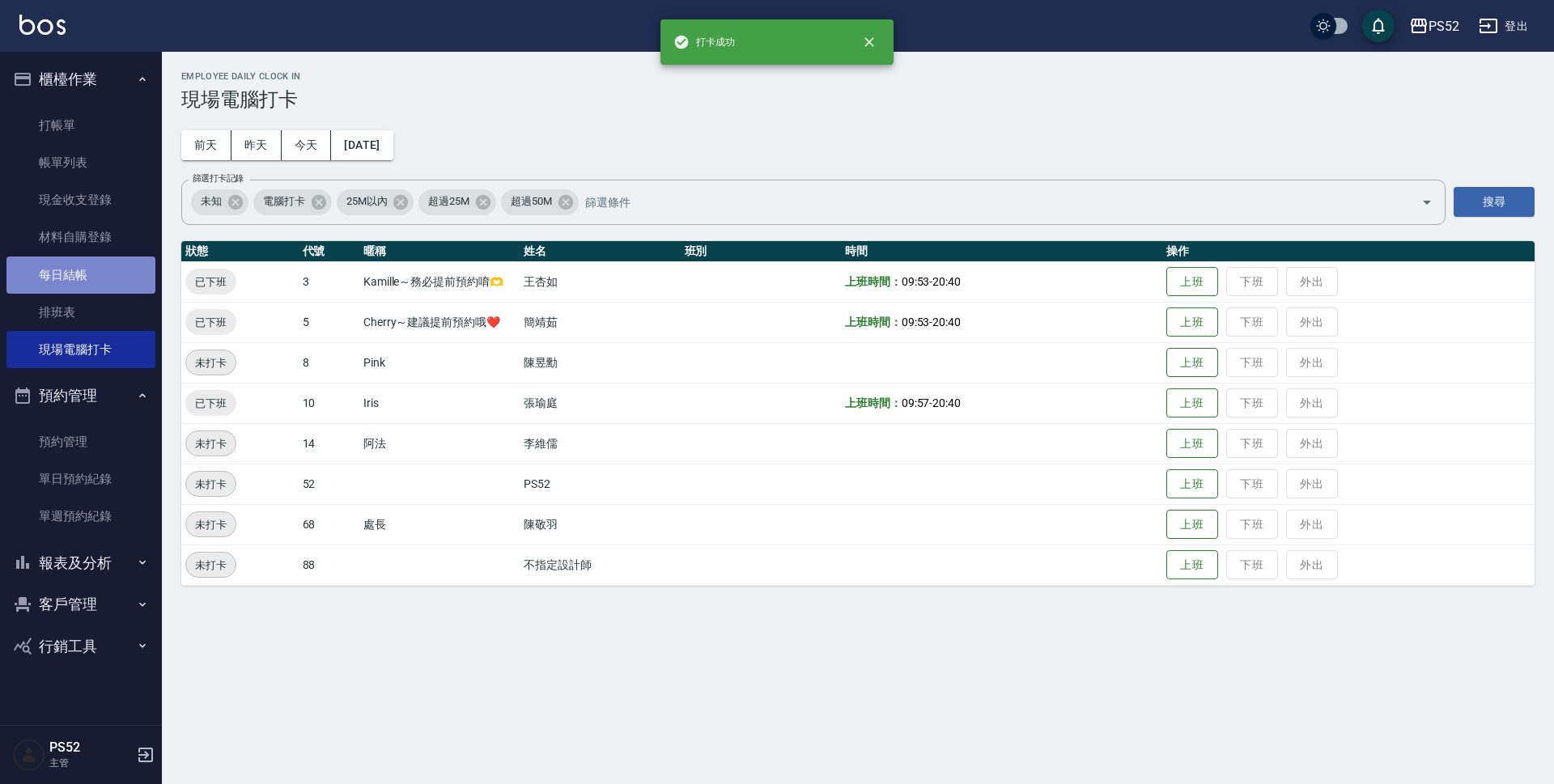
click at [102, 280] on link "每日結帳" at bounding box center [81, 275] width 148 height 37
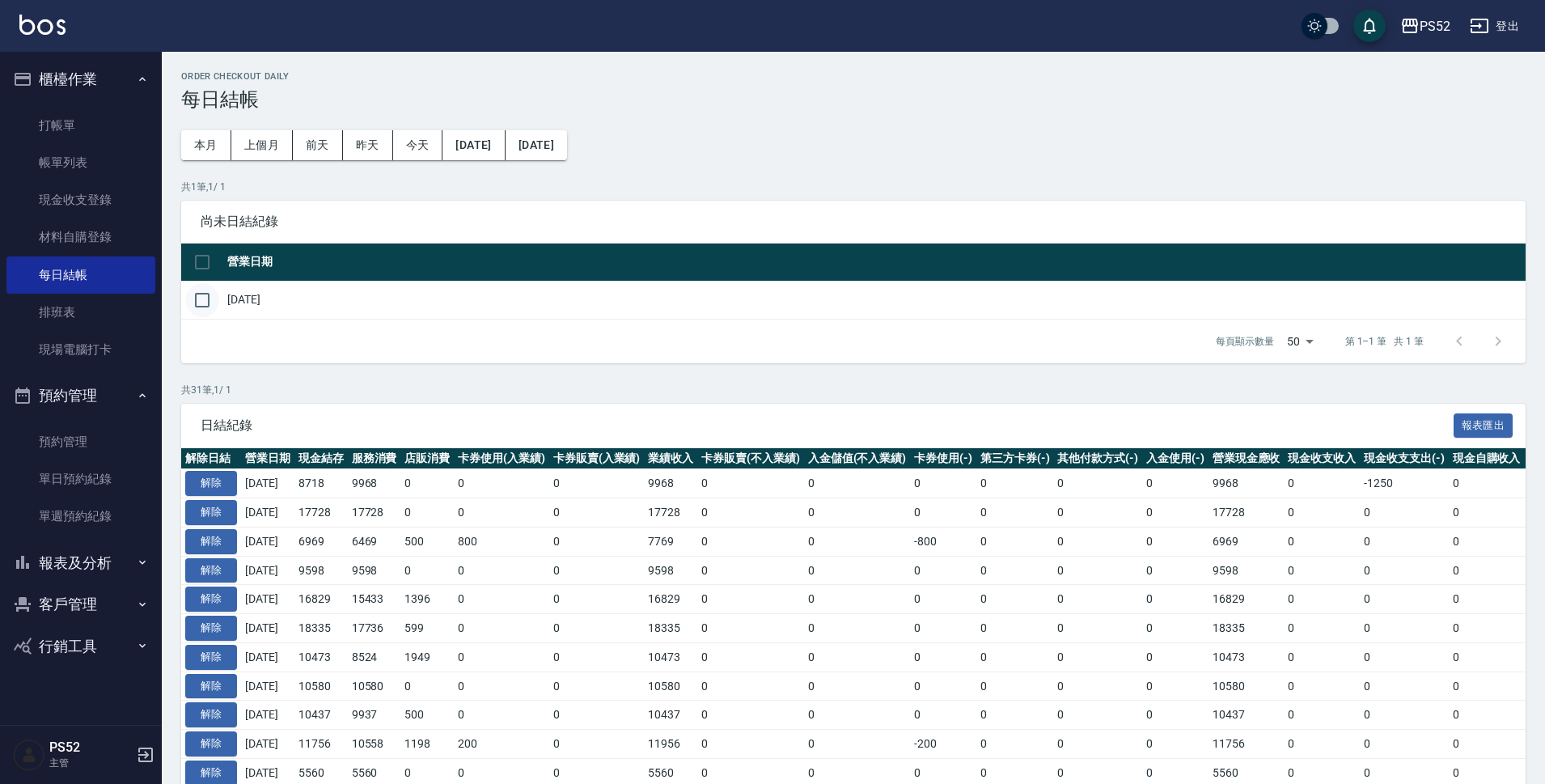
click at [211, 301] on input "checkbox" at bounding box center [202, 300] width 34 height 34
checkbox input "true"
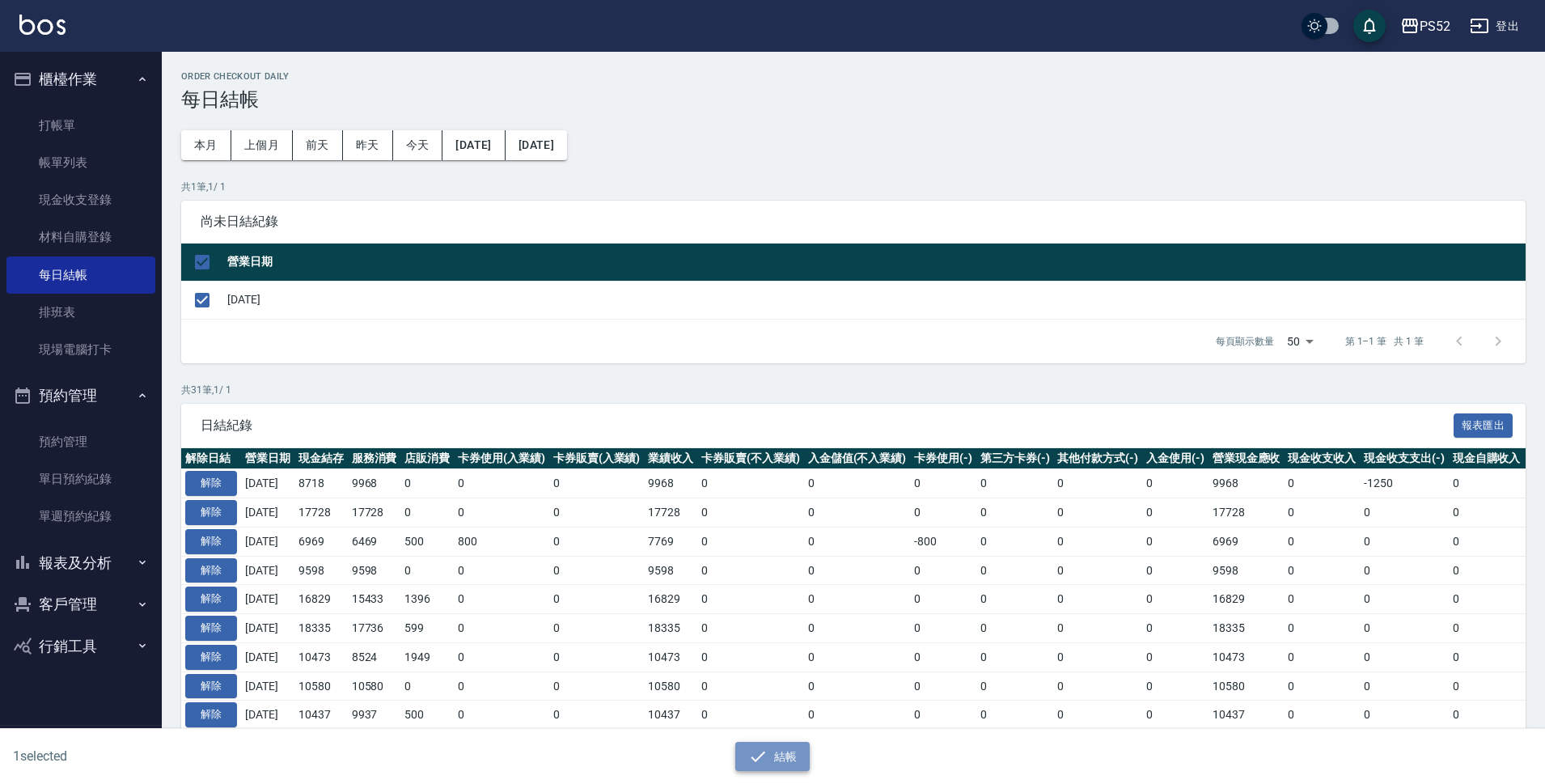
click at [762, 758] on icon "button" at bounding box center [758, 757] width 20 height 20
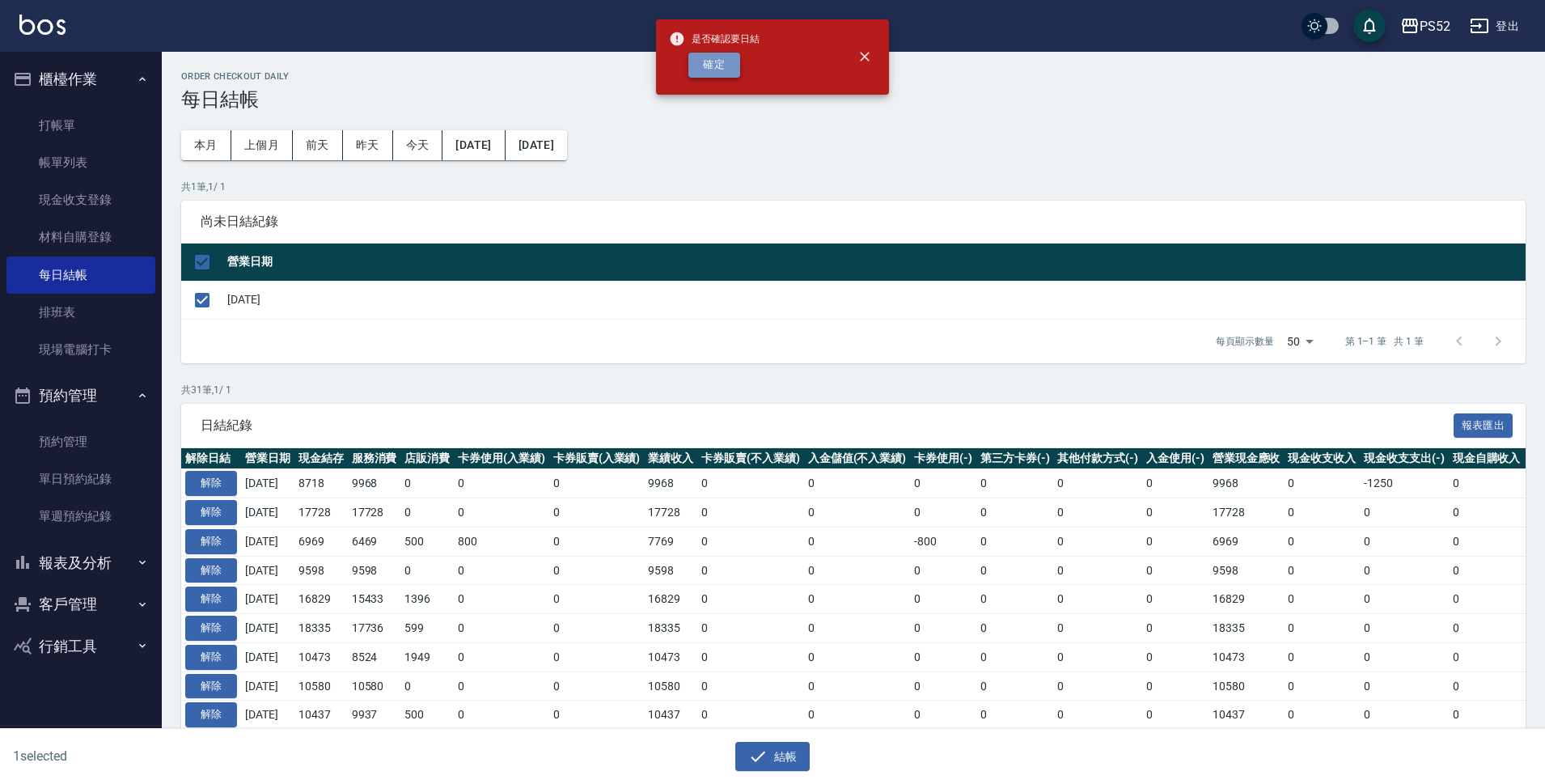
click at [711, 68] on button "確定" at bounding box center [714, 65] width 52 height 25
checkbox input "false"
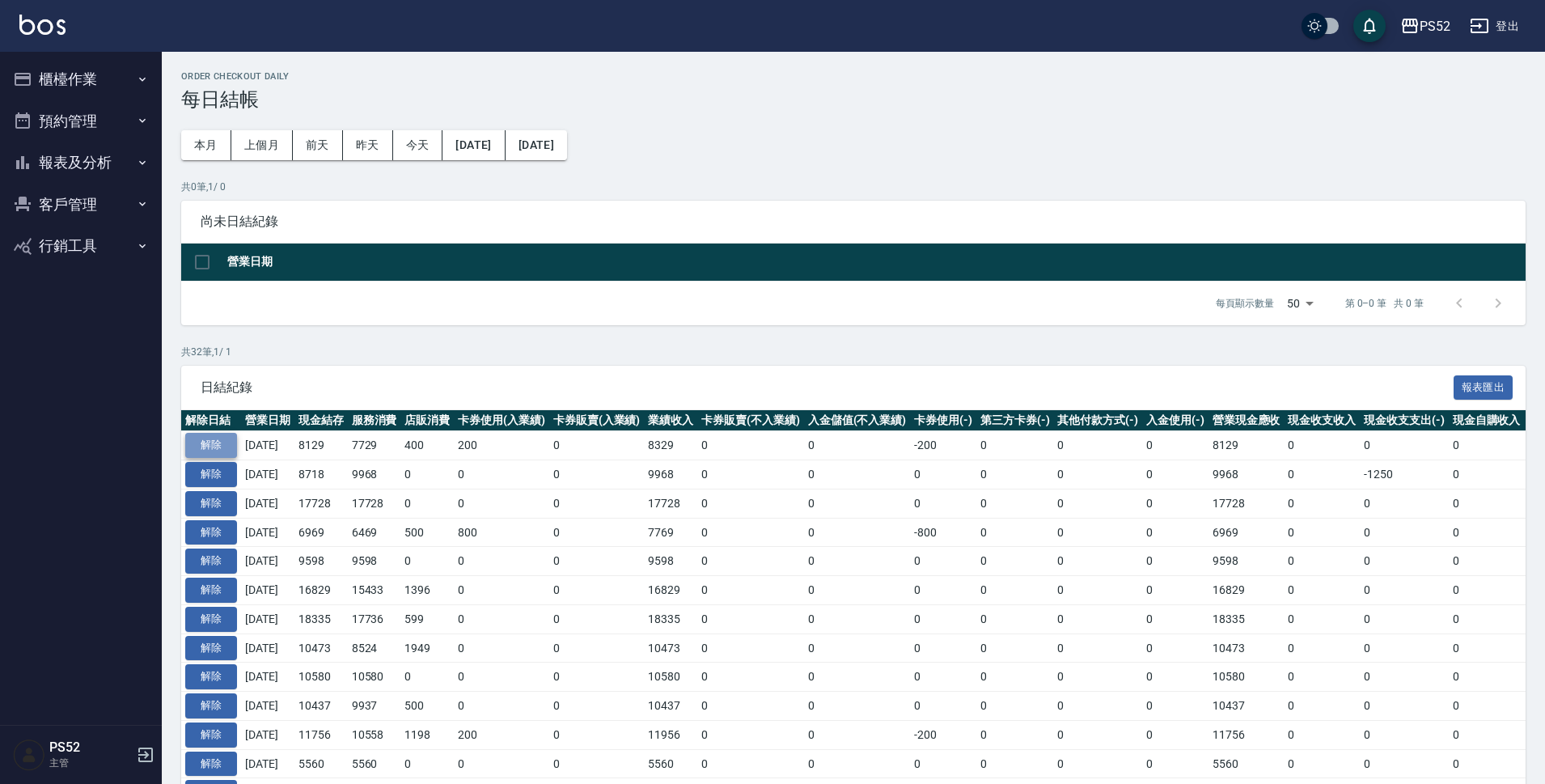
click at [219, 436] on button "解除" at bounding box center [211, 445] width 52 height 25
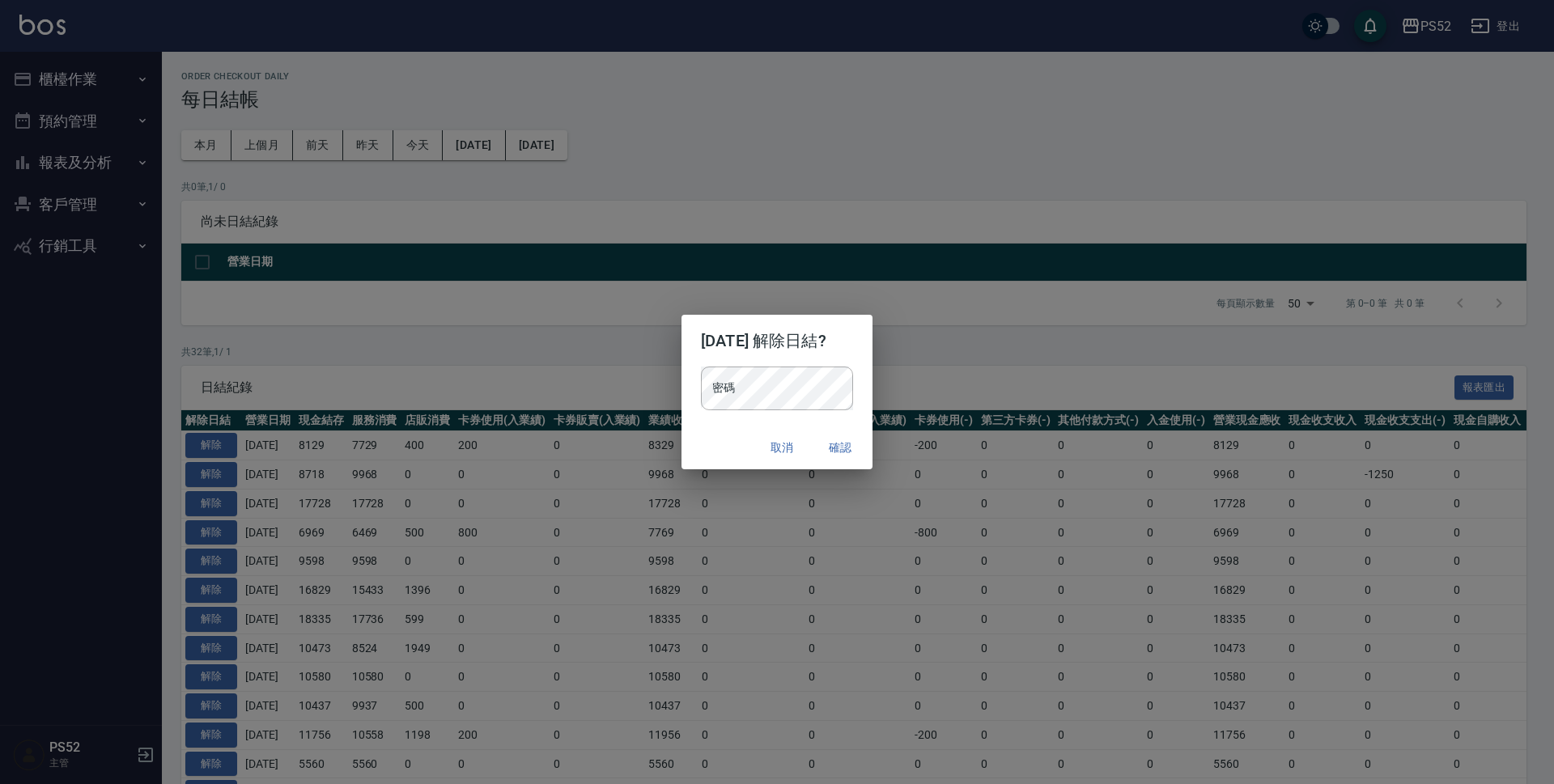
click at [724, 365] on h2 "2025/09/19 解除日結?" at bounding box center [777, 340] width 191 height 52
click at [847, 439] on button "確認" at bounding box center [839, 447] width 52 height 30
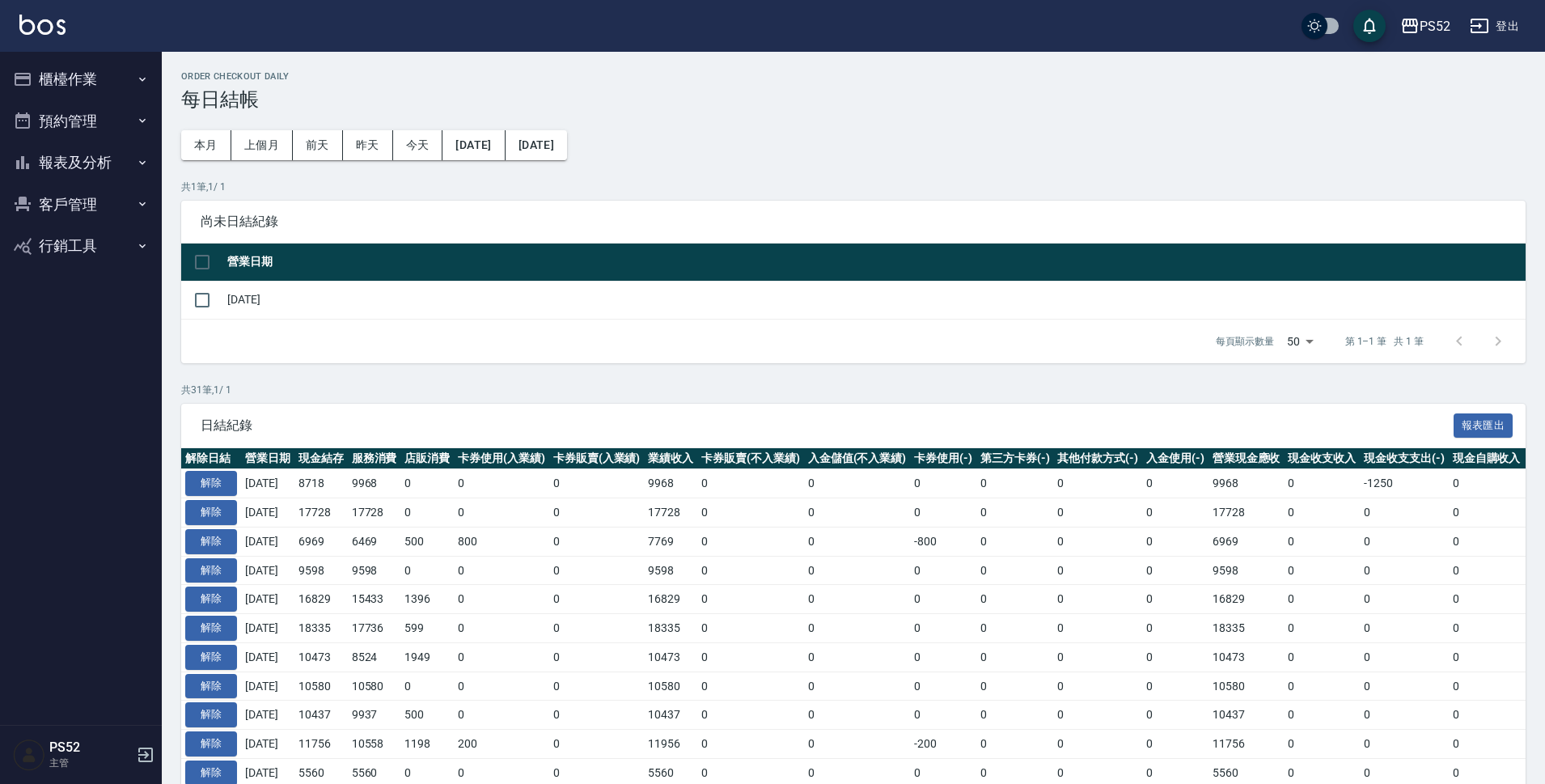
click at [58, 83] on button "櫃檯作業" at bounding box center [81, 79] width 148 height 42
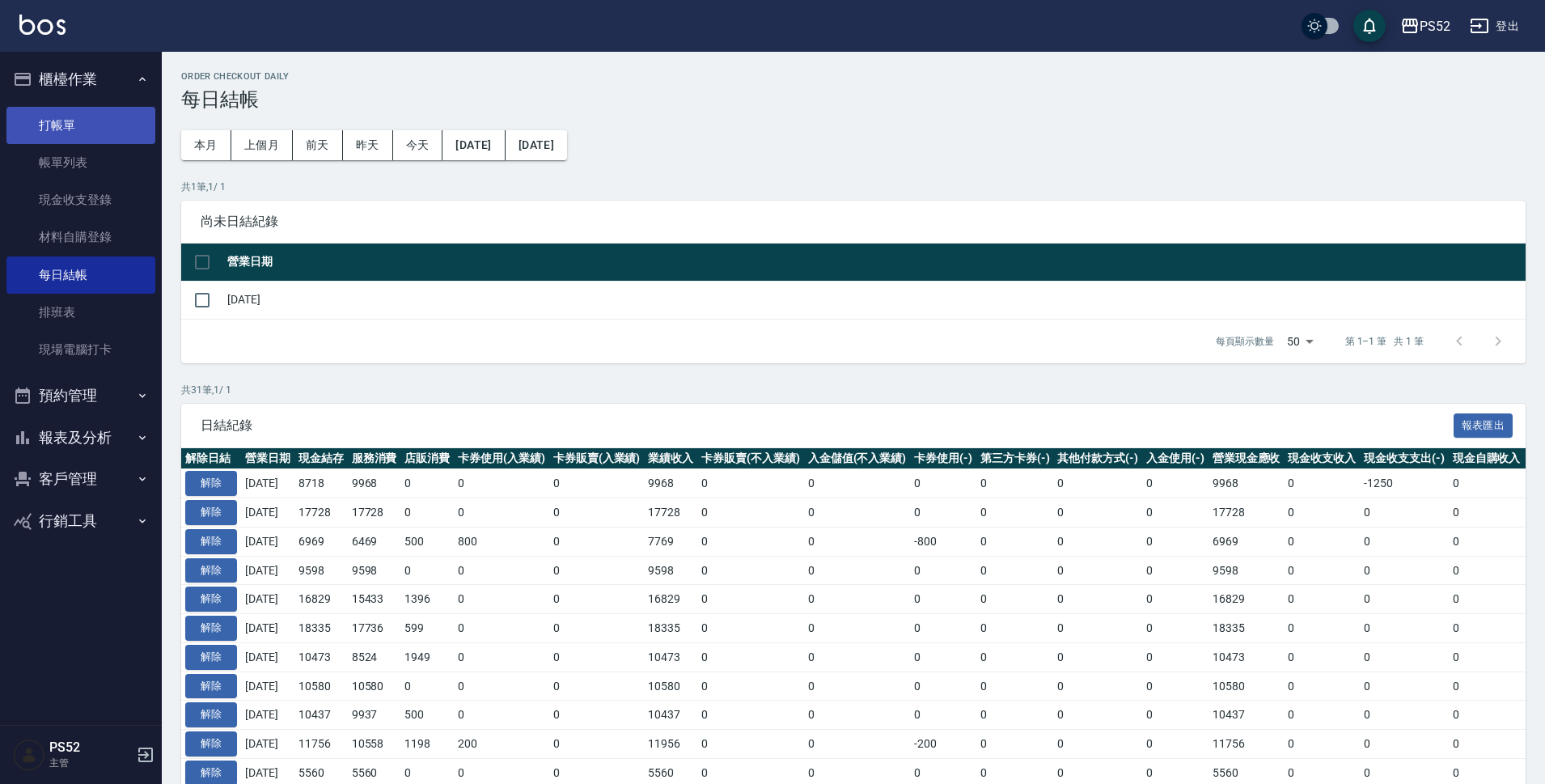
click at [65, 132] on link "打帳單" at bounding box center [81, 125] width 148 height 37
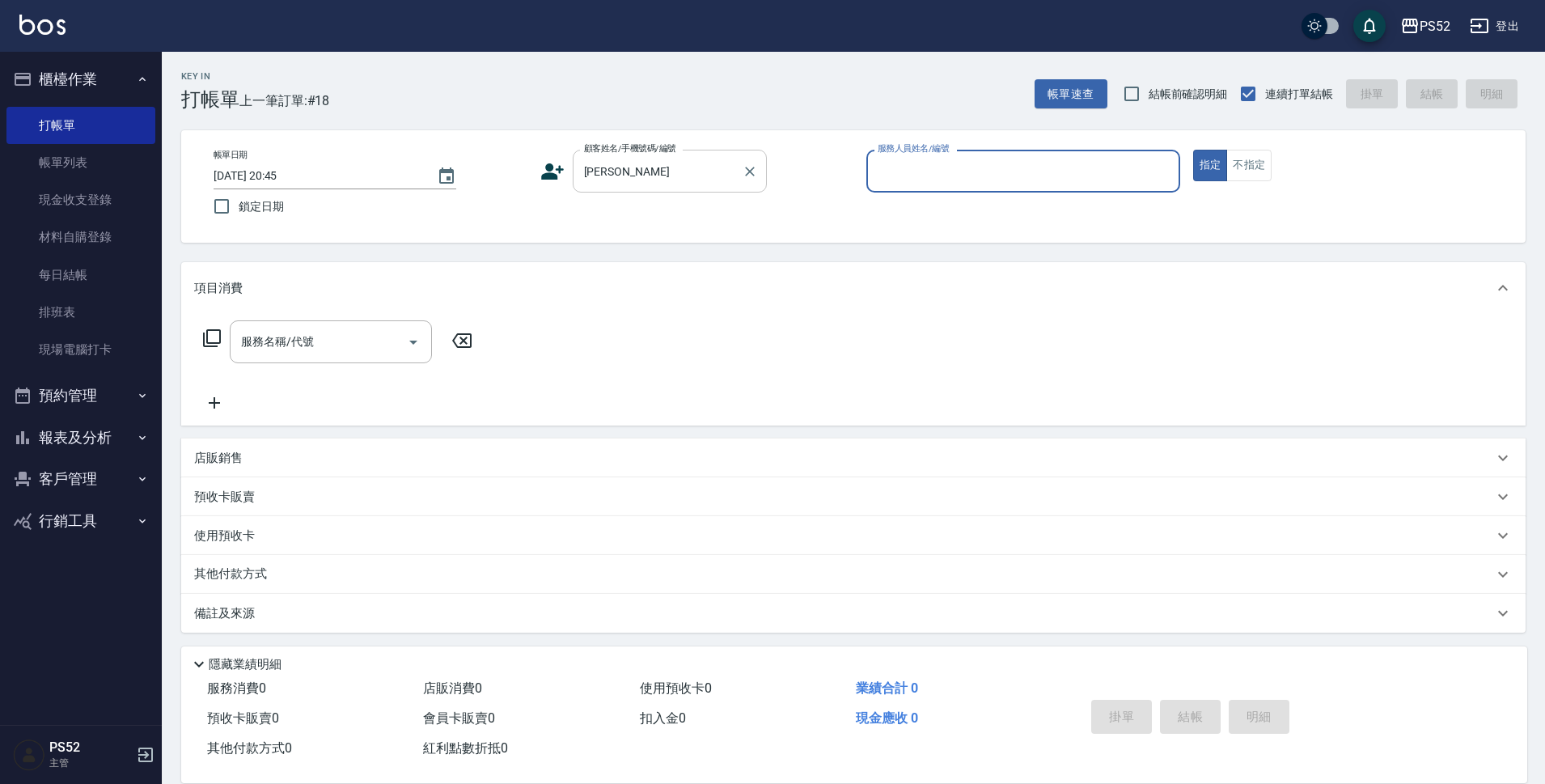
click at [617, 166] on input "黃敬" at bounding box center [657, 171] width 155 height 28
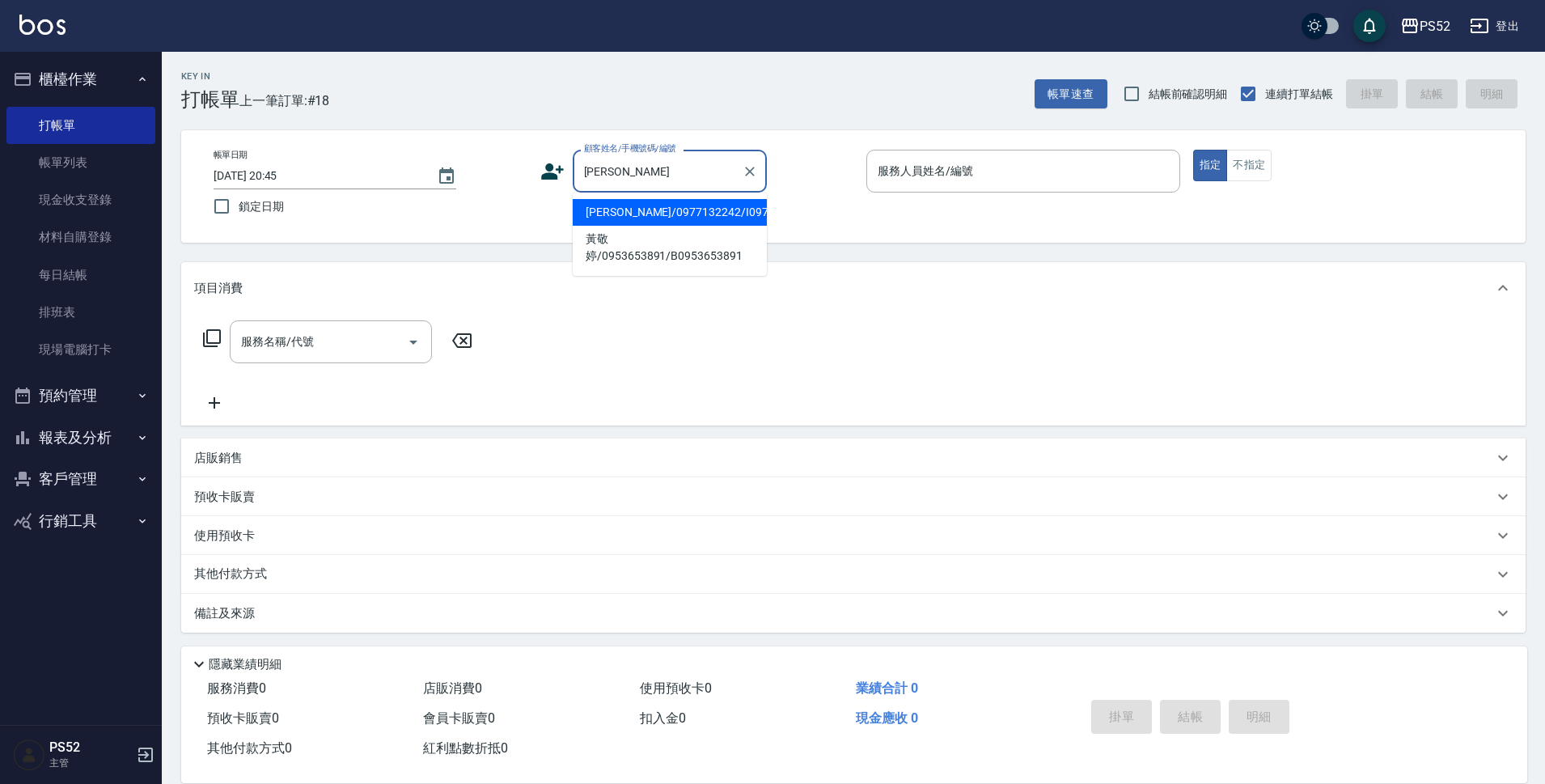
click at [610, 216] on li "黃敬仁/0977132242/I0977132242" at bounding box center [670, 212] width 194 height 26
type input "黃敬仁/0977132242/I0977132242"
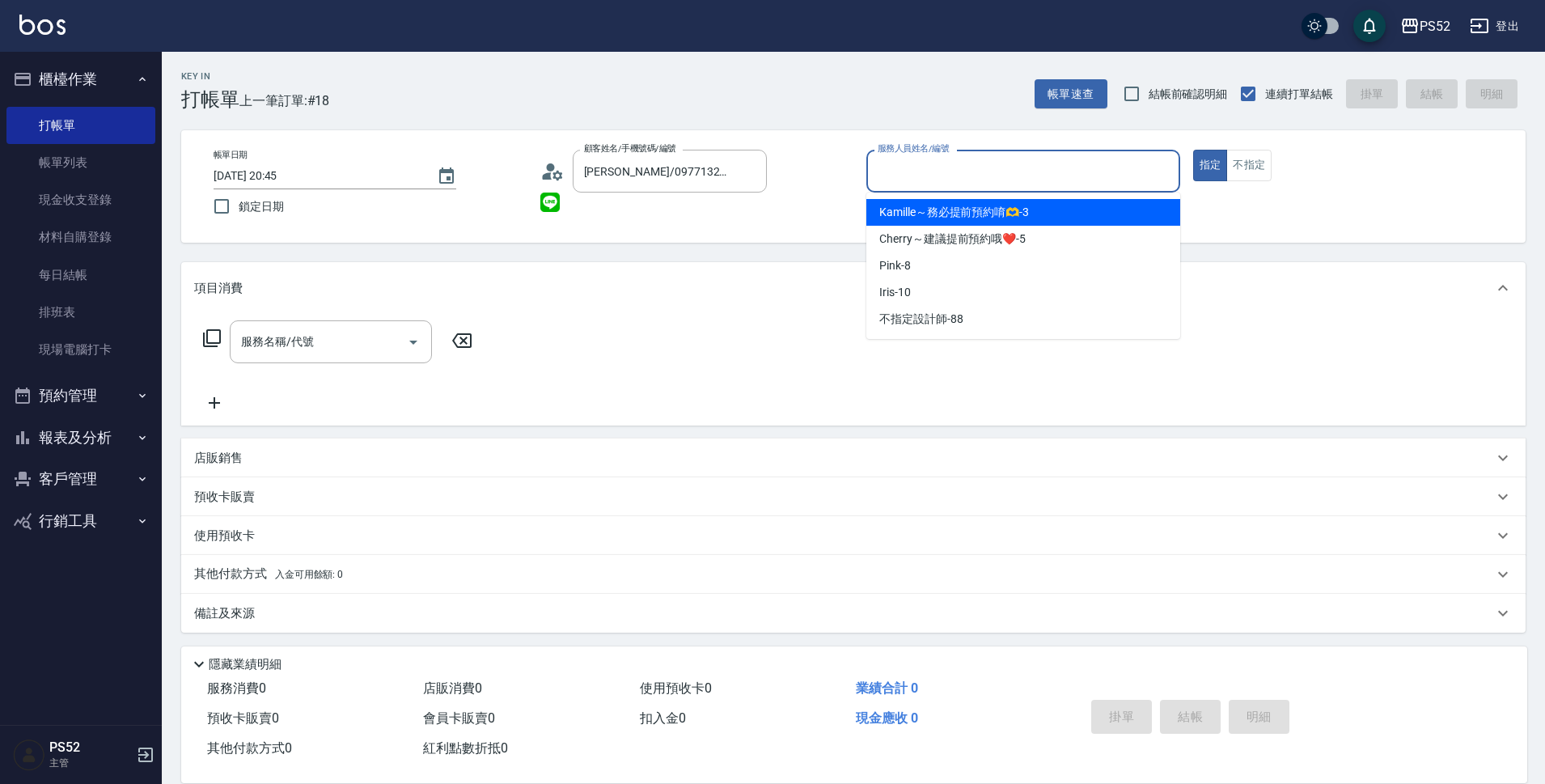
drag, startPoint x: 961, startPoint y: 179, endPoint x: 965, endPoint y: 186, distance: 8.1
click at [963, 180] on input "服務人員姓名/編號" at bounding box center [1023, 171] width 300 height 28
type input "Cherry～建議提前預約哦❤️-5"
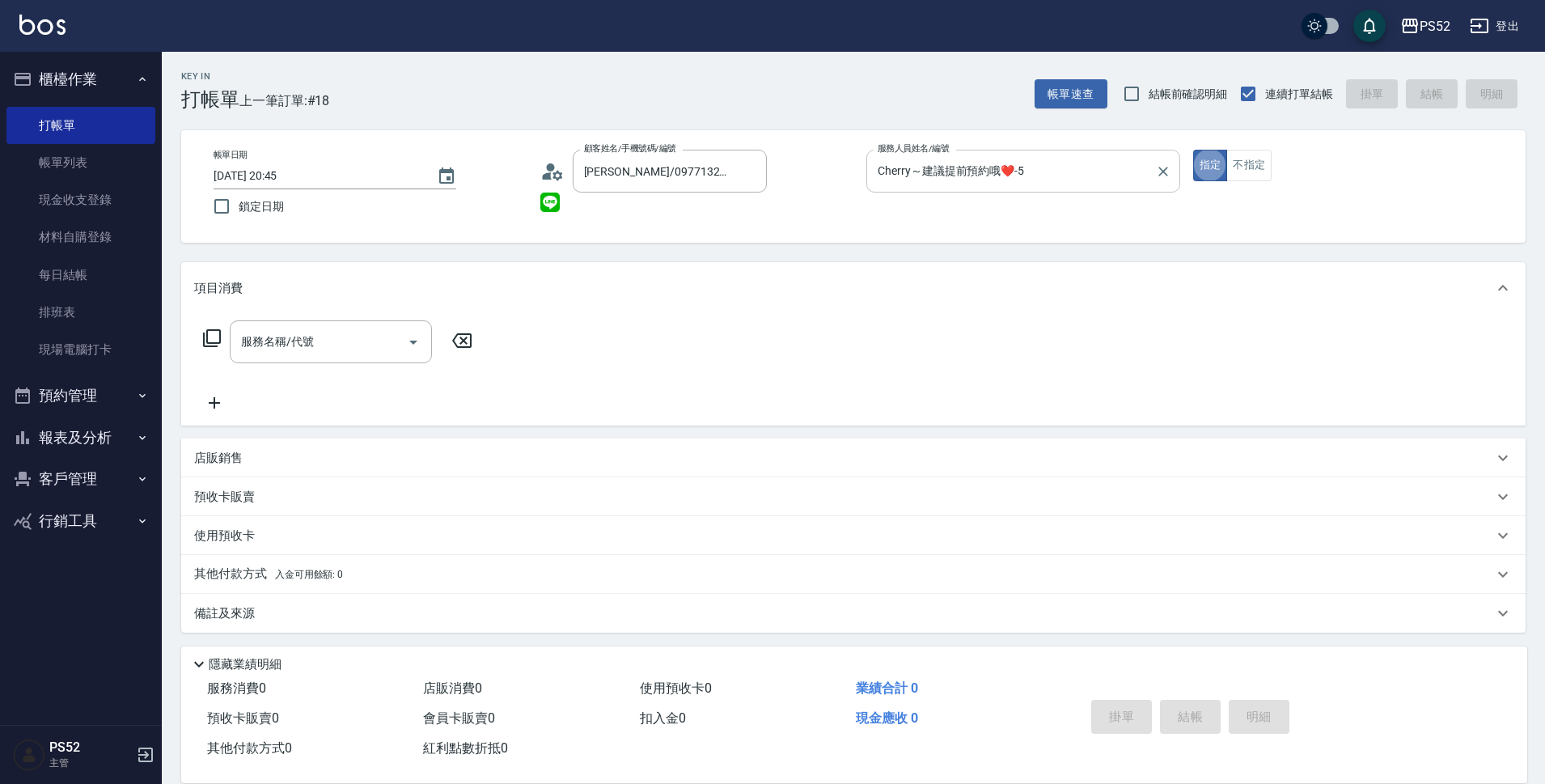
type button "true"
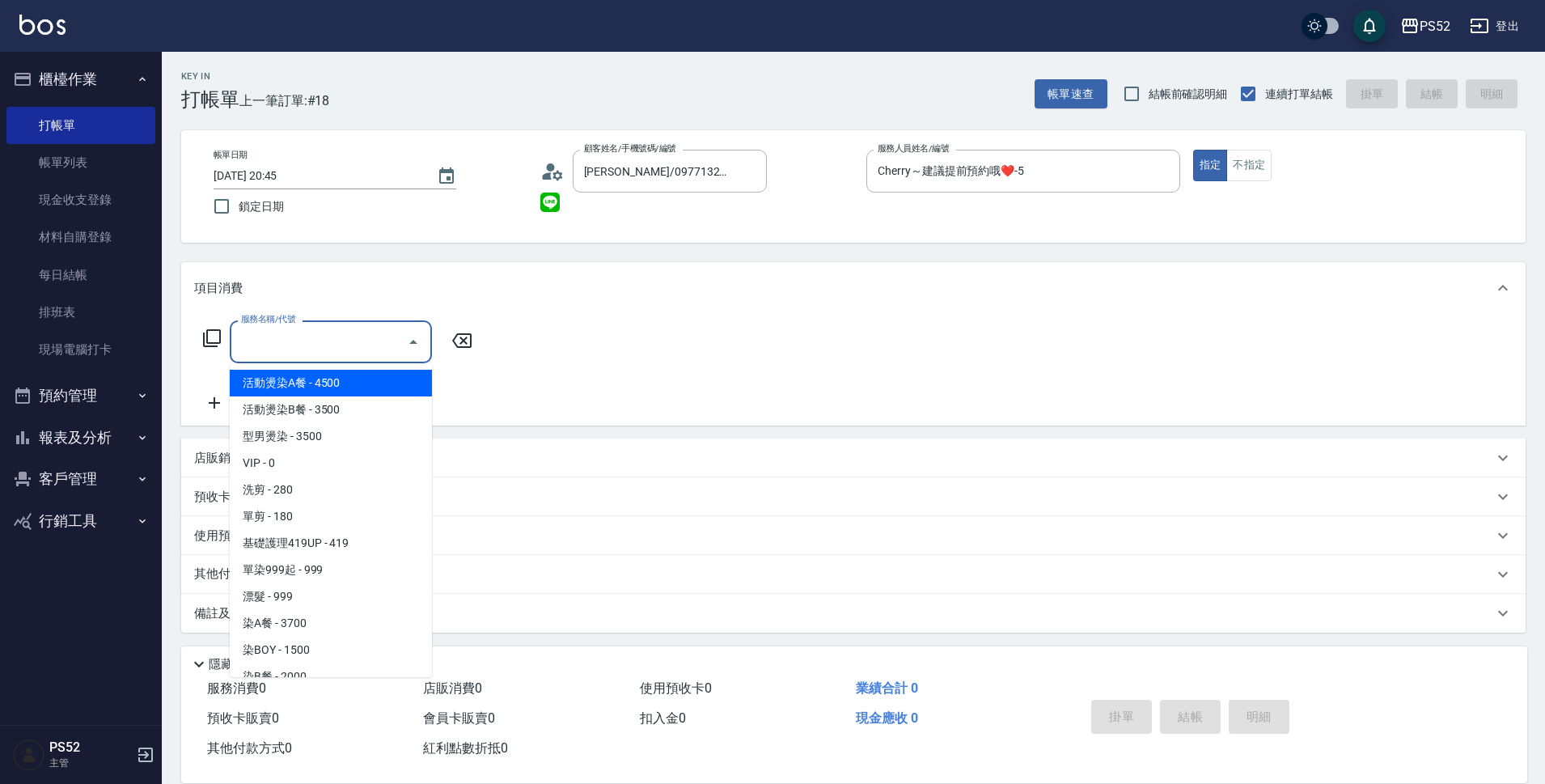
click at [299, 339] on div "服務名稱/代號 服務名稱/代號" at bounding box center [330, 342] width 202 height 43
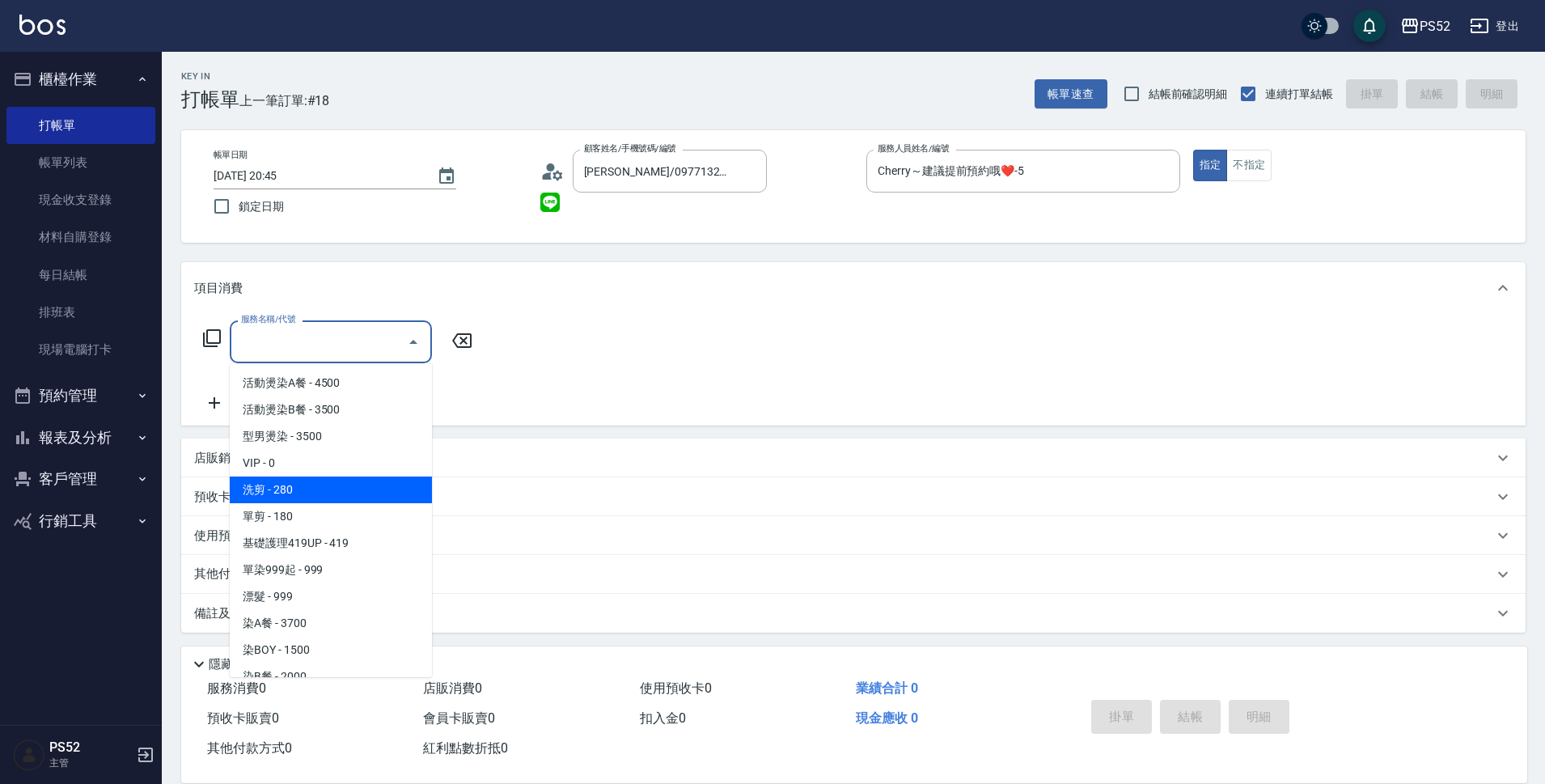
click at [308, 495] on span "洗剪 - 280" at bounding box center [330, 489] width 202 height 26
type input "洗剪(C1)"
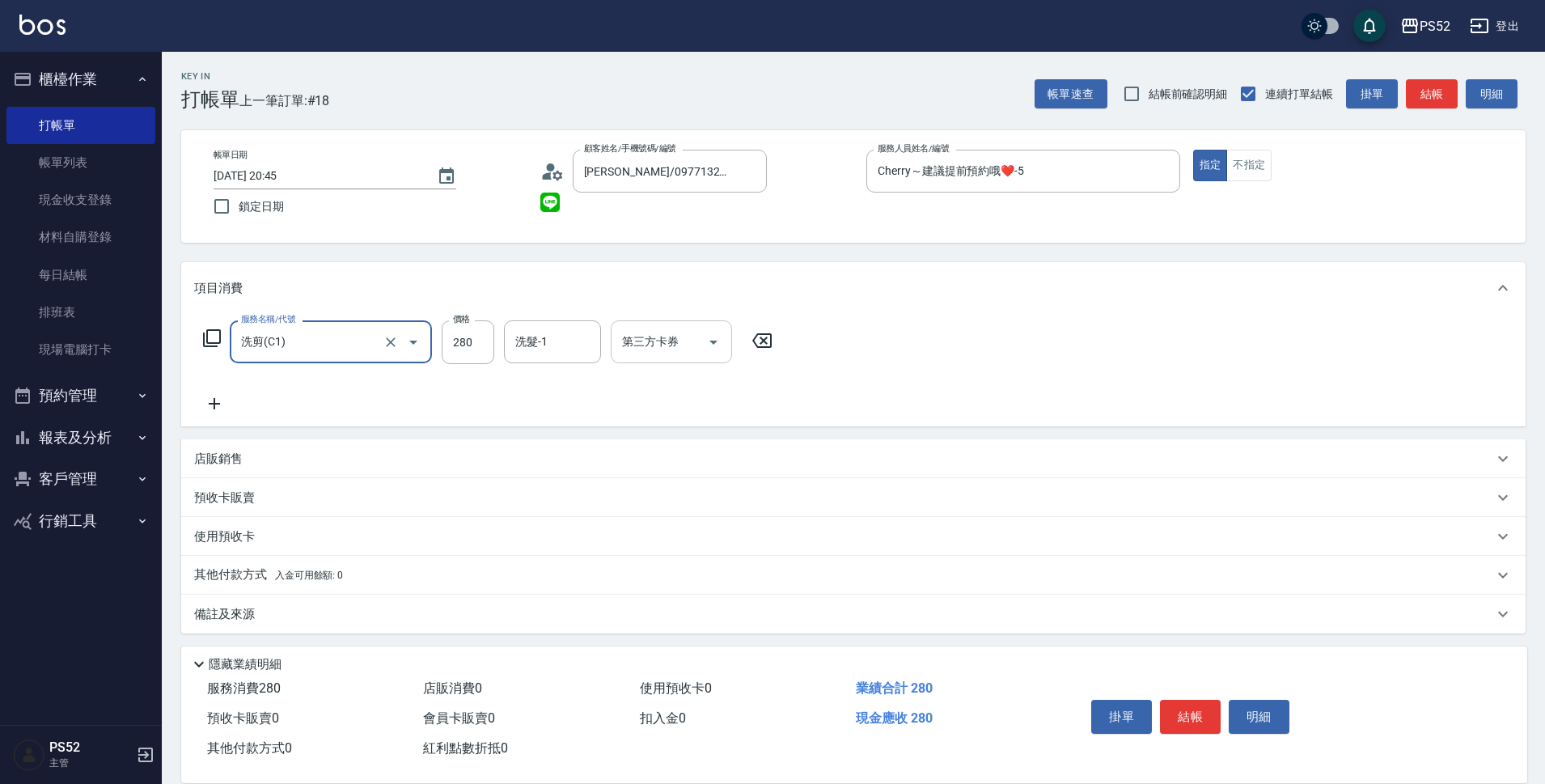
click at [710, 351] on button "Open" at bounding box center [713, 342] width 26 height 26
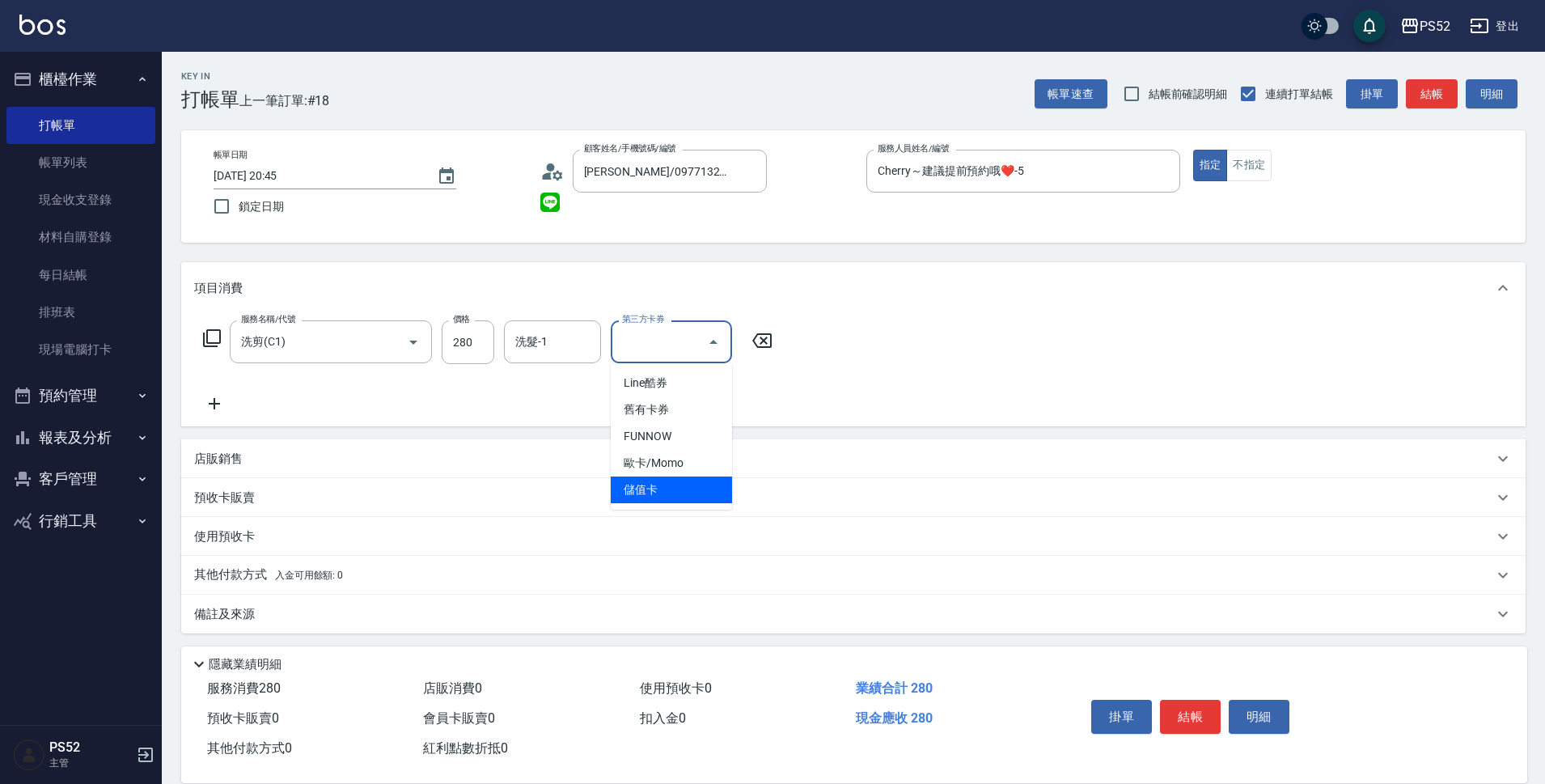
click at [667, 486] on span "儲值卡" at bounding box center [672, 489] width 121 height 26
type input "儲值卡"
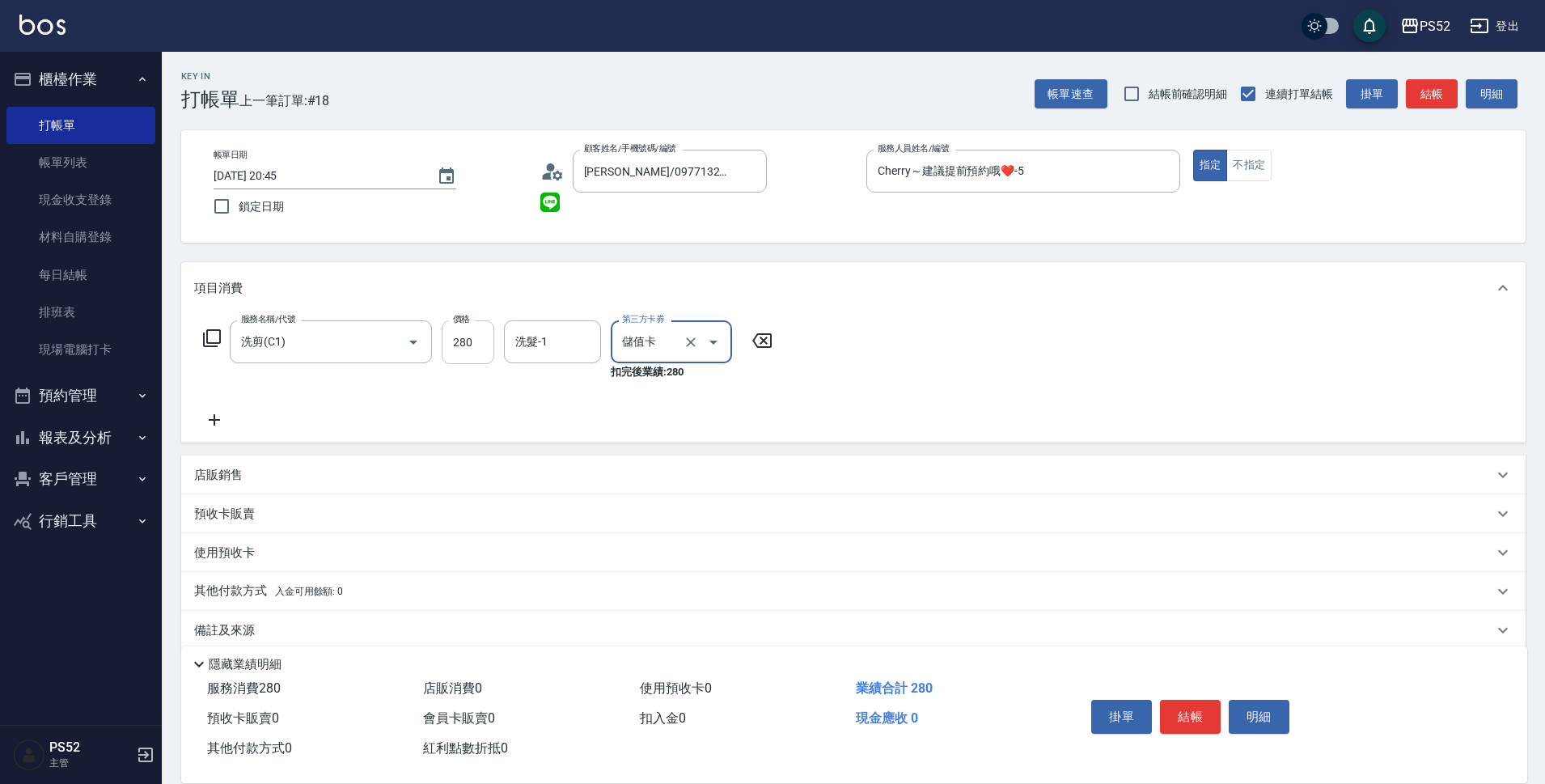
click at [455, 333] on input "280" at bounding box center [468, 342] width 53 height 44
type input "370"
click at [1192, 717] on button "結帳" at bounding box center [1190, 717] width 61 height 34
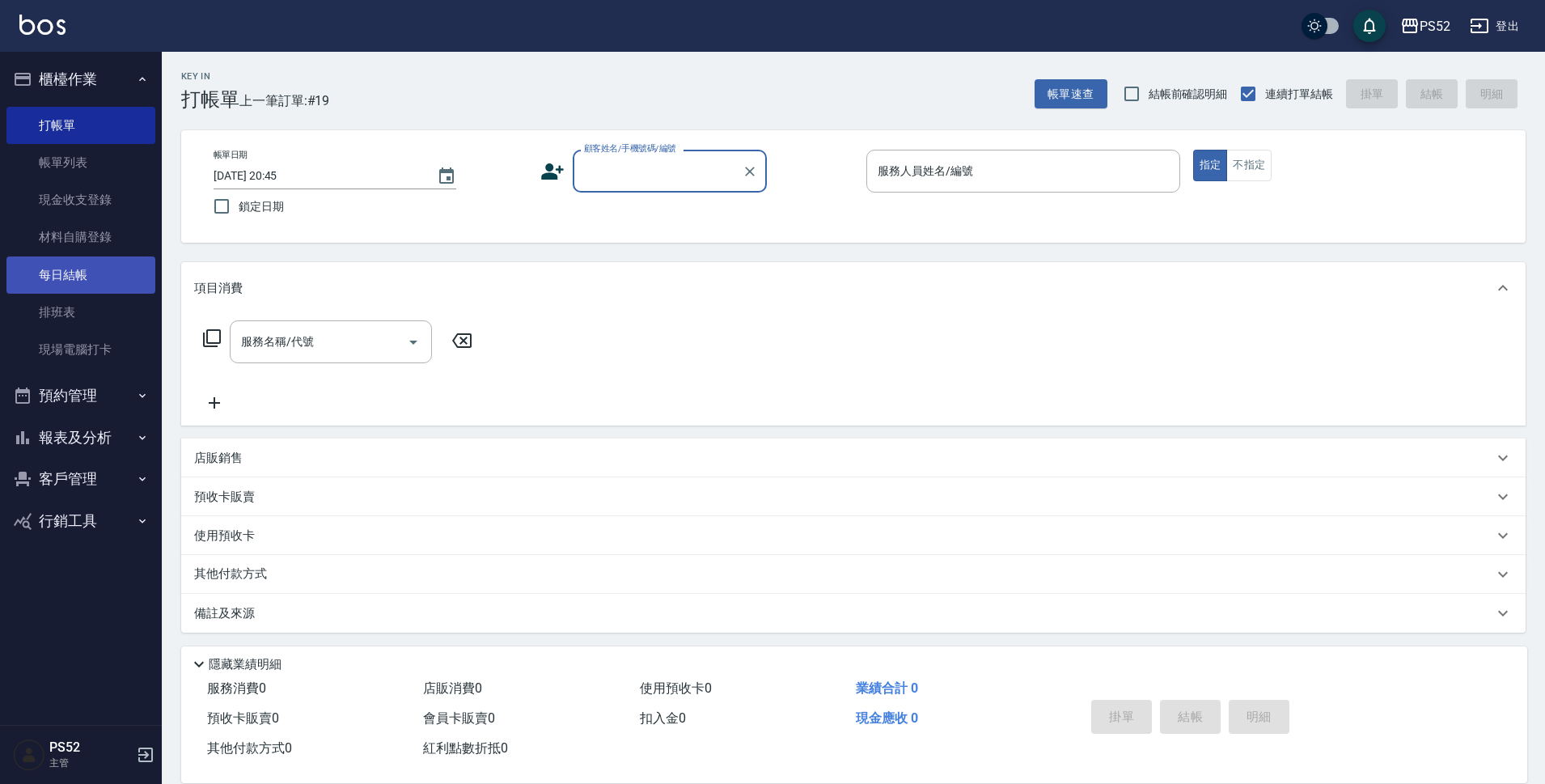
click at [66, 282] on link "每日結帳" at bounding box center [81, 275] width 148 height 37
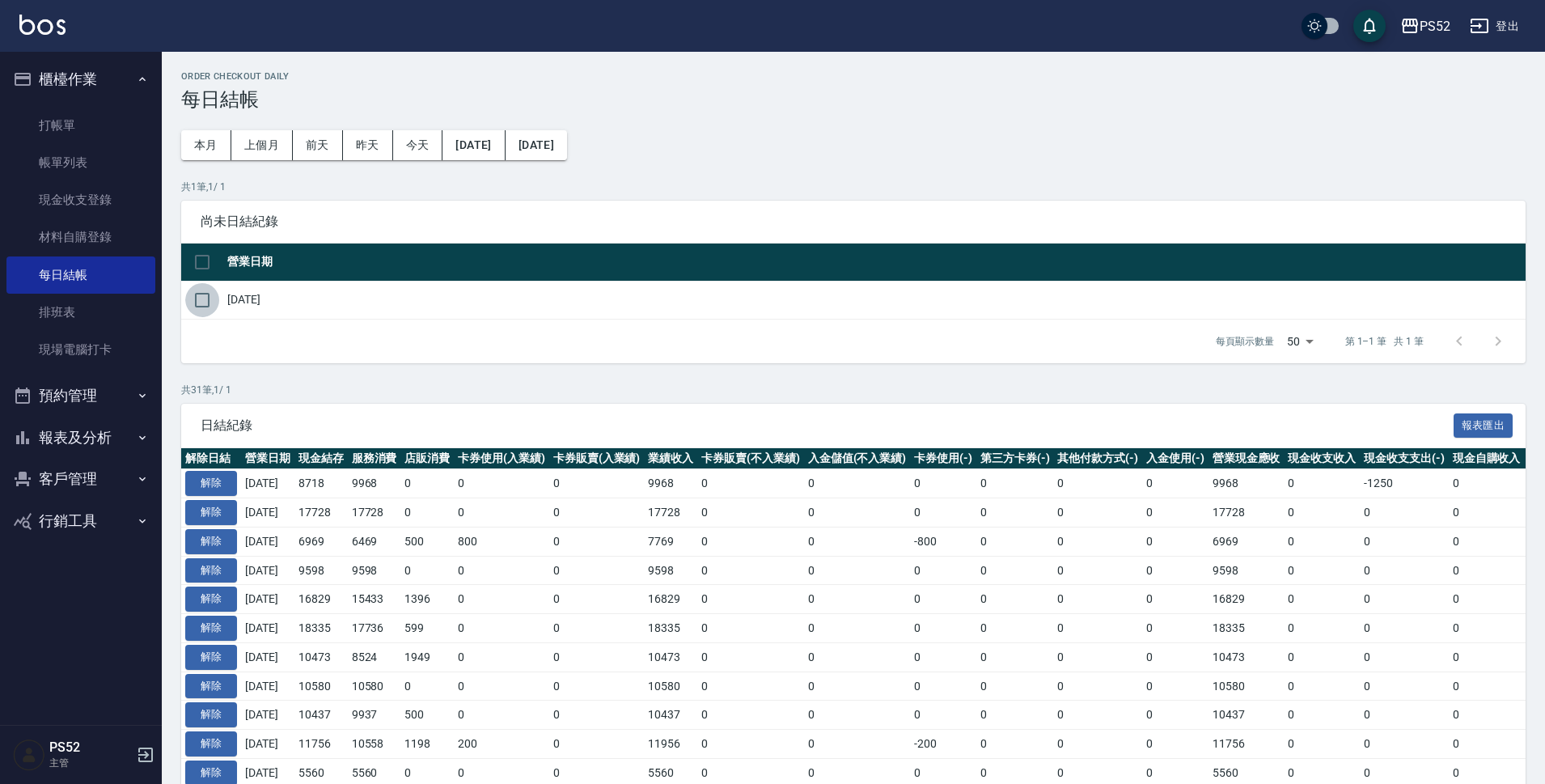
click at [196, 310] on input "checkbox" at bounding box center [202, 300] width 34 height 34
checkbox input "true"
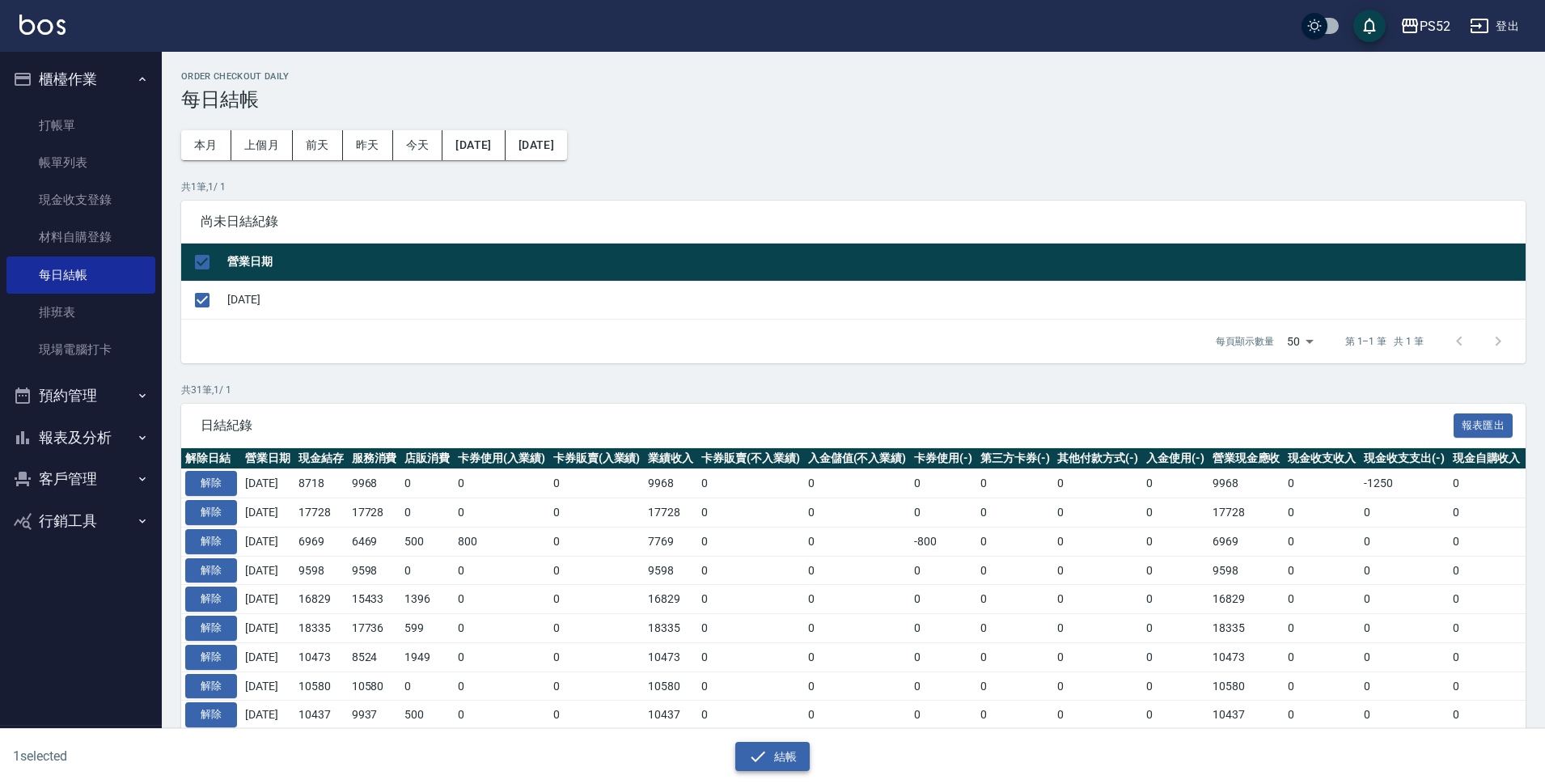
click at [791, 760] on button "結帳" at bounding box center [772, 757] width 75 height 30
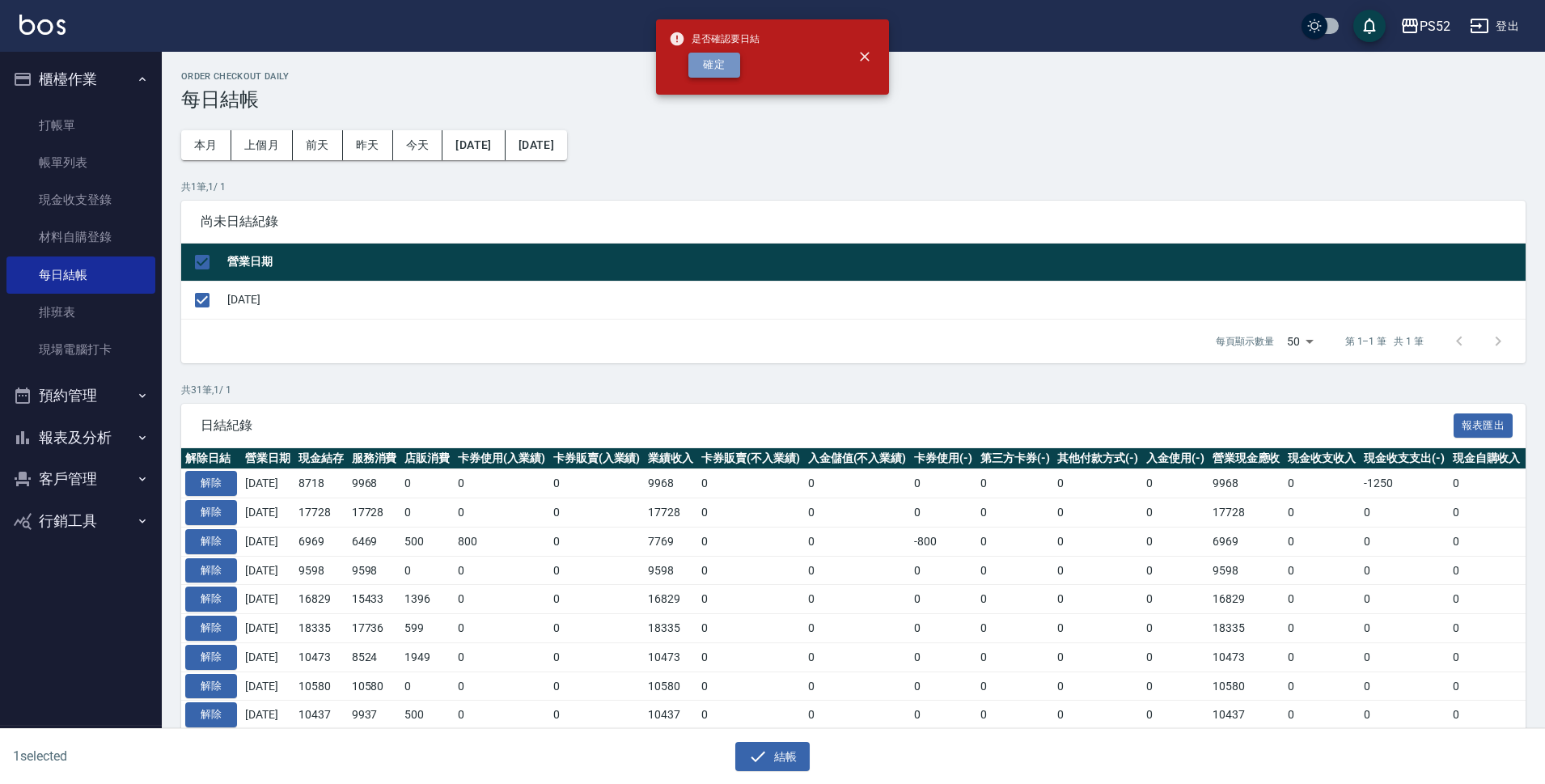
click at [710, 75] on button "確定" at bounding box center [714, 65] width 52 height 25
checkbox input "false"
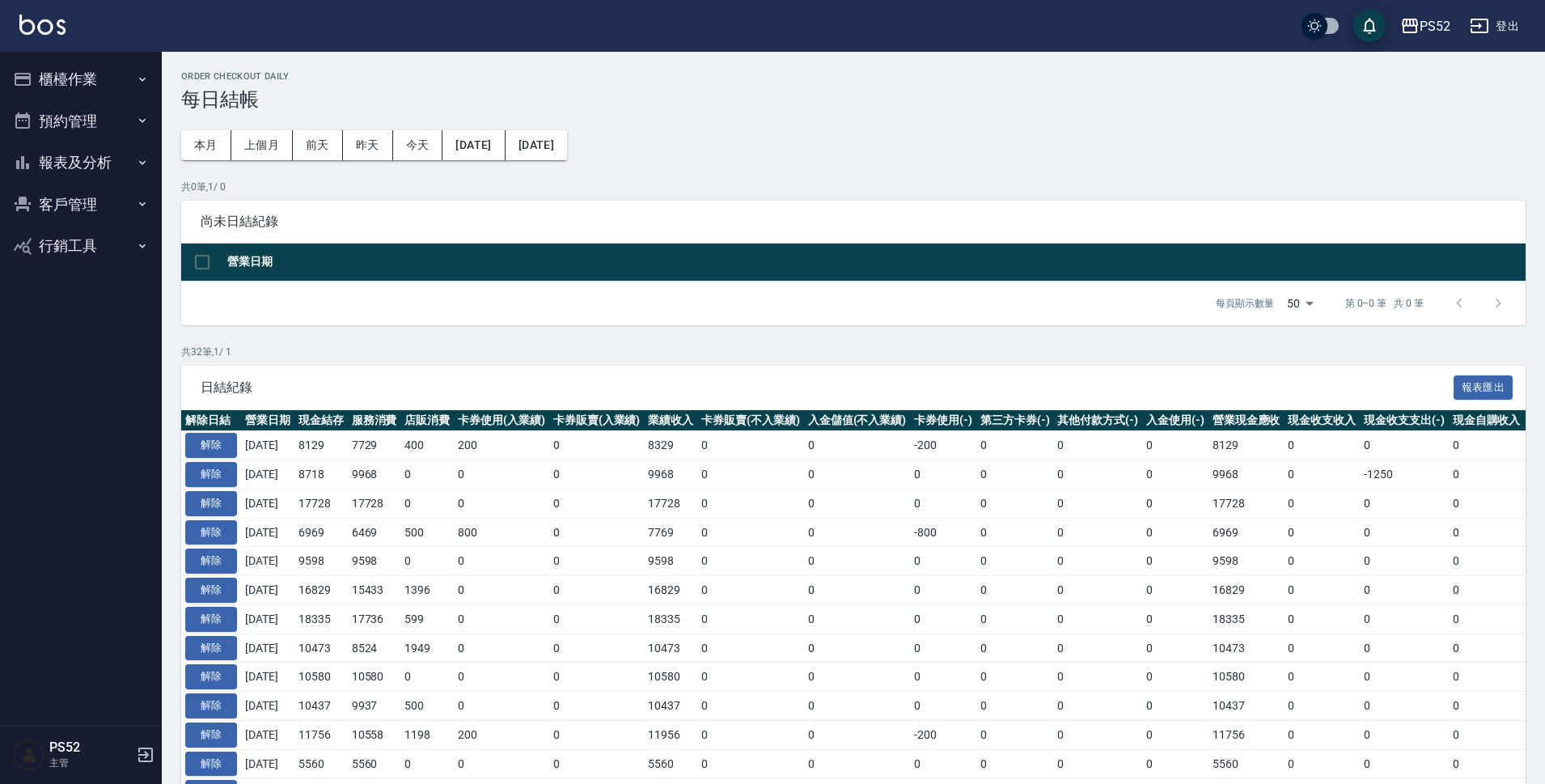
click at [79, 154] on button "報表及分析" at bounding box center [81, 162] width 148 height 42
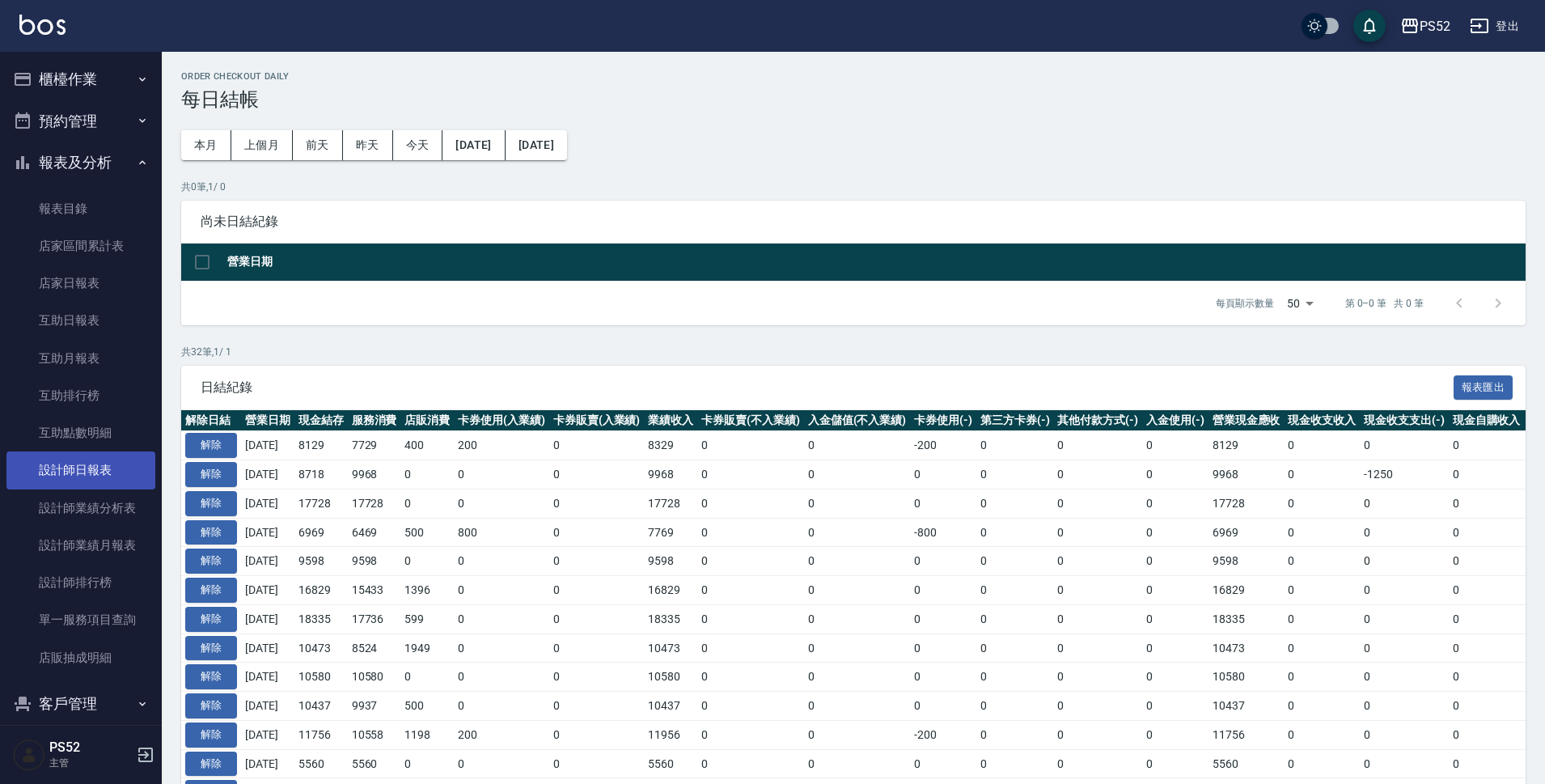
click at [87, 465] on link "設計師日報表" at bounding box center [81, 470] width 148 height 37
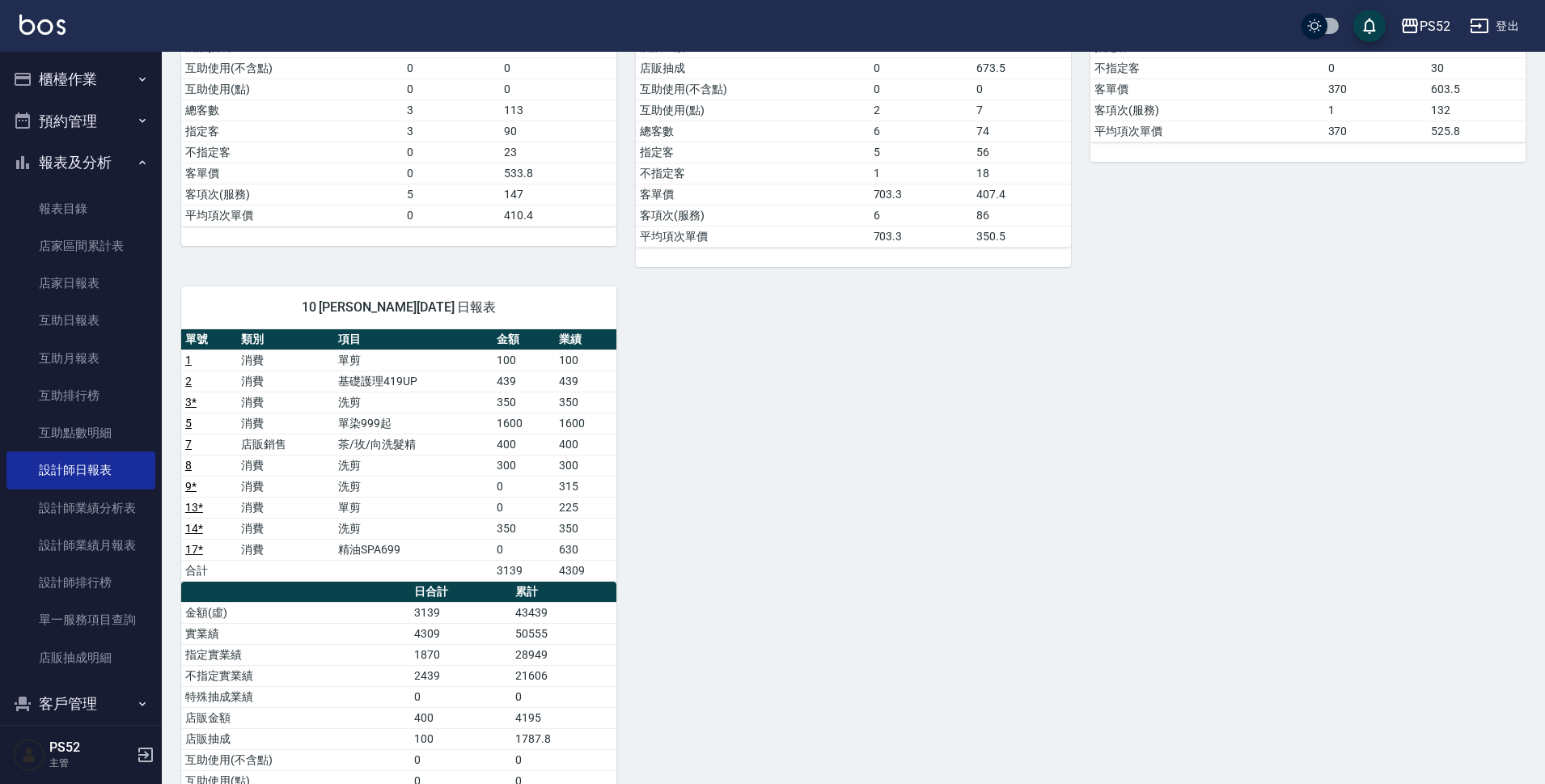
scroll to position [485, 0]
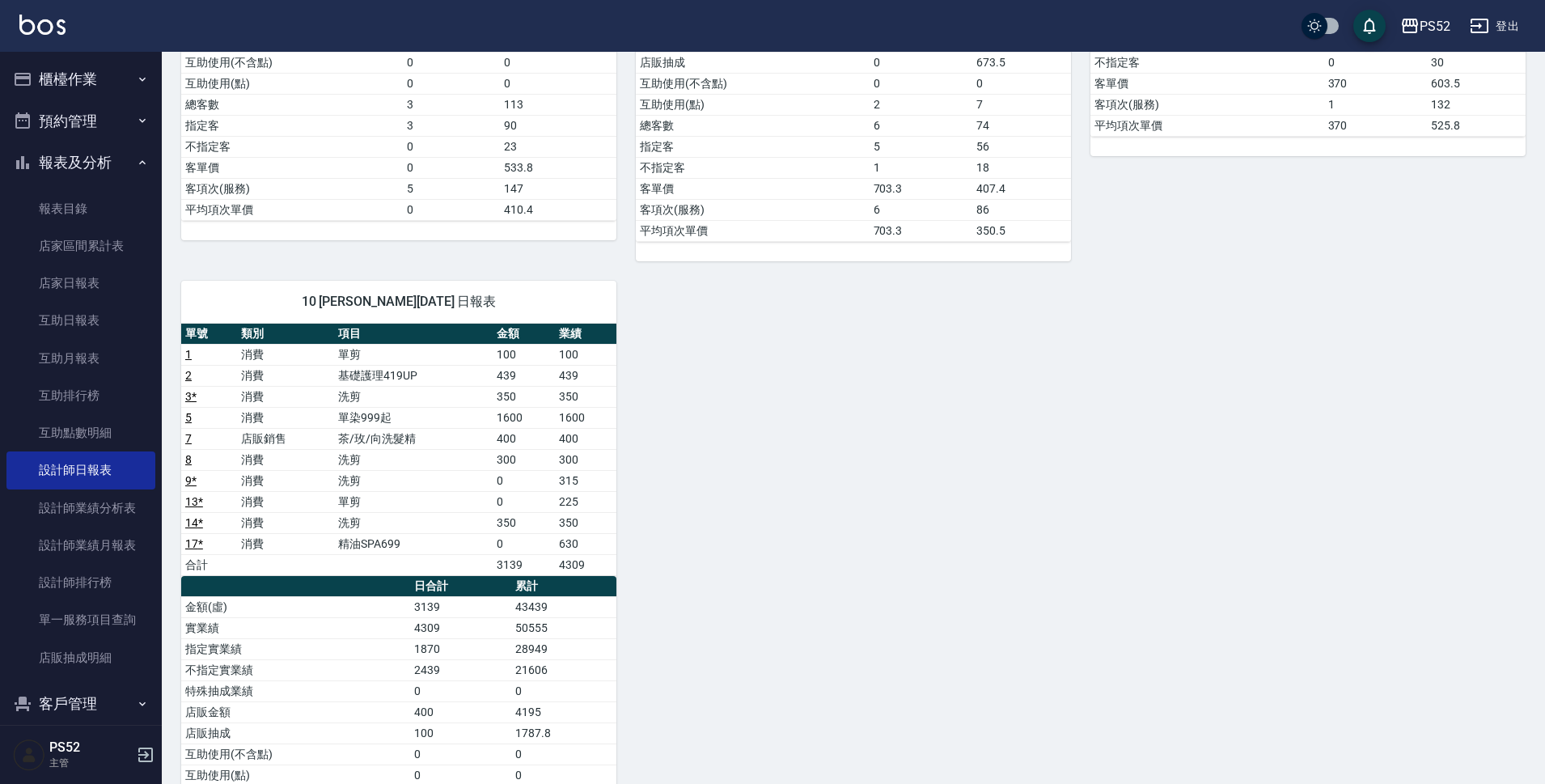
click at [93, 167] on button "報表及分析" at bounding box center [81, 162] width 148 height 42
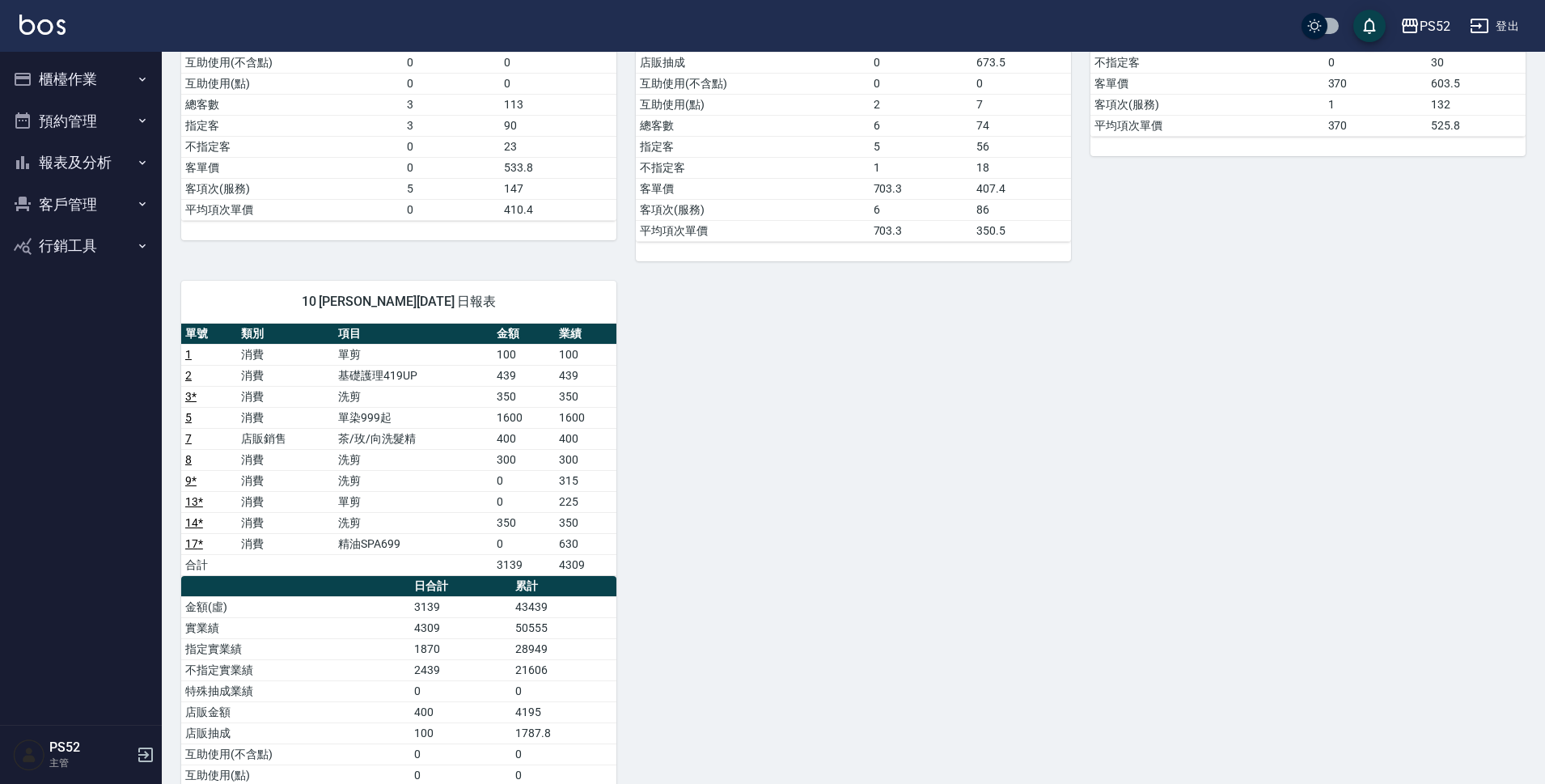
click at [97, 85] on button "櫃檯作業" at bounding box center [81, 79] width 148 height 42
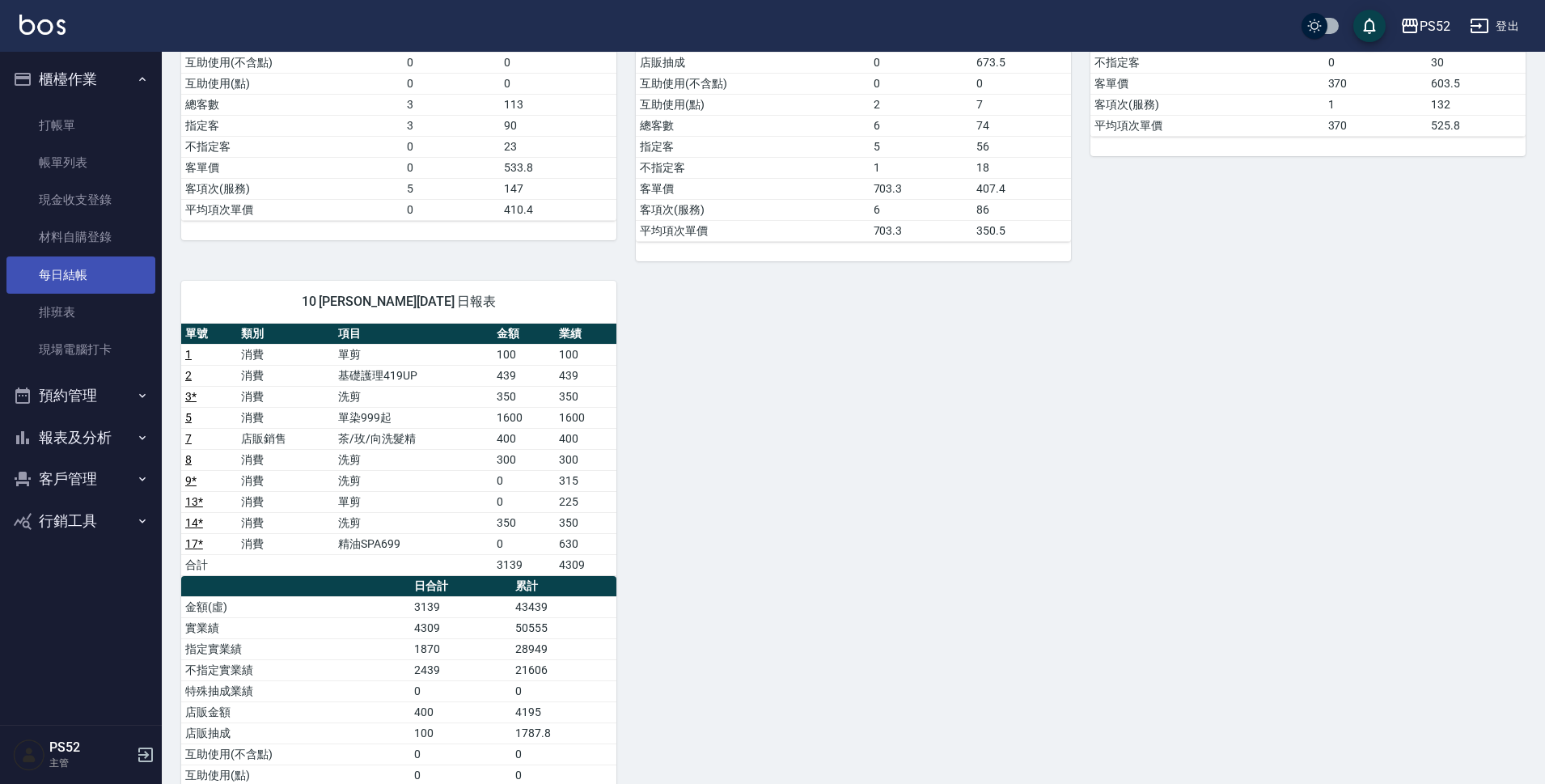
click at [94, 278] on link "每日結帳" at bounding box center [81, 275] width 148 height 37
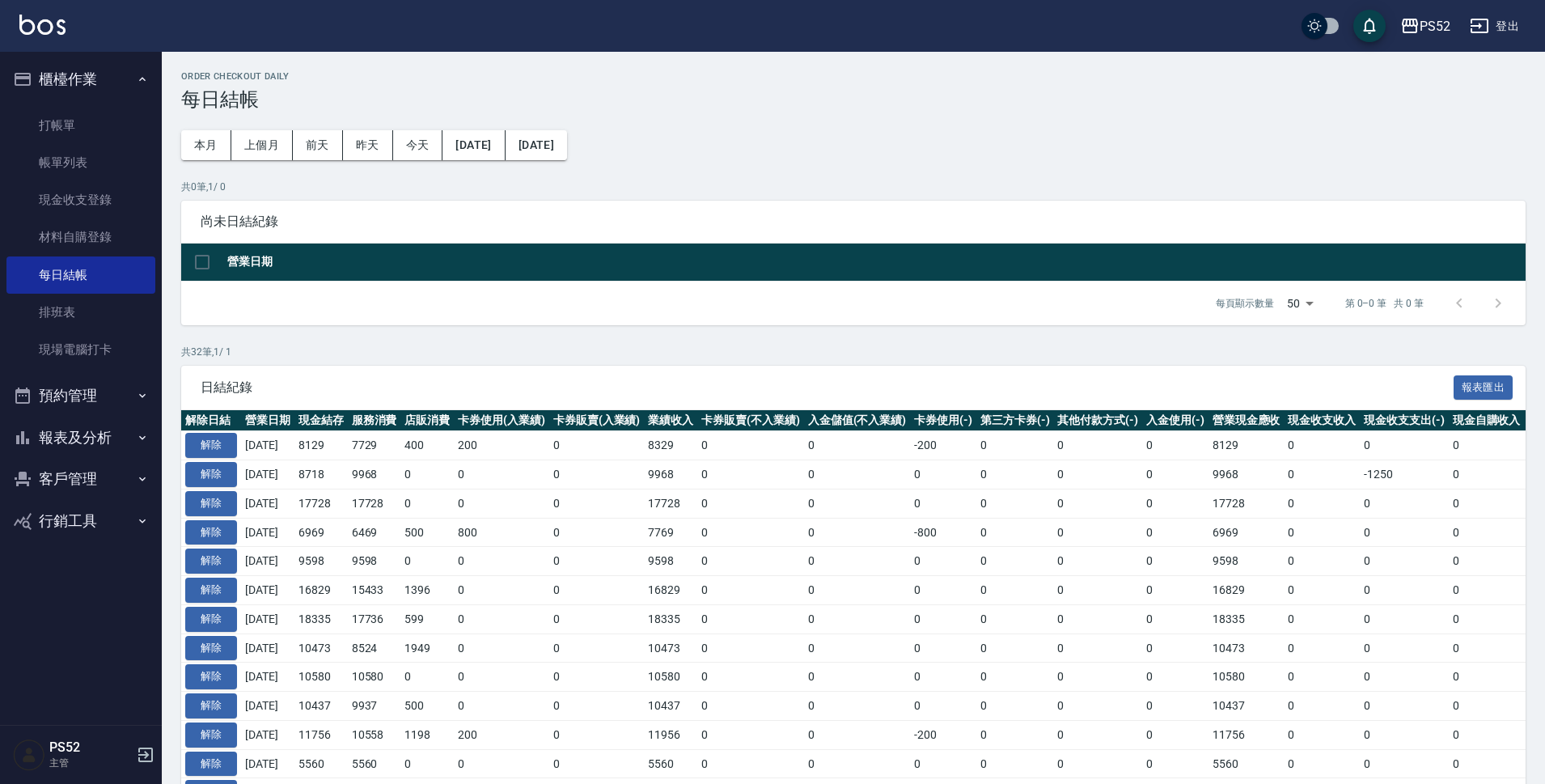
click at [108, 398] on button "預約管理" at bounding box center [81, 395] width 148 height 42
click at [96, 566] on button "報表及分析" at bounding box center [81, 562] width 148 height 42
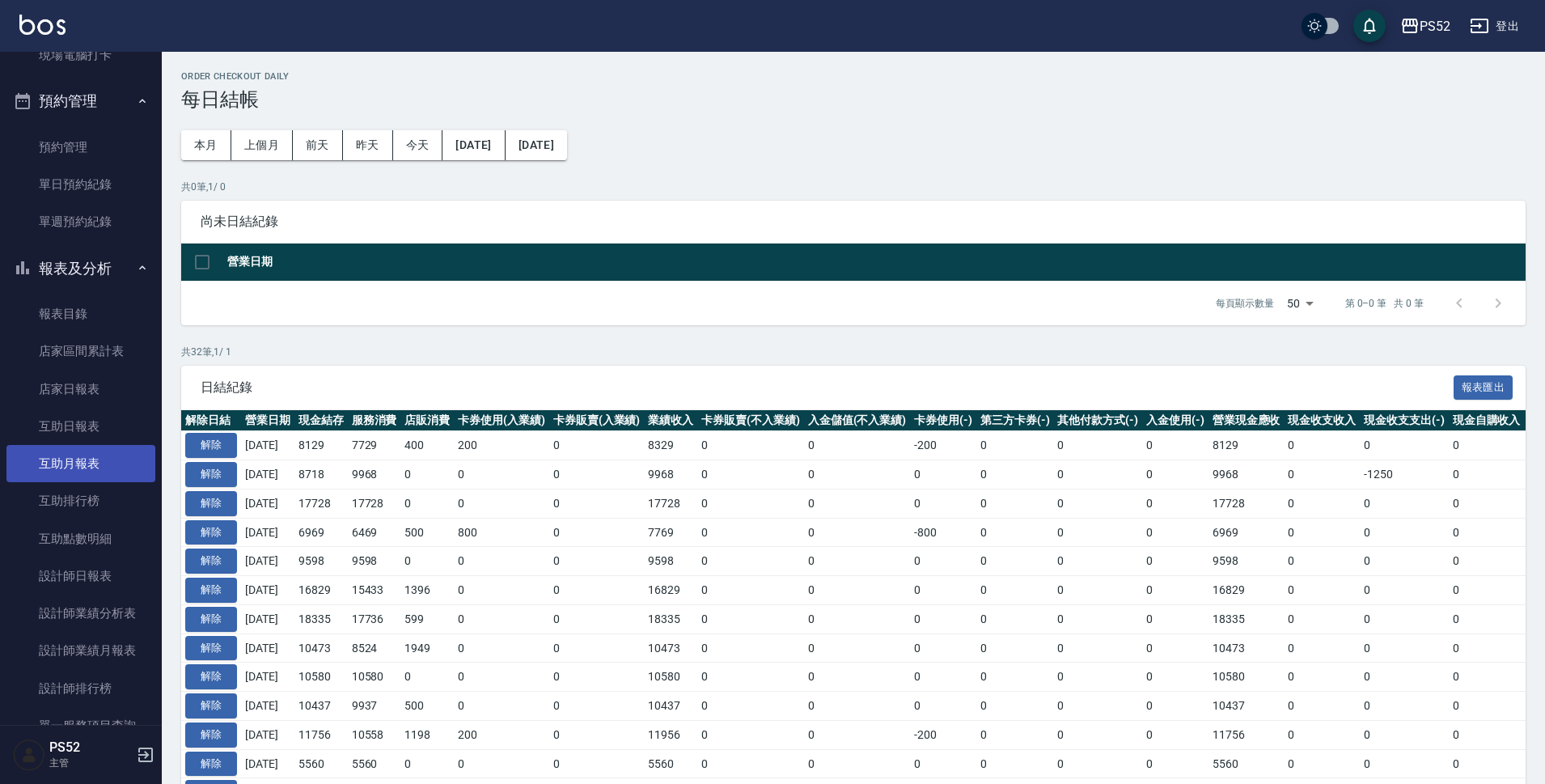
scroll to position [323, 0]
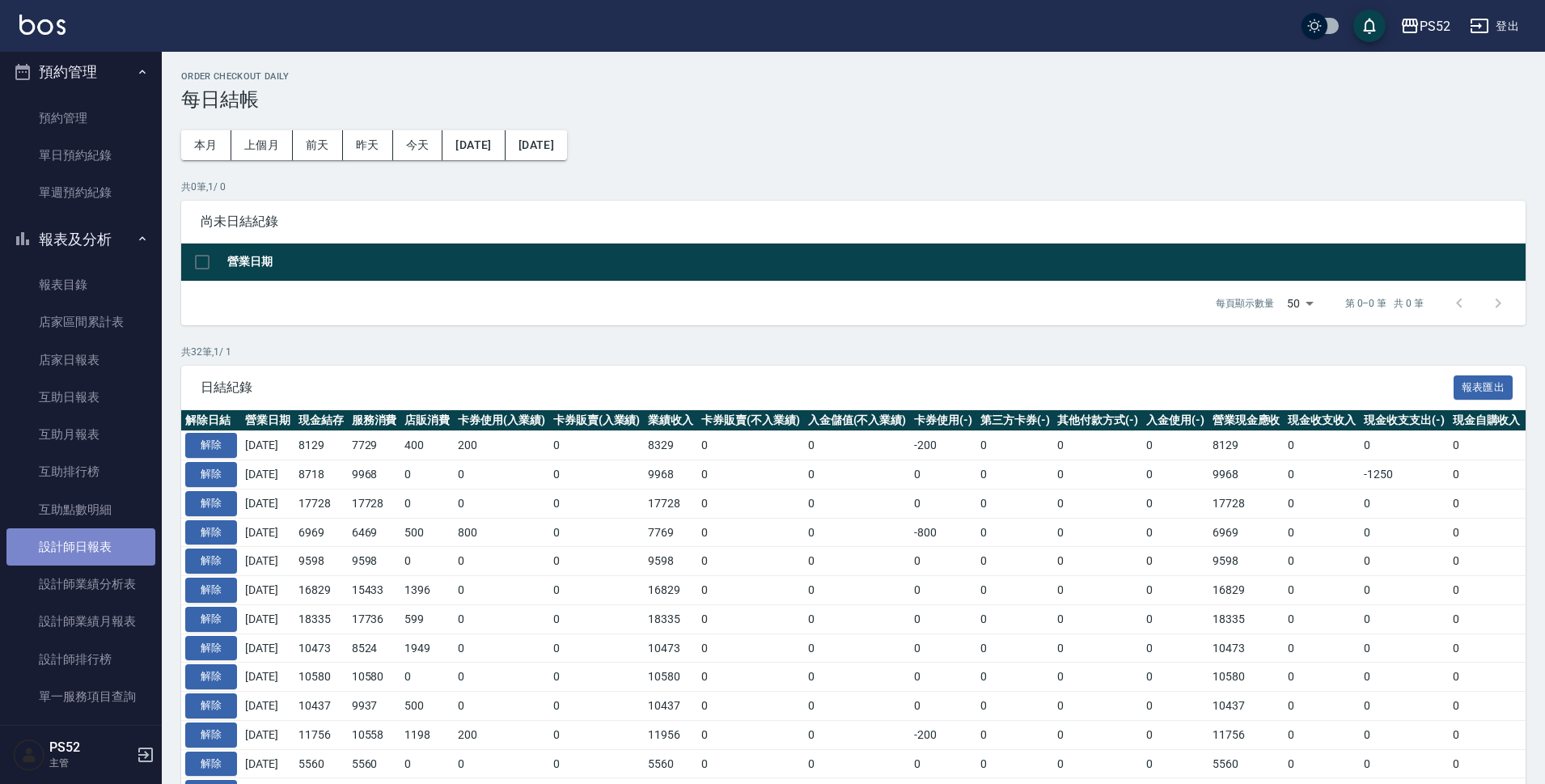
click at [99, 557] on link "設計師日報表" at bounding box center [81, 547] width 148 height 37
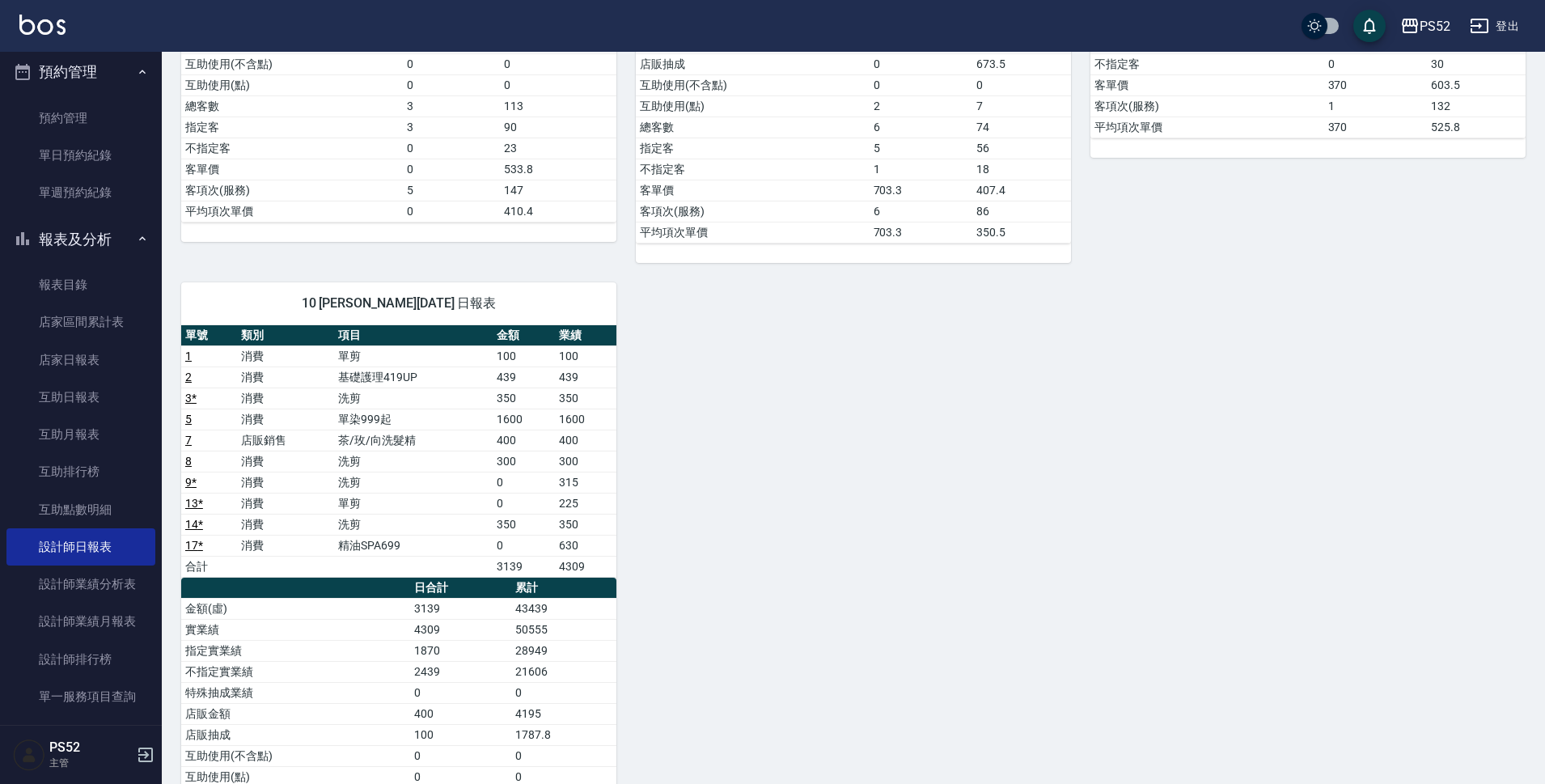
scroll to position [485, 0]
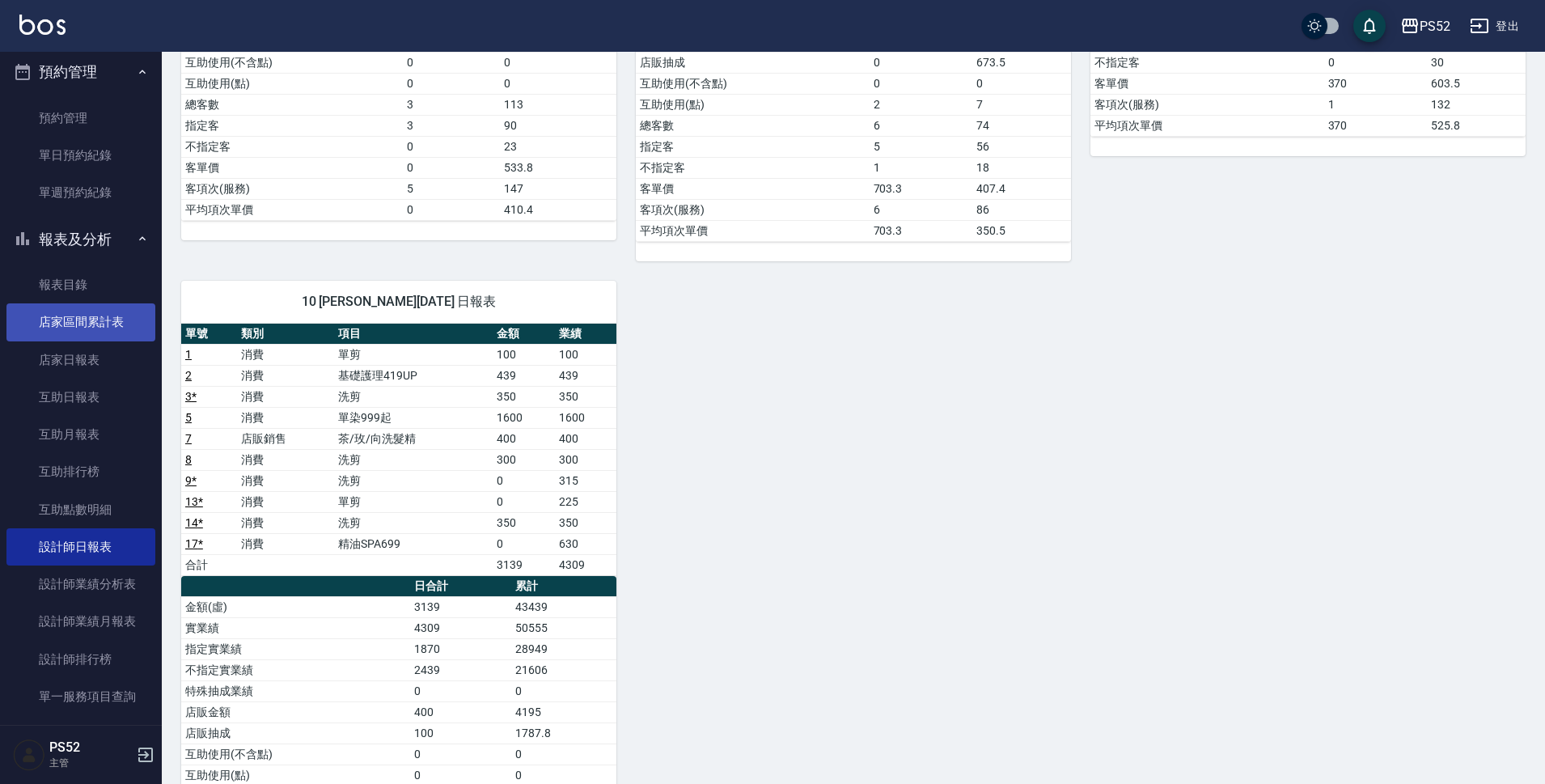
click at [102, 313] on link "店家區間累計表" at bounding box center [81, 322] width 148 height 37
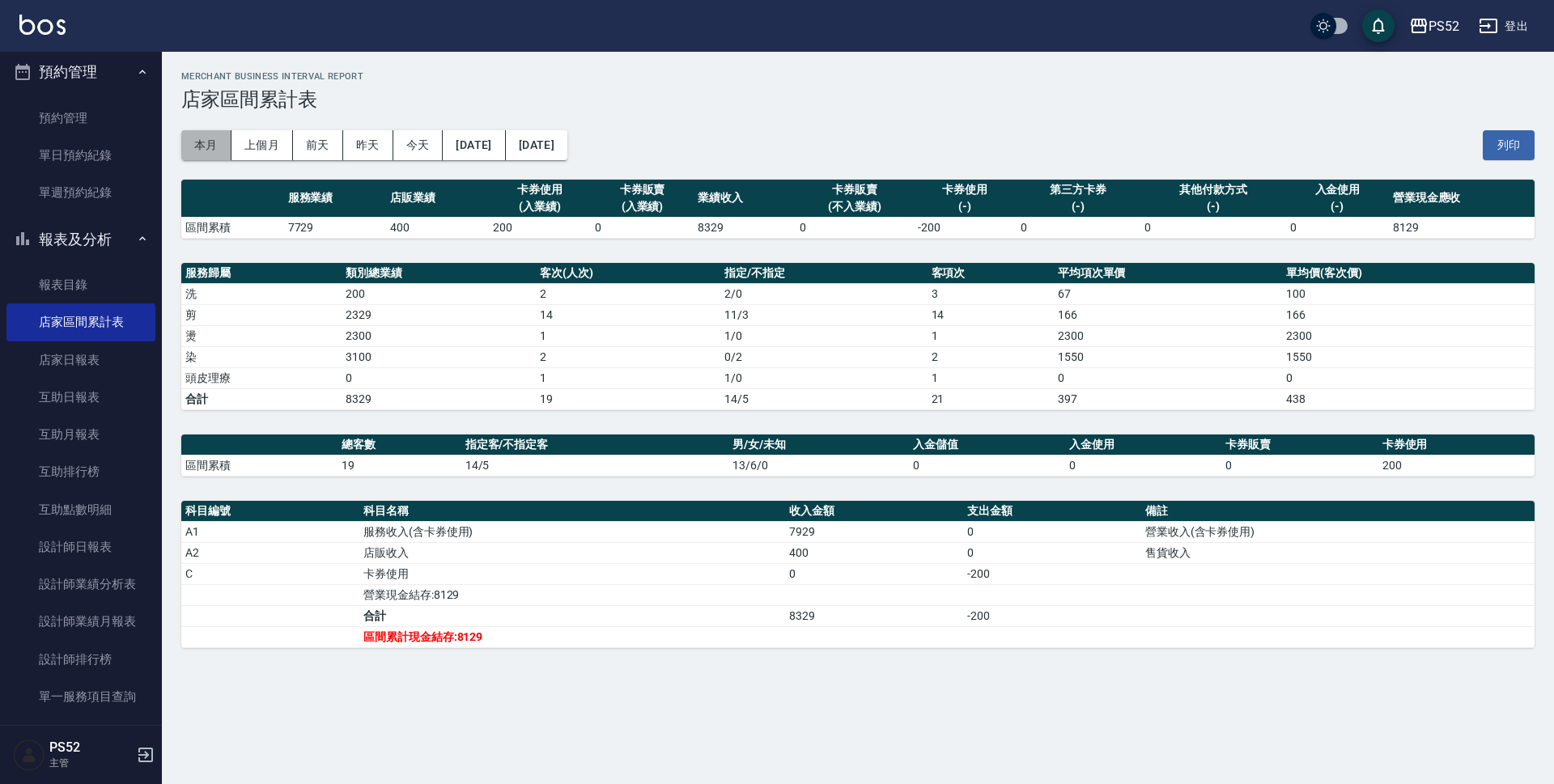
click at [217, 153] on button "本月" at bounding box center [206, 144] width 50 height 30
